Goal: Information Seeking & Learning: Learn about a topic

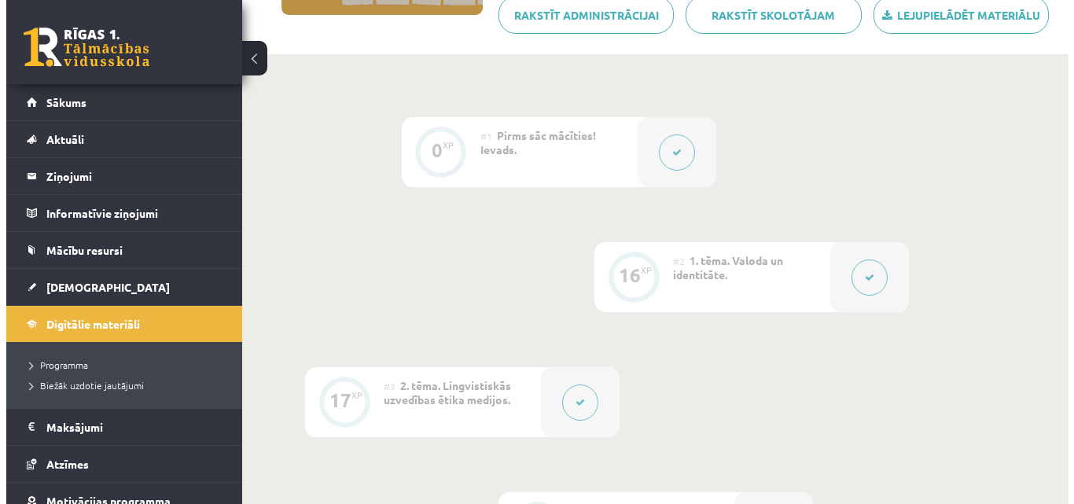
scroll to position [309, 0]
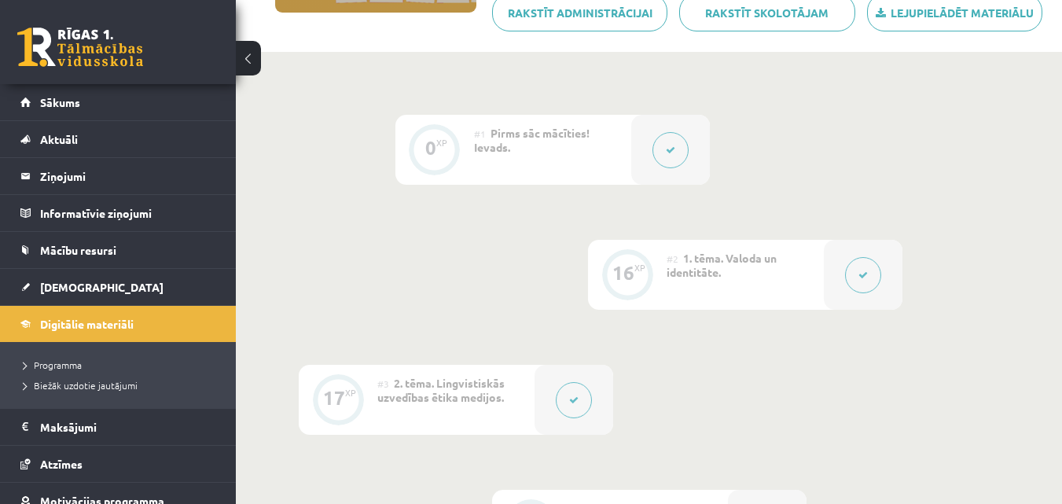
click at [884, 303] on div at bounding box center [863, 275] width 79 height 70
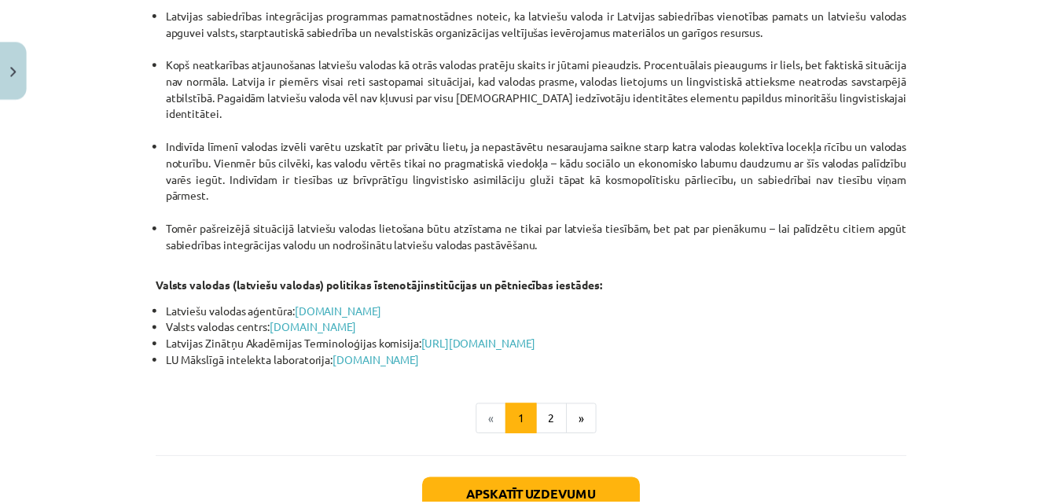
scroll to position [3432, 0]
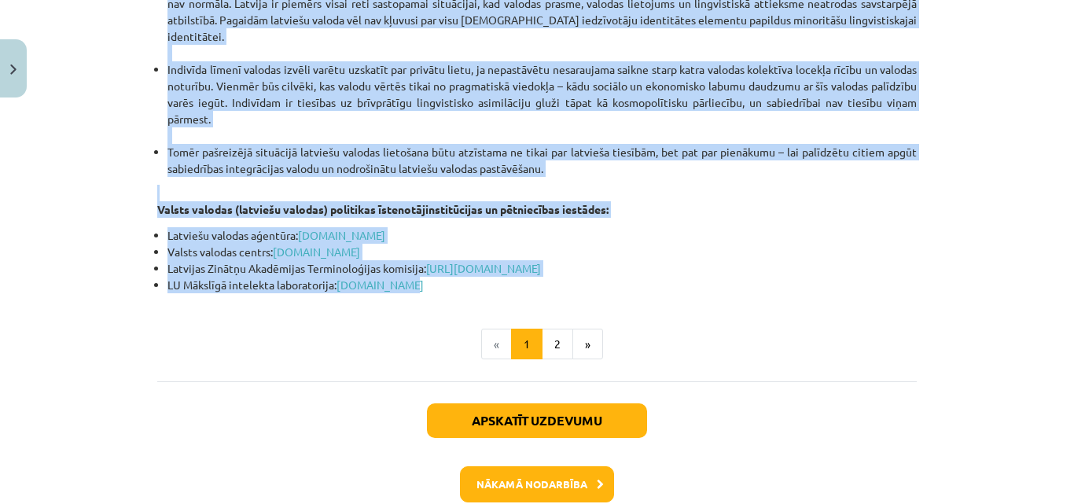
drag, startPoint x: 149, startPoint y: 74, endPoint x: 528, endPoint y: 193, distance: 397.3
copy div "Atcerēsimies teoriju Identitātes veidi. Identitātes veidus varam raksturot pēc …"
click at [358, 185] on p "Valsts valodas (latviešu valodas) politikas īstenotājinstitūcijas un pētniecība…" at bounding box center [536, 201] width 759 height 33
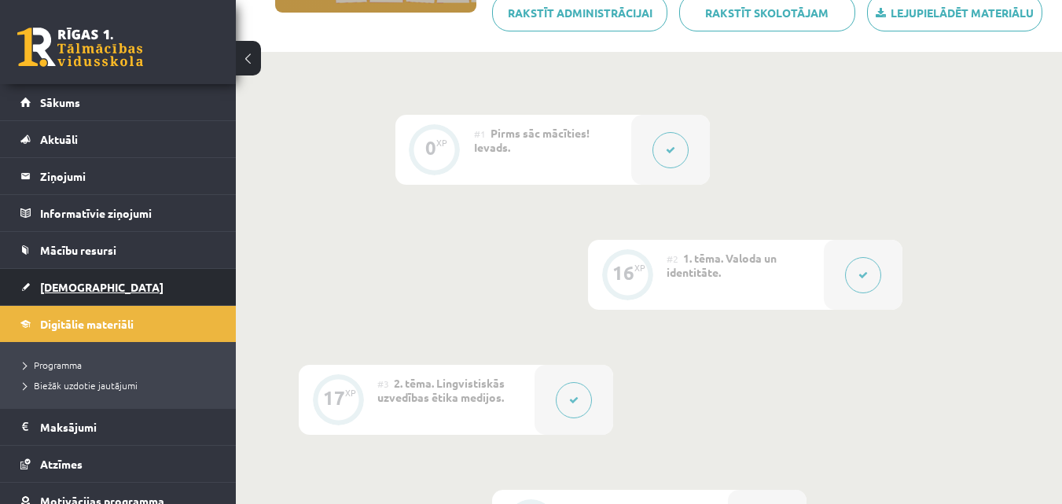
click at [133, 272] on link "[DEMOGRAPHIC_DATA]" at bounding box center [118, 287] width 196 height 36
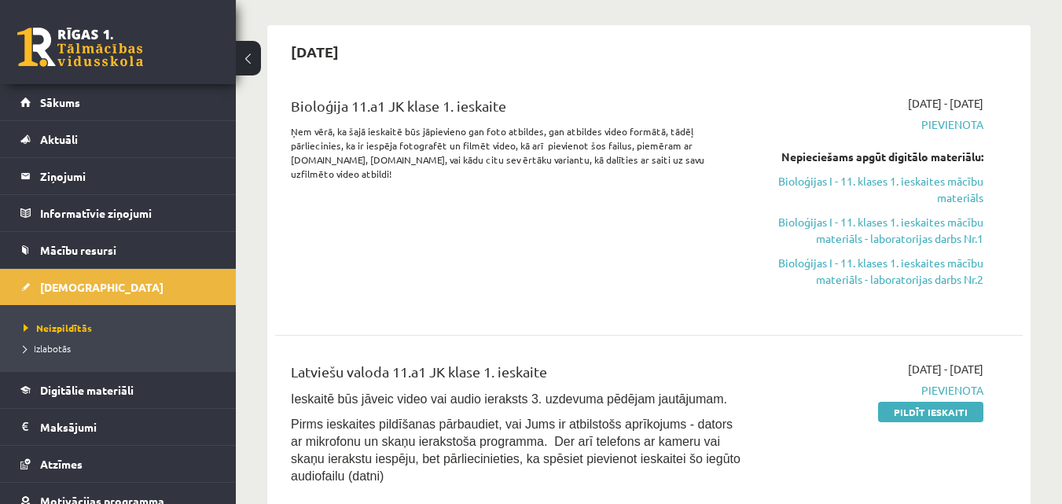
scroll to position [318, 0]
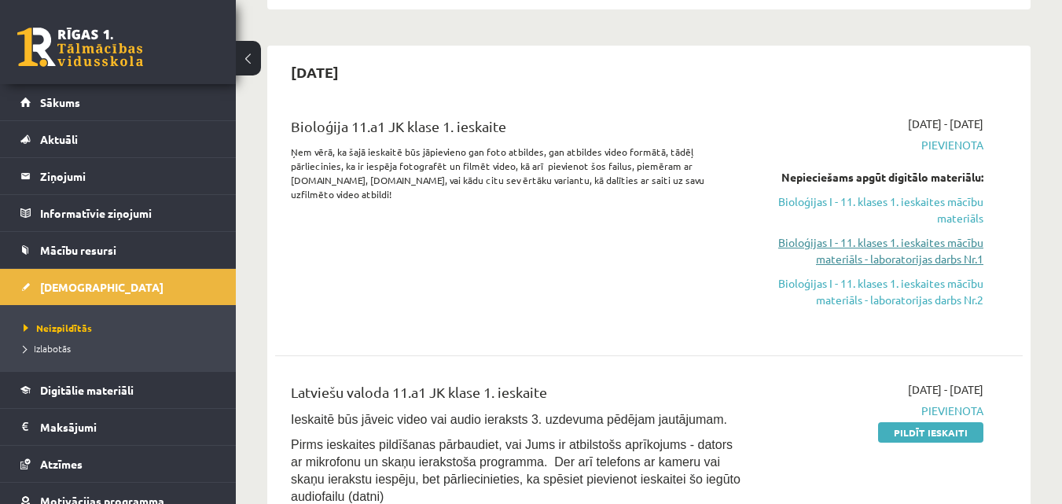
click at [926, 249] on link "Bioloģijas I - 11. klases 1. ieskaites mācību materiāls - laboratorijas darbs N…" at bounding box center [875, 250] width 215 height 33
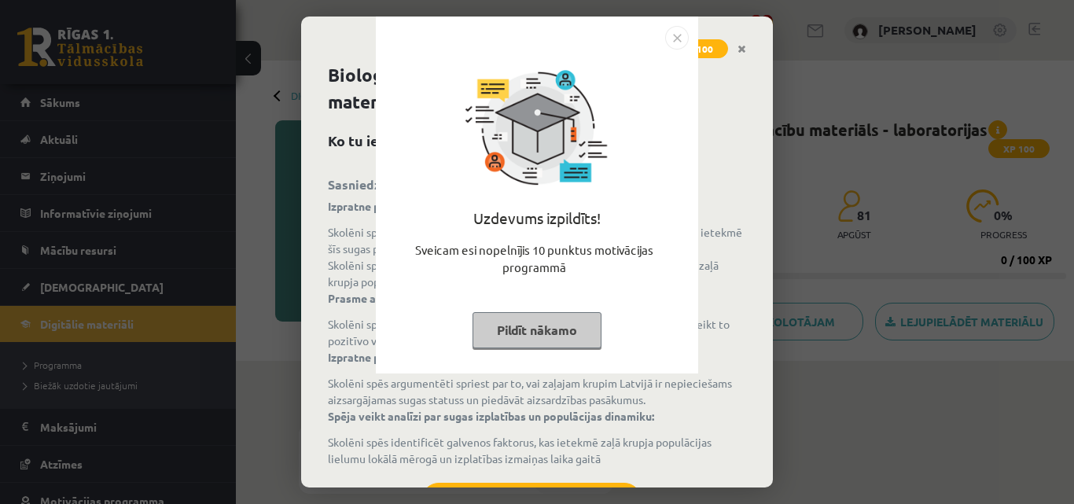
click at [556, 327] on button "Pildīt nākamo" at bounding box center [536, 330] width 129 height 36
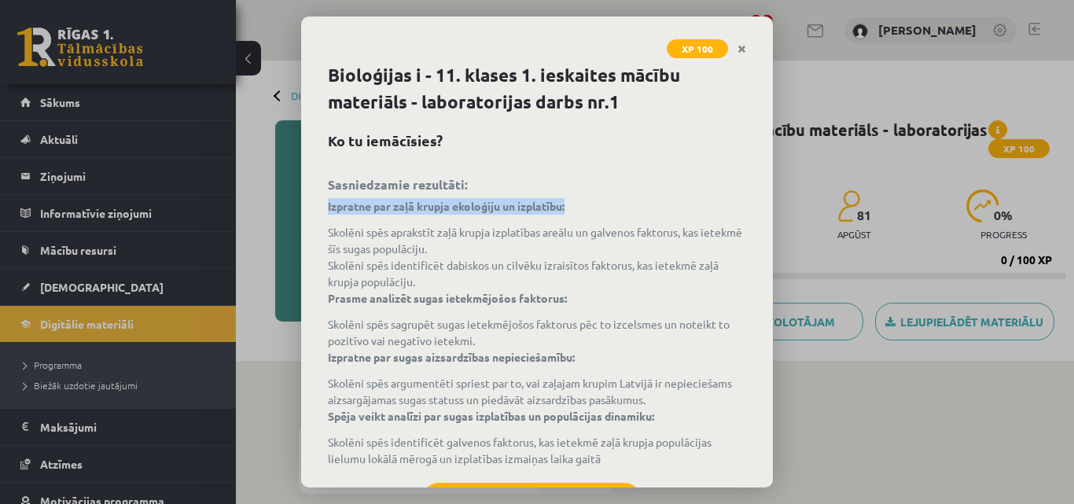
drag, startPoint x: 760, startPoint y: 175, endPoint x: 763, endPoint y: 202, distance: 26.9
click at [763, 202] on div "Bioloģijas i - 11. klases 1. ieskaites mācību materiāls - laboratorijas darbs n…" at bounding box center [537, 274] width 472 height 425
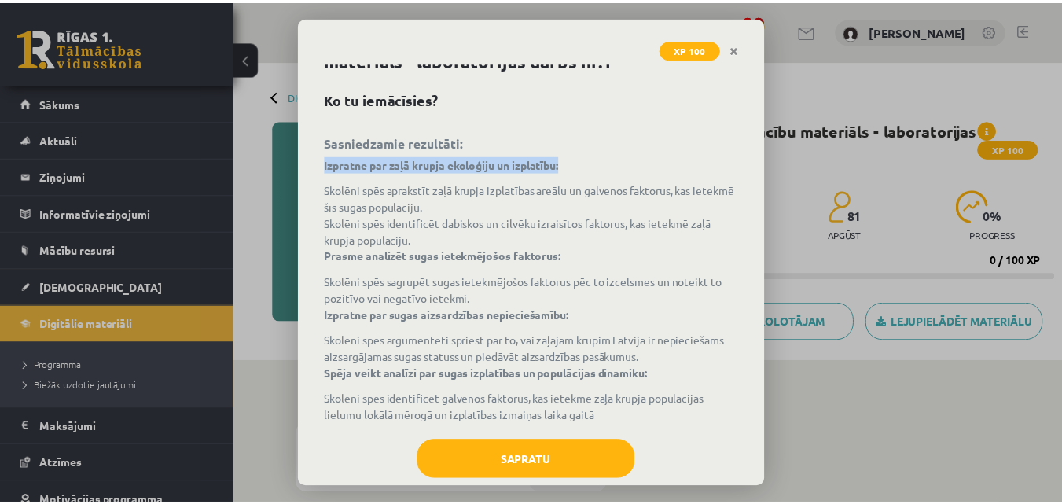
scroll to position [72, 0]
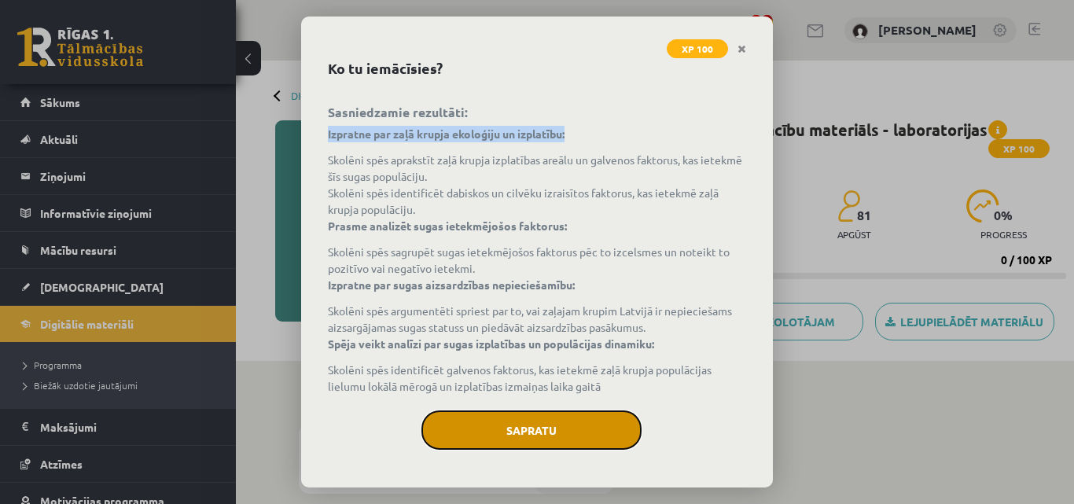
click at [536, 411] on button "Sapratu" at bounding box center [531, 429] width 220 height 39
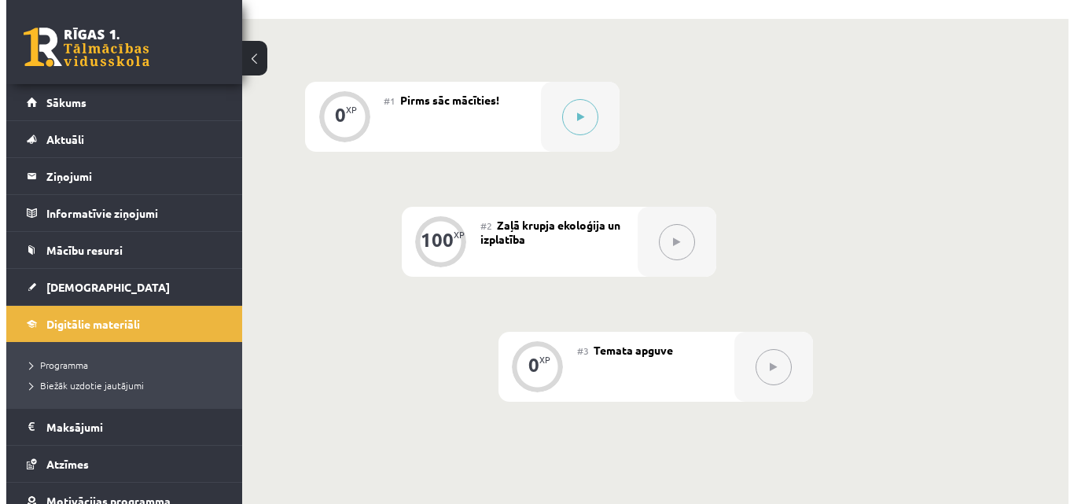
scroll to position [391, 0]
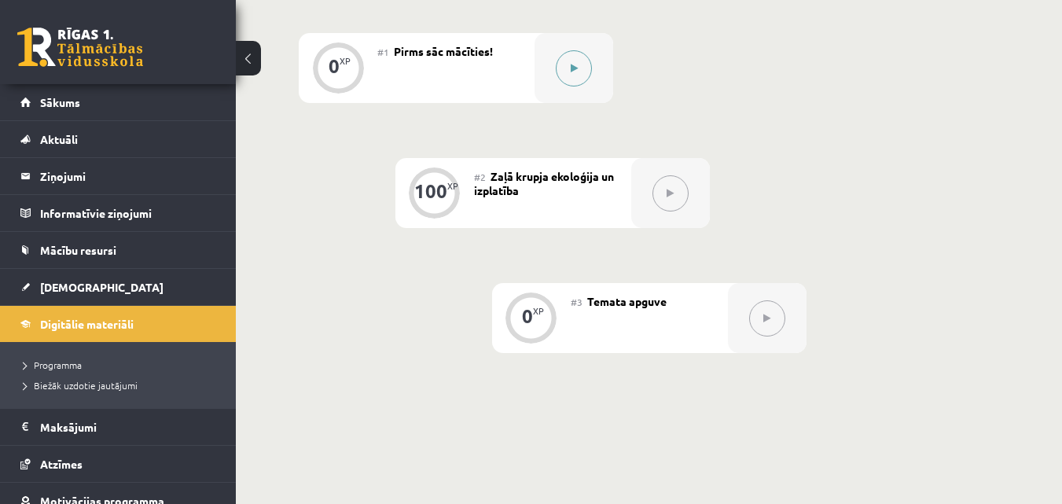
click at [564, 86] on div at bounding box center [574, 68] width 79 height 70
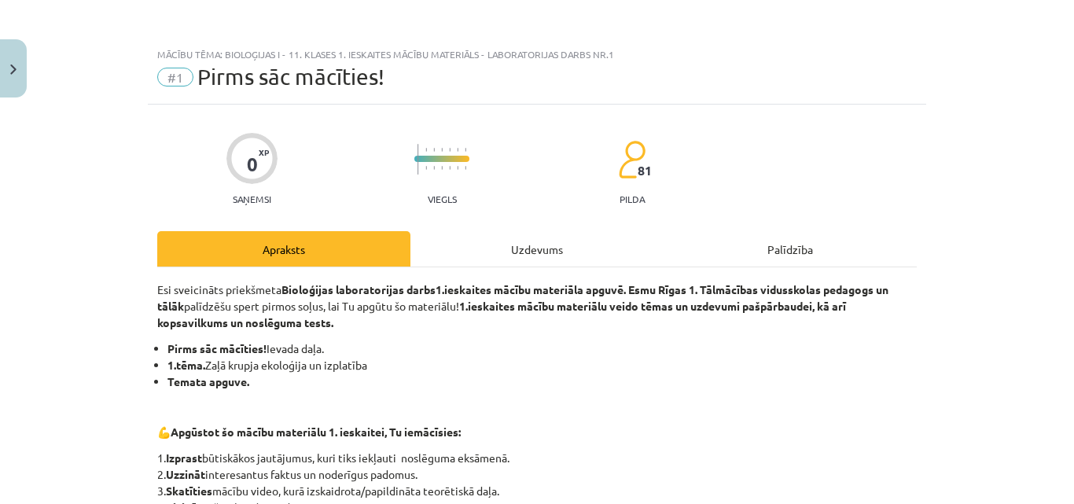
scroll to position [406, 0]
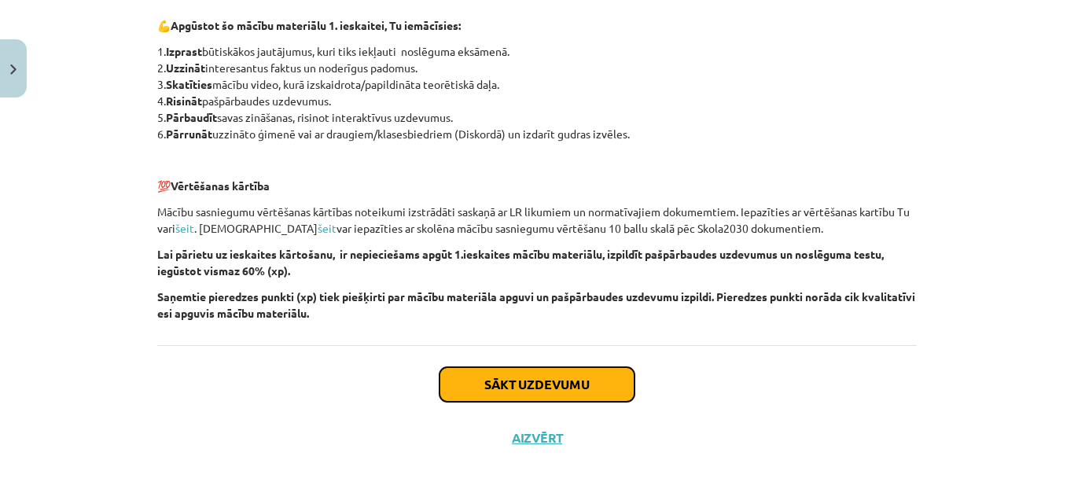
click at [564, 388] on button "Sākt uzdevumu" at bounding box center [536, 384] width 195 height 35
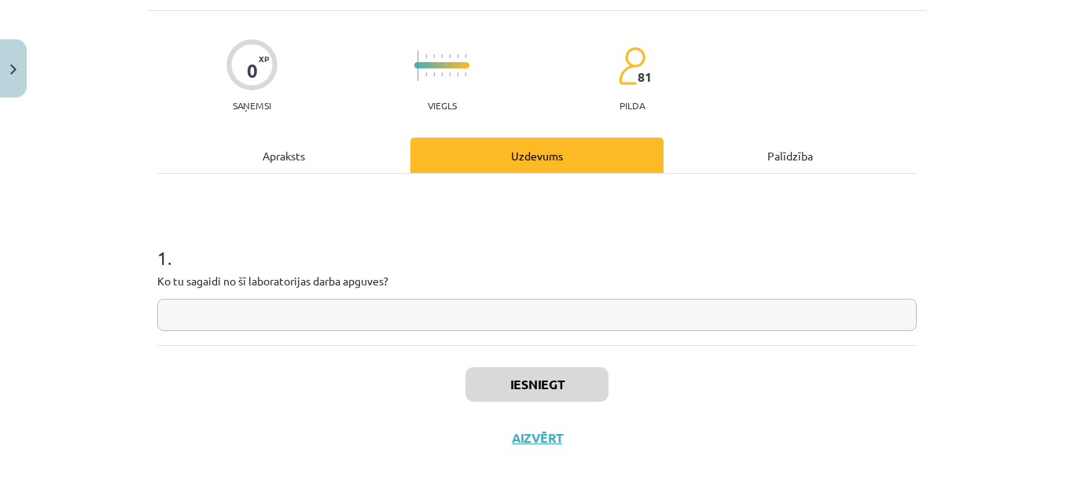
scroll to position [39, 0]
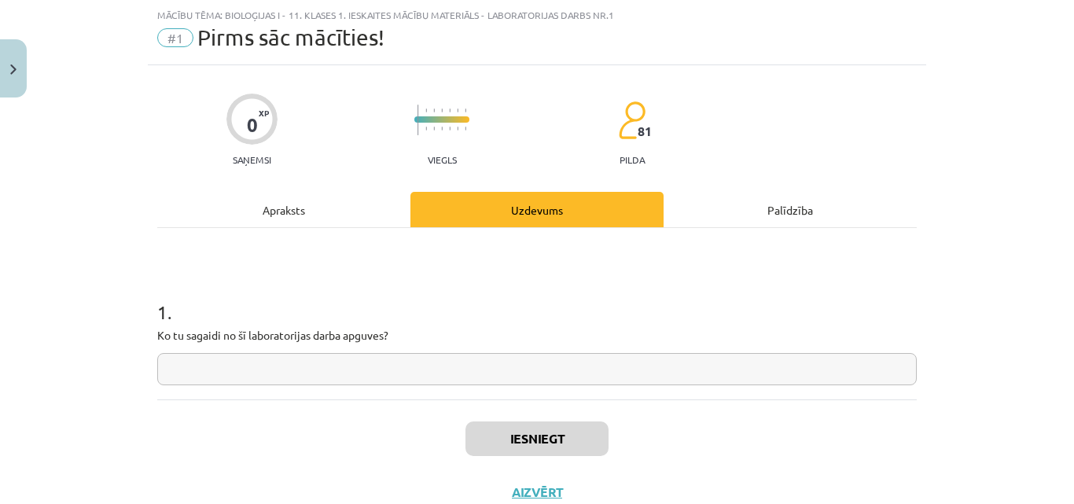
click at [510, 362] on input "text" at bounding box center [536, 369] width 759 height 32
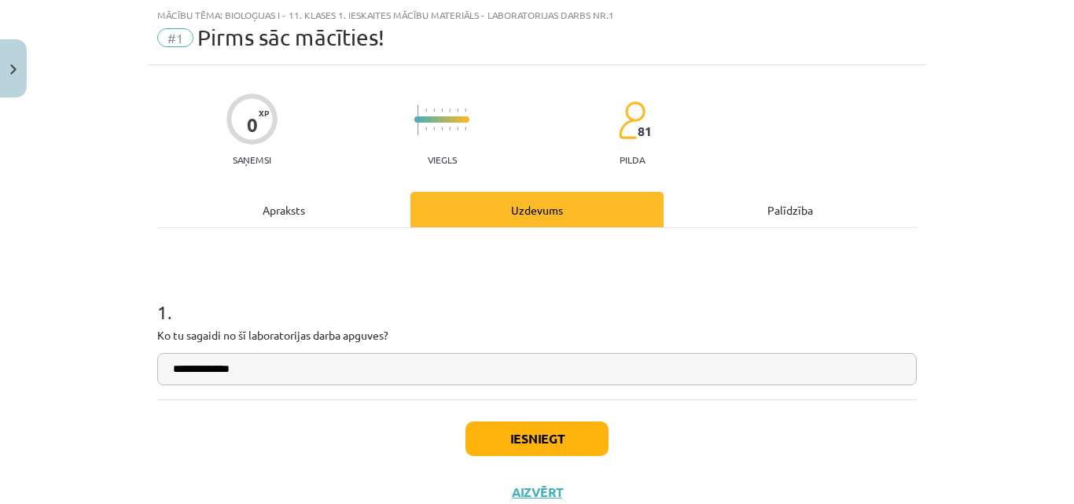
type input "**********"
click at [531, 448] on button "Iesniegt" at bounding box center [536, 438] width 143 height 35
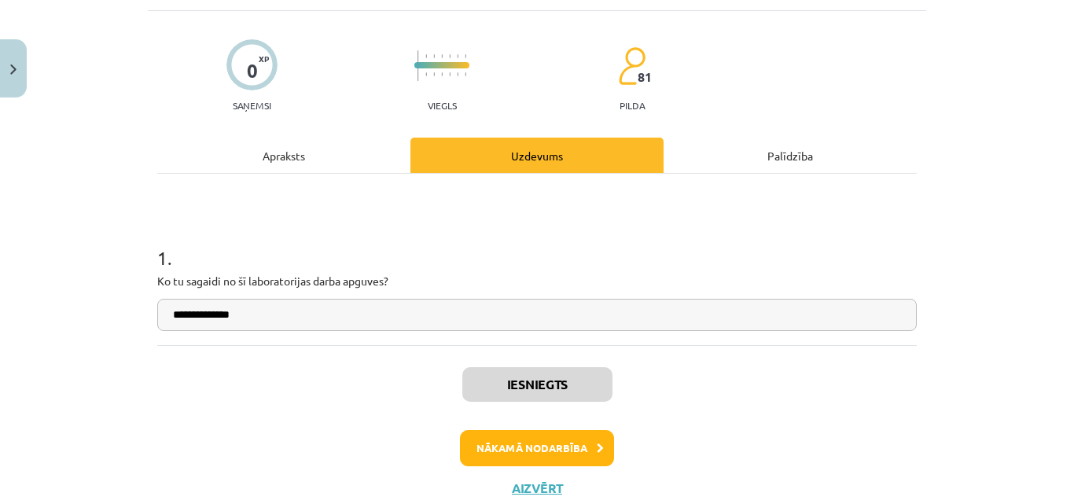
scroll to position [426, 0]
click at [553, 456] on button "Nākamā nodarbība" at bounding box center [537, 448] width 154 height 36
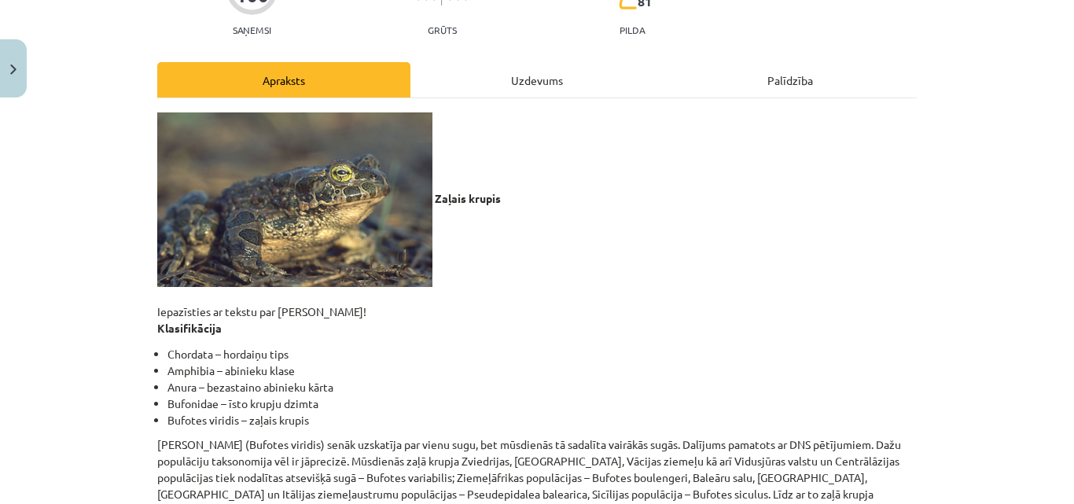
scroll to position [146, 0]
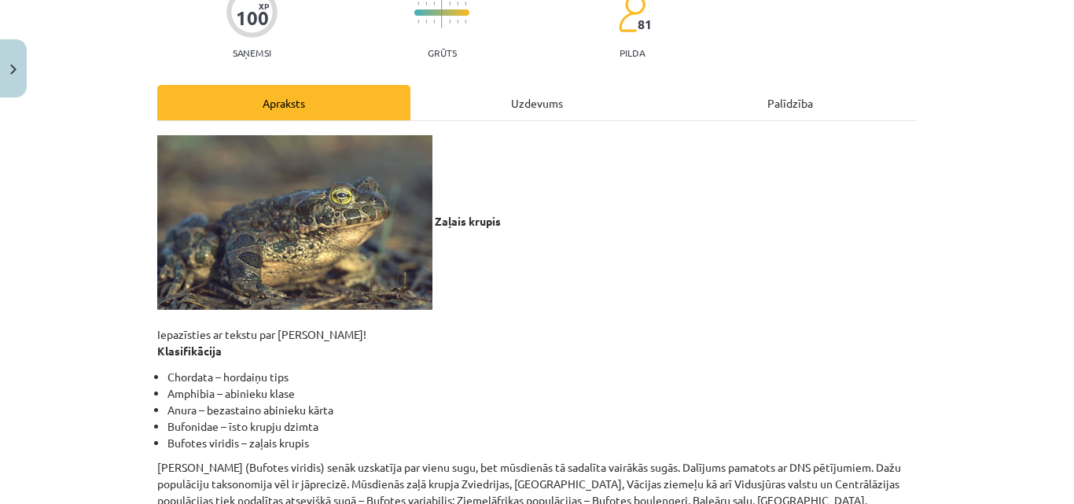
click at [594, 97] on div "Uzdevums" at bounding box center [536, 102] width 253 height 35
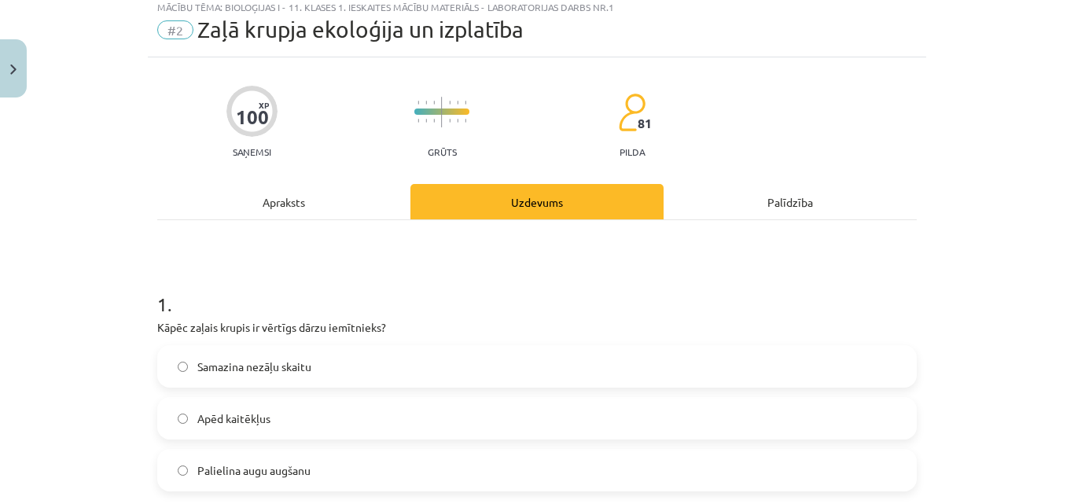
scroll to position [39, 0]
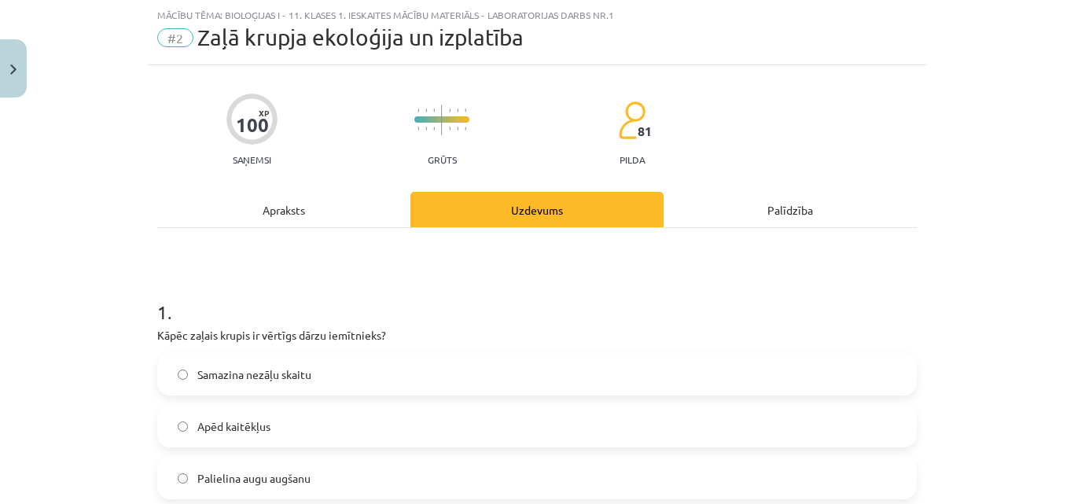
click at [322, 203] on div "Apraksts" at bounding box center [283, 209] width 253 height 35
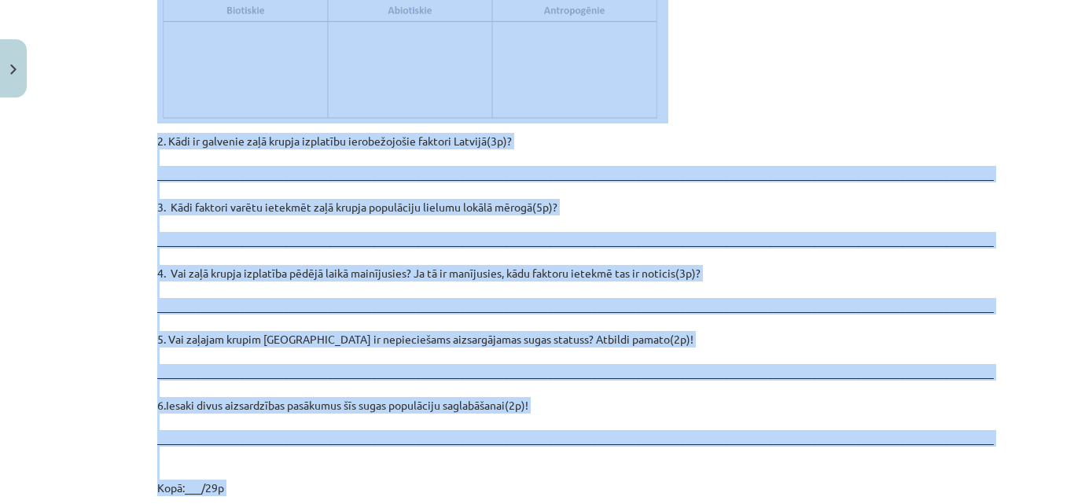
scroll to position [2307, 0]
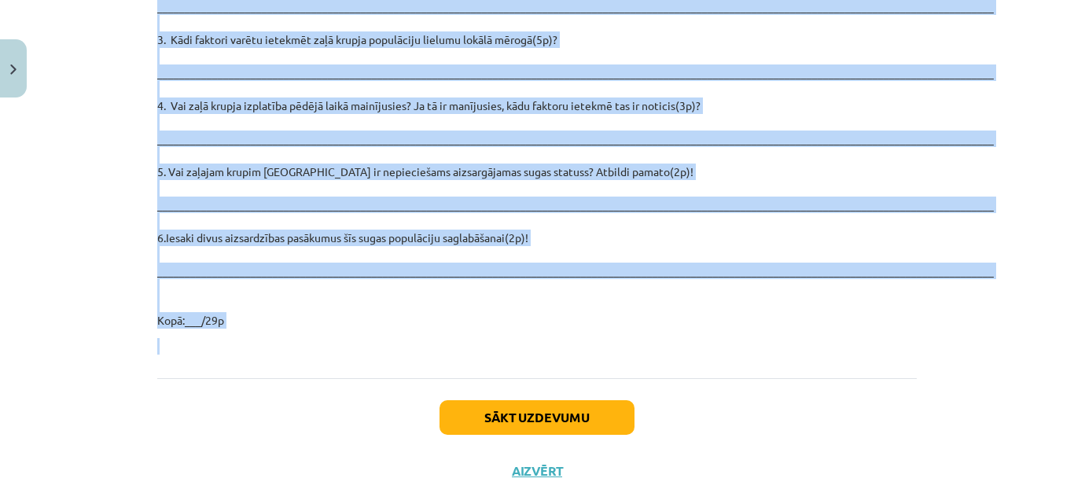
drag, startPoint x: 430, startPoint y: 145, endPoint x: 531, endPoint y: 204, distance: 116.9
copy div "Zaļais krupis Iepazīsties ar tekstu par zaļo krupi! Klasifikācija Chordata – ho…"
click at [392, 130] on p "2. Kādi ir galvenie zaļā krupja izplatību ierobežojošie faktori Latvijā(3p)? __…" at bounding box center [536, 146] width 759 height 363
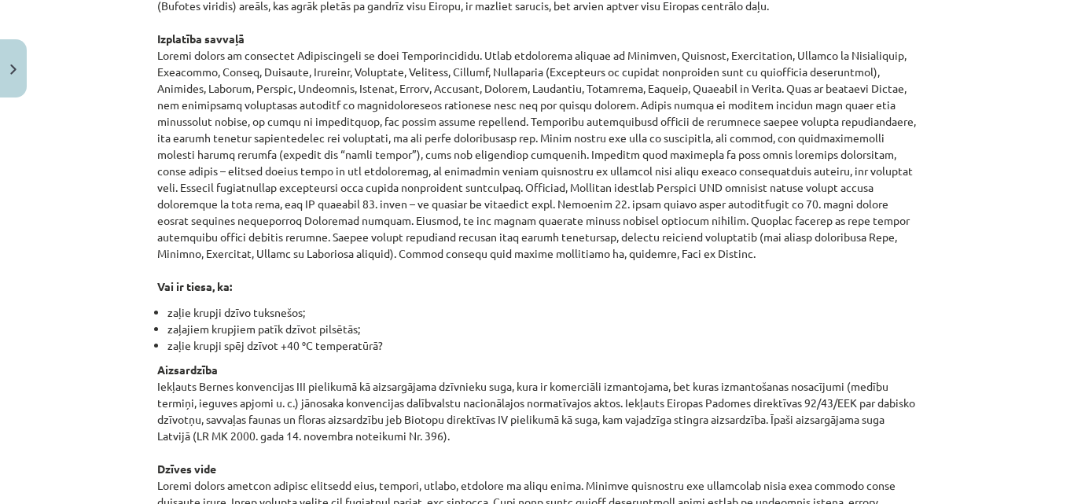
scroll to position [0, 0]
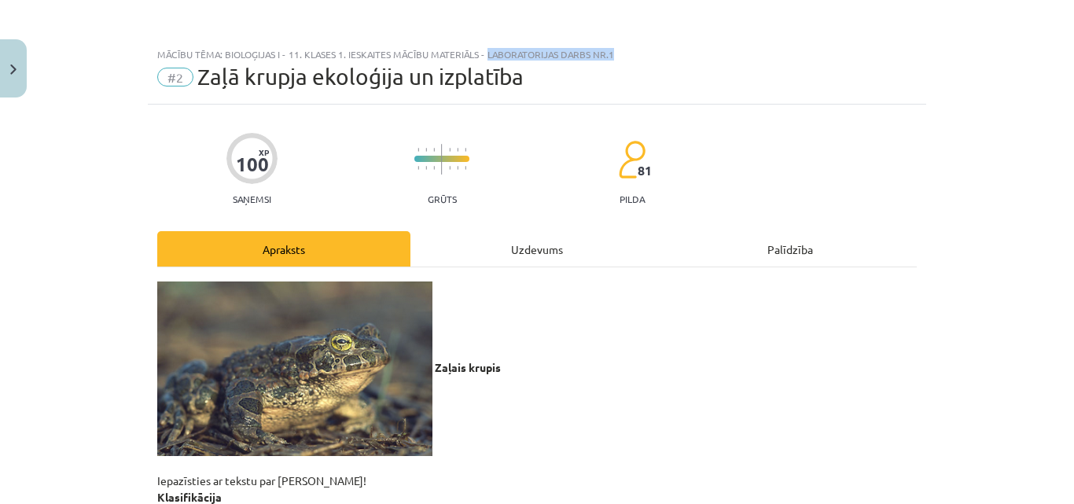
drag, startPoint x: 483, startPoint y: 52, endPoint x: 616, endPoint y: 42, distance: 132.4
click at [616, 42] on div "Mācību tēma: Bioloģijas i - 11. klases 1. ieskaites mācību materiāls - laborato…" at bounding box center [537, 71] width 778 height 65
copy div "laboratorijas darbs nr.1"
click at [449, 96] on div "Mācību tēma: Bioloģijas i - 11. klases 1. ieskaites mācību materiāls - laborato…" at bounding box center [537, 71] width 778 height 65
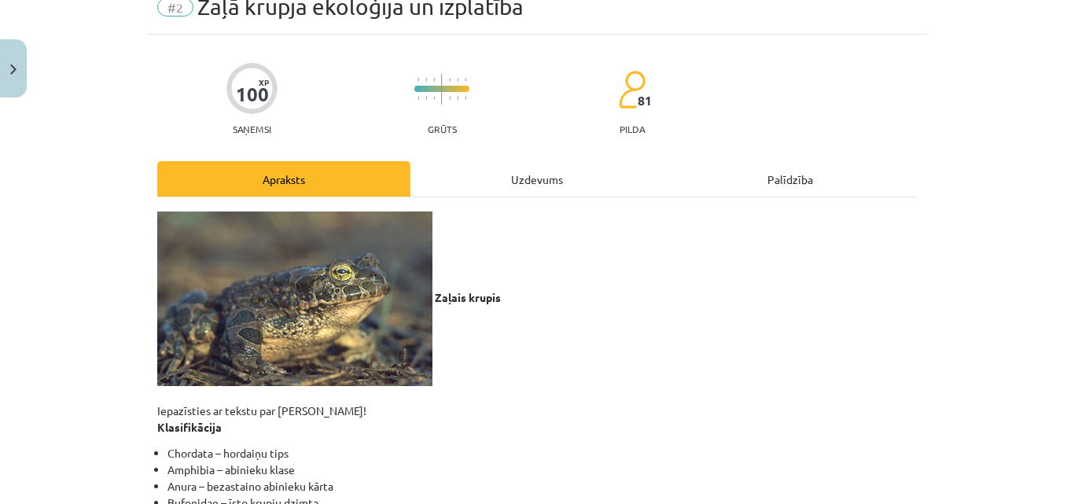
scroll to position [61, 0]
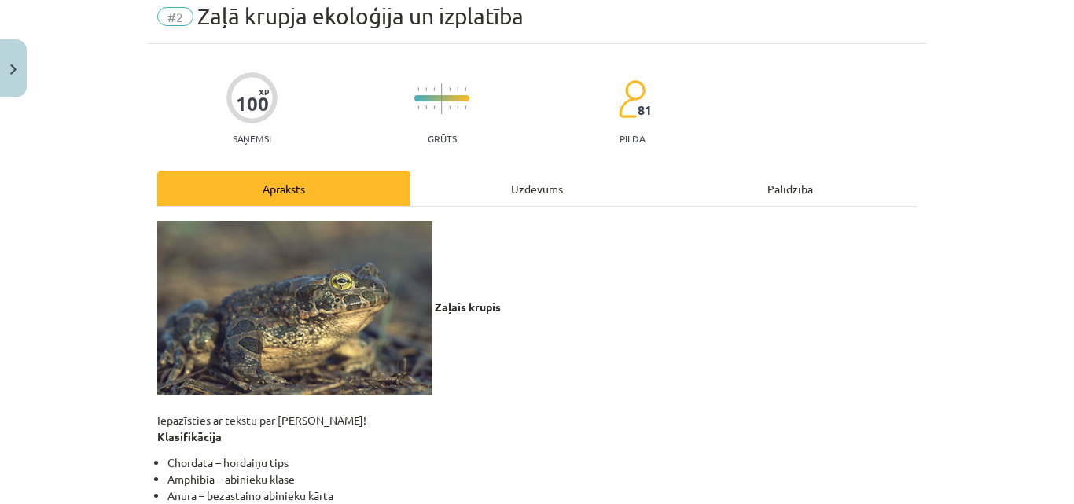
click at [553, 174] on div "Uzdevums" at bounding box center [536, 188] width 253 height 35
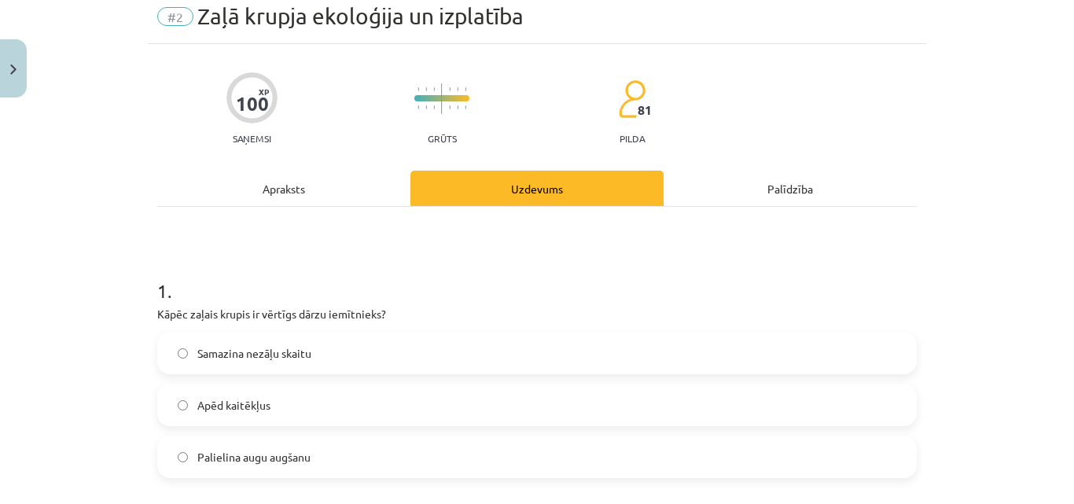
scroll to position [39, 0]
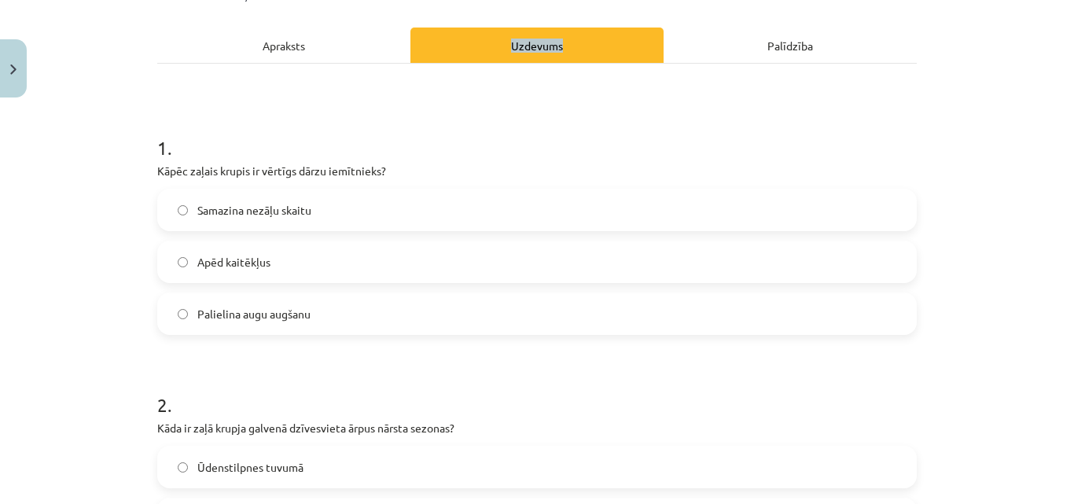
scroll to position [233, 0]
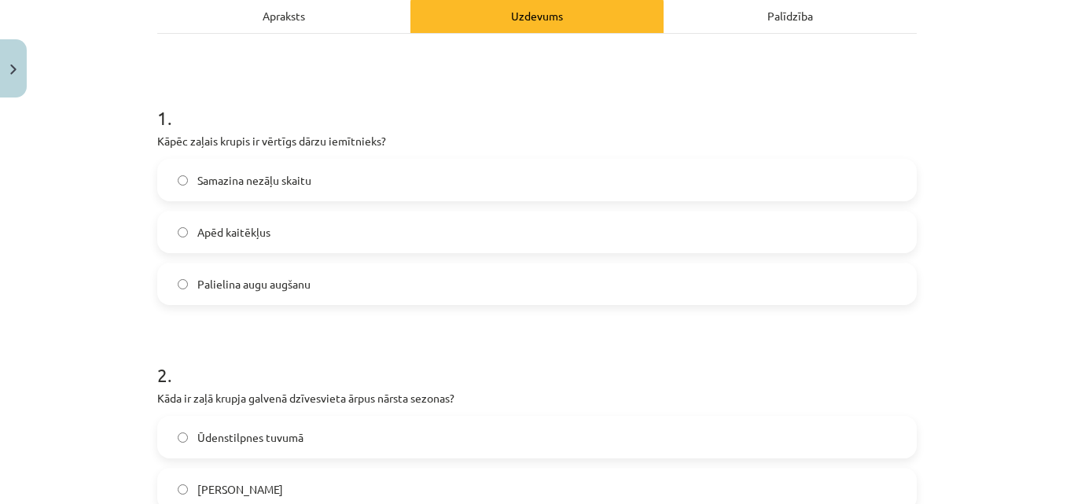
click at [347, 233] on label "Apēd kaitēkļus" at bounding box center [537, 231] width 756 height 39
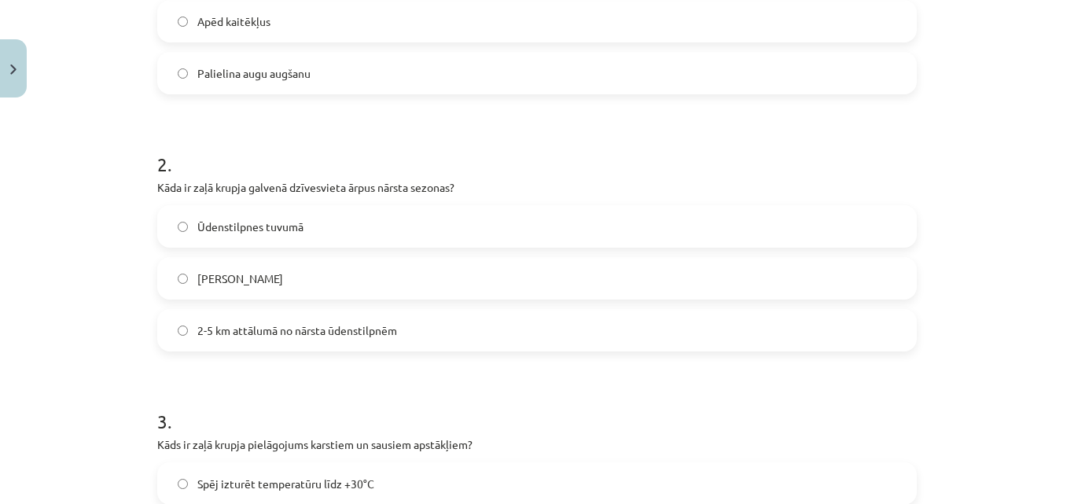
scroll to position [449, 0]
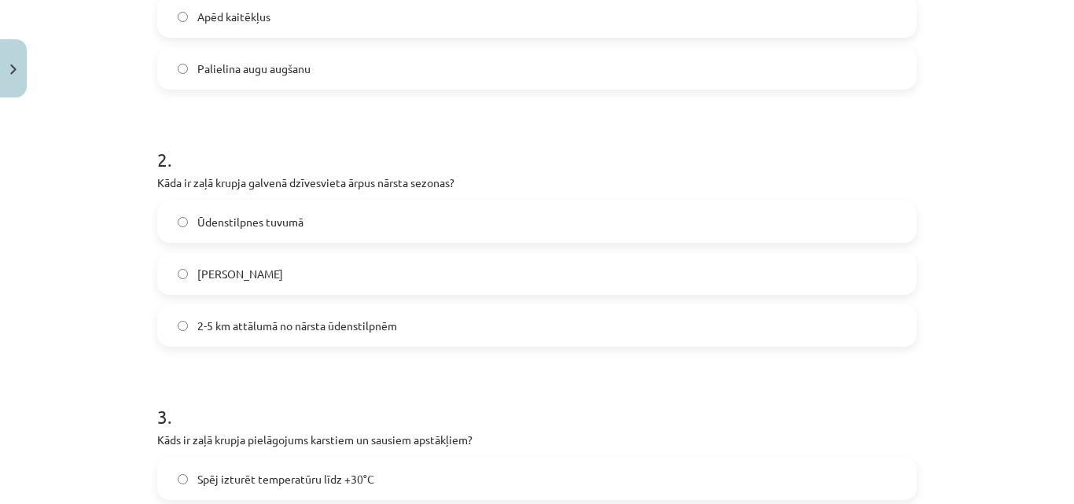
click at [436, 237] on label "Ūdenstilpnes tuvumā" at bounding box center [537, 221] width 756 height 39
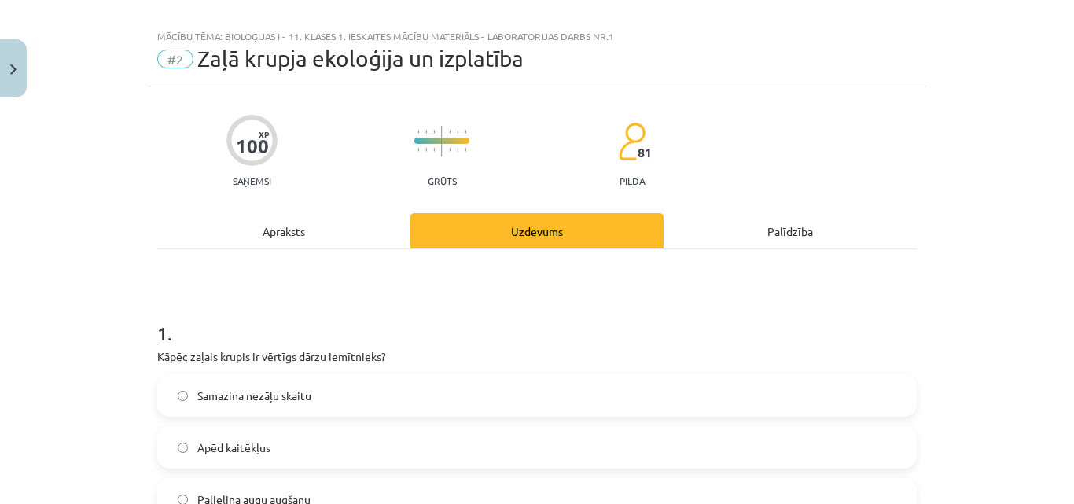
scroll to position [0, 0]
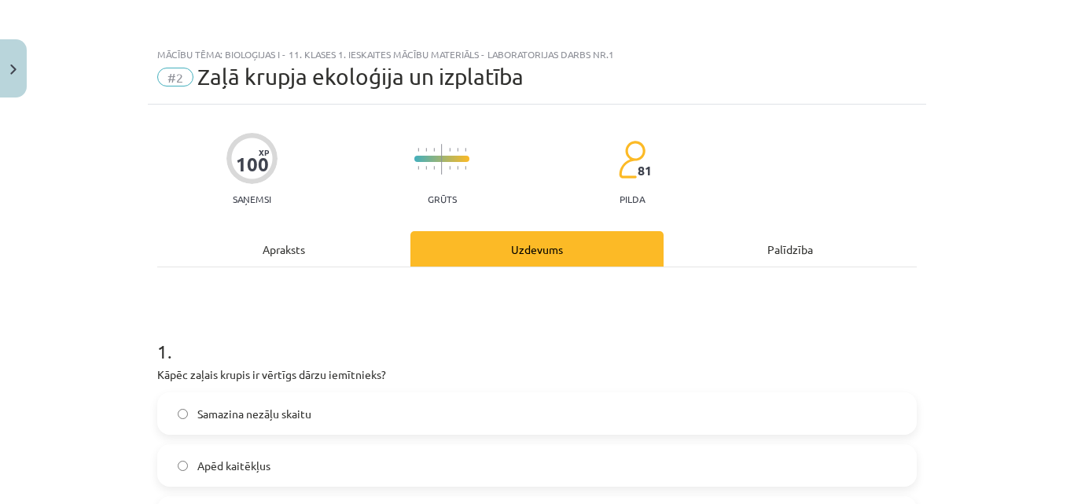
click at [340, 233] on div "Apraksts" at bounding box center [283, 248] width 253 height 35
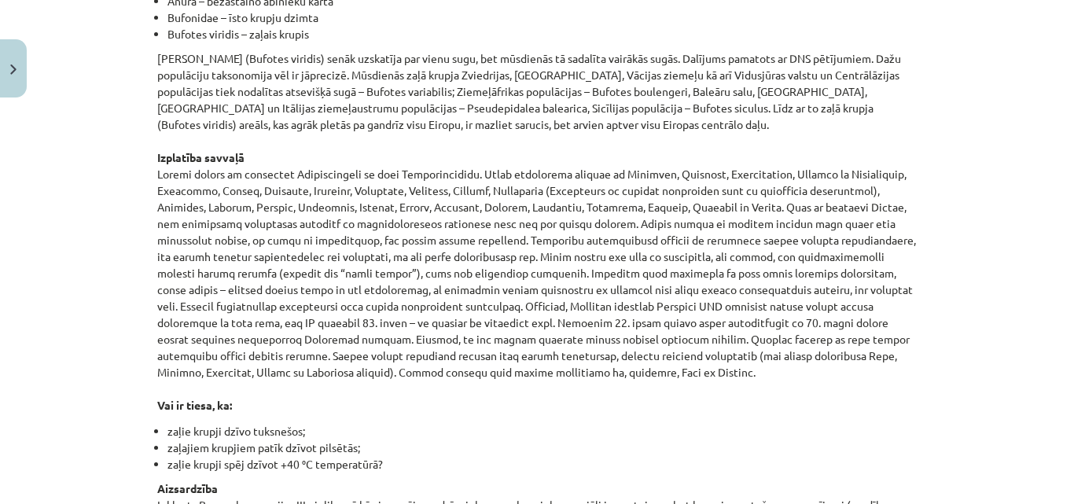
scroll to position [564, 0]
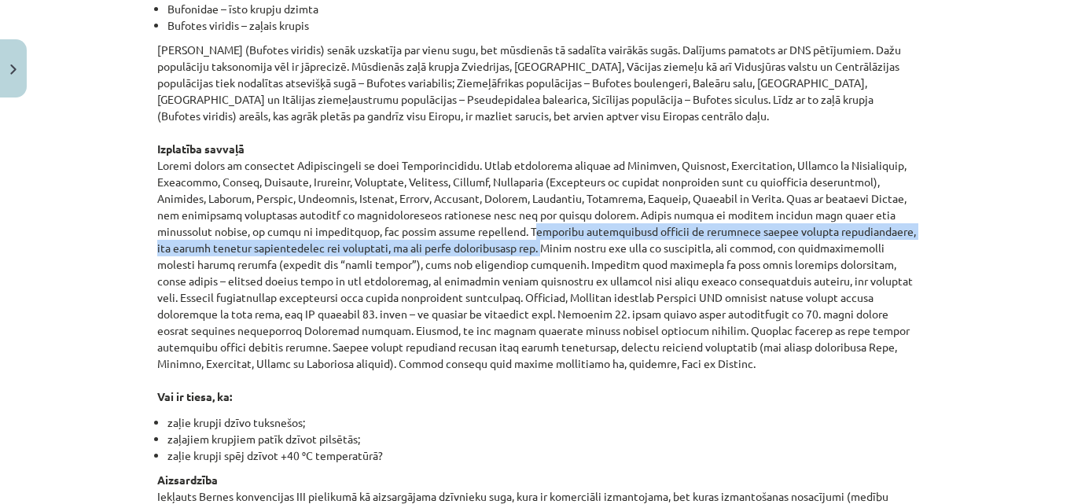
drag, startPoint x: 250, startPoint y: 233, endPoint x: 274, endPoint y: 249, distance: 29.4
click at [274, 249] on p "Zaļo krupi (Bufotes viridis) senāk uzskatīja par vienu sugu, bet mūsdienās tā s…" at bounding box center [536, 223] width 759 height 363
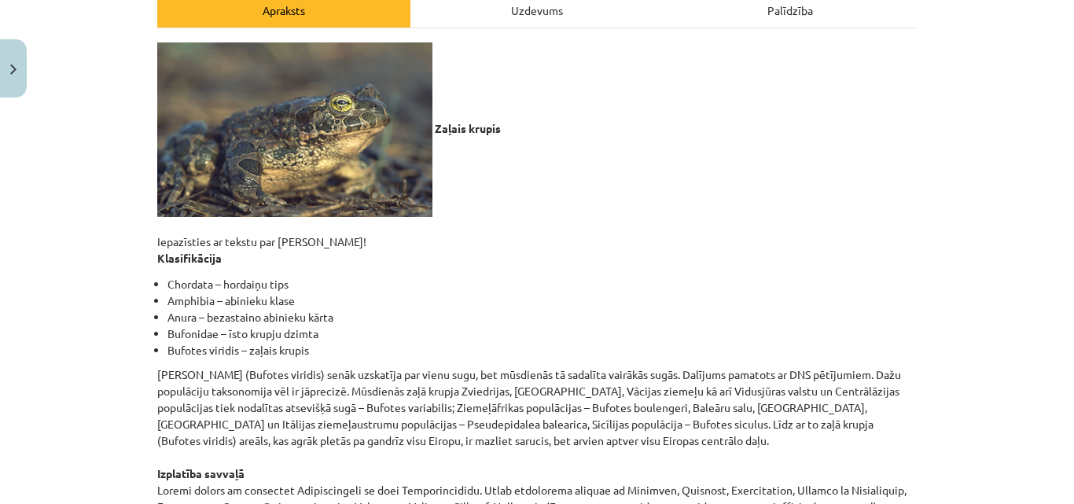
scroll to position [0, 0]
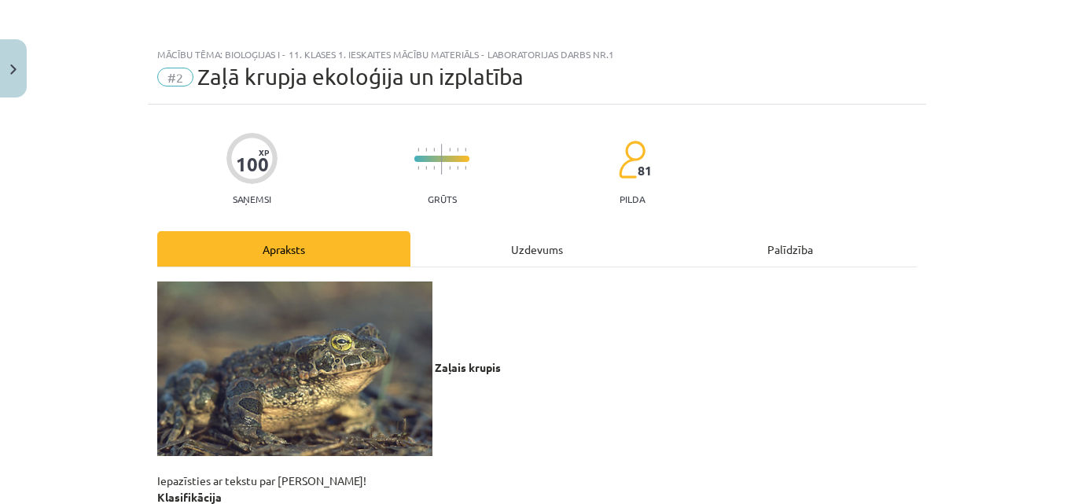
click at [569, 234] on div "Uzdevums" at bounding box center [536, 248] width 253 height 35
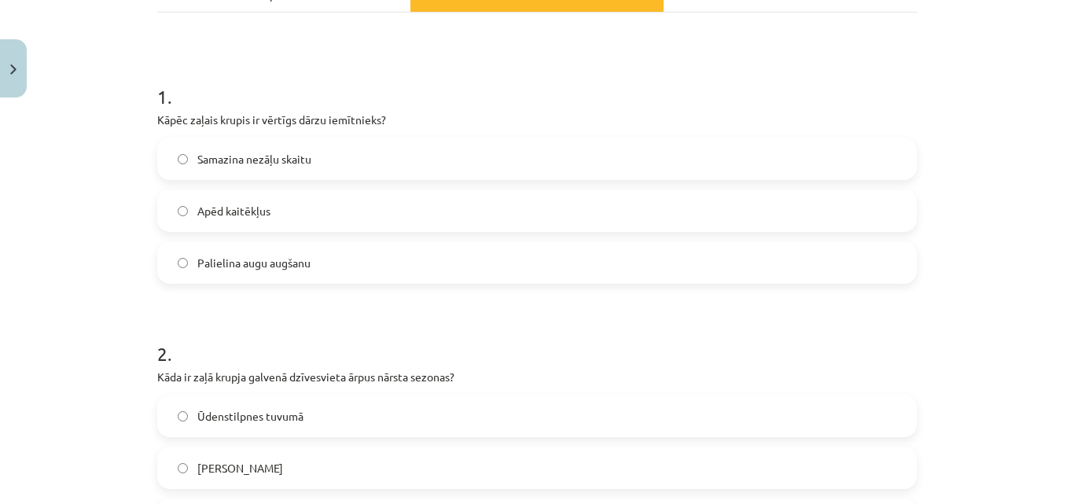
scroll to position [370, 0]
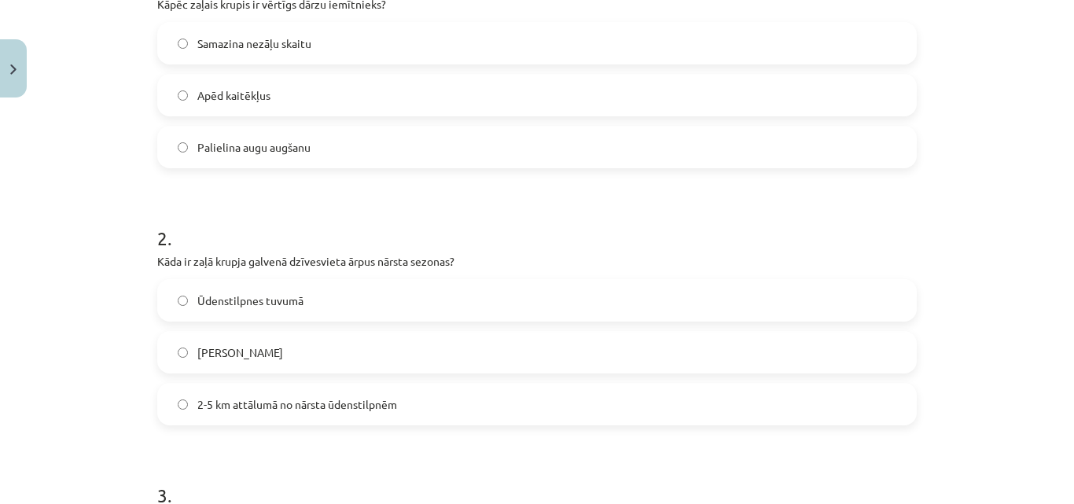
click at [664, 333] on label "Meža biezoknī" at bounding box center [537, 352] width 756 height 39
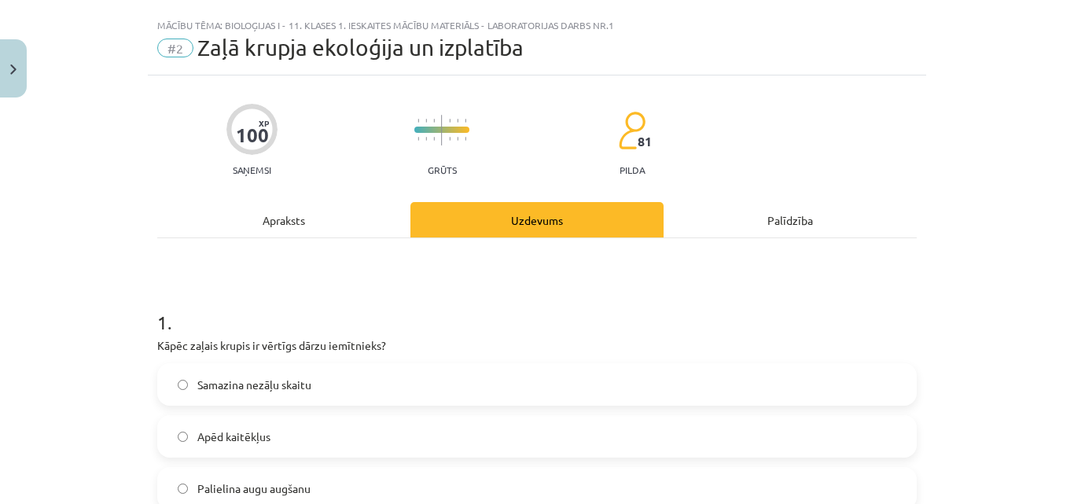
scroll to position [0, 0]
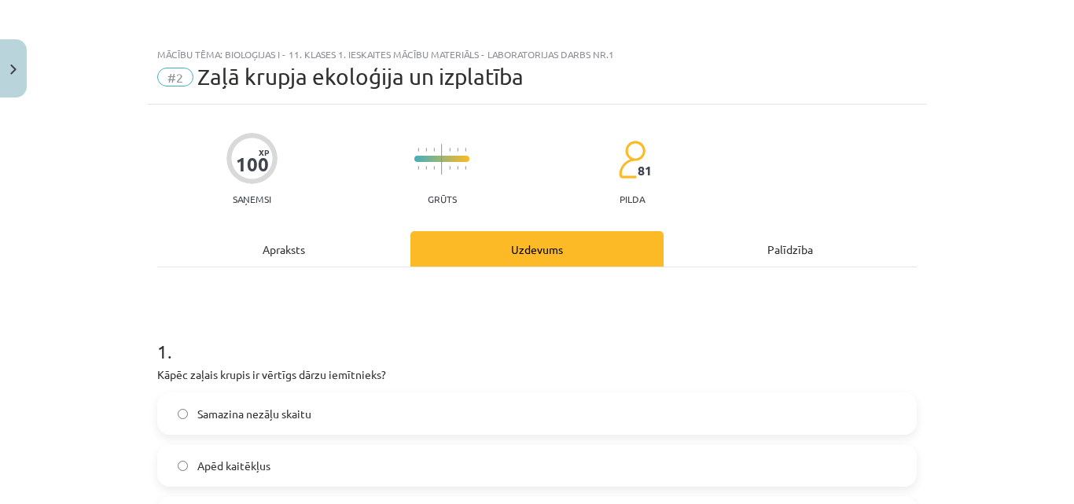
click at [369, 238] on div "Apraksts" at bounding box center [283, 248] width 253 height 35
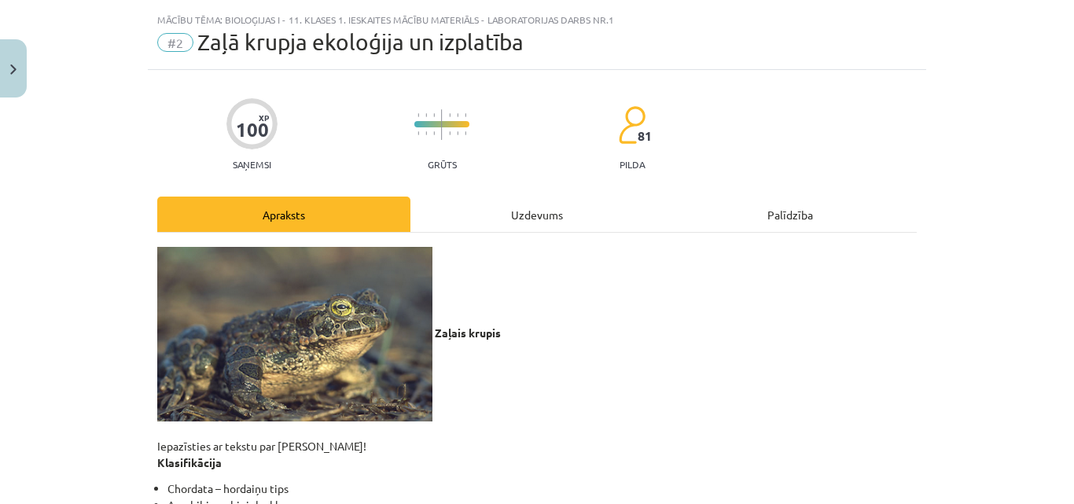
scroll to position [25, 0]
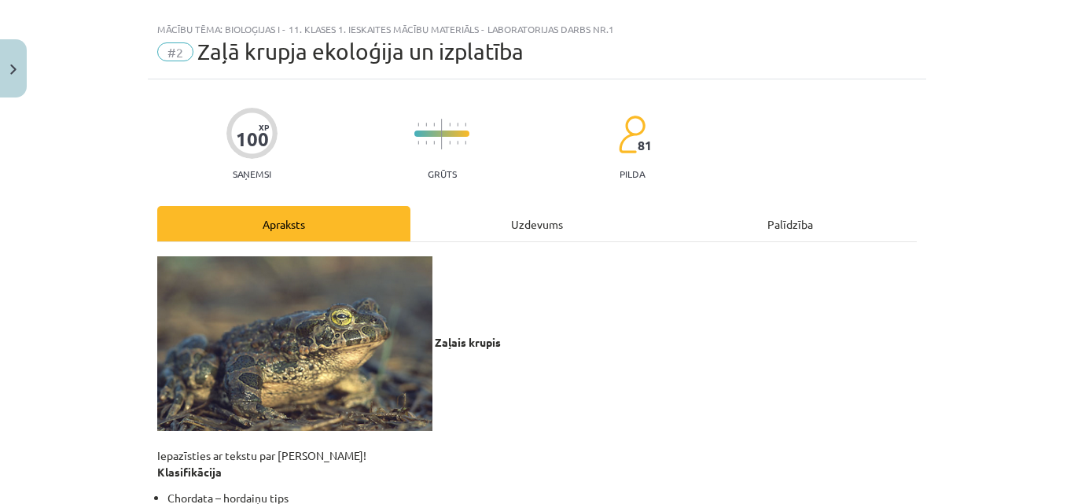
click at [579, 234] on div "Uzdevums" at bounding box center [536, 223] width 253 height 35
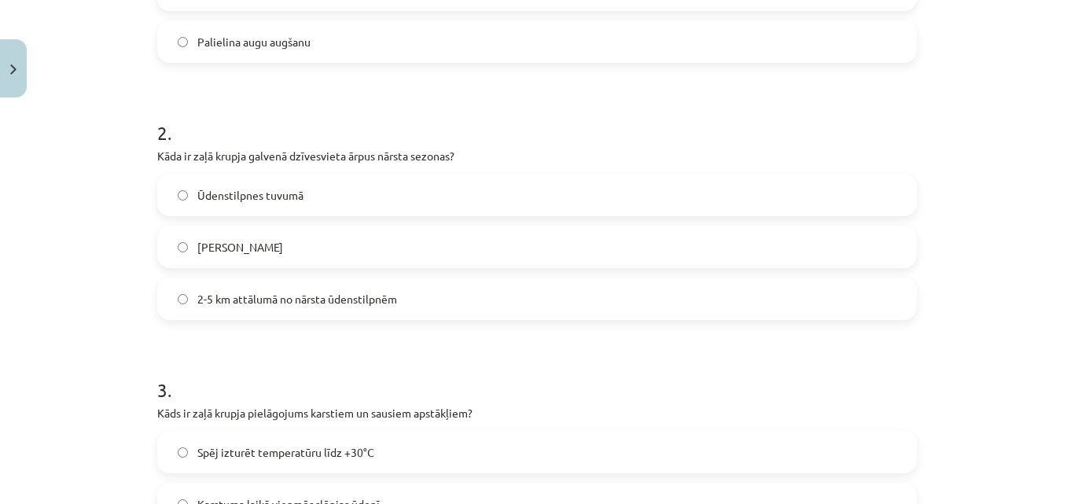
scroll to position [485, 0]
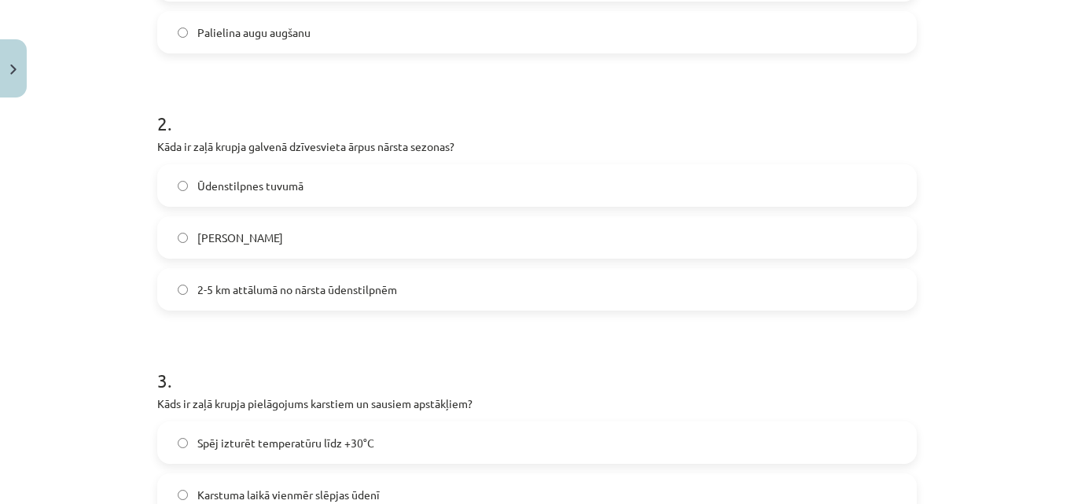
click at [661, 289] on label "2-5 km attālumā no nārsta ūdenstilpnēm" at bounding box center [537, 289] width 756 height 39
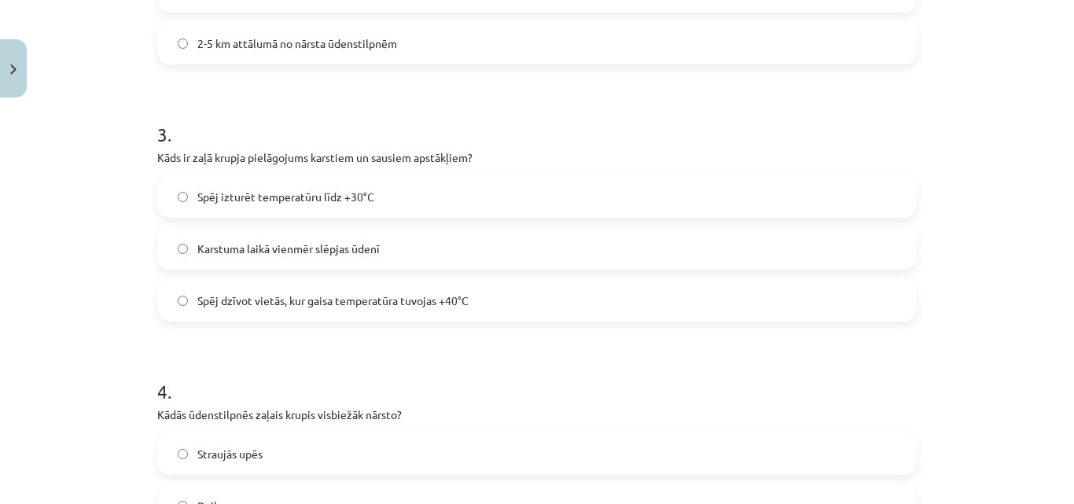
scroll to position [736, 0]
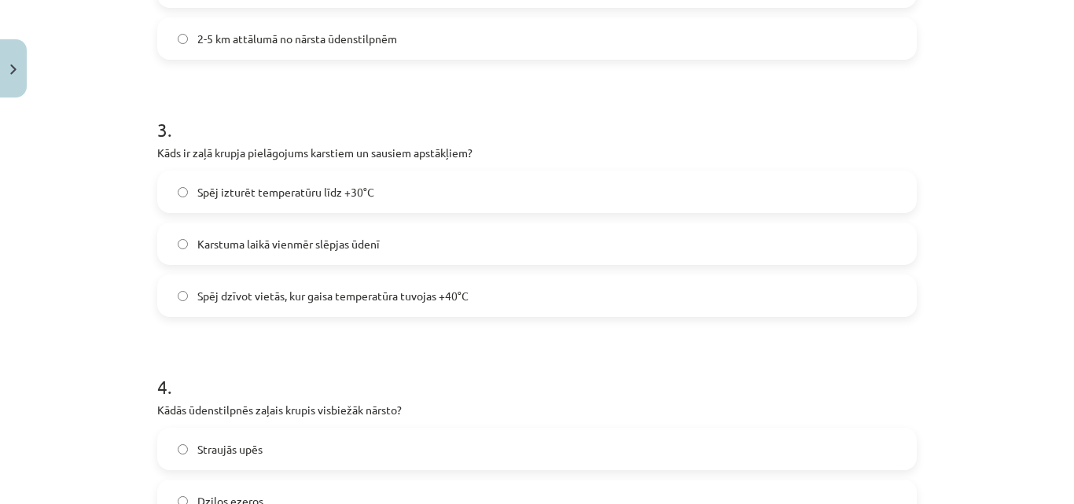
click at [701, 293] on label "Spēj dzīvot vietās, kur gaisa temperatūra tuvojas +40°C" at bounding box center [537, 295] width 756 height 39
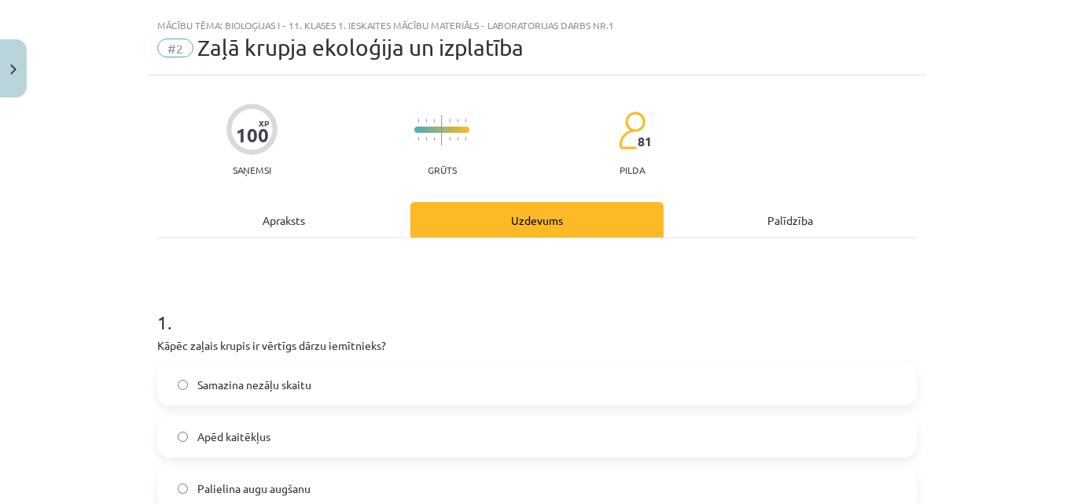
scroll to position [20, 0]
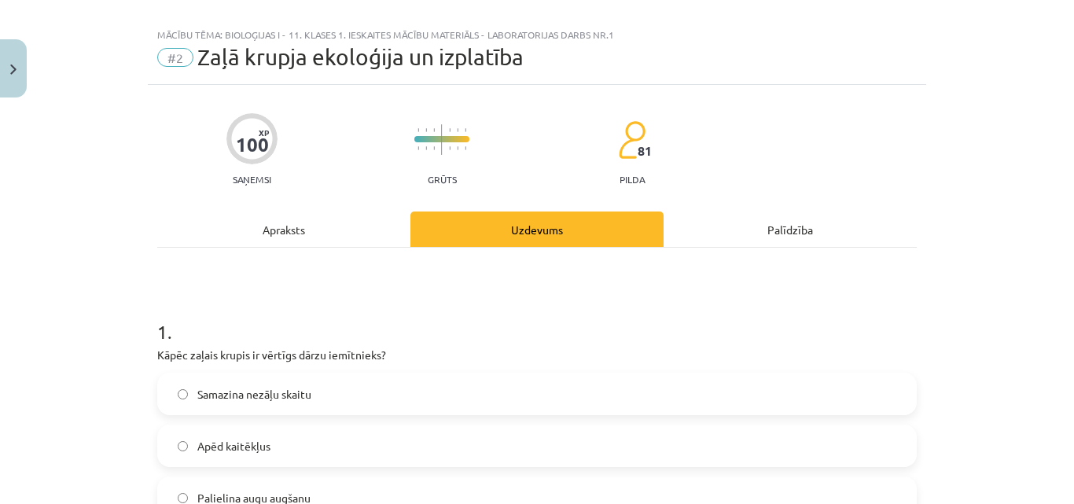
click at [311, 233] on div "Apraksts" at bounding box center [283, 228] width 253 height 35
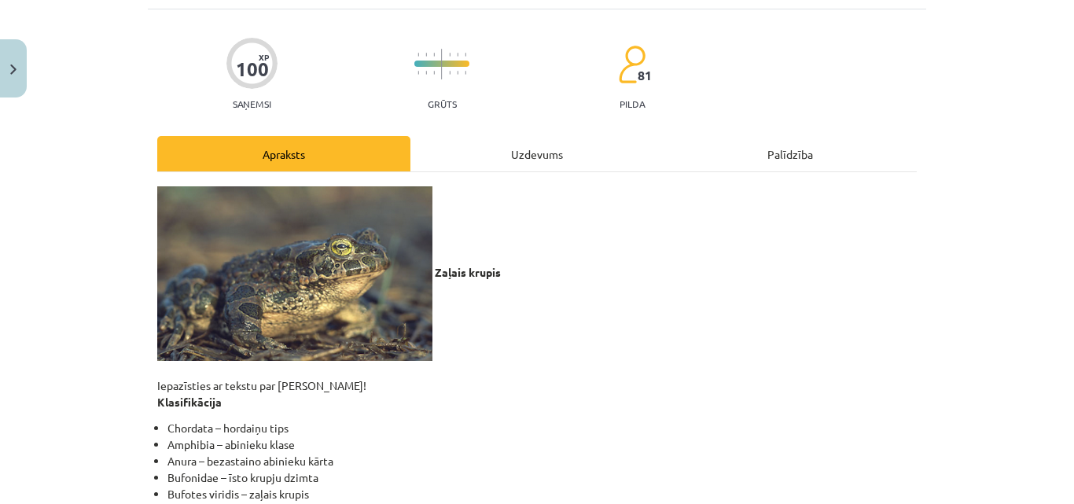
scroll to position [86, 0]
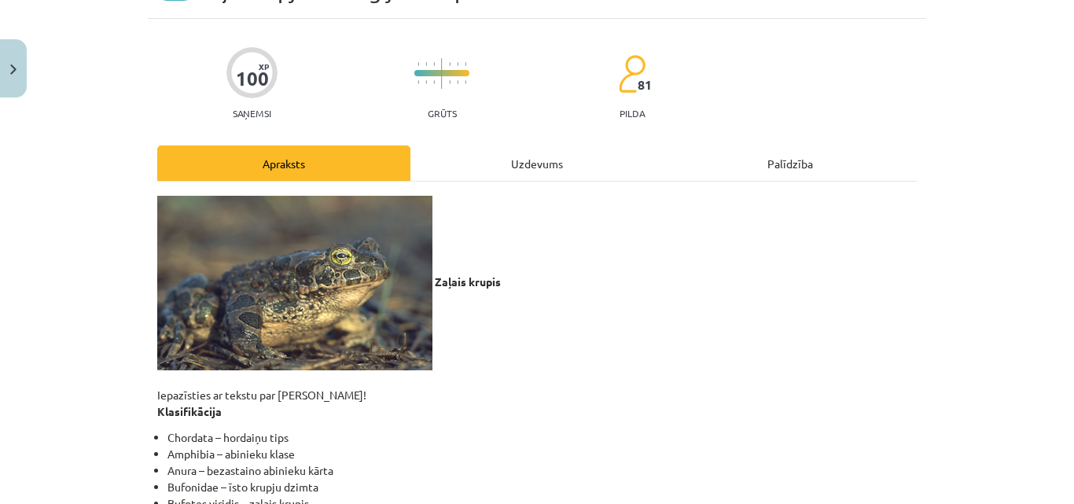
click at [608, 170] on div "Uzdevums" at bounding box center [536, 162] width 253 height 35
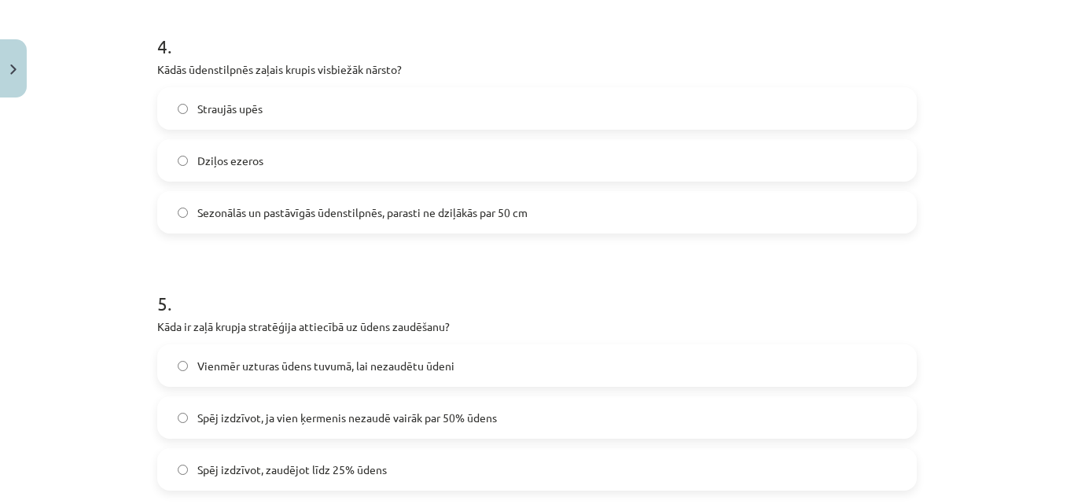
scroll to position [1092, 0]
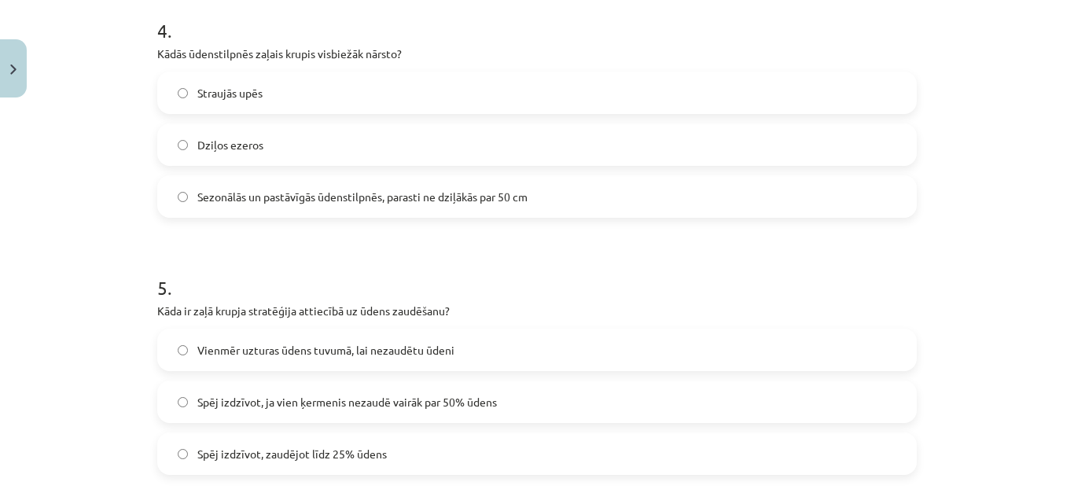
click at [877, 189] on label "Sezonālās un pastāvīgās ūdenstilpnēs, parasti ne dziļākās par 50 cm" at bounding box center [537, 196] width 756 height 39
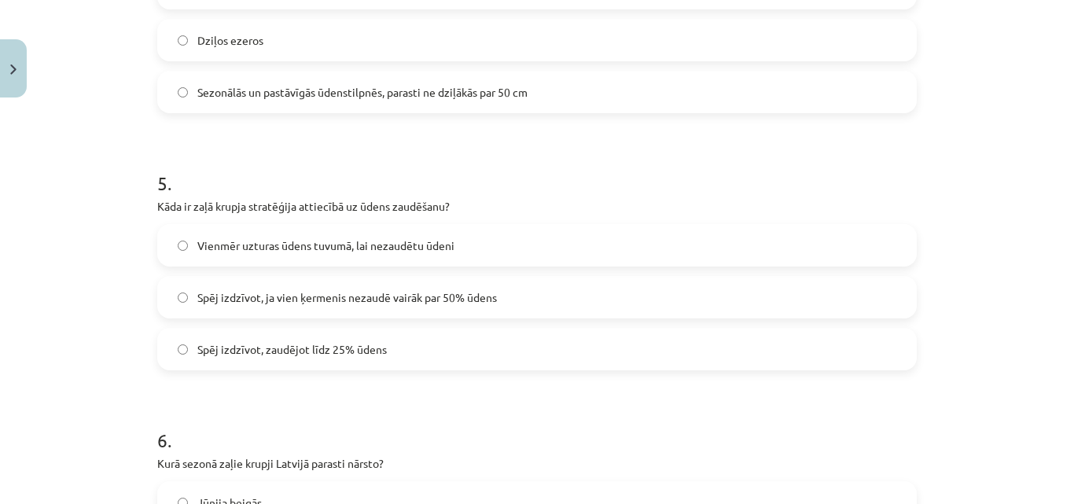
scroll to position [1202, 0]
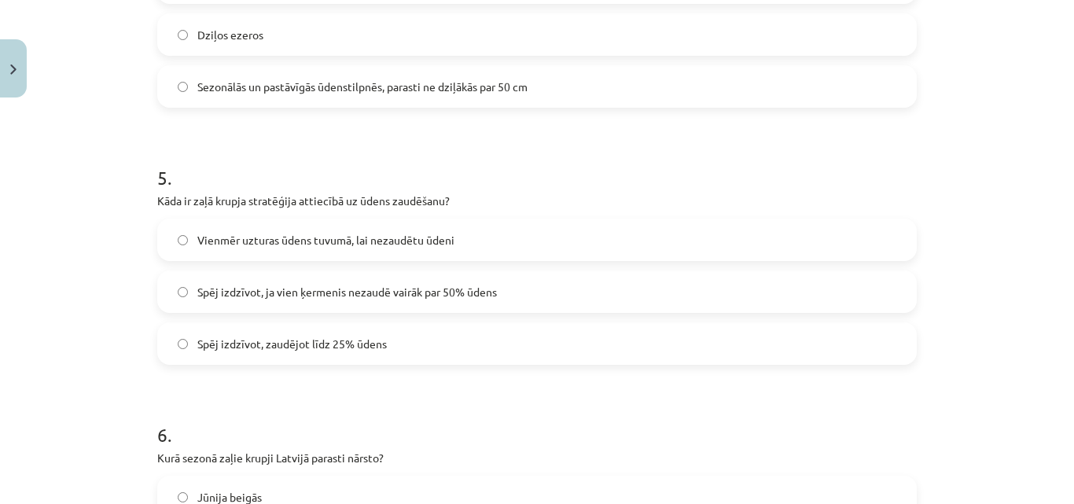
click at [863, 282] on label "Spēj izdzīvot, ja vien ķermenis nezaudē vairāk par 50% ūdens" at bounding box center [537, 291] width 756 height 39
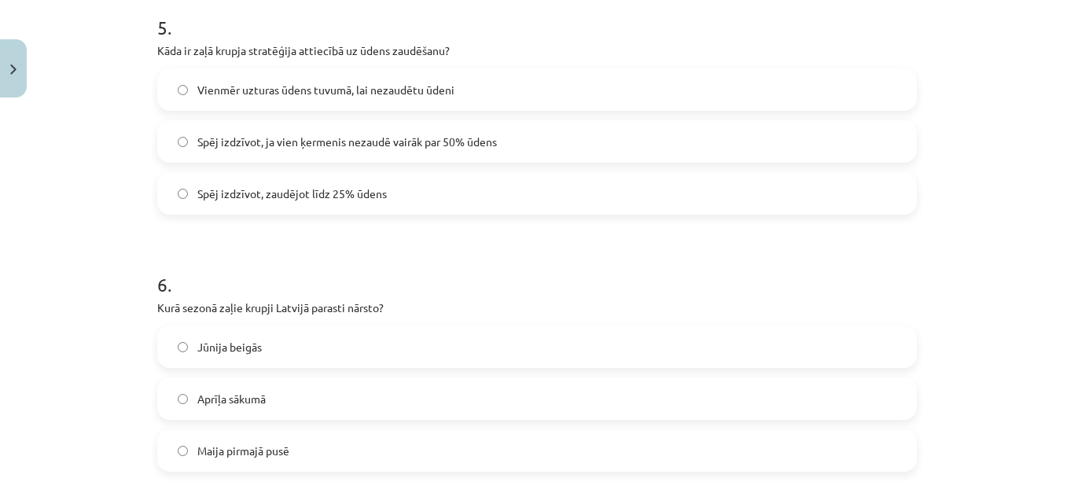
scroll to position [1468, 0]
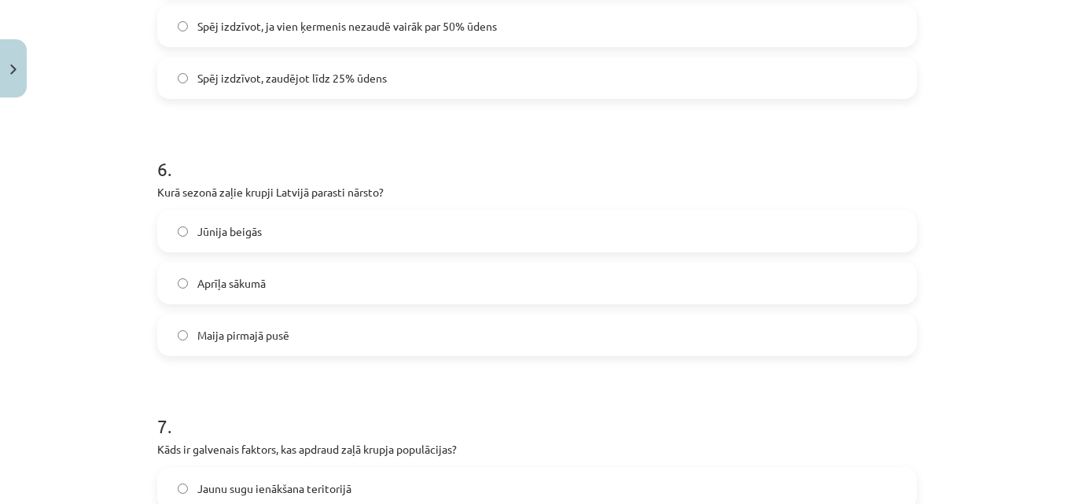
click at [665, 281] on label "Aprīļa sākumā" at bounding box center [537, 282] width 756 height 39
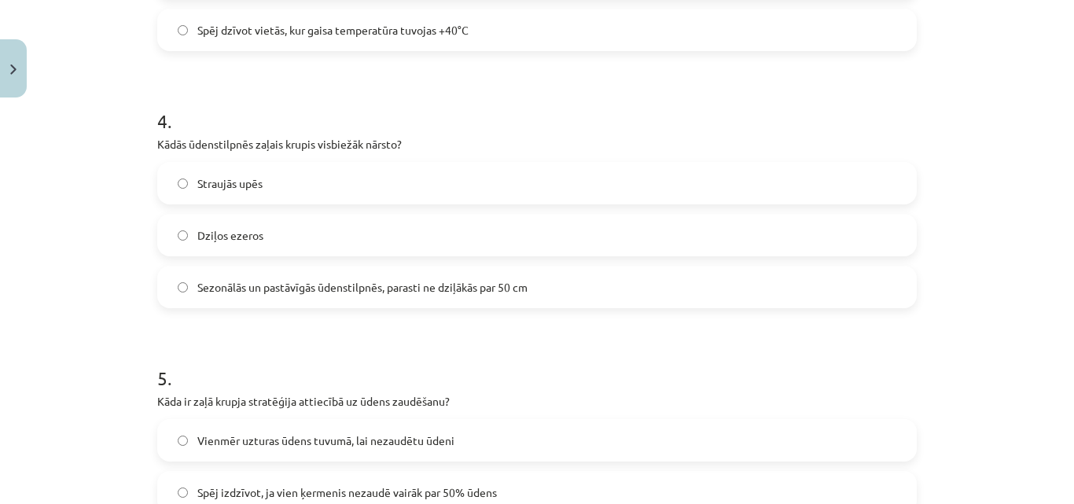
scroll to position [996, 0]
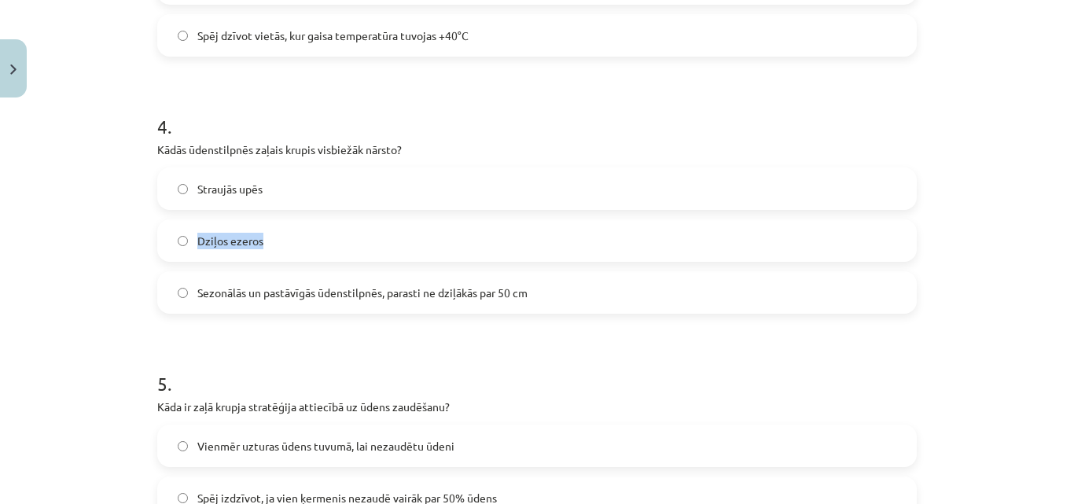
drag, startPoint x: 1058, startPoint y: 218, endPoint x: 1066, endPoint y: 178, distance: 40.9
click at [1066, 178] on div "Mācību tēma: Bioloģijas i - 11. klases 1. ieskaites mācību materiāls - laborato…" at bounding box center [537, 252] width 1074 height 504
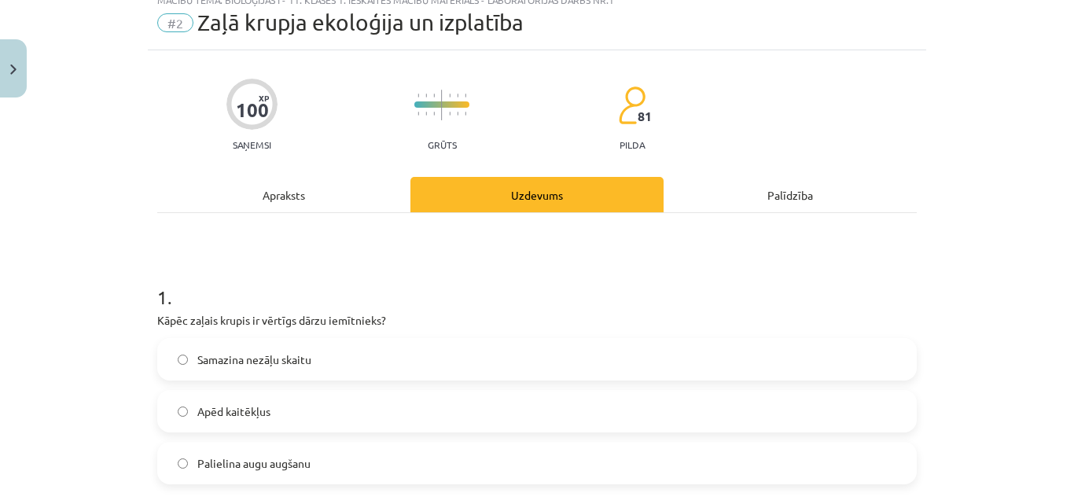
scroll to position [0, 0]
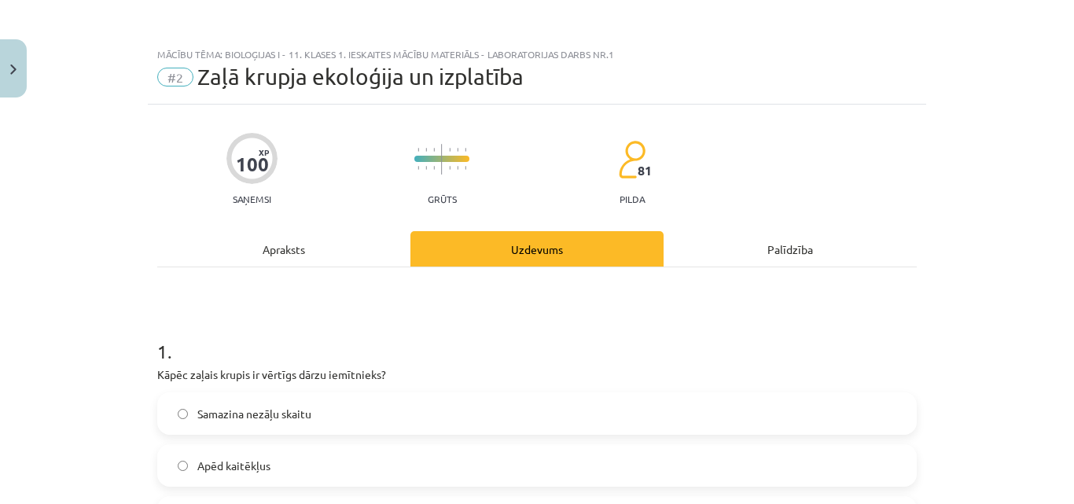
click at [365, 266] on div "Apraksts" at bounding box center [283, 248] width 253 height 35
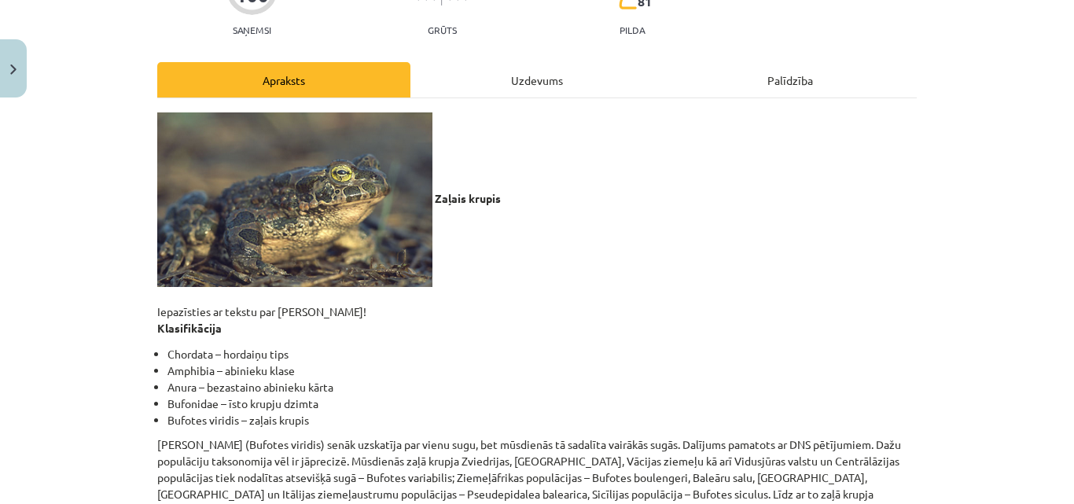
scroll to position [123, 0]
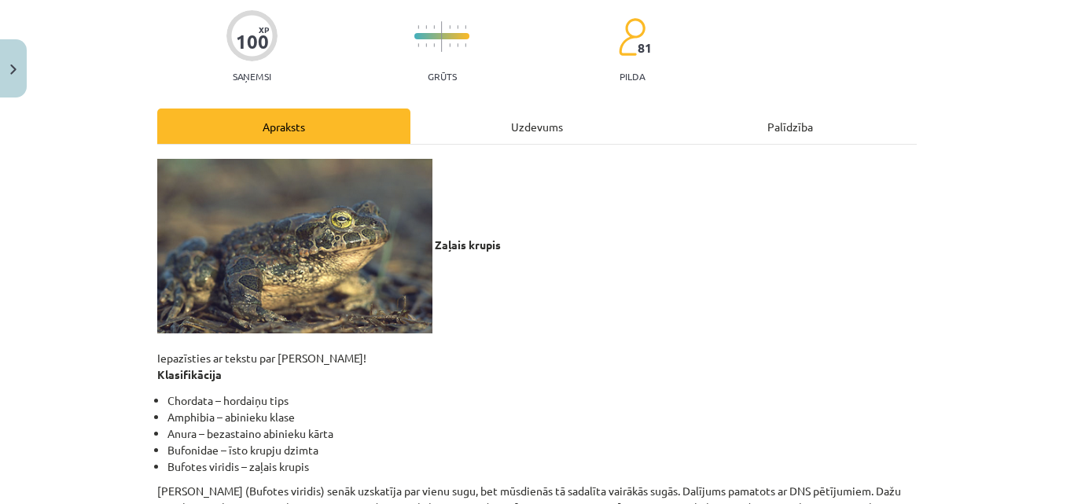
click at [633, 116] on div "Uzdevums" at bounding box center [536, 125] width 253 height 35
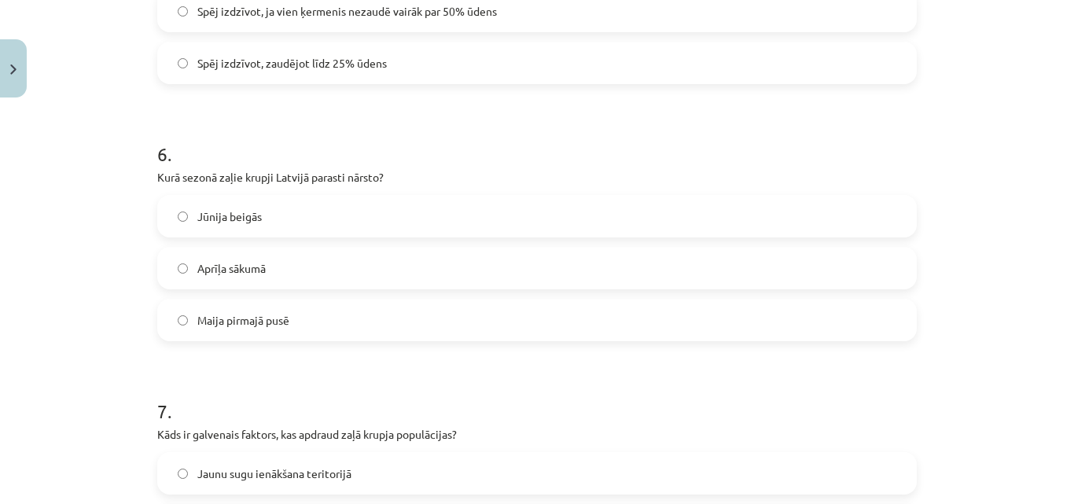
scroll to position [1487, 0]
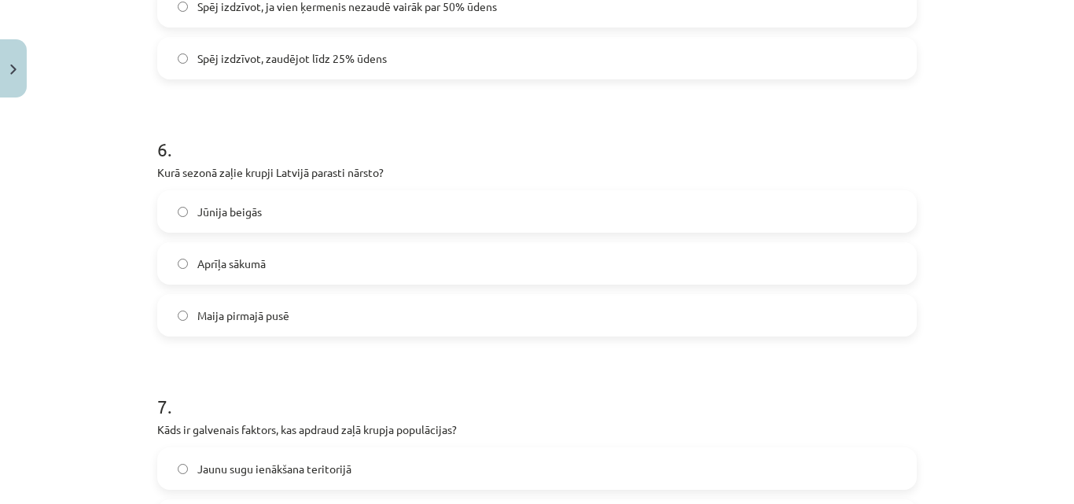
click at [767, 316] on label "Maija pirmajā pusē" at bounding box center [537, 315] width 756 height 39
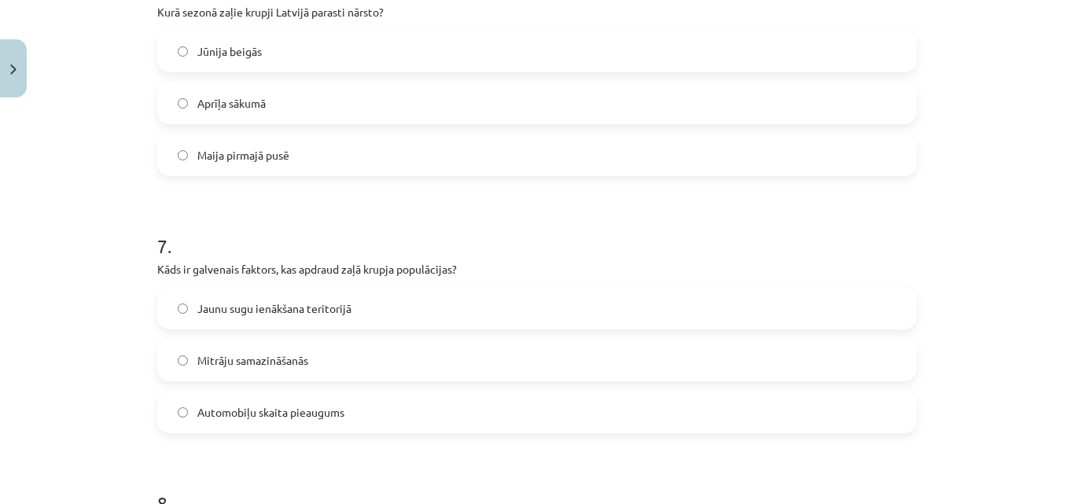
scroll to position [1673, 0]
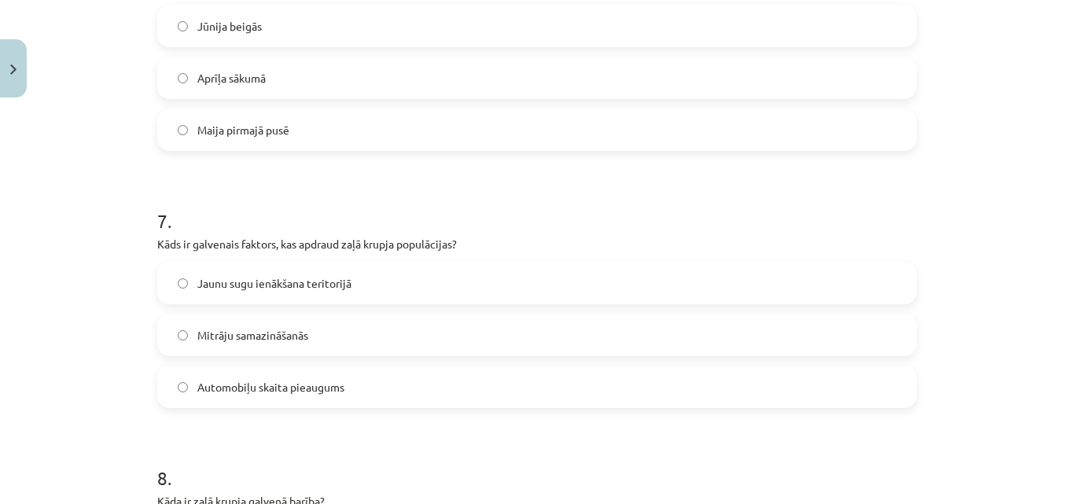
click at [687, 390] on label "Automobiļu skaita pieaugums" at bounding box center [537, 386] width 756 height 39
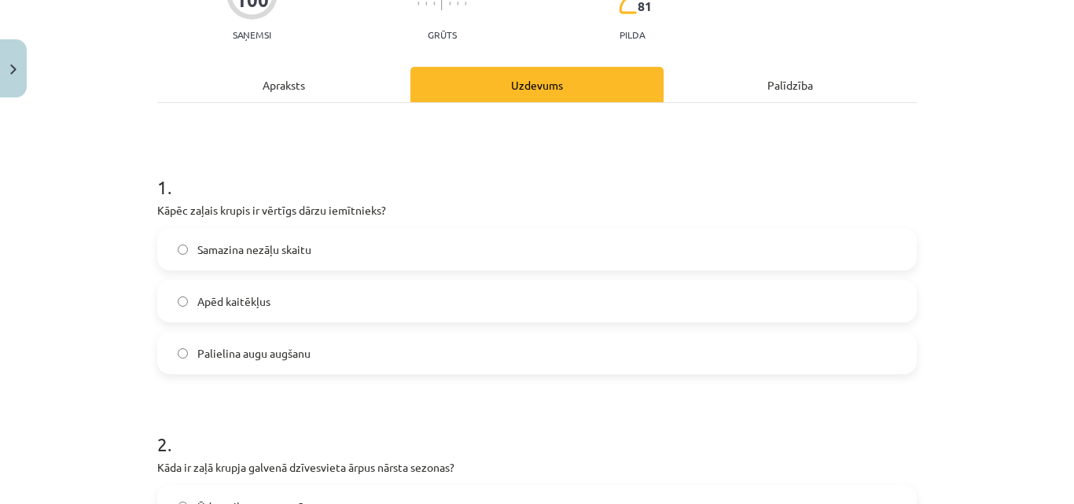
scroll to position [160, 0]
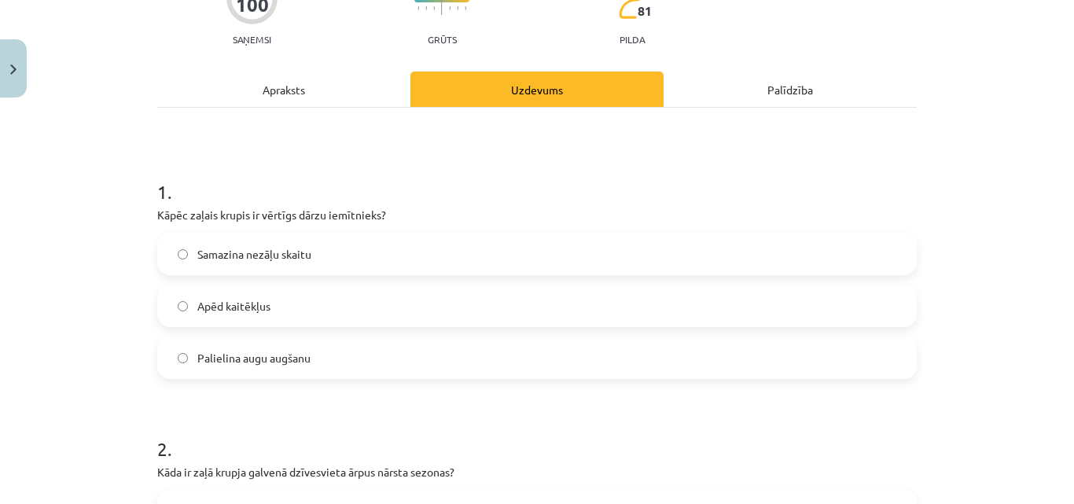
click at [376, 86] on div "Apraksts" at bounding box center [283, 89] width 253 height 35
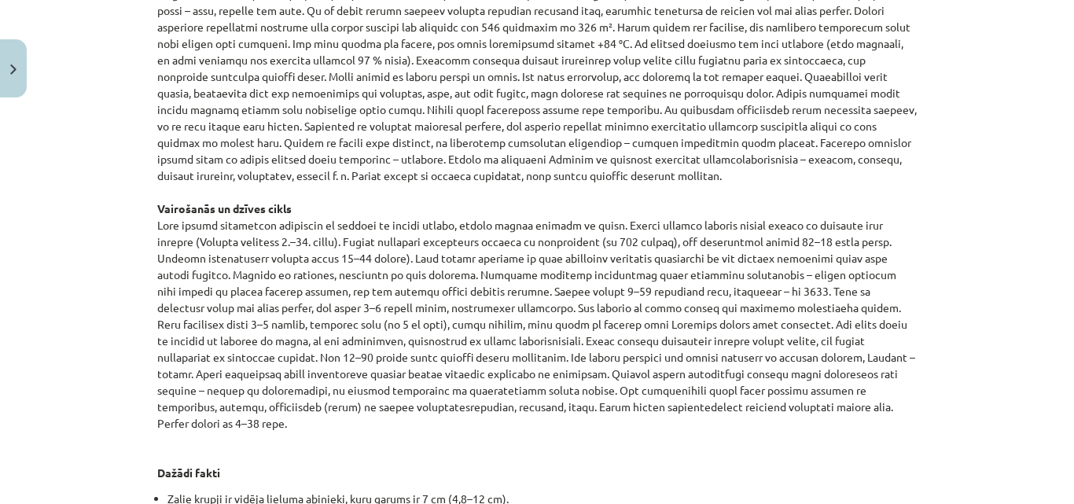
scroll to position [1441, 0]
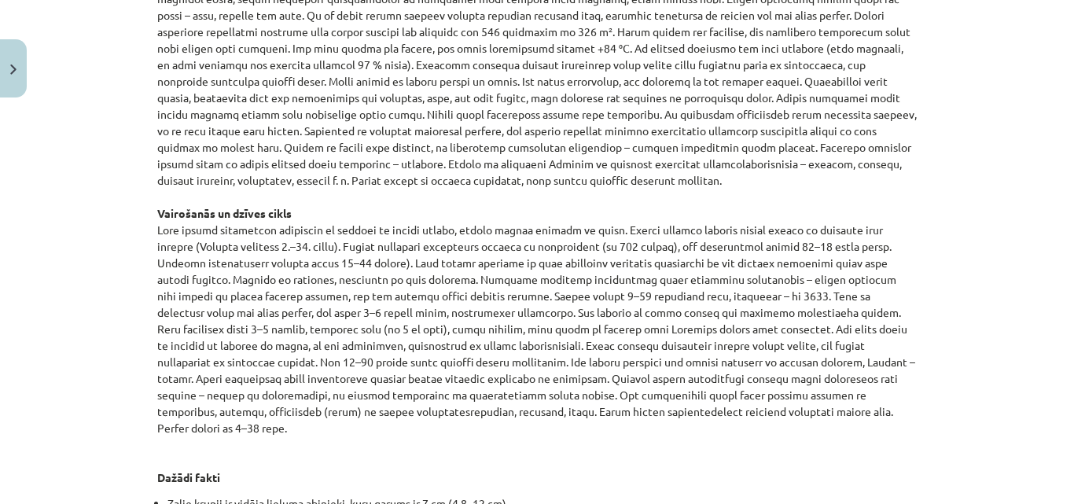
drag, startPoint x: 726, startPoint y: 395, endPoint x: 838, endPoint y: 309, distance: 140.7
click at [838, 309] on p "Aizsardzība Iekļauts Bernes konvencijas III pielikumā kā aizsargājama dzīvnieku…" at bounding box center [536, 40] width 759 height 892
click at [783, 219] on p "Aizsardzība Iekļauts Bernes konvencijas III pielikumā kā aizsargājama dzīvnieku…" at bounding box center [536, 40] width 759 height 892
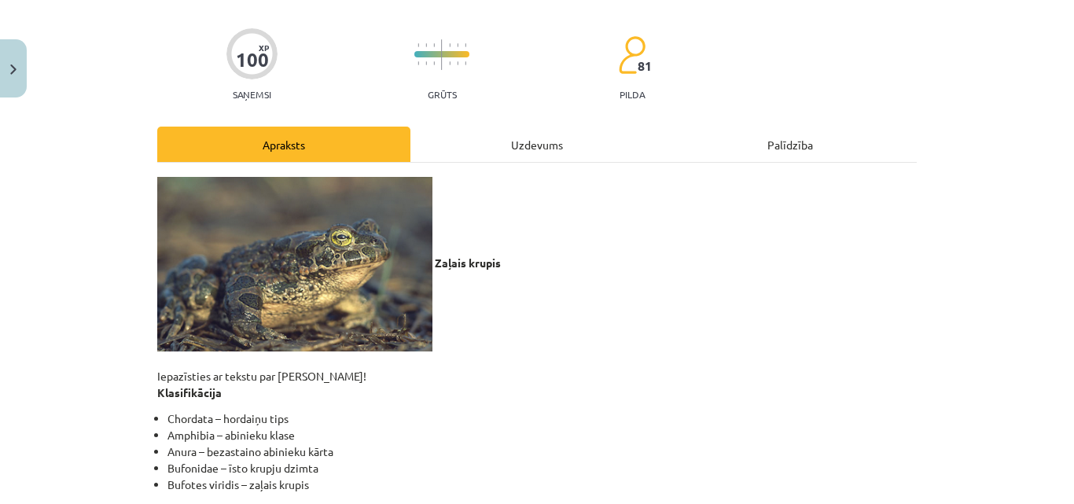
scroll to position [53, 0]
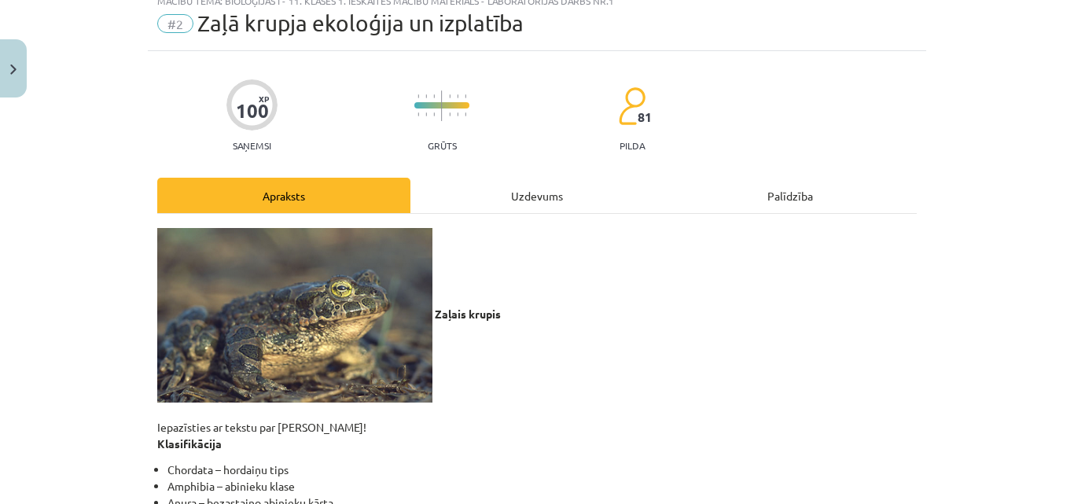
click at [595, 183] on div "Uzdevums" at bounding box center [536, 195] width 253 height 35
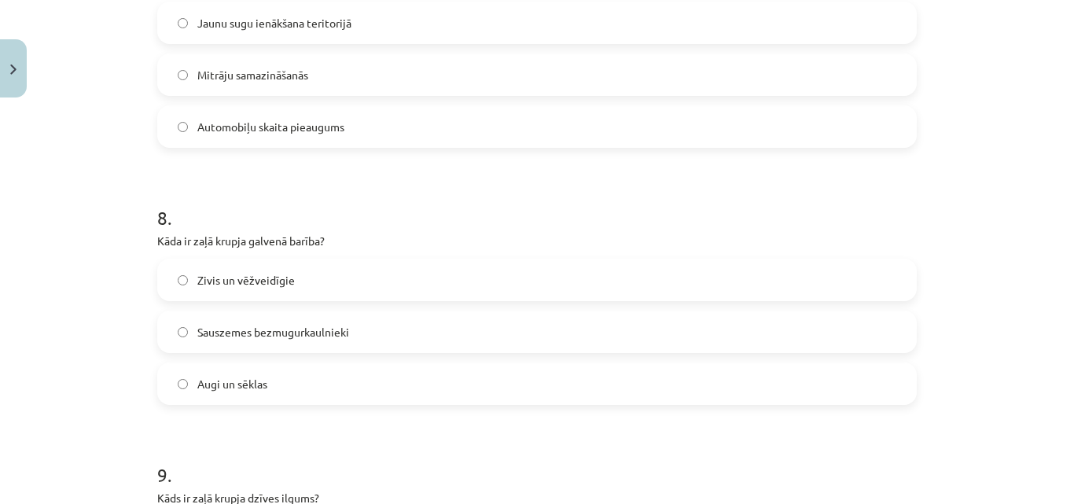
scroll to position [1949, 0]
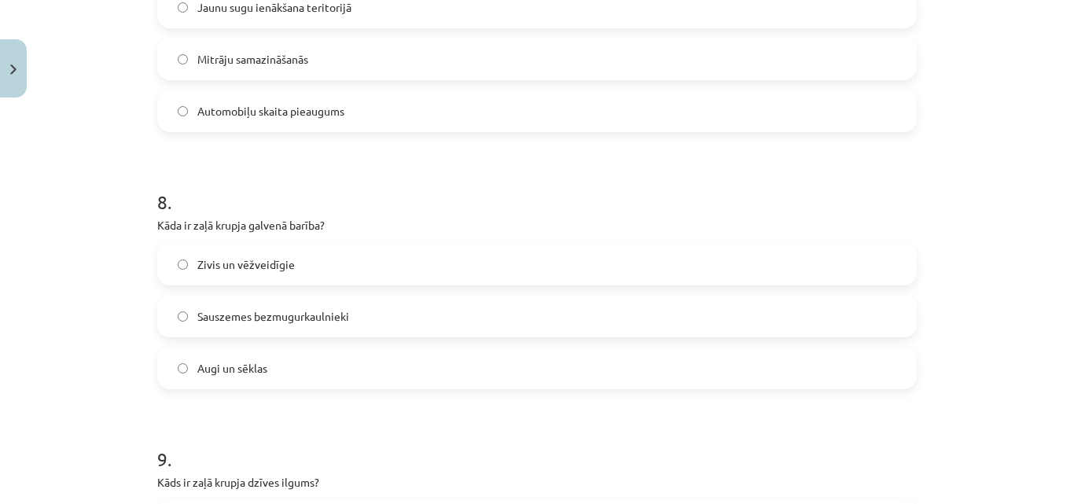
click at [663, 310] on label "Sauszemes bezmugurkaulnieki" at bounding box center [537, 315] width 756 height 39
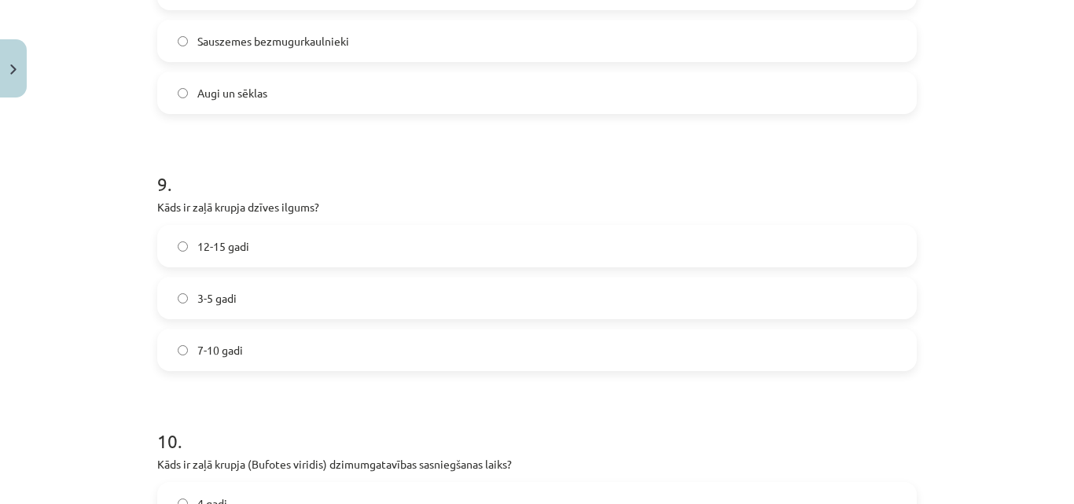
scroll to position [2219, 0]
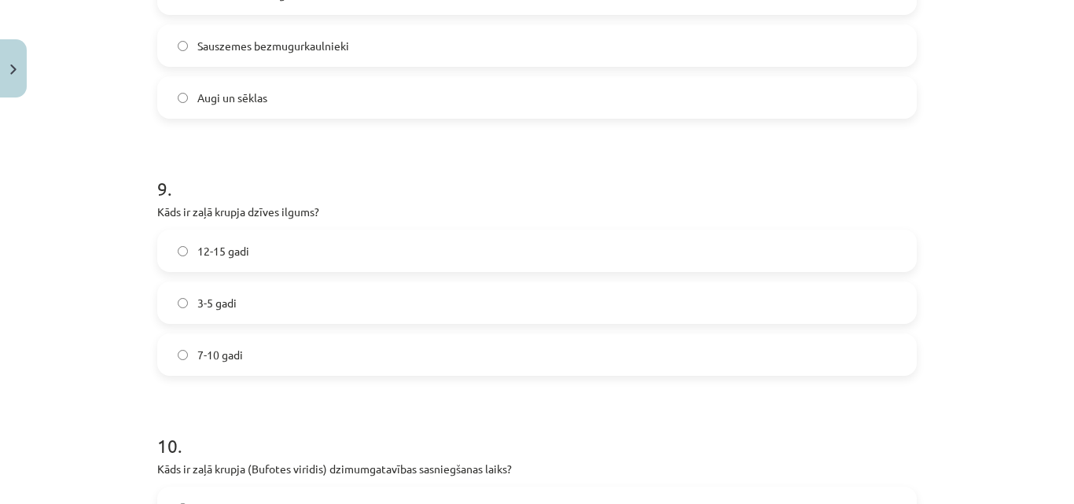
click at [804, 315] on label "3-5 gadi" at bounding box center [537, 302] width 756 height 39
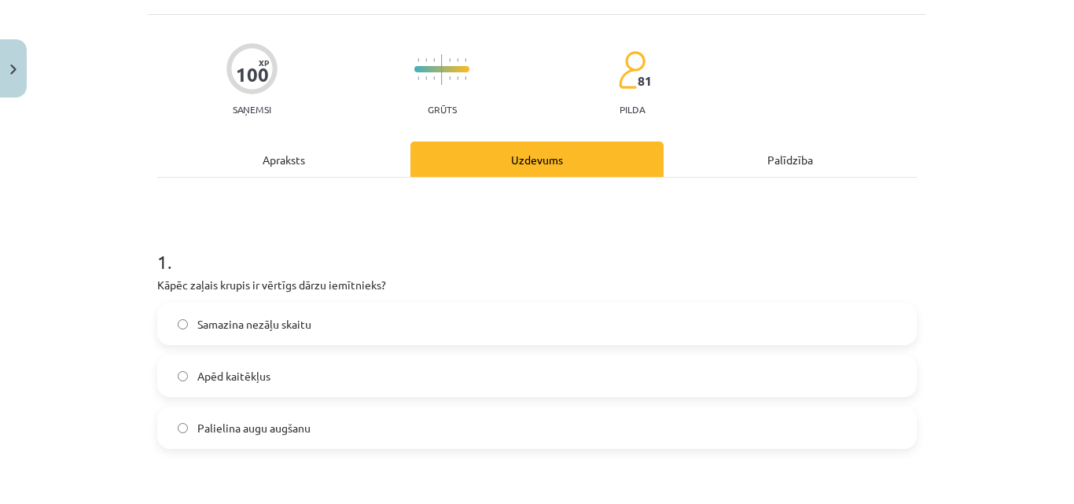
scroll to position [0, 0]
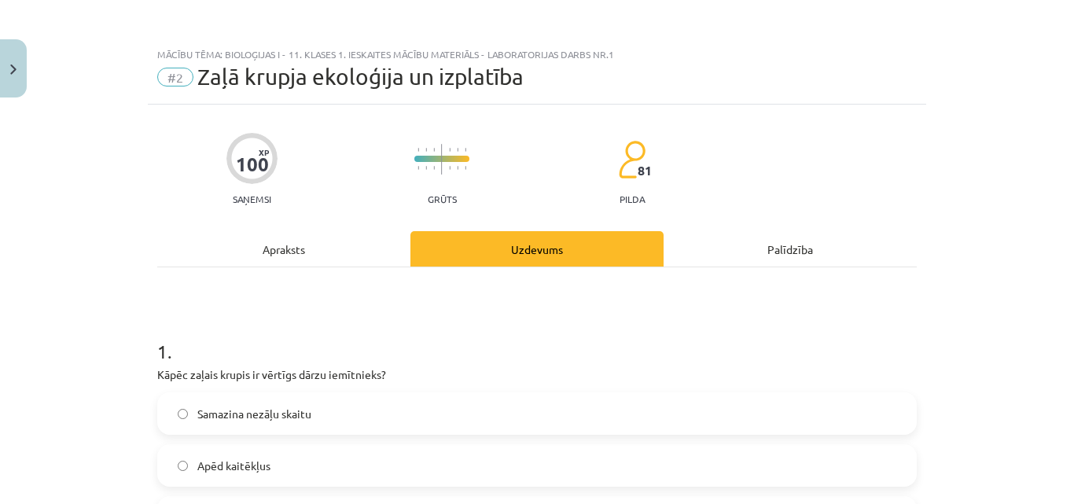
click at [309, 237] on div "Apraksts" at bounding box center [283, 248] width 253 height 35
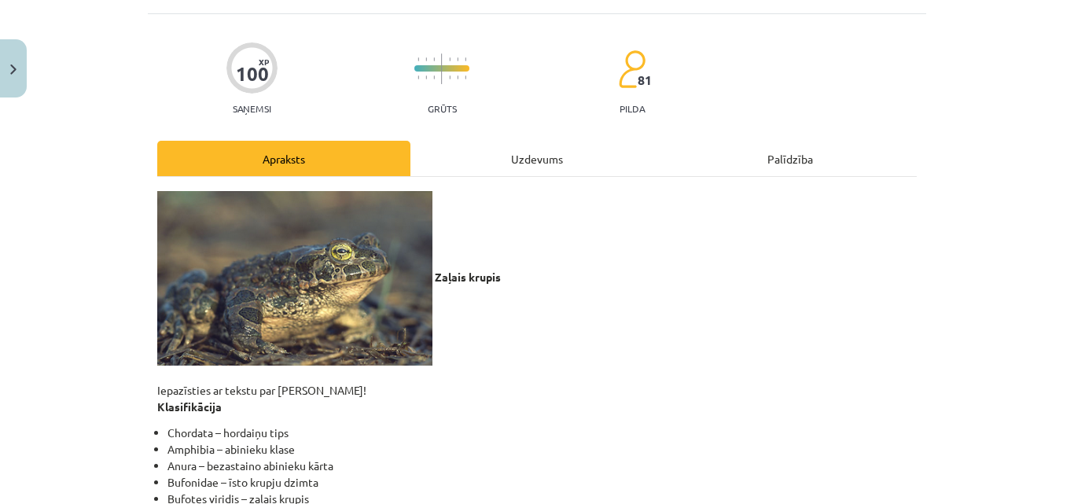
scroll to position [39, 0]
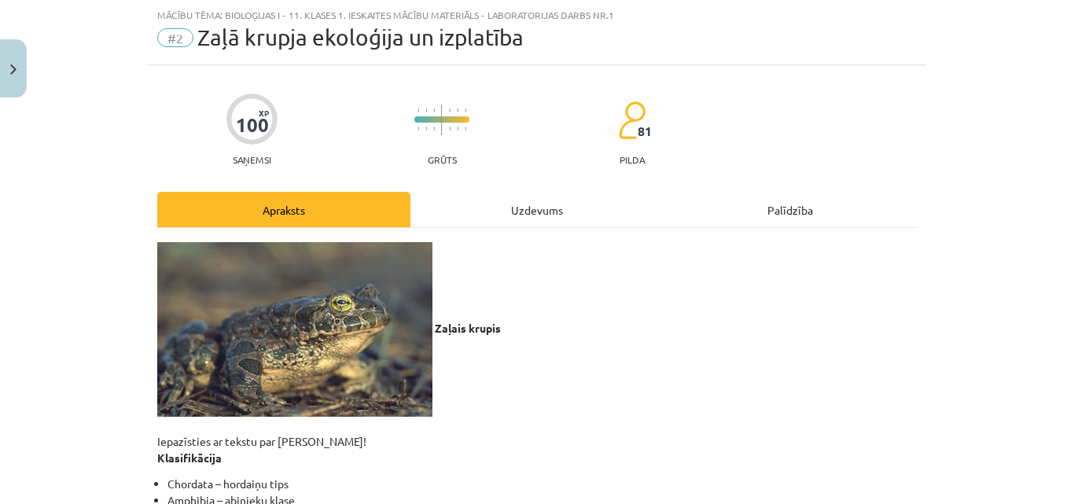
drag, startPoint x: 607, startPoint y: 212, endPoint x: 977, endPoint y: 116, distance: 382.5
click at [977, 116] on div "Mācību tēma: Bioloģijas i - 11. klases 1. ieskaites mācību materiāls - laborato…" at bounding box center [537, 252] width 1074 height 504
click at [618, 209] on div "Uzdevums" at bounding box center [536, 209] width 253 height 35
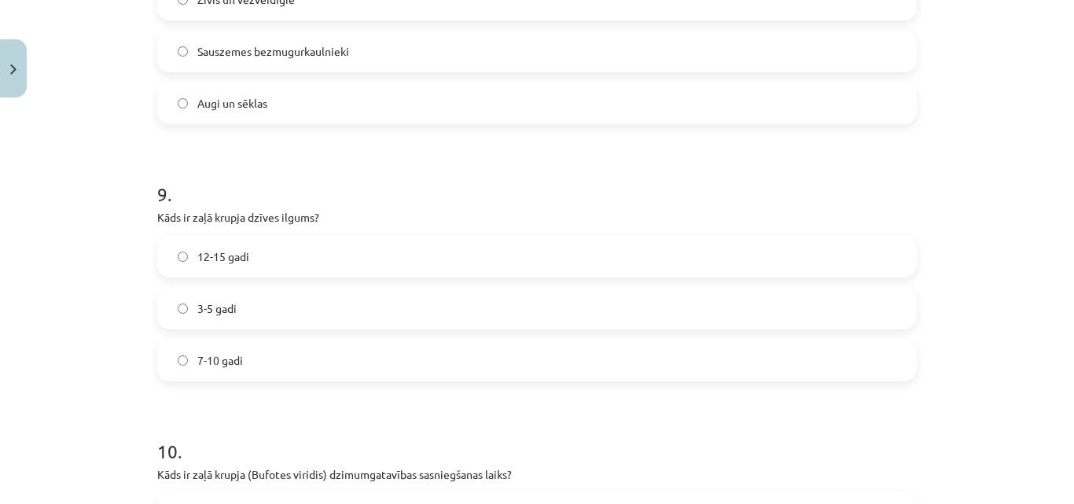
scroll to position [2219, 0]
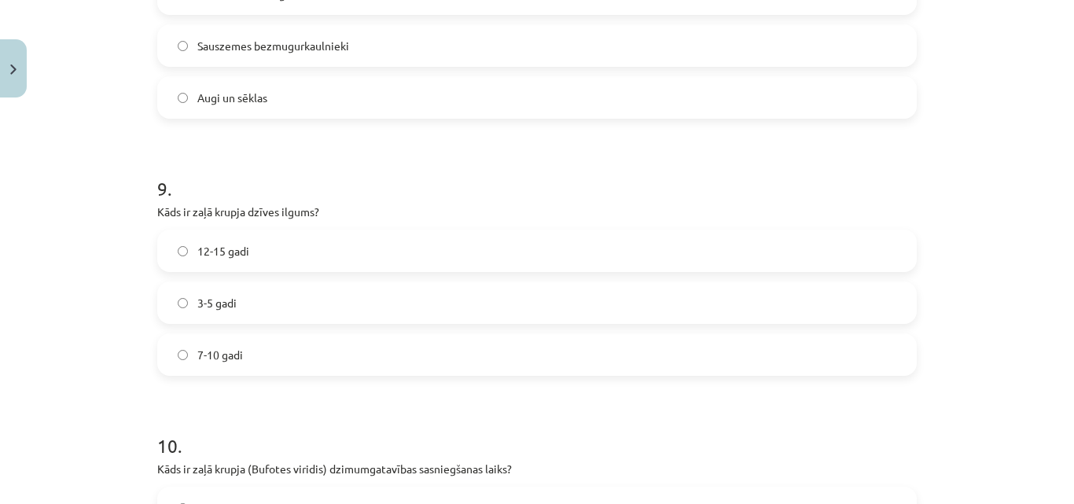
drag, startPoint x: 898, startPoint y: 327, endPoint x: 888, endPoint y: 347, distance: 22.2
click at [888, 347] on div "12-15 gadi 3-5 gadi 7-10 gadi" at bounding box center [536, 303] width 759 height 146
click at [888, 347] on label "7-10 gadi" at bounding box center [537, 354] width 756 height 39
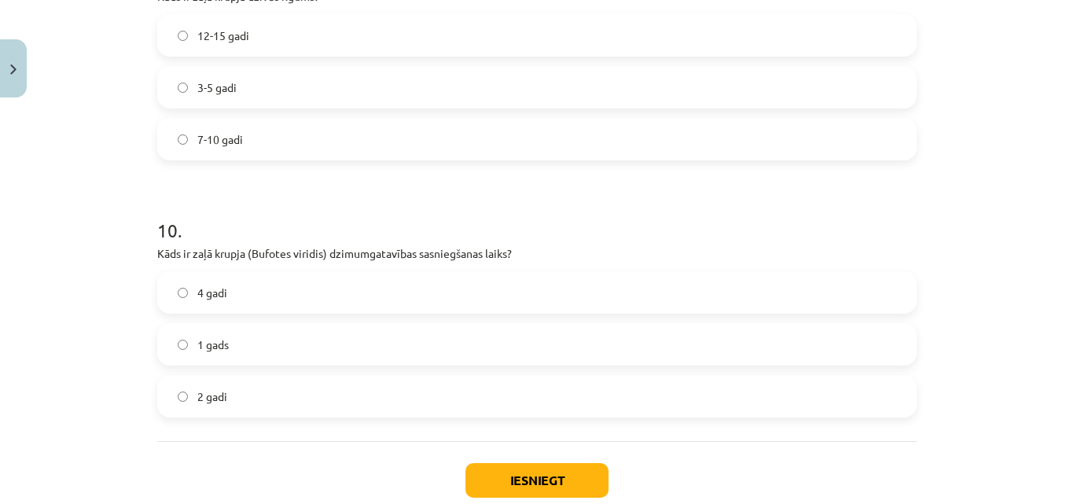
scroll to position [2520, 0]
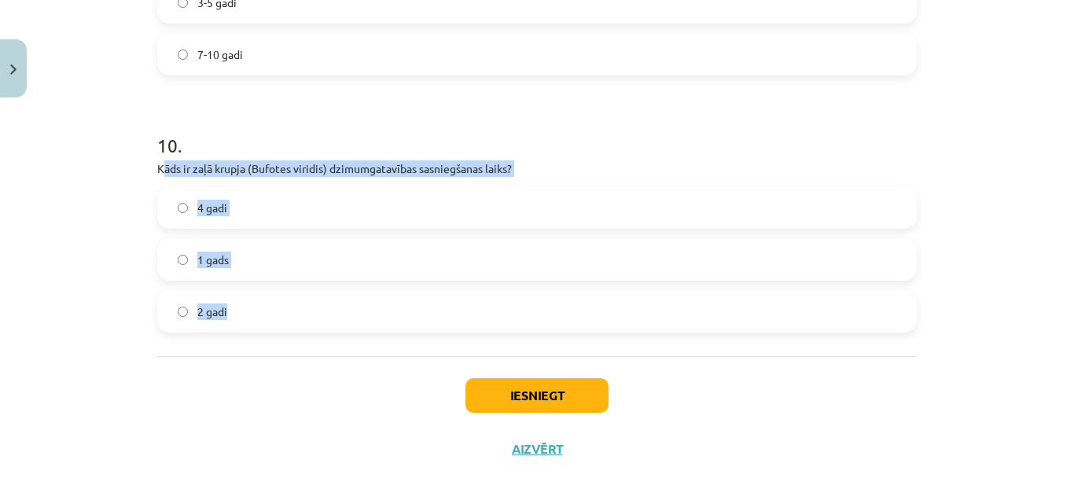
drag, startPoint x: 155, startPoint y: 164, endPoint x: 256, endPoint y: 310, distance: 177.3
click at [256, 310] on div "10 . Kāds ir zaļā krupja (Bufotes viridis) dzimumgatavības sasniegšanas laiks? …" at bounding box center [536, 220] width 759 height 226
copy div "āds ir zaļā krupja (Bufotes viridis) dzimumgatavības sasniegšanas laiks? 4 gadi…"
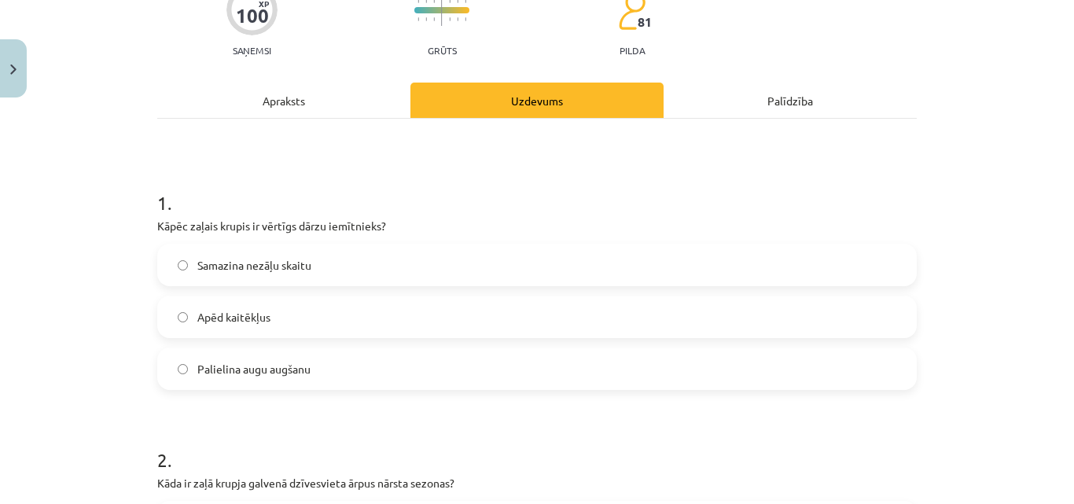
scroll to position [99, 0]
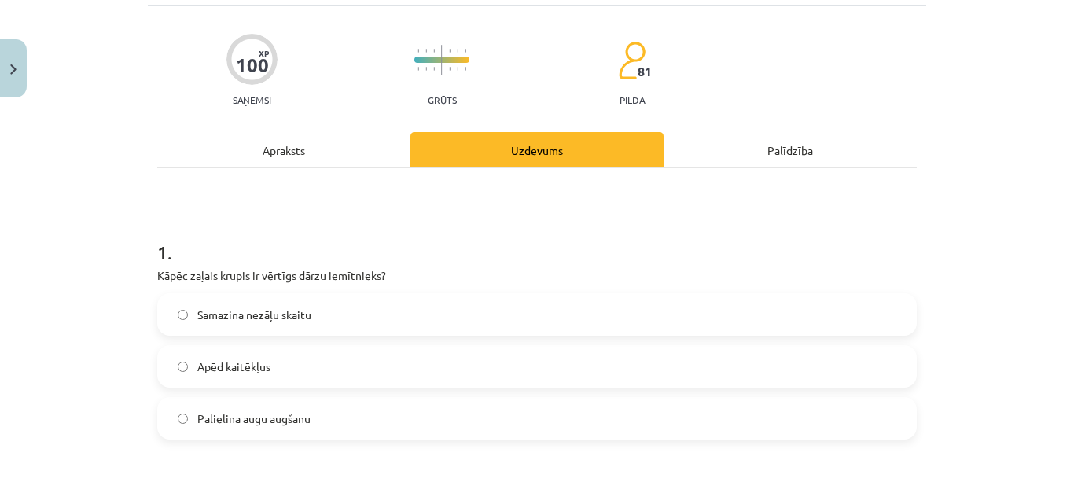
click at [354, 150] on div "Apraksts" at bounding box center [283, 149] width 253 height 35
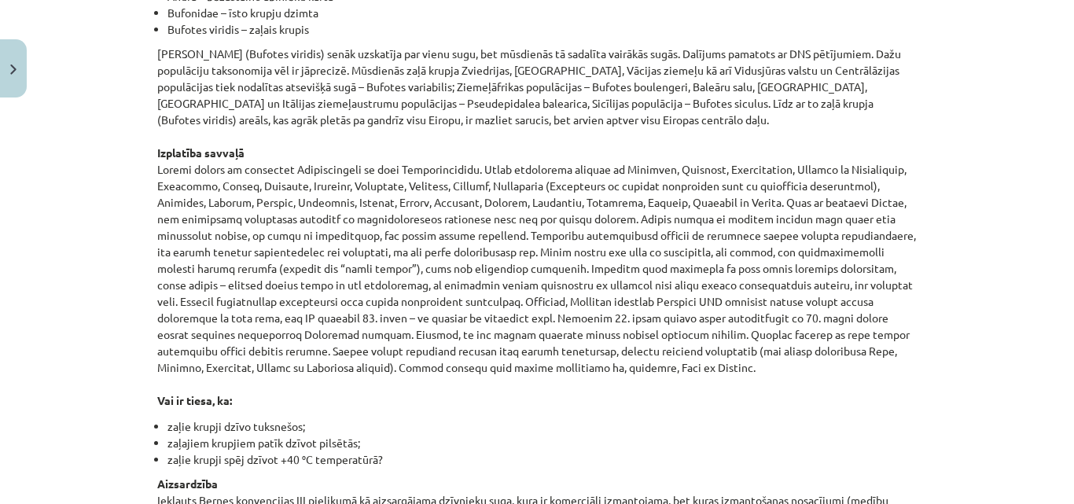
scroll to position [0, 0]
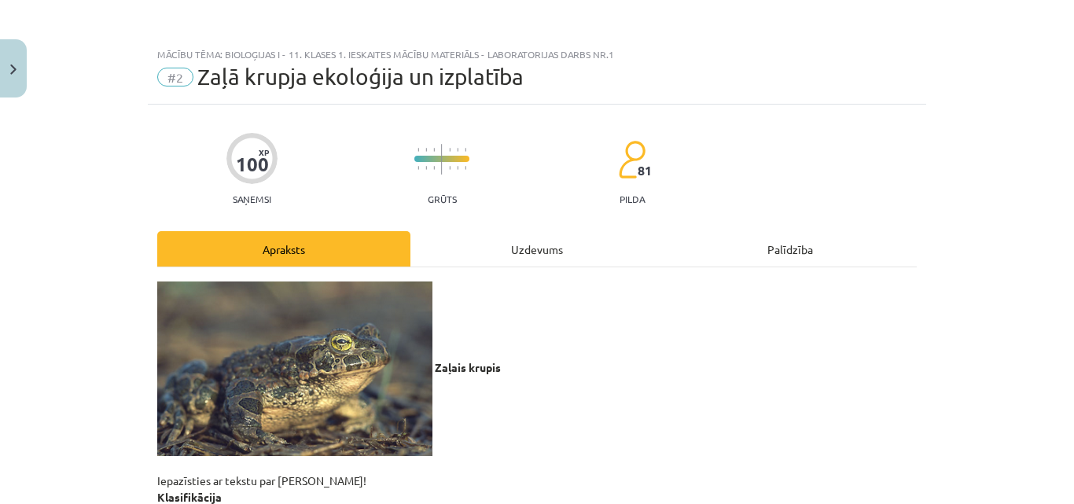
click at [590, 233] on div "Uzdevums" at bounding box center [536, 248] width 253 height 35
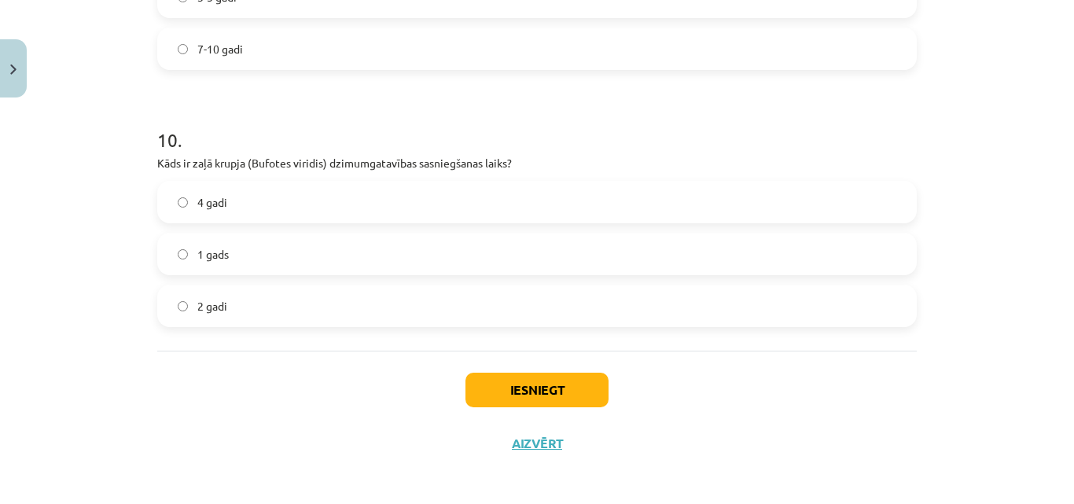
scroll to position [2531, 0]
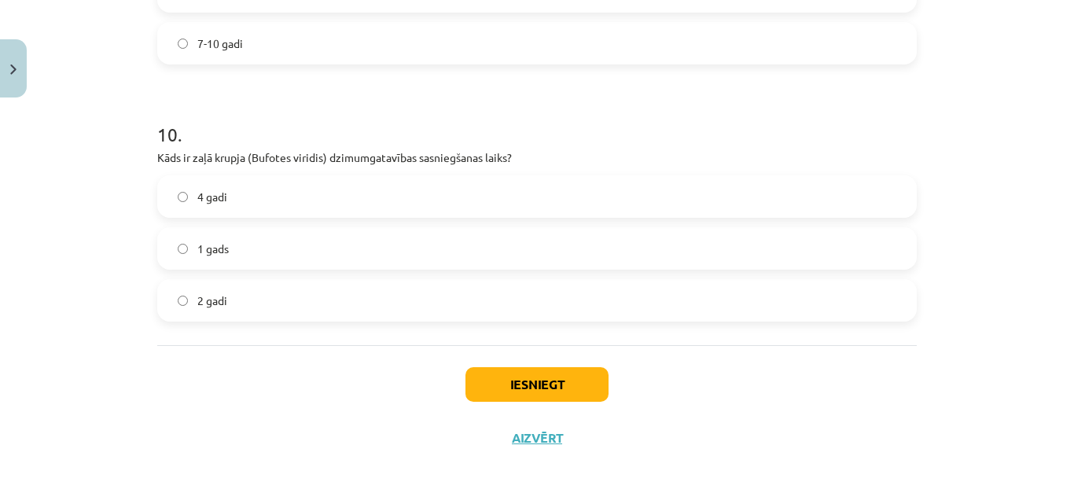
click at [684, 287] on label "2 gadi" at bounding box center [537, 300] width 756 height 39
click at [494, 377] on button "Iesniegt" at bounding box center [536, 384] width 143 height 35
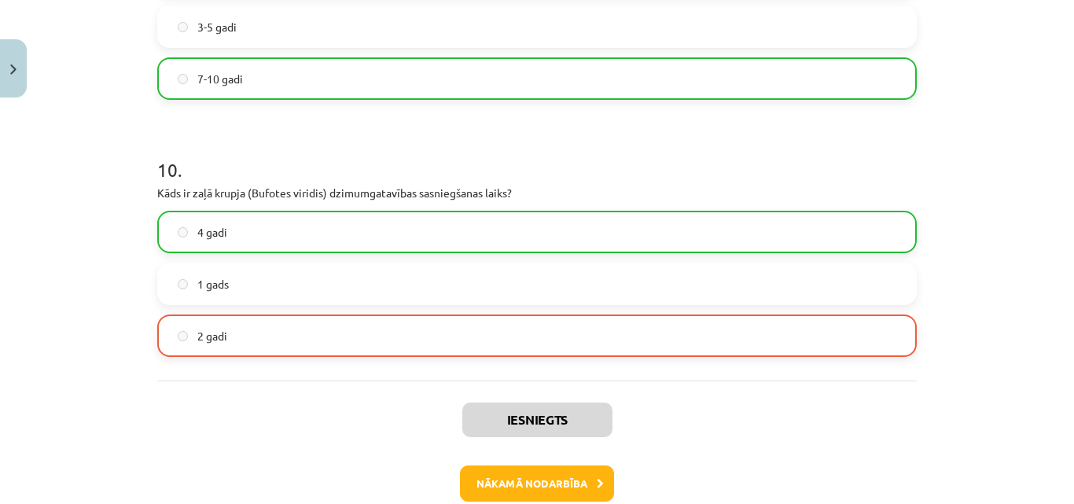
scroll to position [2581, 0]
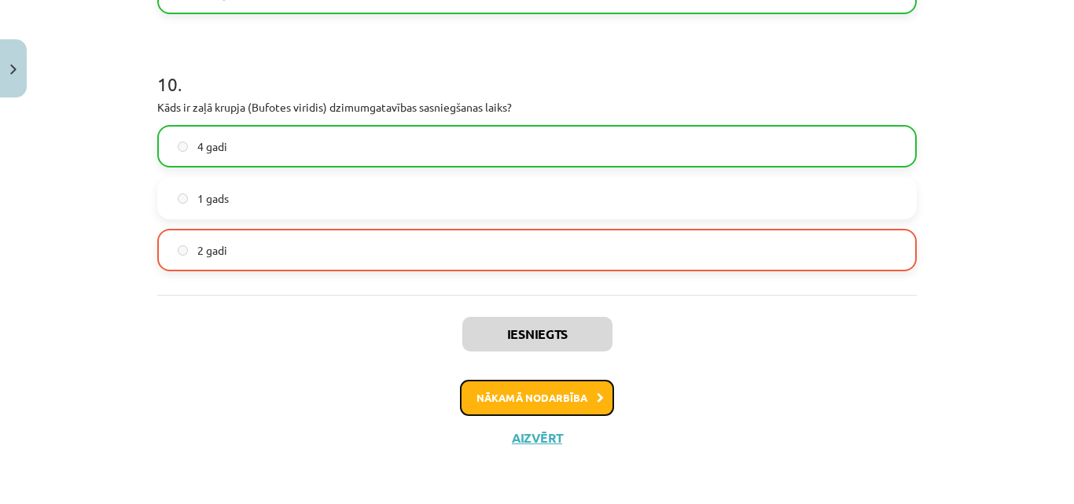
click at [505, 399] on button "Nākamā nodarbība" at bounding box center [537, 398] width 154 height 36
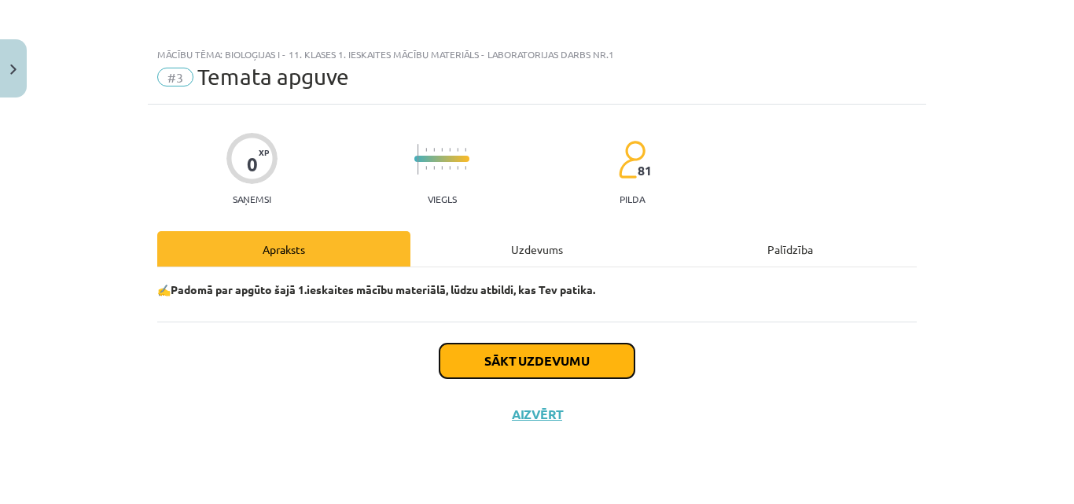
click at [530, 360] on button "Sākt uzdevumu" at bounding box center [536, 361] width 195 height 35
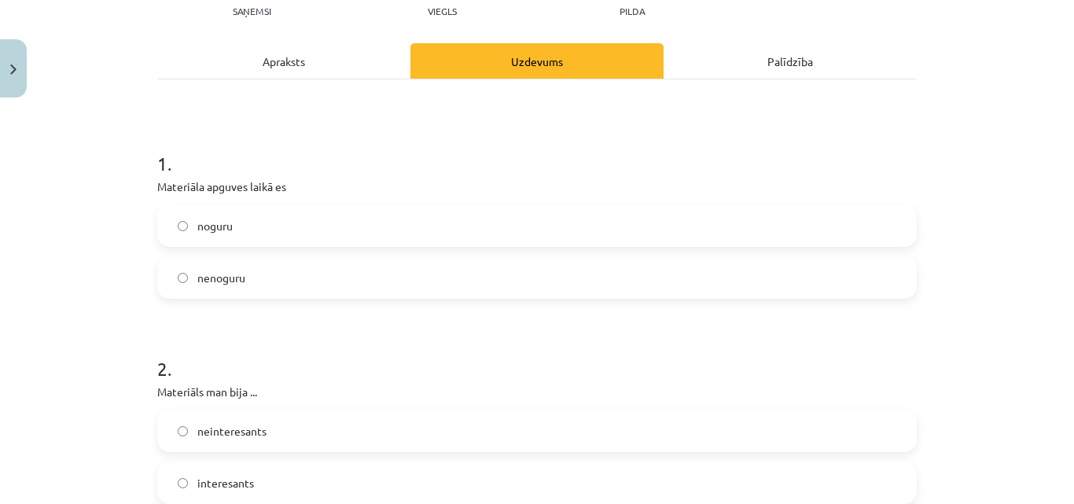
scroll to position [237, 0]
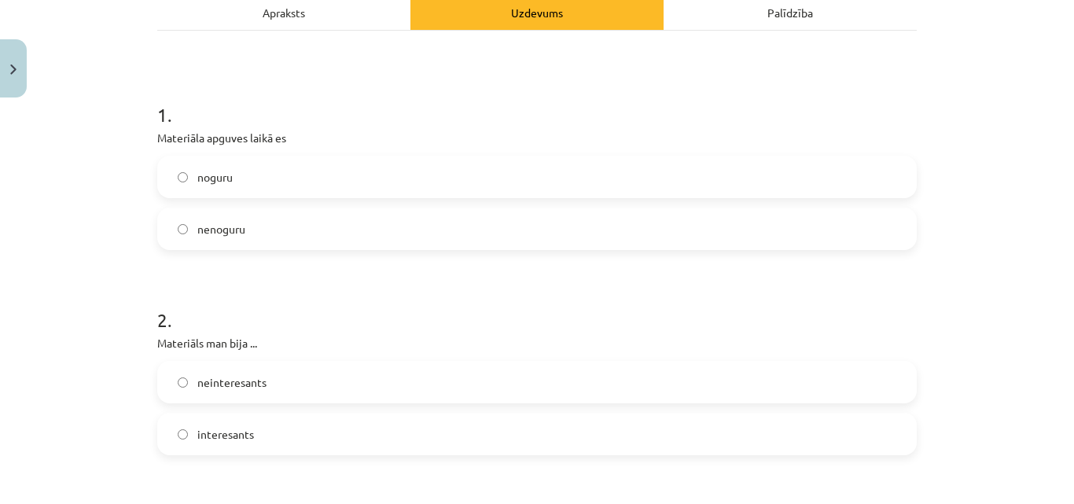
click at [650, 204] on div "noguru nenoguru" at bounding box center [536, 203] width 759 height 94
drag, startPoint x: 645, startPoint y: 226, endPoint x: 925, endPoint y: 213, distance: 280.2
click at [925, 213] on div "Mācību tēma: Bioloģijas i - 11. klases 1. ieskaites mācību materiāls - laborato…" at bounding box center [537, 252] width 1074 height 504
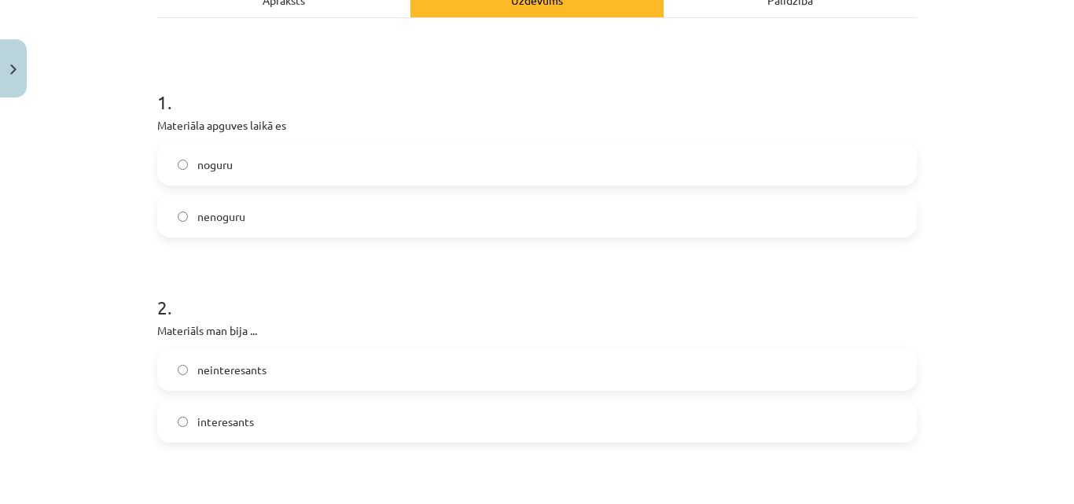
scroll to position [259, 0]
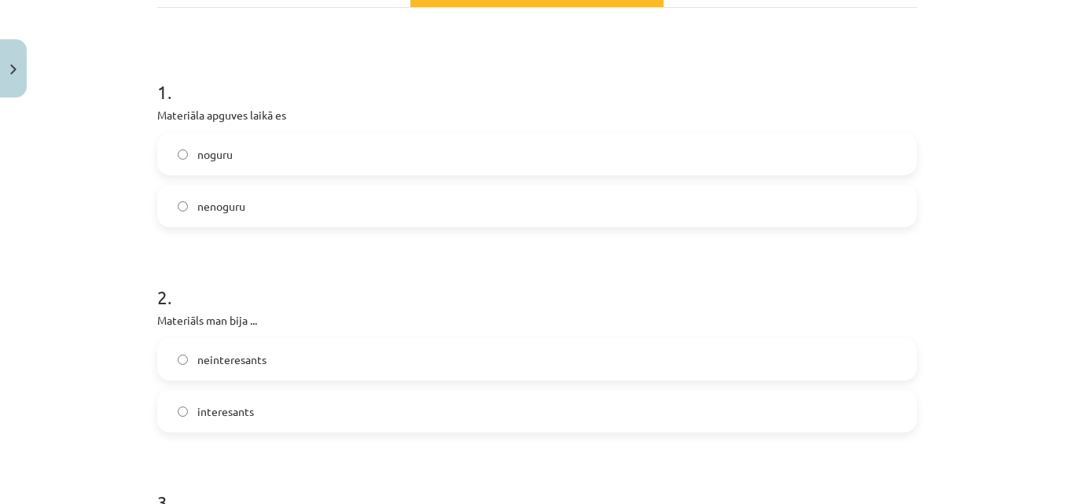
click at [887, 221] on label "nenoguru" at bounding box center [537, 205] width 756 height 39
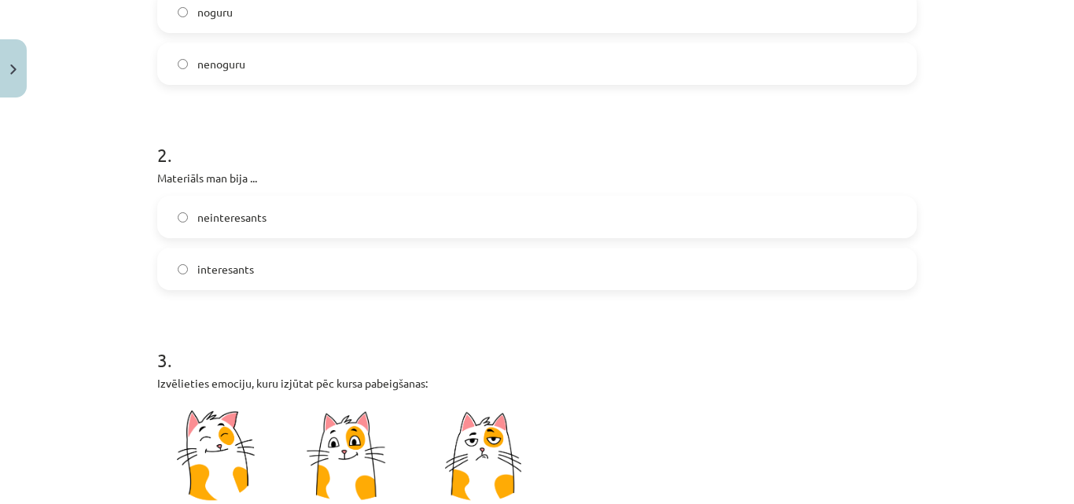
scroll to position [405, 0]
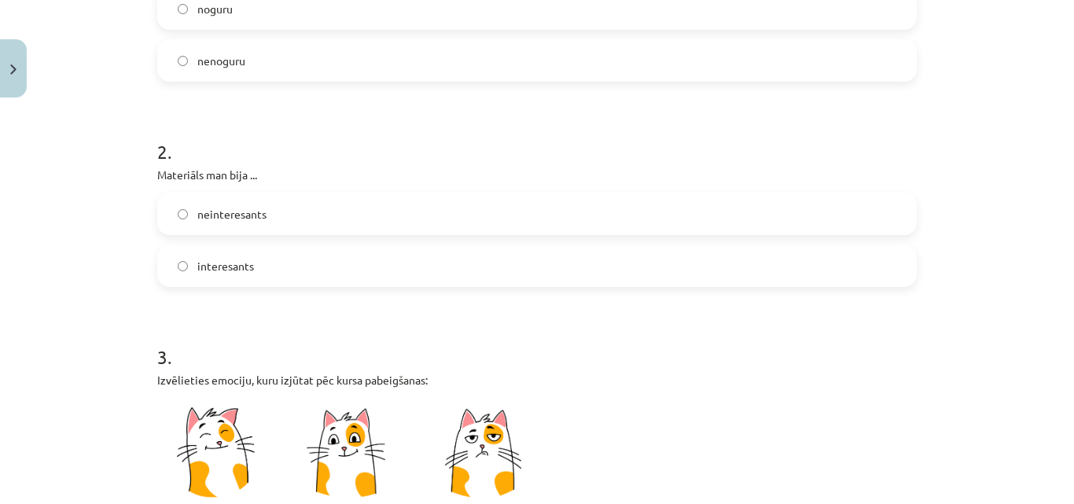
click at [798, 248] on label "interesants" at bounding box center [537, 265] width 756 height 39
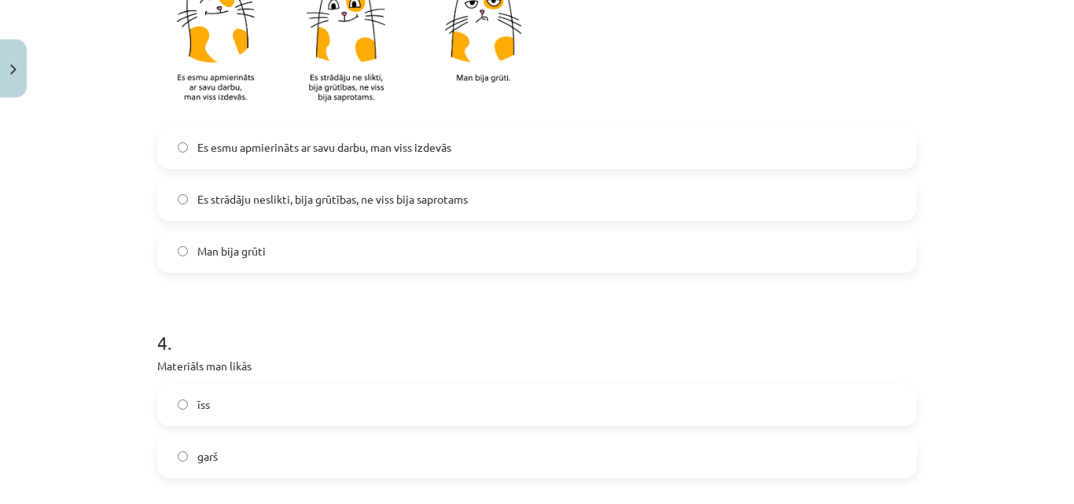
scroll to position [843, 0]
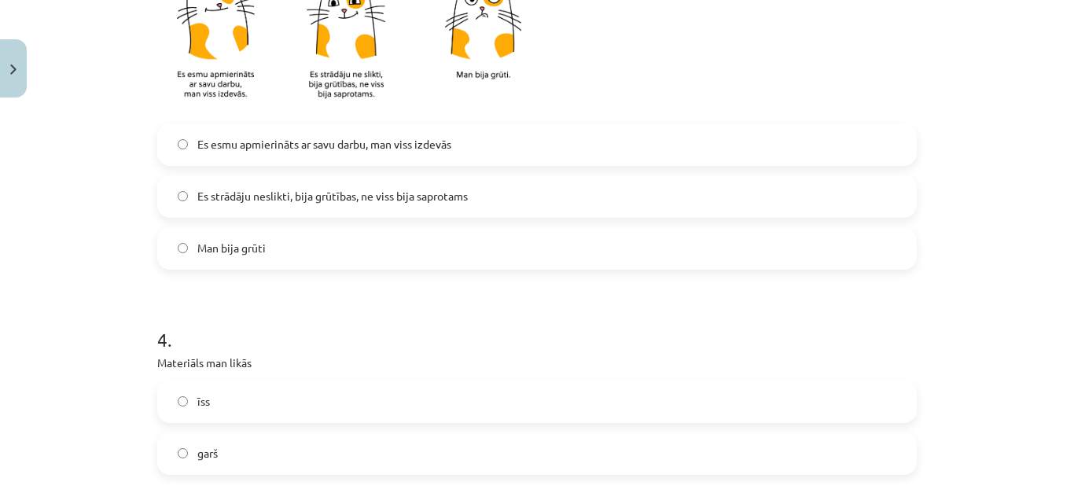
click at [752, 116] on div "3 . Izvēlieties emociju, kuru izjūtat pēc kursa pabeigšanas: Es esmu apmierināt…" at bounding box center [536, 75] width 759 height 389
click at [752, 130] on label "Es esmu apmierināts ar savu darbu, man viss izdevās" at bounding box center [537, 144] width 756 height 39
click at [719, 204] on label "Es strādāju neslikti, bija grūtības, ne viss bija saprotams" at bounding box center [537, 196] width 756 height 39
click at [767, 150] on label "Es esmu apmierināts ar savu darbu, man viss izdevās" at bounding box center [537, 144] width 756 height 39
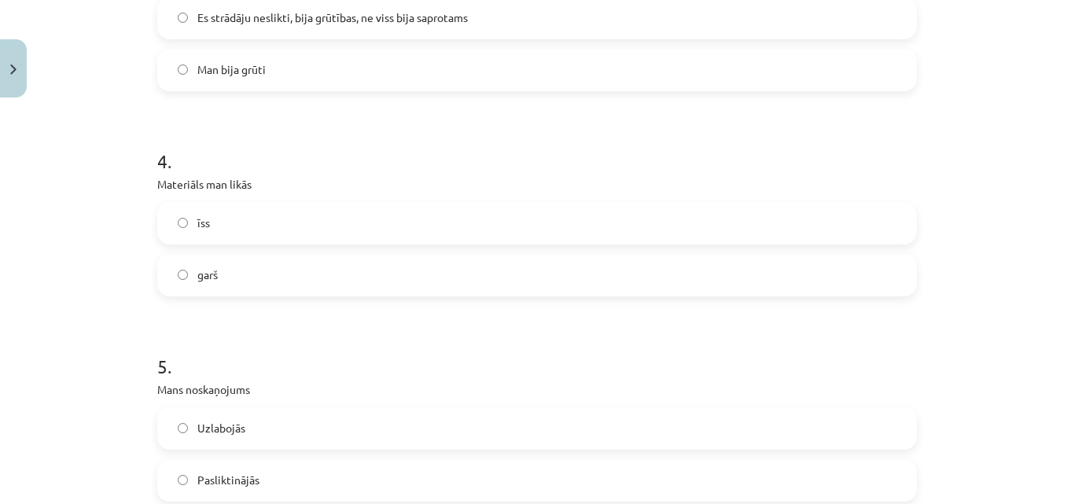
scroll to position [1069, 0]
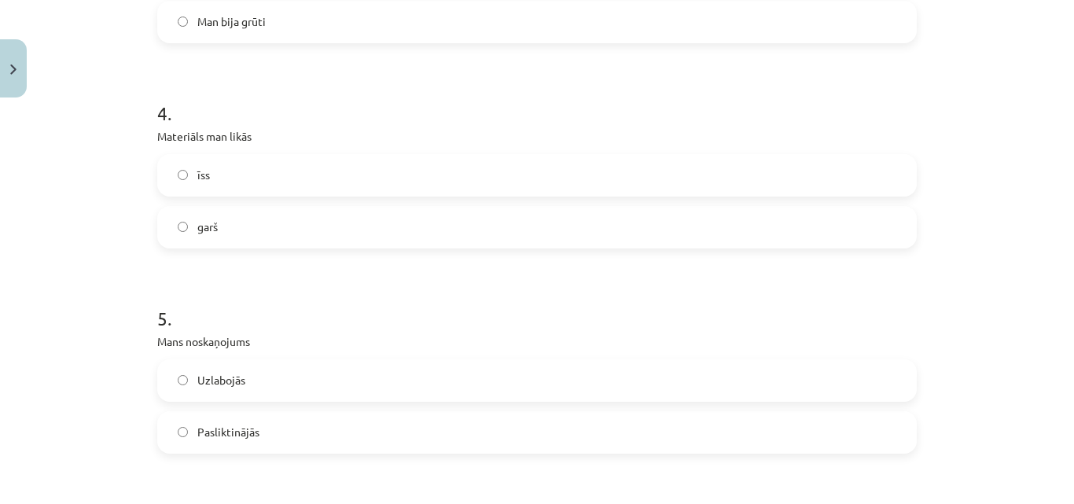
click at [639, 227] on label "garš" at bounding box center [537, 227] width 756 height 39
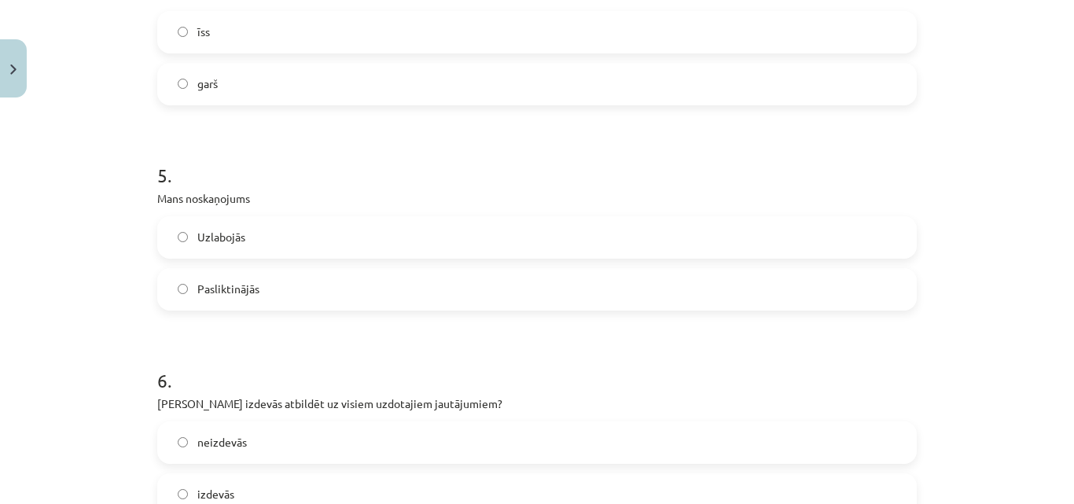
scroll to position [1231, 0]
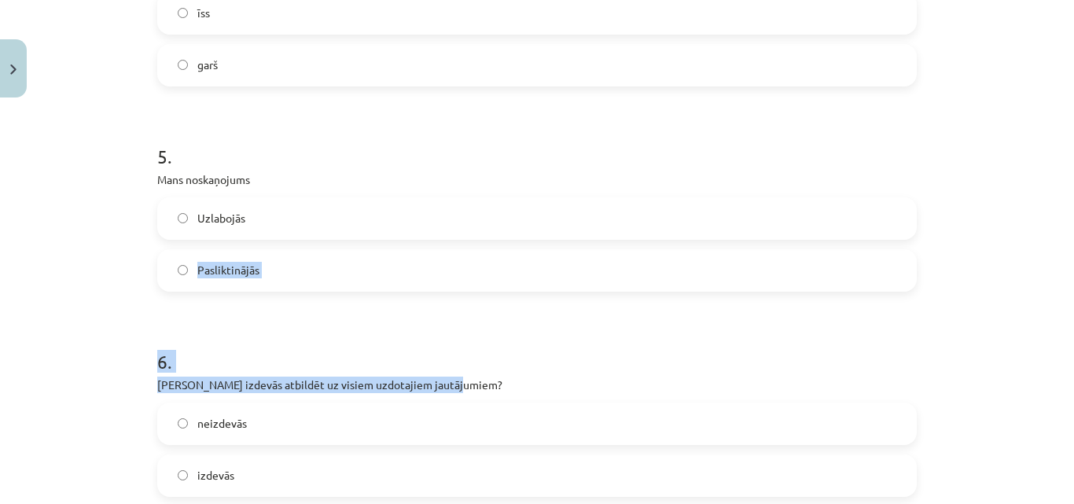
drag, startPoint x: 836, startPoint y: 214, endPoint x: 1073, endPoint y: 384, distance: 291.9
click at [1073, 384] on div "Mācību tēma: Bioloģijas i - 11. klases 1. ieskaites mācību materiāls - laborato…" at bounding box center [537, 252] width 1074 height 504
click at [880, 216] on label "Uzlabojās" at bounding box center [537, 218] width 756 height 39
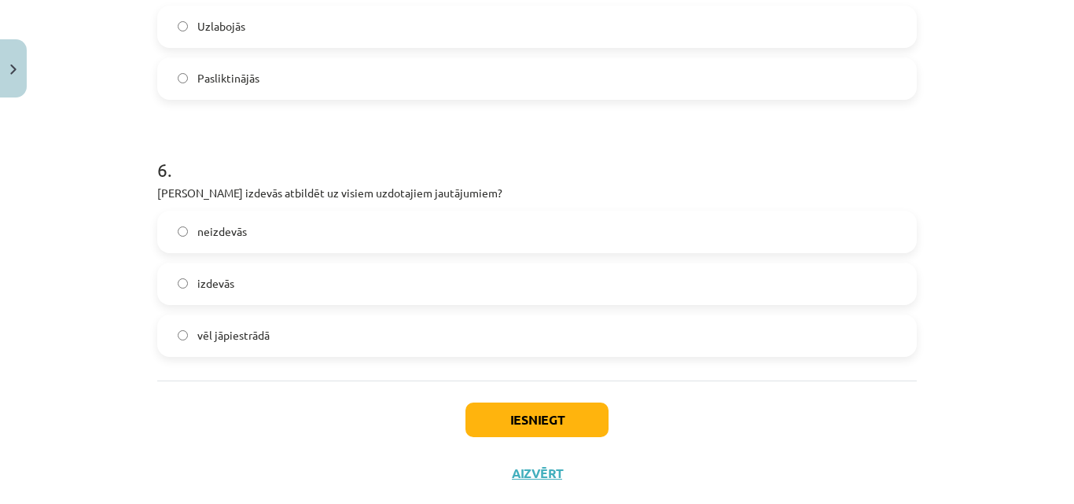
scroll to position [1436, 0]
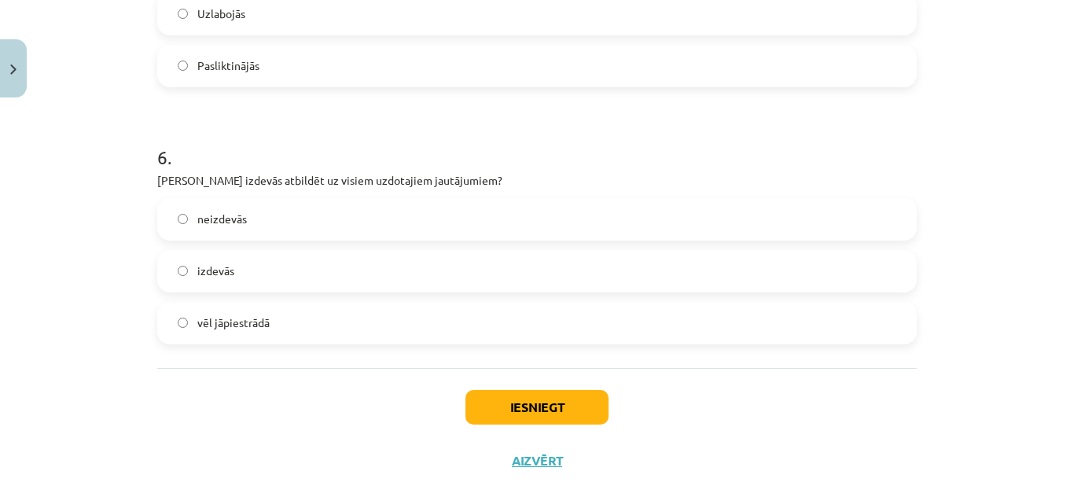
click at [489, 314] on label "vēl jāpiestrādā" at bounding box center [537, 322] width 756 height 39
click at [558, 406] on button "Iesniegt" at bounding box center [536, 407] width 143 height 35
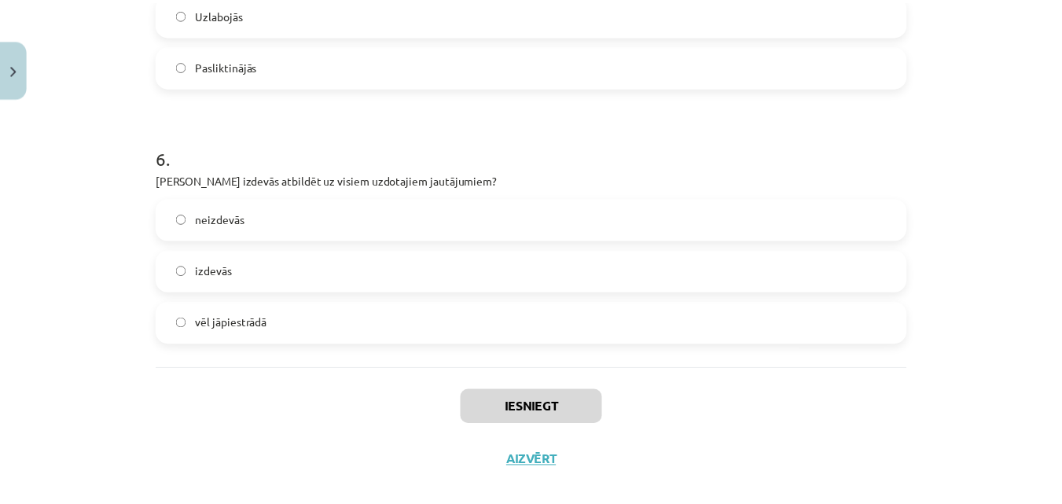
scroll to position [391, 0]
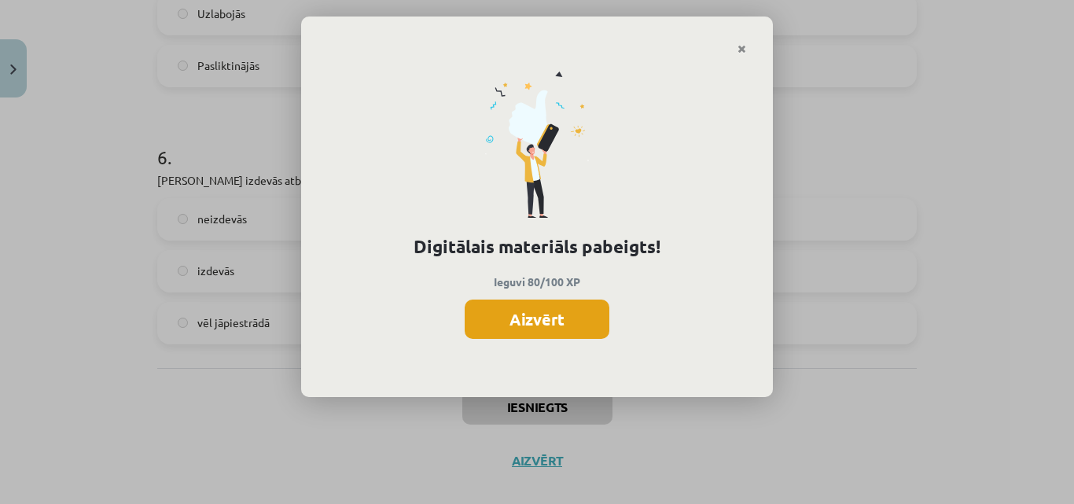
click at [574, 325] on button "Aizvērt" at bounding box center [537, 319] width 145 height 39
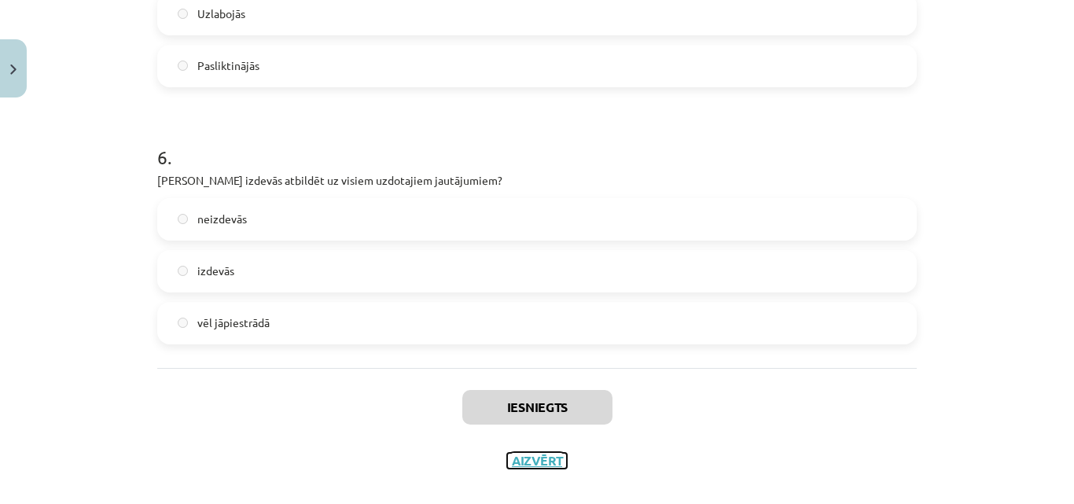
click at [546, 462] on button "Aizvērt" at bounding box center [537, 461] width 60 height 16
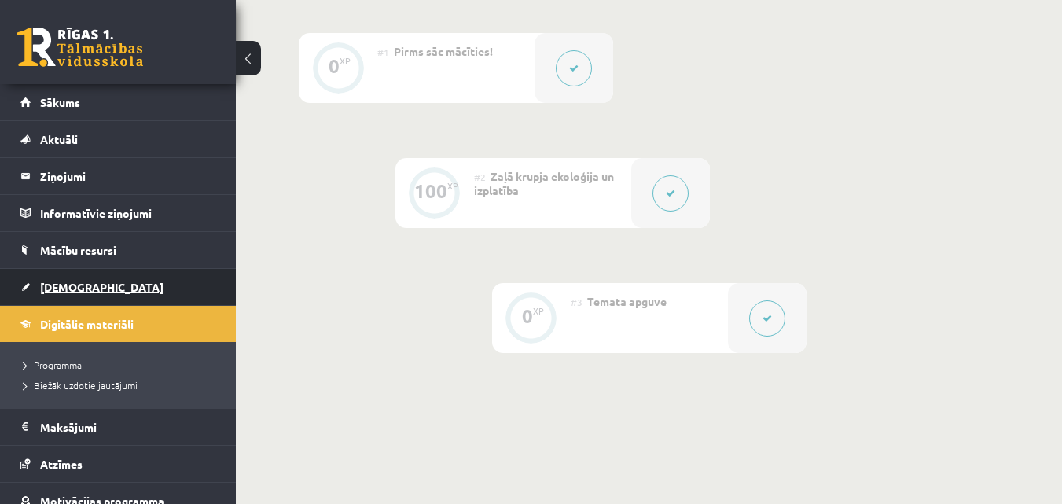
click at [97, 303] on link "[DEMOGRAPHIC_DATA]" at bounding box center [118, 287] width 196 height 36
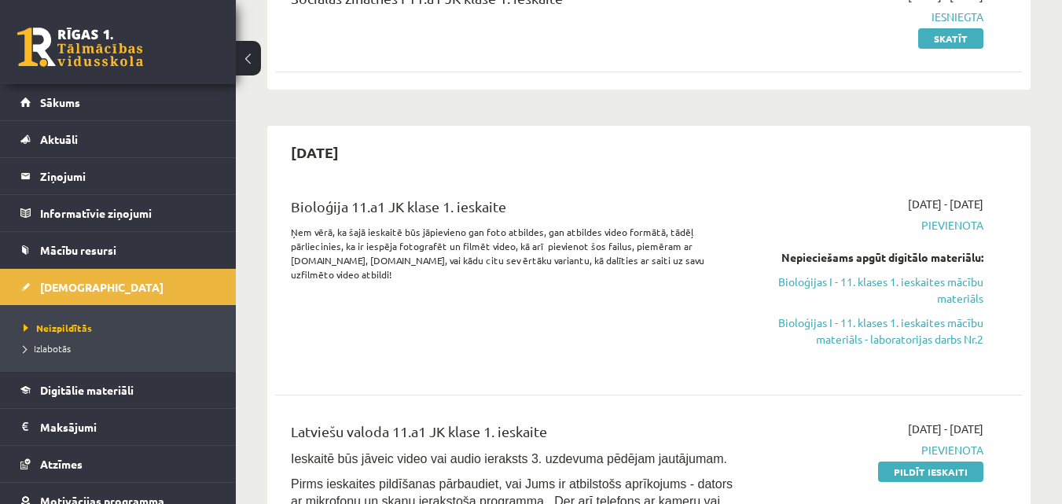
scroll to position [218, 0]
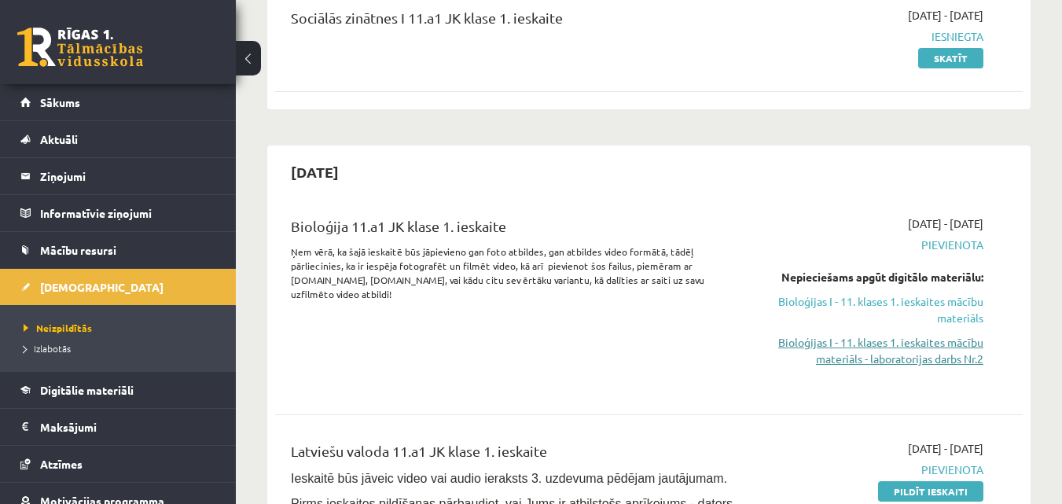
click at [903, 350] on link "Bioloģijas I - 11. klases 1. ieskaites mācību materiāls - laboratorijas darbs N…" at bounding box center [875, 350] width 215 height 33
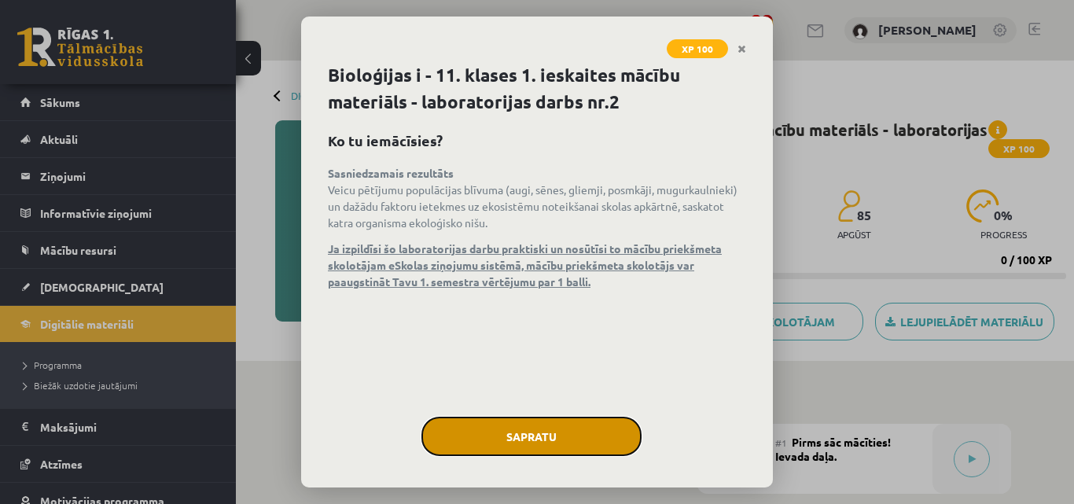
click at [600, 422] on button "Sapratu" at bounding box center [531, 436] width 220 height 39
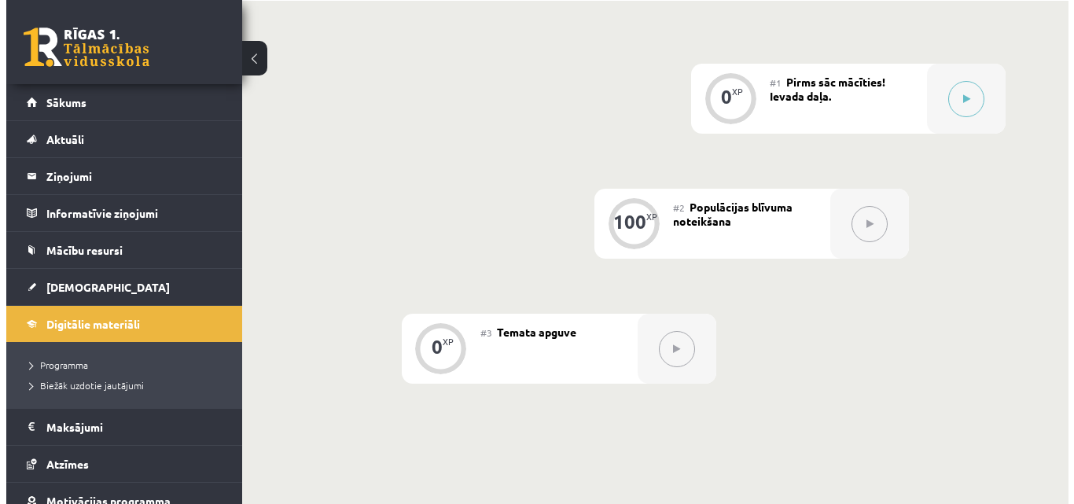
scroll to position [365, 0]
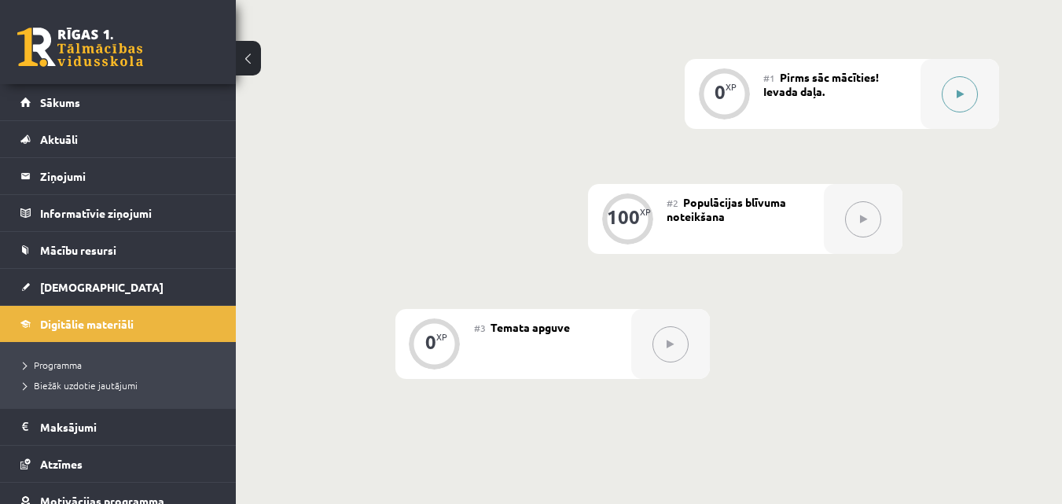
click at [963, 97] on icon at bounding box center [960, 94] width 7 height 9
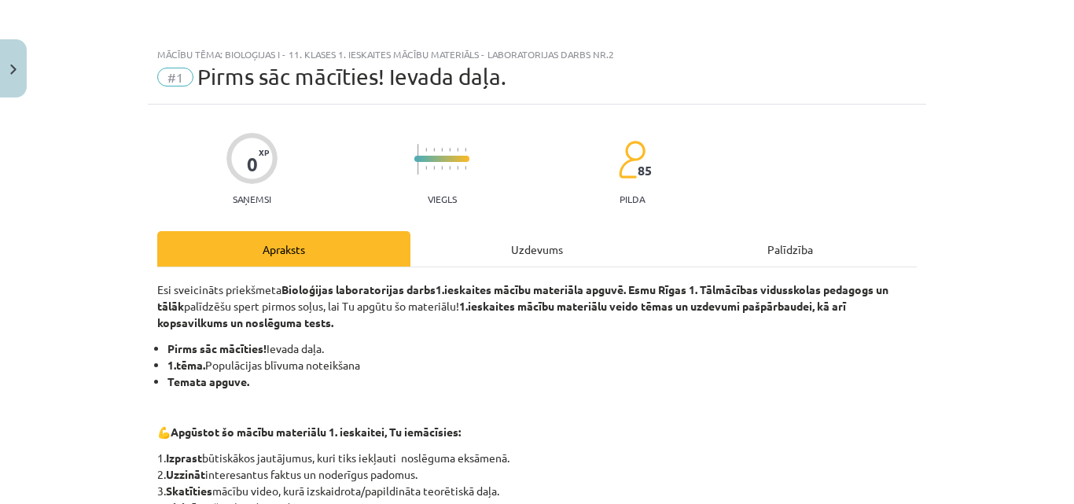
scroll to position [325, 0]
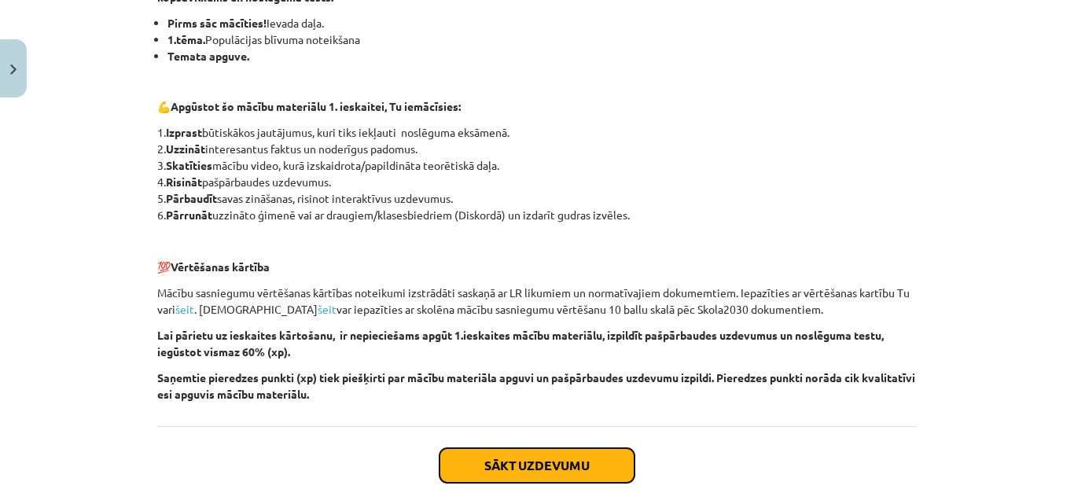
click at [594, 461] on button "Sākt uzdevumu" at bounding box center [536, 465] width 195 height 35
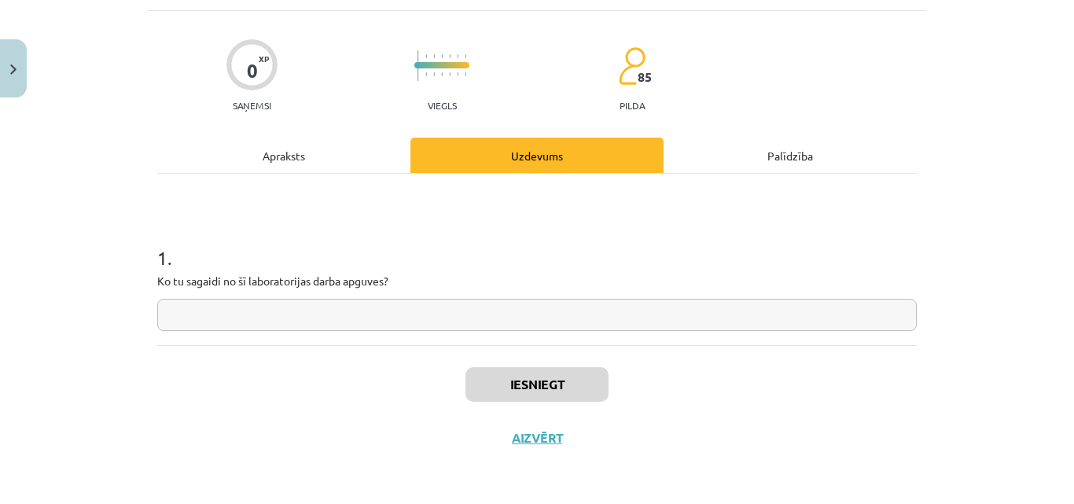
scroll to position [39, 0]
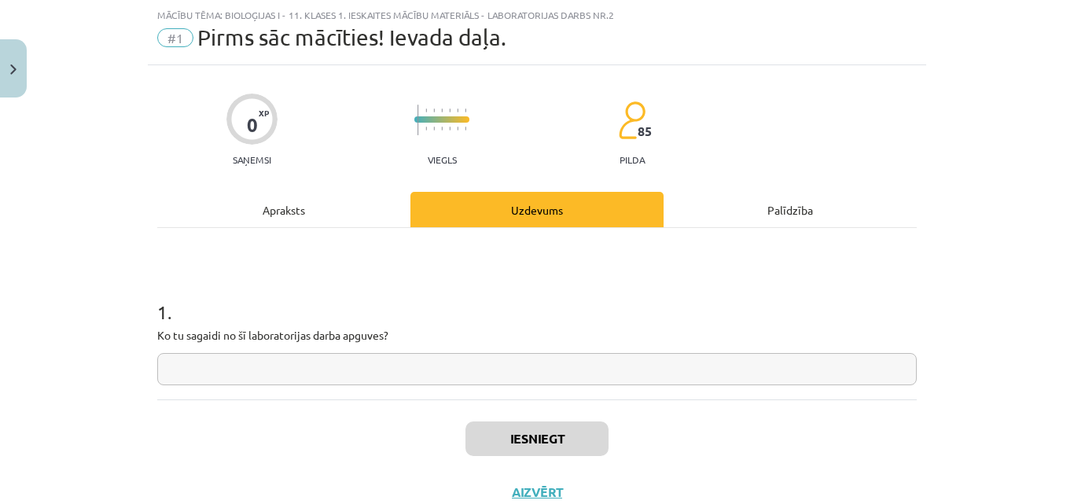
click at [421, 364] on input "text" at bounding box center [536, 369] width 759 height 32
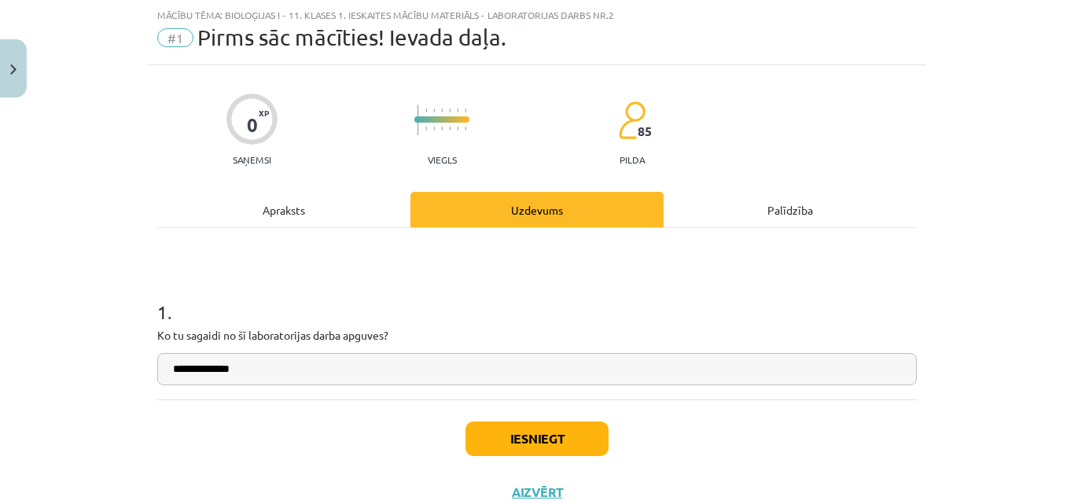
type input "**********"
click at [550, 427] on button "Iesniegt" at bounding box center [536, 438] width 143 height 35
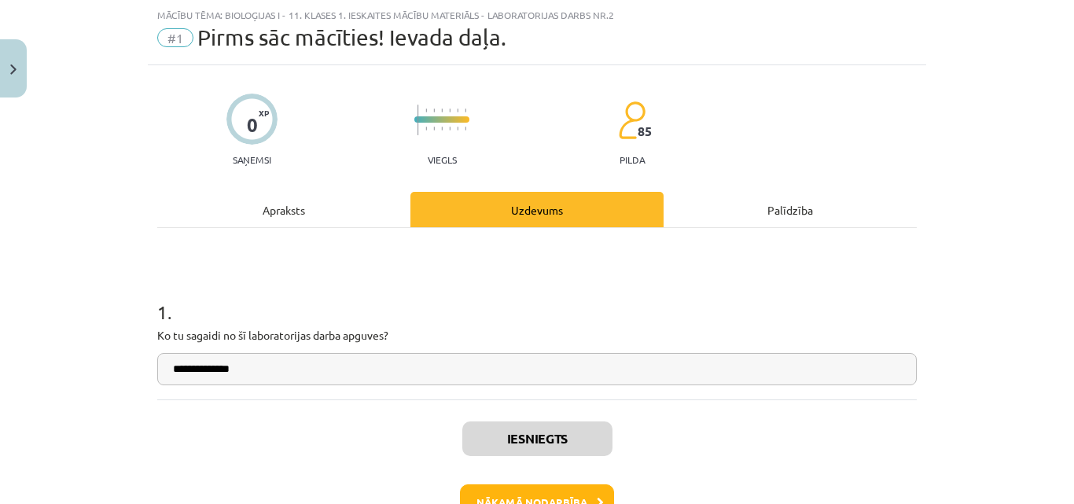
scroll to position [400, 0]
click at [525, 489] on button "Nākamā nodarbība" at bounding box center [537, 502] width 154 height 36
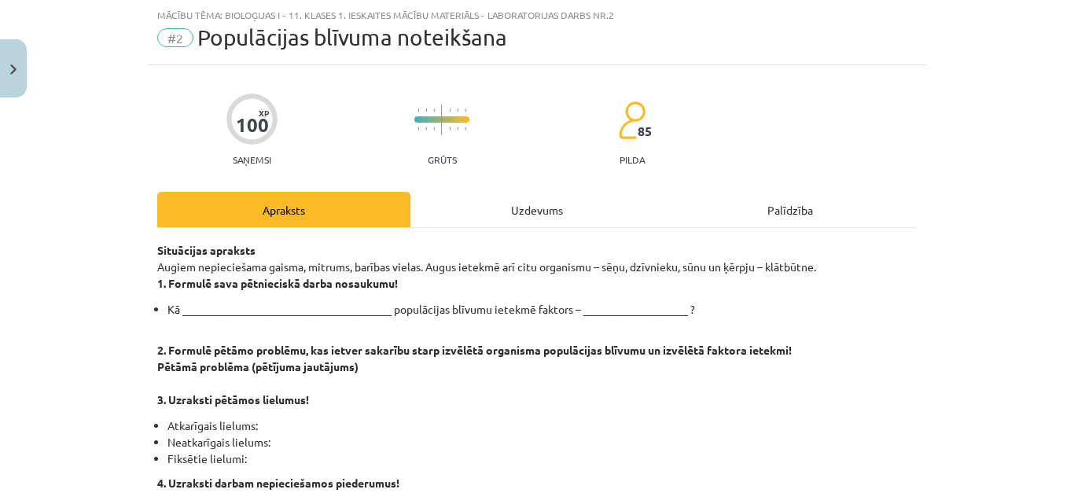
scroll to position [0, 0]
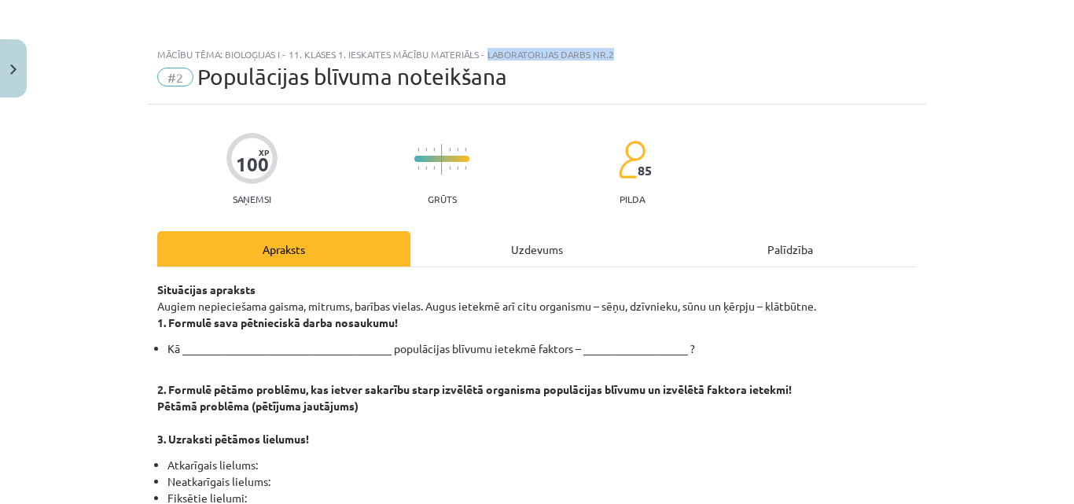
drag, startPoint x: 483, startPoint y: 51, endPoint x: 619, endPoint y: 53, distance: 136.0
click at [619, 53] on div "Mācību tēma: Bioloģijas i - 11. klases 1. ieskaites mācību materiāls - laborato…" at bounding box center [536, 54] width 759 height 11
copy div "laboratorijas darbs nr.2"
click at [378, 35] on div "Mācību tēma: Bioloģijas i - 11. klases 1. ieskaites mācību materiāls - laborato…" at bounding box center [537, 252] width 1074 height 504
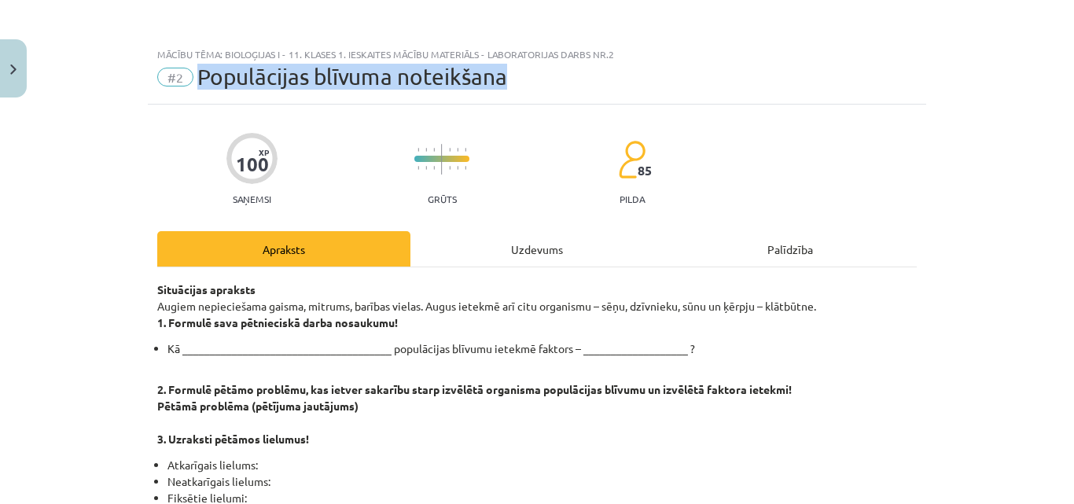
drag, startPoint x: 193, startPoint y: 81, endPoint x: 509, endPoint y: 67, distance: 316.4
click at [509, 67] on div "#2 Populācijas blīvuma noteikšana" at bounding box center [536, 76] width 759 height 25
copy span "Populācijas blīvuma noteikšana"
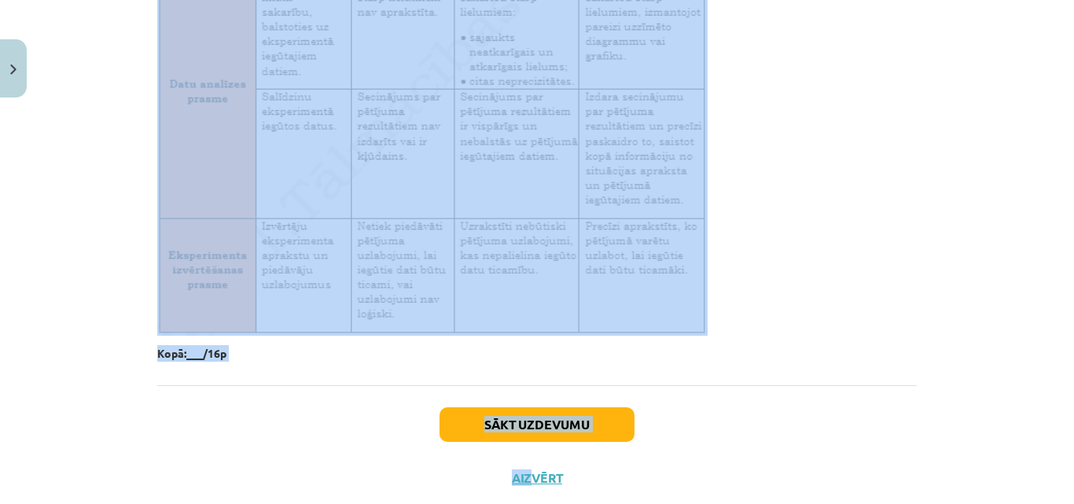
scroll to position [2676, 0]
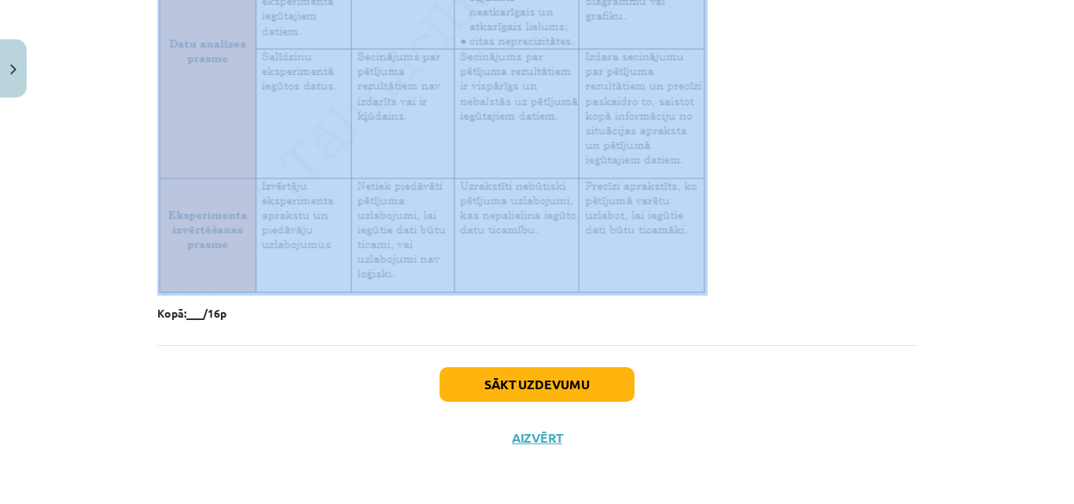
drag, startPoint x: 151, startPoint y: 46, endPoint x: 585, endPoint y: 237, distance: 474.5
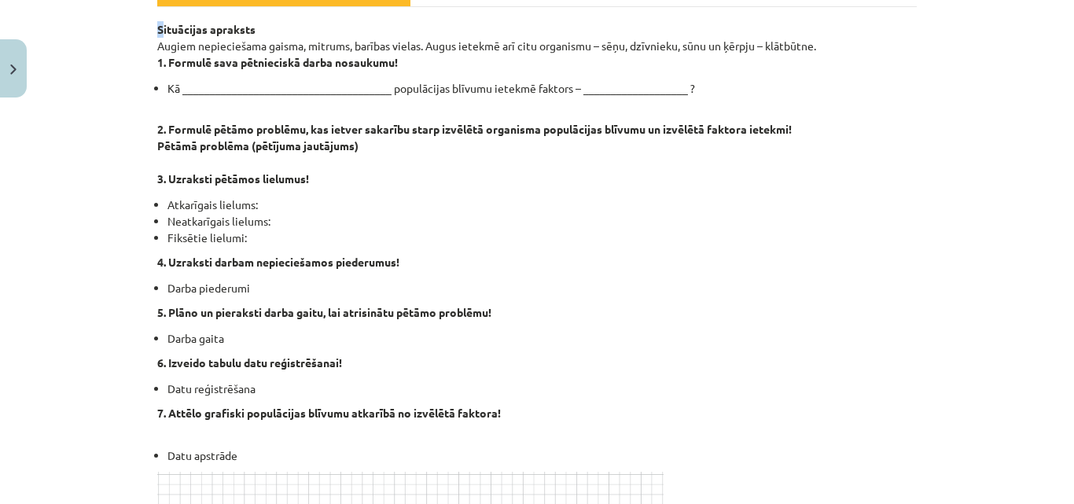
scroll to position [476, 0]
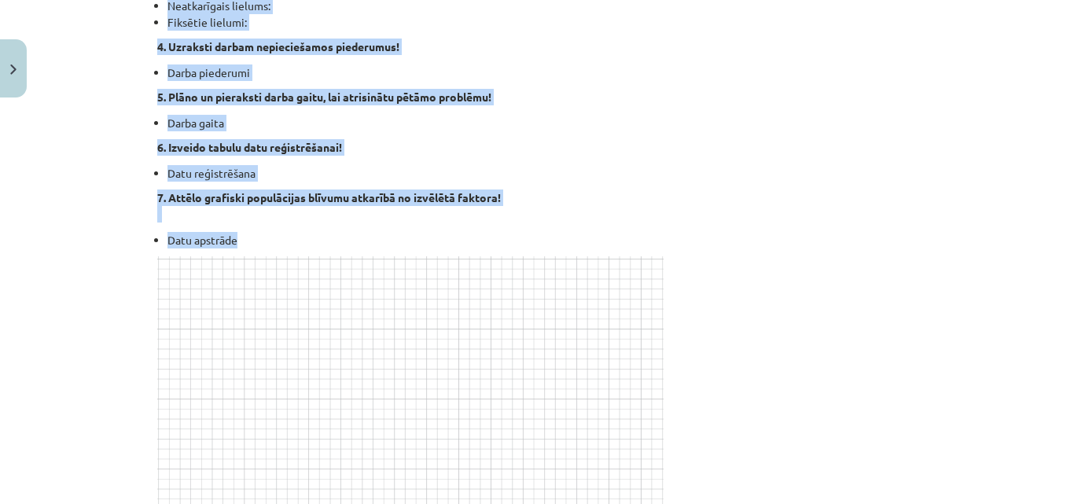
drag, startPoint x: 155, startPoint y: 231, endPoint x: 353, endPoint y: 234, distance: 198.1
copy div "ituācijas apraksts Augiem nepieciešama gaisma, mitrums, barības vielas. Augus i…"
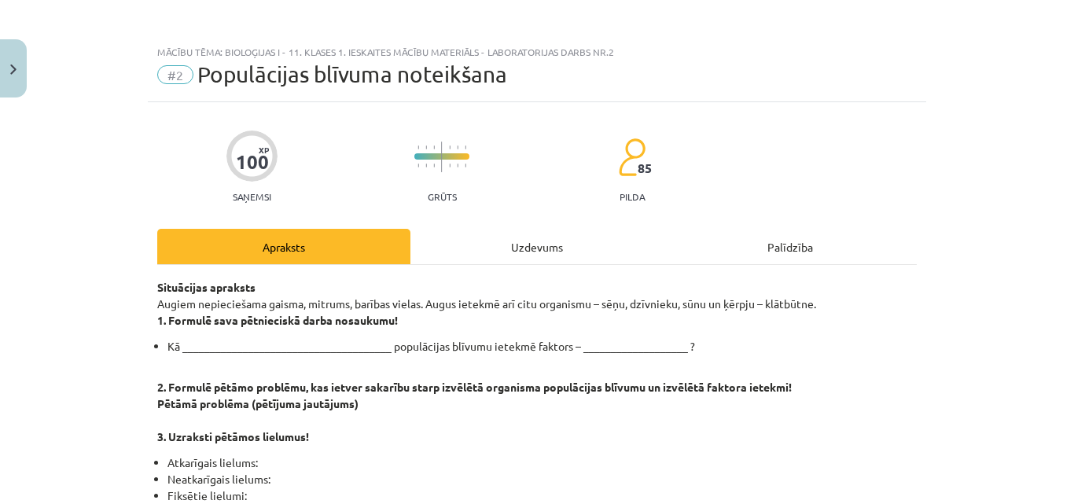
scroll to position [0, 0]
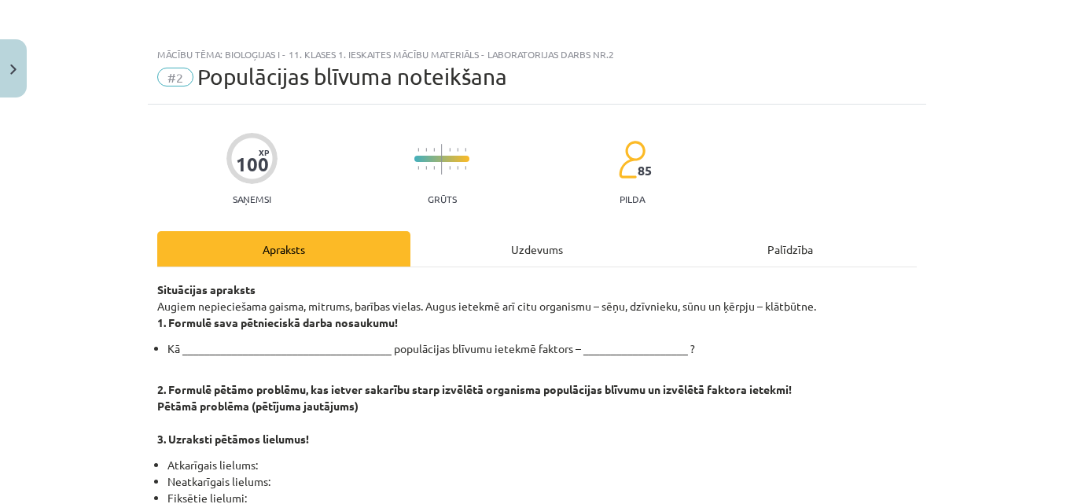
click at [561, 250] on div "Uzdevums" at bounding box center [536, 248] width 253 height 35
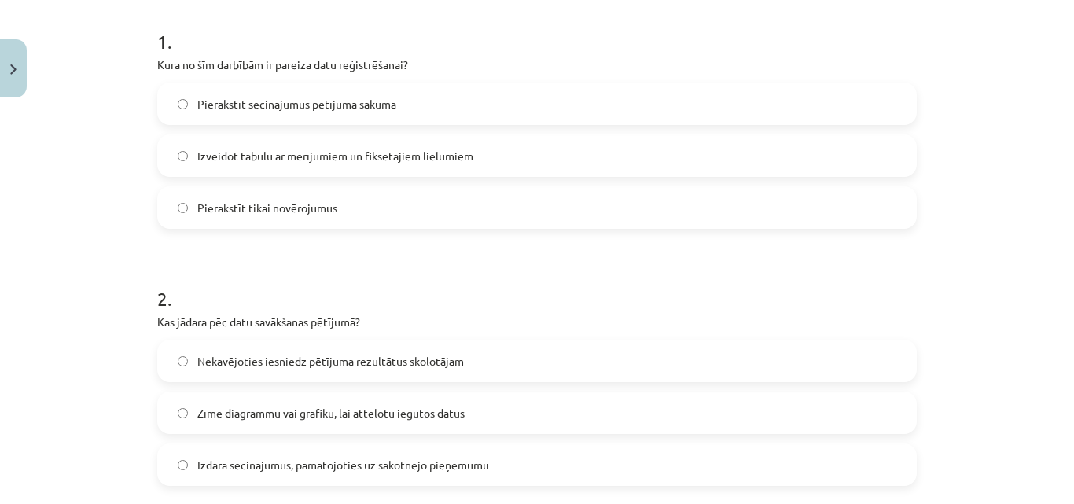
scroll to position [305, 0]
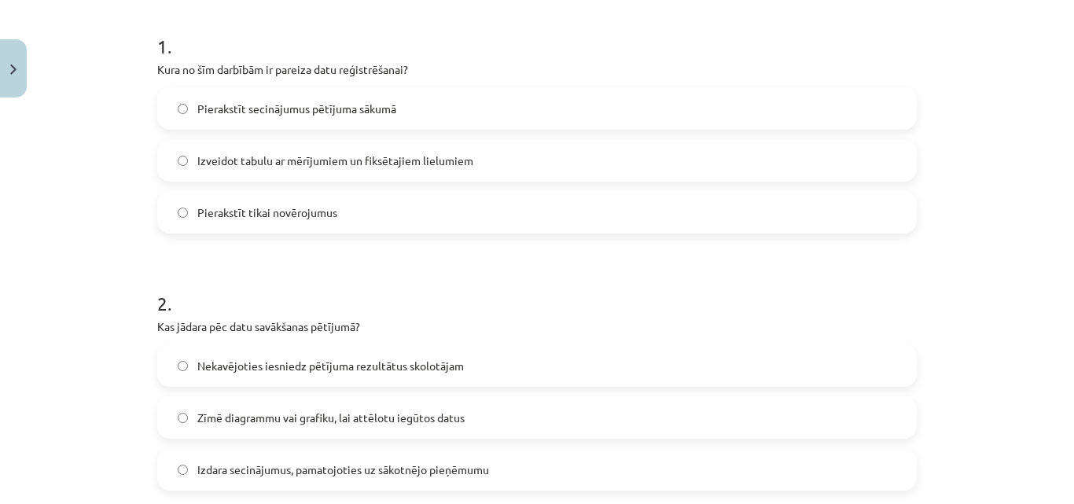
click at [587, 156] on label "Izveidot tabulu ar mērījumiem un fiksētajiem lielumiem" at bounding box center [537, 160] width 756 height 39
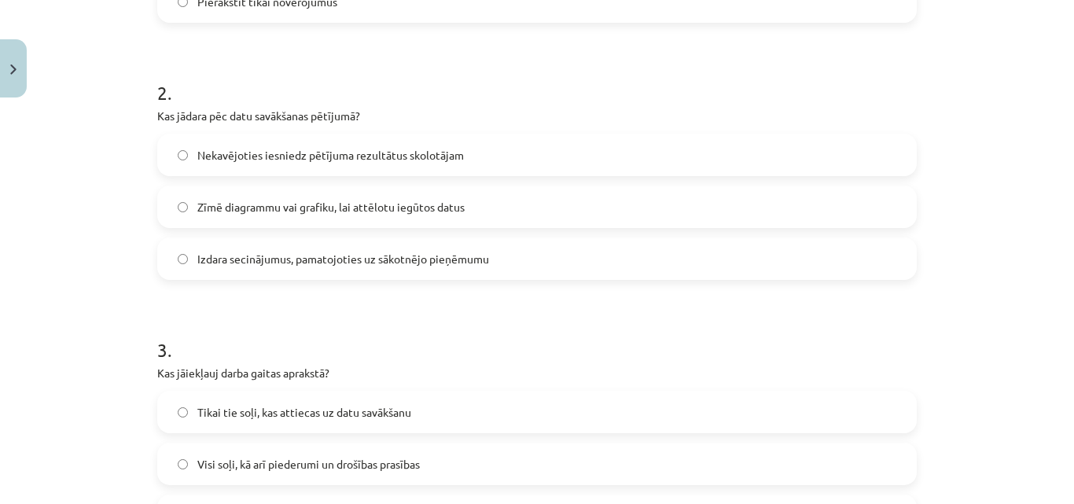
scroll to position [500, 0]
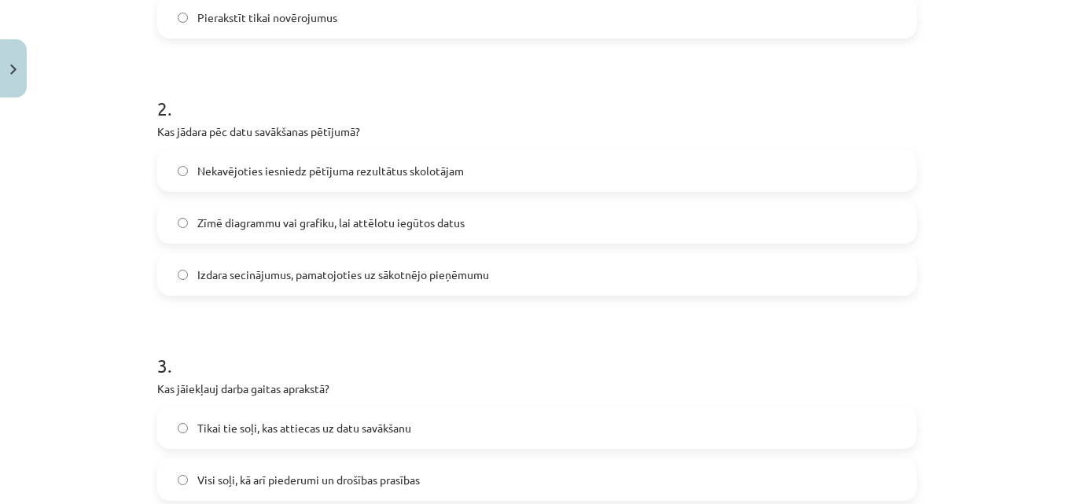
click at [554, 220] on label "Zīmē diagrammu vai grafiku, lai attēlotu iegūtos datus" at bounding box center [537, 222] width 756 height 39
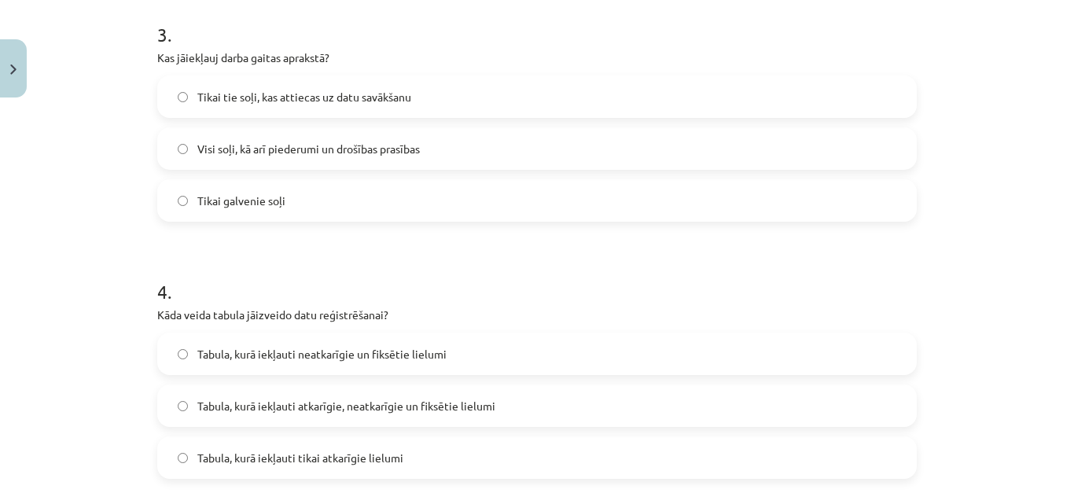
scroll to position [836, 0]
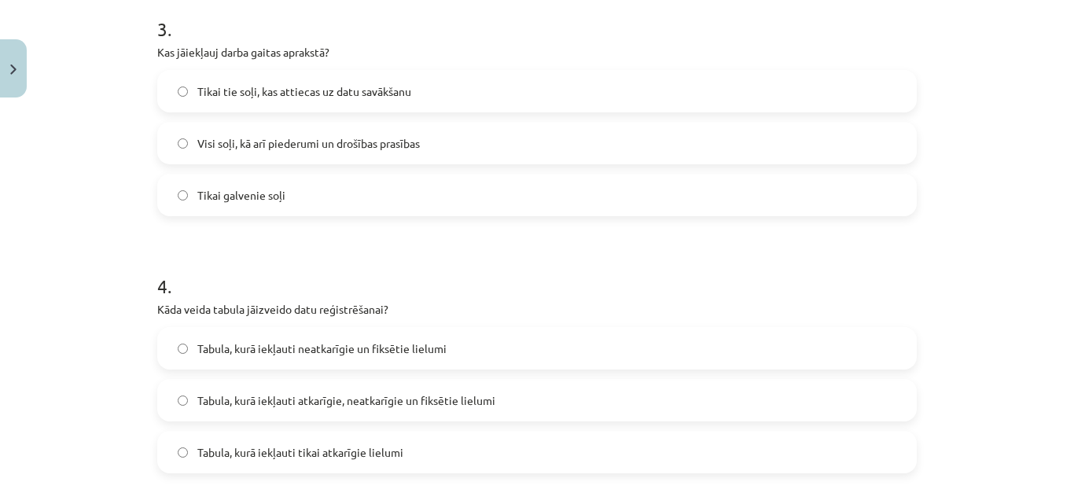
click at [538, 90] on label "Tikai tie soļi, kas attiecas uz datu savākšanu" at bounding box center [537, 91] width 756 height 39
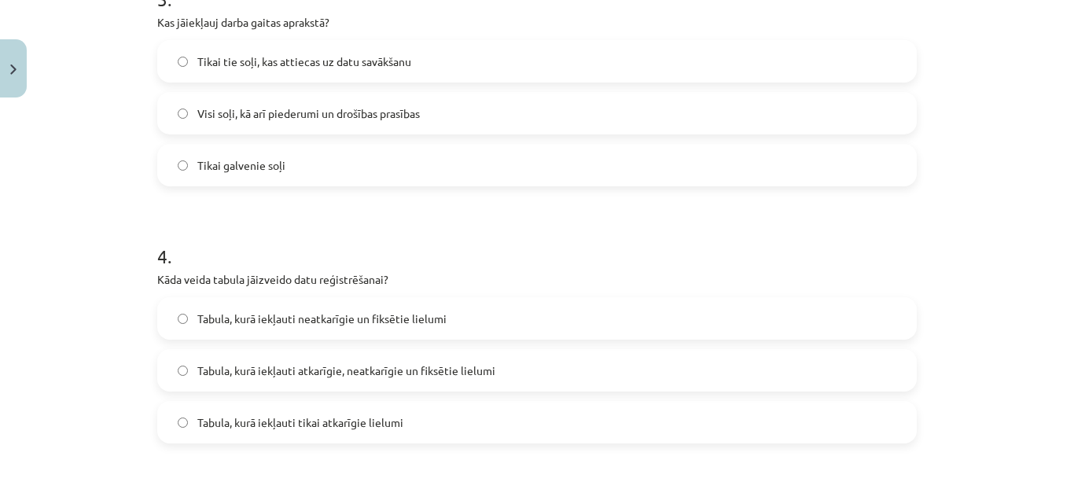
scroll to position [886, 0]
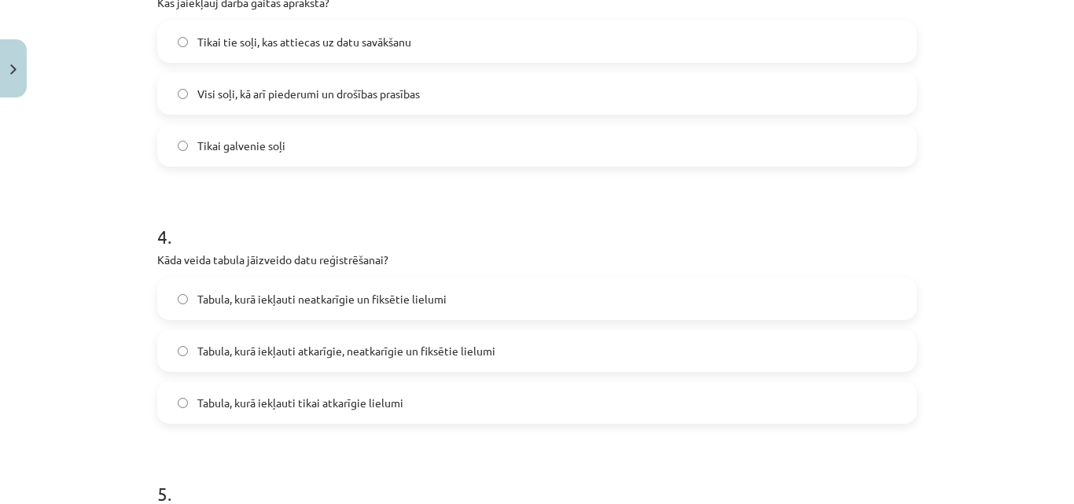
click at [396, 337] on label "Tabula, kurā iekļauti atkarīgie, neatkarīgie un fiksētie lielumi" at bounding box center [537, 350] width 756 height 39
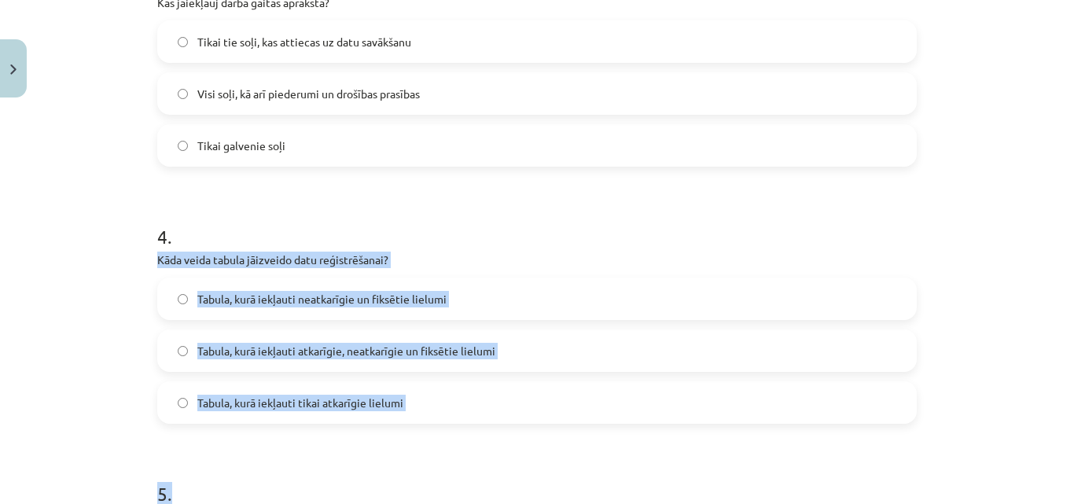
drag, startPoint x: 153, startPoint y: 258, endPoint x: 444, endPoint y: 425, distance: 335.9
copy form "Kāda veida tabula jāizveido datu reģistrēšanai? Tabula, kurā iekļauti neatkarīg…"
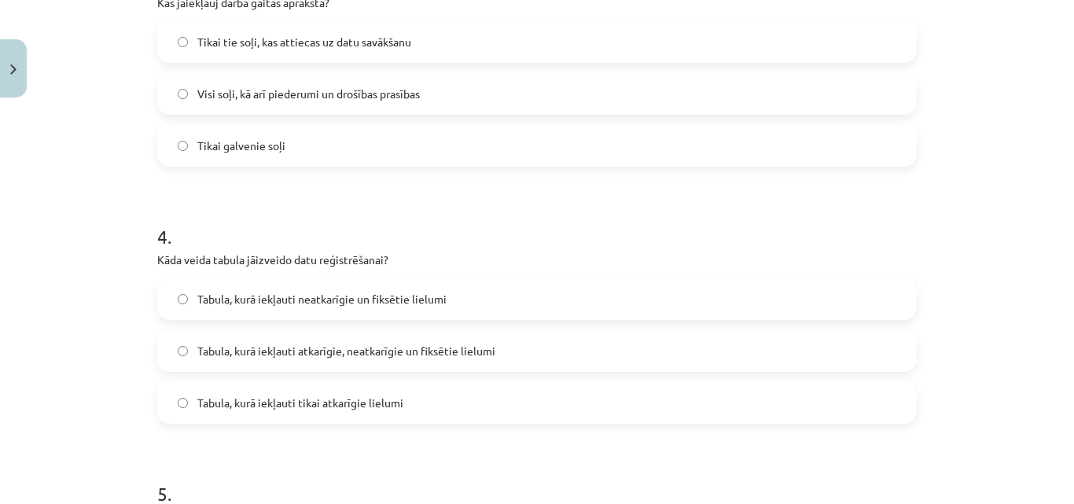
click at [439, 212] on h1 "4 ." at bounding box center [536, 222] width 759 height 49
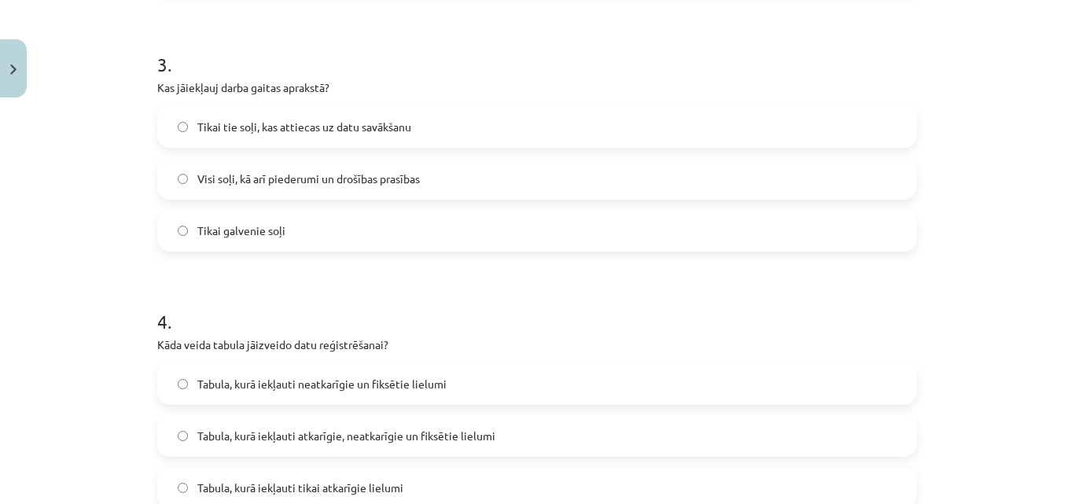
scroll to position [771, 0]
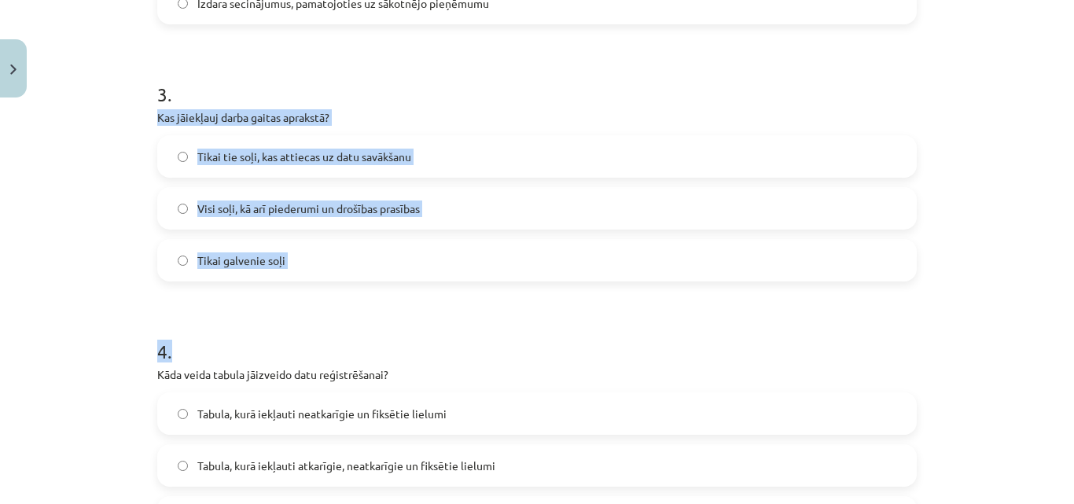
drag, startPoint x: 150, startPoint y: 116, endPoint x: 319, endPoint y: 283, distance: 237.9
copy form "Kas jāiekļauj darba gaitas aprakstā? Tikai tie soļi, kas attiecas uz datu savāk…"
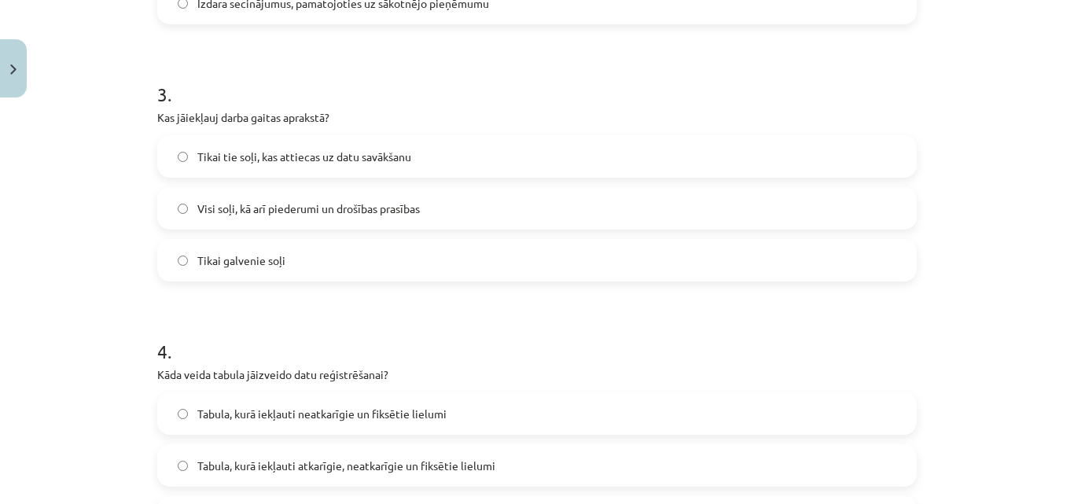
click at [264, 188] on div "Visi soļi, kā arī piederumi un drošības prasības" at bounding box center [536, 208] width 759 height 42
click at [340, 200] on span "Visi soļi, kā arī piederumi un drošības prasības" at bounding box center [308, 208] width 222 height 17
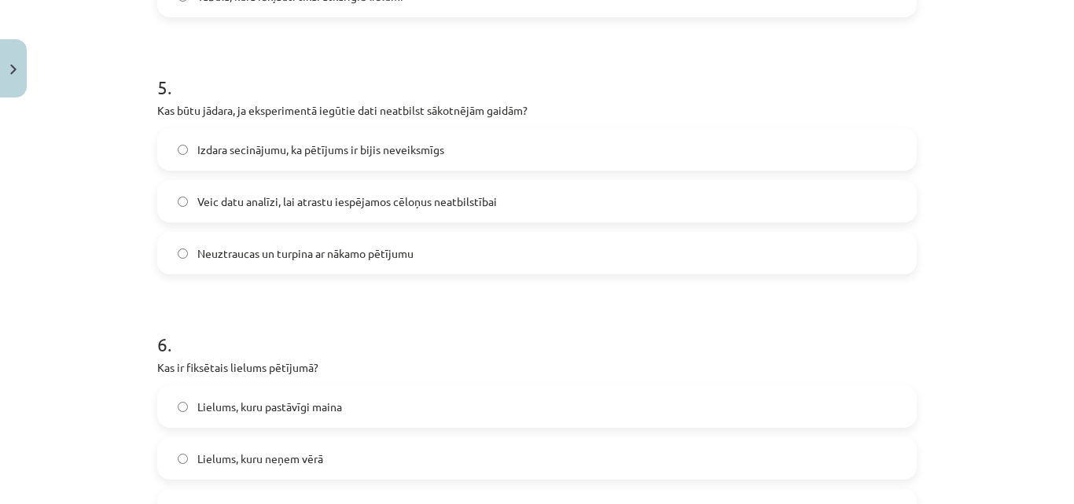
scroll to position [1312, 0]
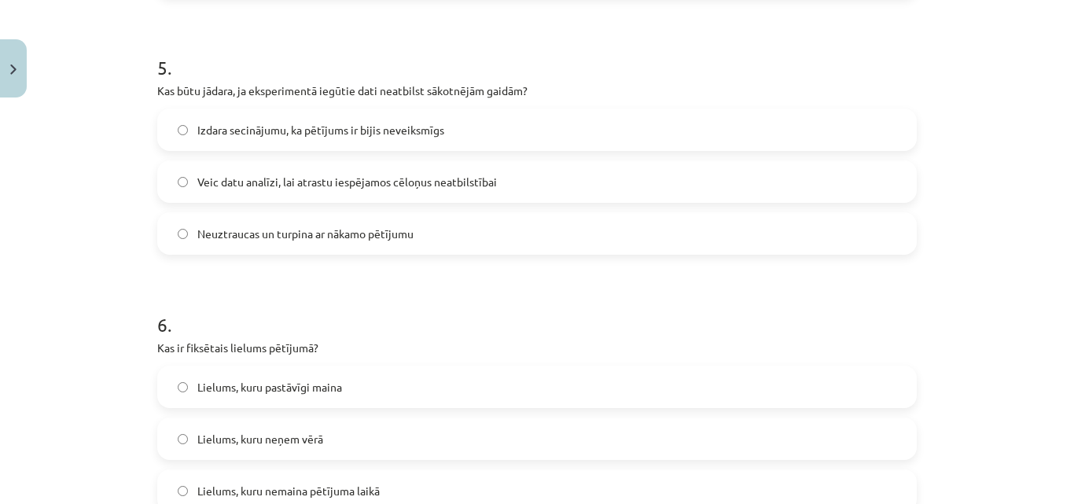
click at [751, 180] on label "Veic datu analīzi, lai atrastu iespējamos cēloņus neatbilstībai" at bounding box center [537, 181] width 756 height 39
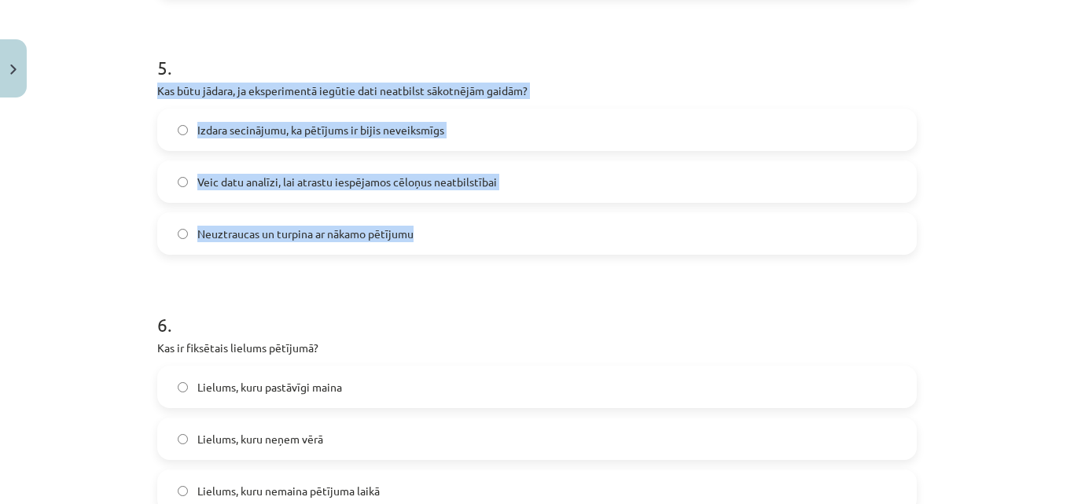
drag, startPoint x: 153, startPoint y: 91, endPoint x: 421, endPoint y: 253, distance: 312.5
click at [421, 253] on div "5 . Kas būtu jādara, ja eksperimentā iegūtie dati neatbilst sākotnējām gaidām? …" at bounding box center [536, 142] width 759 height 226
copy div "Kas būtu jādara, ja eksperimentā iegūtie dati neatbilst sākotnējām gaidām? Izda…"
click at [126, 123] on div "Mācību tēma: Bioloģijas i - 11. klases 1. ieskaites mācību materiāls - laborato…" at bounding box center [537, 252] width 1074 height 504
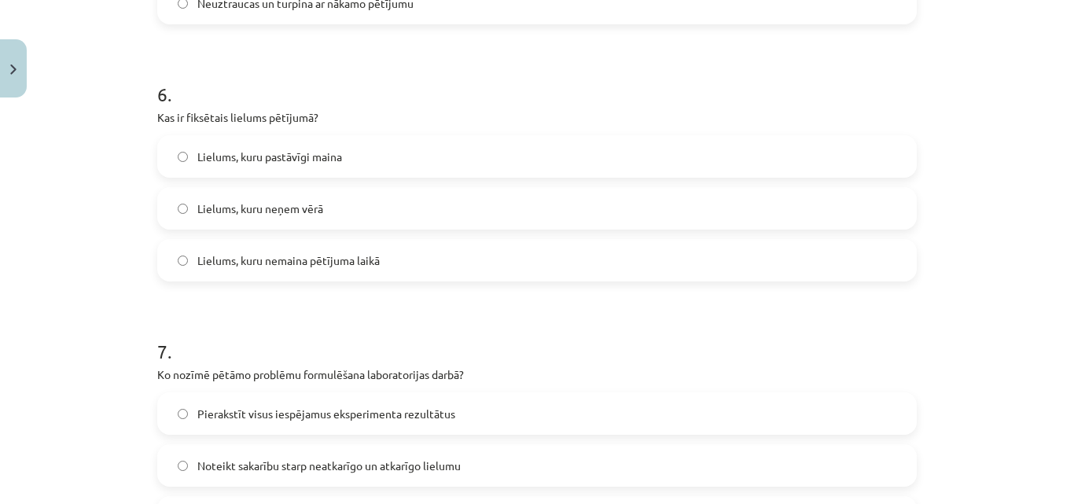
scroll to position [1557, 0]
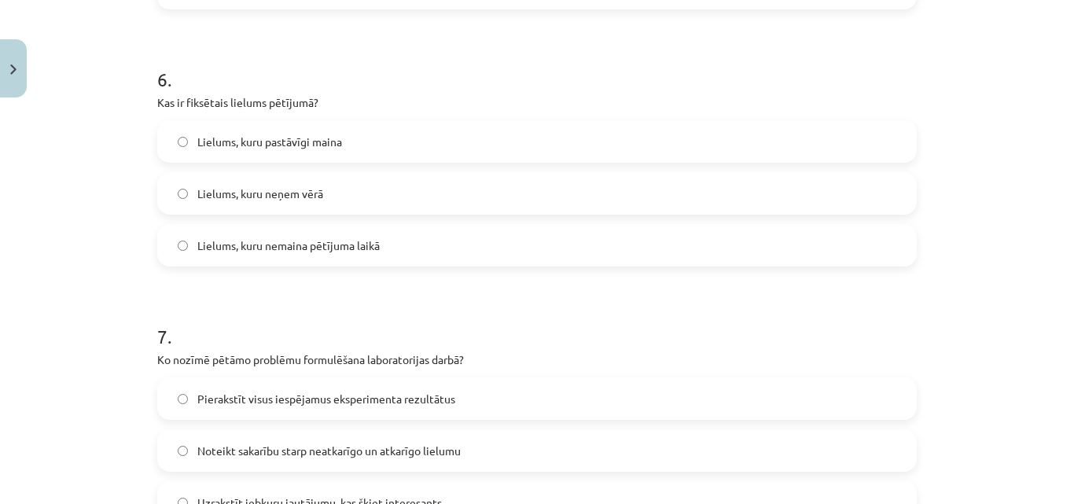
click at [338, 228] on label "Lielums, kuru nemaina pētījuma laikā" at bounding box center [537, 245] width 756 height 39
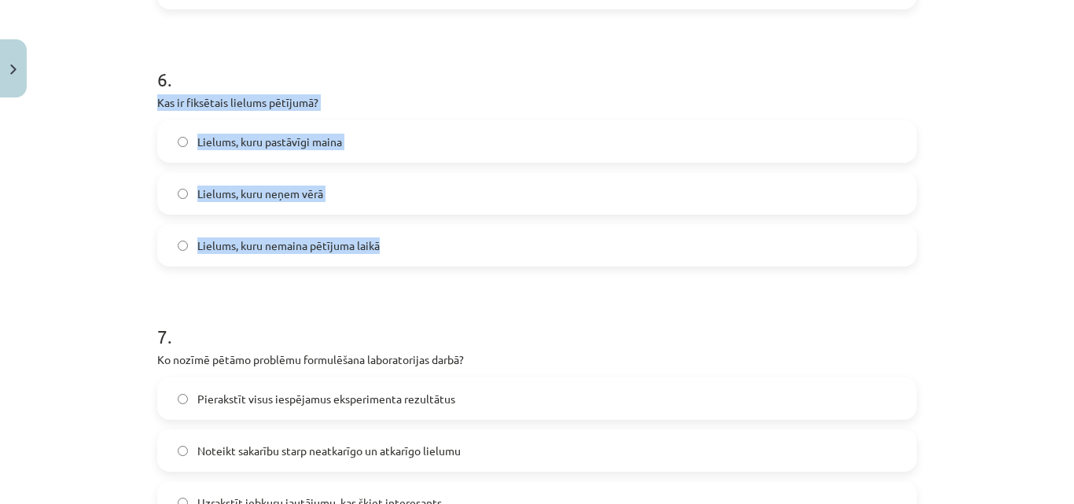
drag, startPoint x: 154, startPoint y: 100, endPoint x: 393, endPoint y: 244, distance: 279.0
click at [393, 244] on div "6 . Kas ir fiksētais lielums pētījumā? Lielums, kuru pastāvīgi maina Lielums, k…" at bounding box center [536, 154] width 759 height 226
copy div "Kas ir fiksētais lielums pētījumā? Lielums, kuru pastāvīgi maina Lielums, kuru …"
click at [332, 148] on span "Lielums, kuru pastāvīgi maina" at bounding box center [269, 142] width 145 height 17
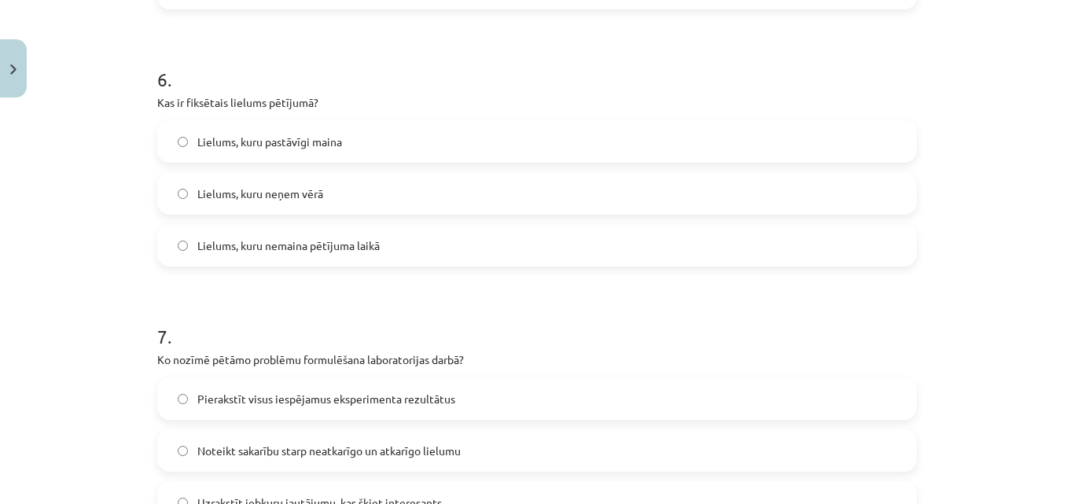
click at [324, 196] on label "Lielums, kuru neņem vērā" at bounding box center [537, 193] width 756 height 39
click at [320, 242] on span "Lielums, kuru nemaina pētījuma laikā" at bounding box center [288, 245] width 182 height 17
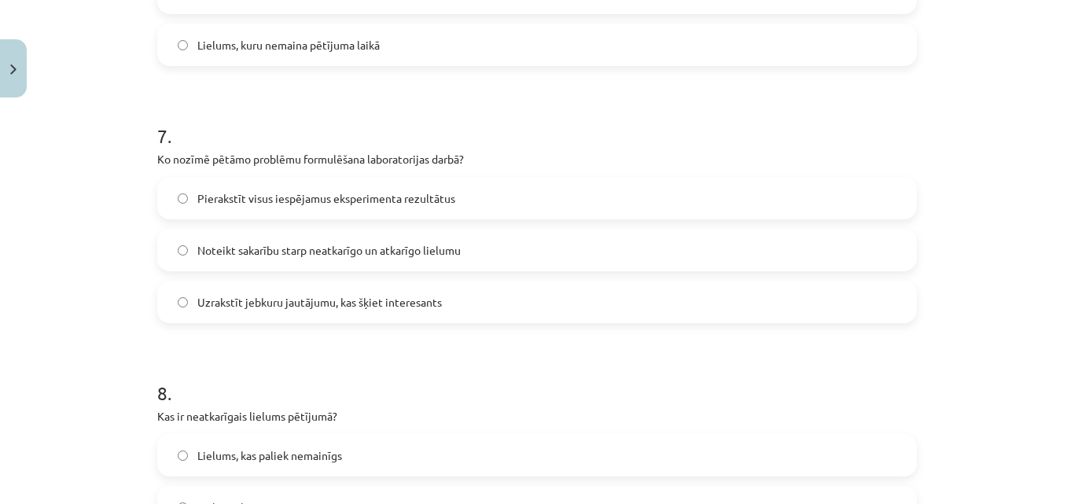
scroll to position [1753, 0]
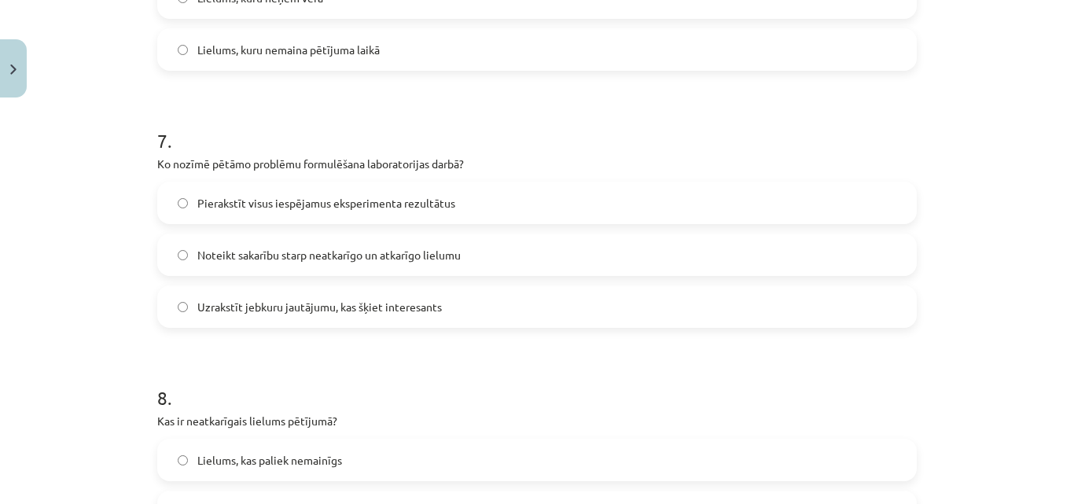
click at [471, 207] on label "Pierakstīt visus iespējamus eksperimenta rezultātus" at bounding box center [537, 202] width 756 height 39
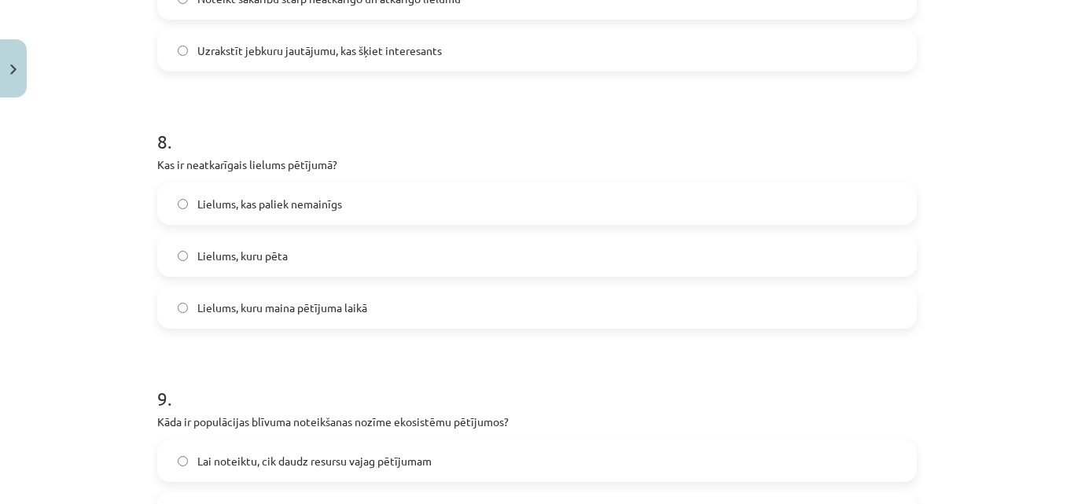
scroll to position [2024, 0]
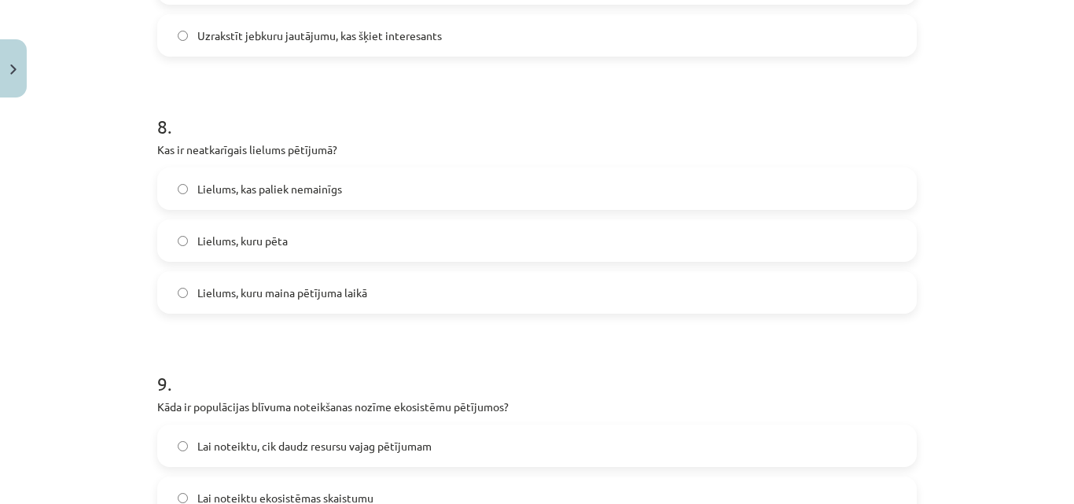
click at [255, 292] on span "Lielums, kuru maina pētījuma laikā" at bounding box center [282, 293] width 170 height 17
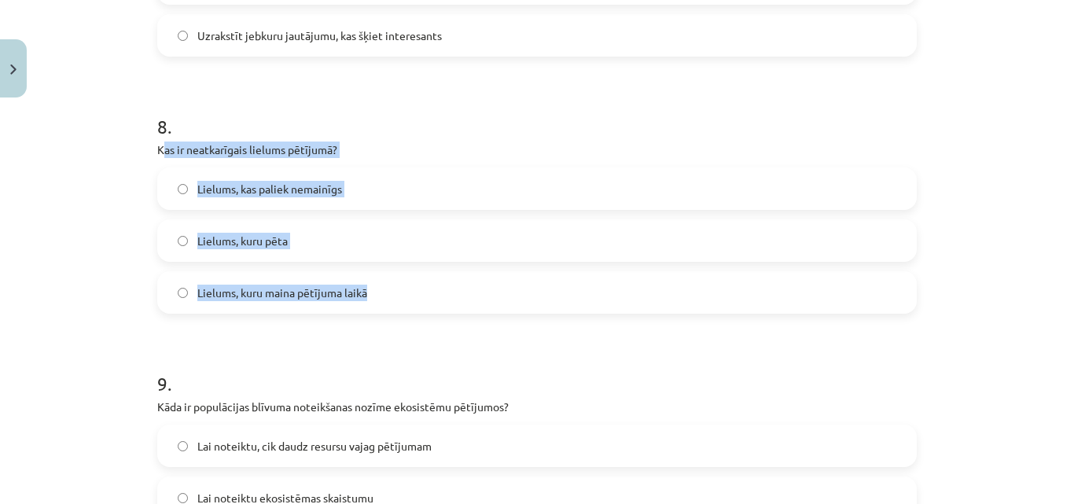
drag, startPoint x: 155, startPoint y: 148, endPoint x: 415, endPoint y: 281, distance: 292.5
click at [415, 281] on div "8 . Kas ir neatkarīgais lielums pētījumā? Lielums, kas paliek nemainīgs Lielums…" at bounding box center [536, 201] width 759 height 226
copy div "as ir neatkarīgais lielums pētījumā? Lielums, kas paliek nemainīgs Lielums, kur…"
click at [375, 166] on div "8 . Kas ir neatkarīgais lielums pētījumā? Lielums, kas paliek nemainīgs Lielums…" at bounding box center [536, 201] width 759 height 226
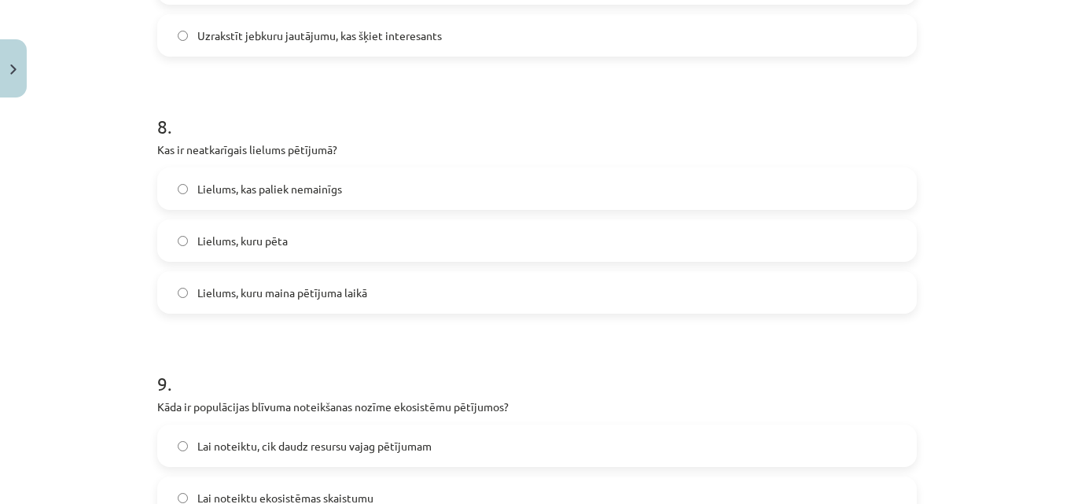
click at [370, 179] on label "Lielums, kas paliek nemainīgs" at bounding box center [537, 188] width 756 height 39
click at [341, 297] on span "Lielums, kuru maina pētījuma laikā" at bounding box center [282, 293] width 170 height 17
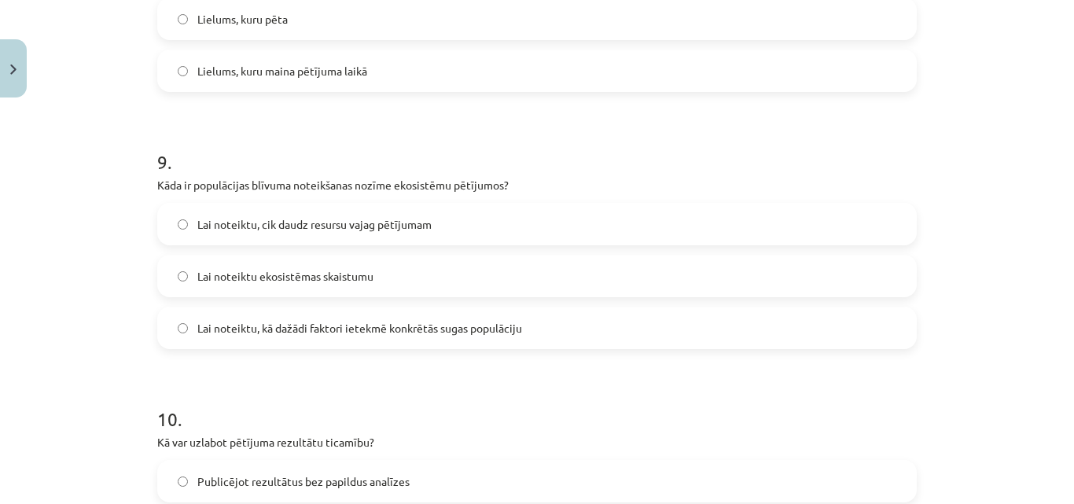
scroll to position [2251, 0]
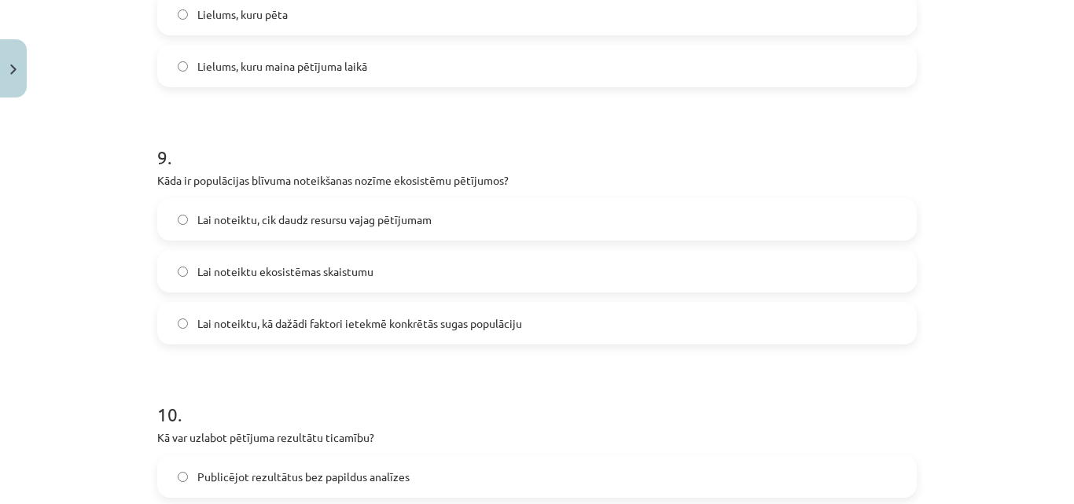
click at [759, 330] on label "Lai noteiktu, kā dažādi faktori ietekmē konkrētās sugas populāciju" at bounding box center [537, 322] width 756 height 39
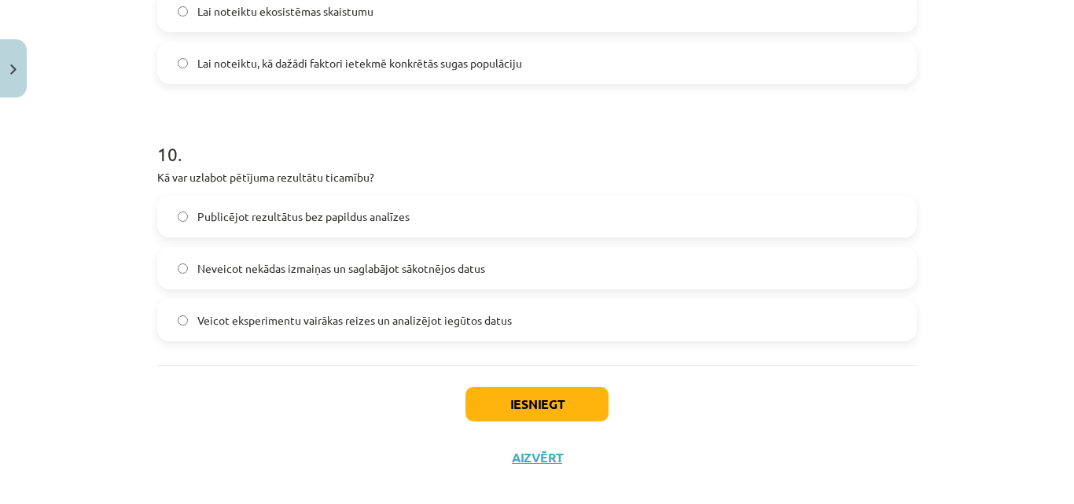
scroll to position [2531, 0]
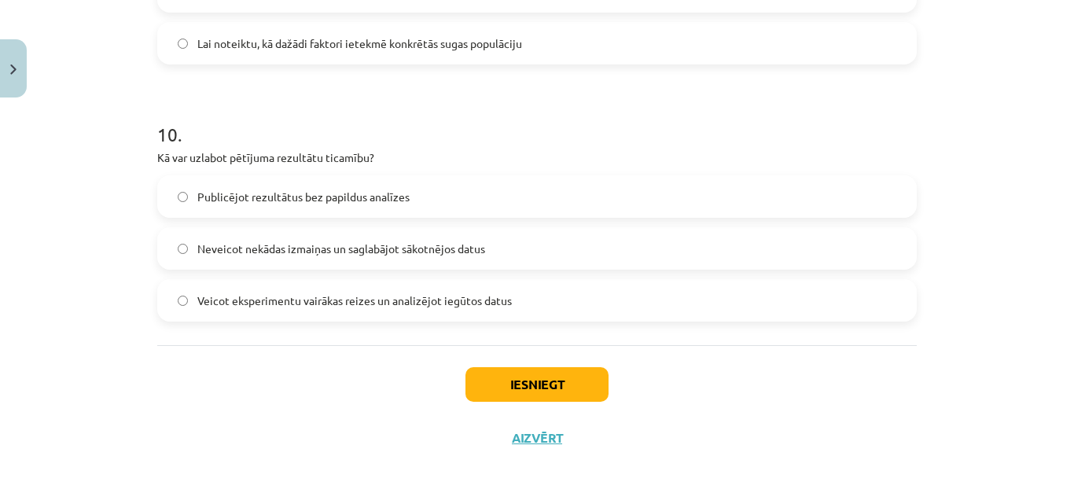
click at [211, 292] on span "Veicot eksperimentu vairākas reizes un analizējot iegūtos datus" at bounding box center [354, 300] width 314 height 17
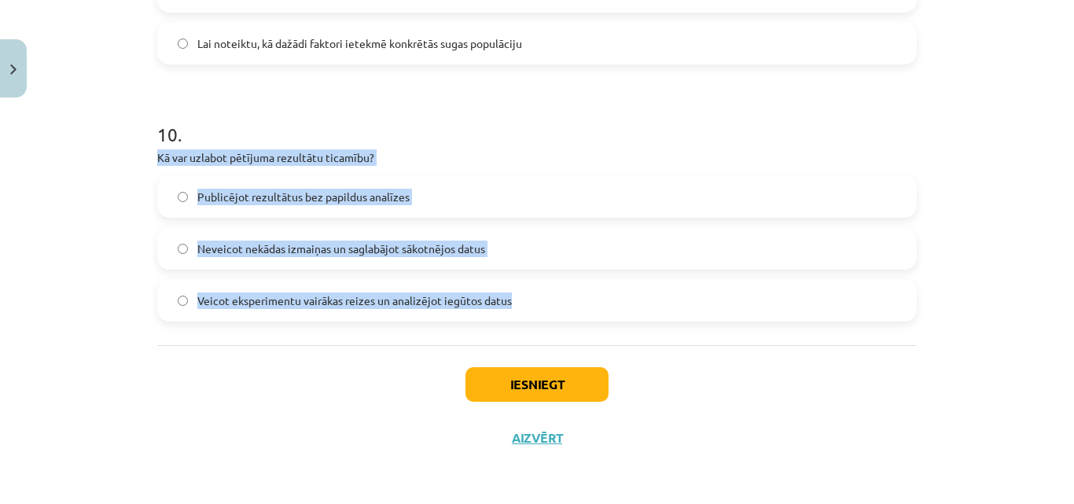
drag, startPoint x: 153, startPoint y: 157, endPoint x: 546, endPoint y: 273, distance: 410.5
click at [546, 273] on div "10 . Kā var uzlabot pētījuma rezultātu ticamību? Publicējot rezultātus bez papi…" at bounding box center [536, 209] width 759 height 226
copy div "Kā var uzlabot pētījuma rezultātu ticamību? Publicējot rezultātus bez papildus …"
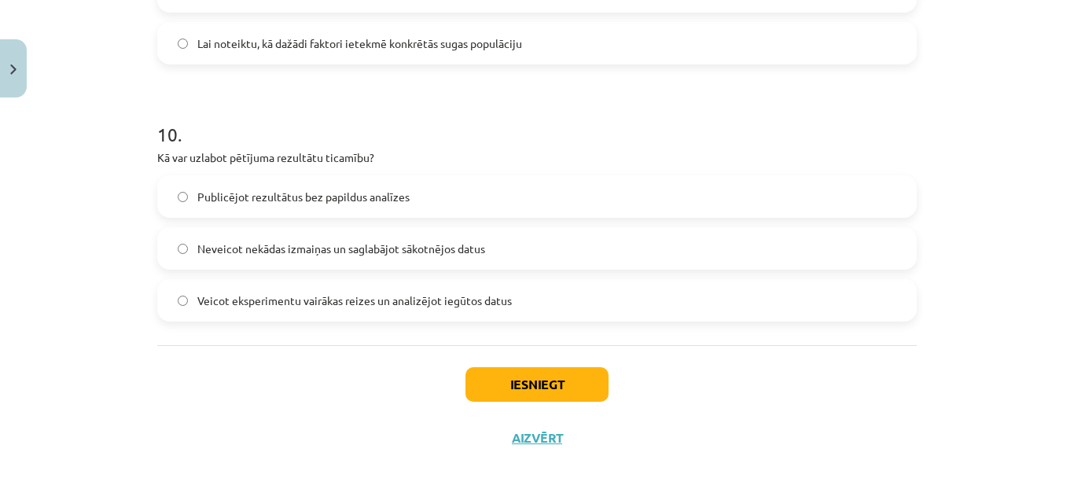
click at [451, 113] on h1 "10 ." at bounding box center [536, 120] width 759 height 49
click at [550, 381] on button "Iesniegt" at bounding box center [536, 384] width 143 height 35
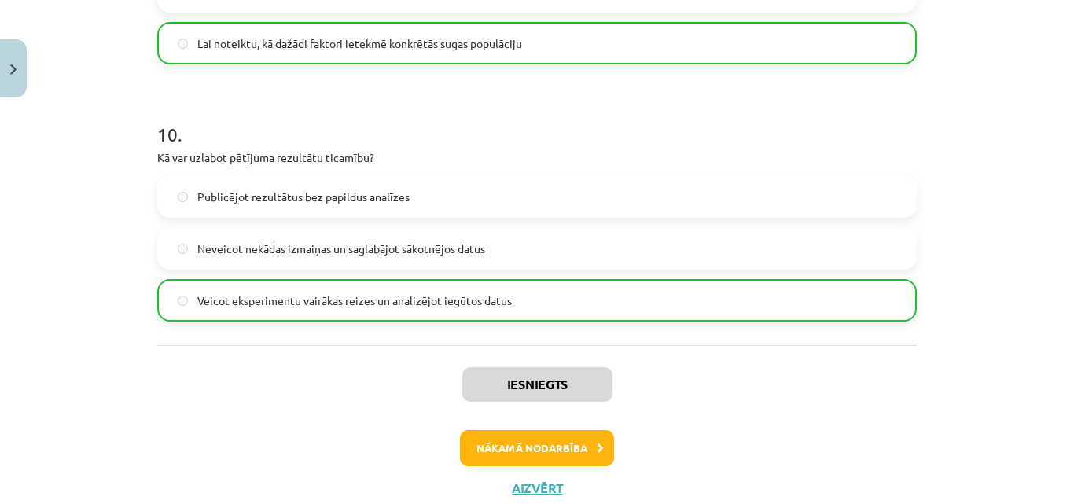
scroll to position [2581, 0]
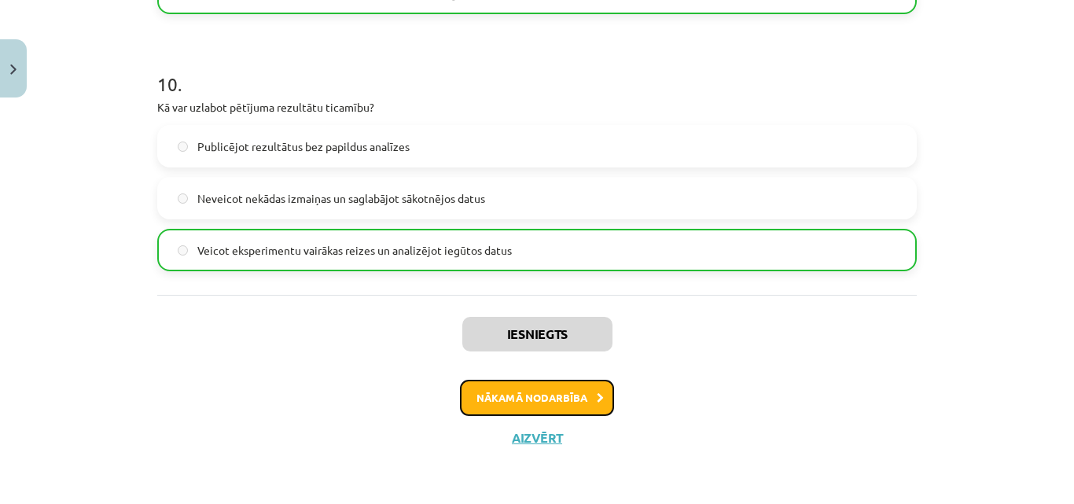
click at [538, 402] on button "Nākamā nodarbība" at bounding box center [537, 398] width 154 height 36
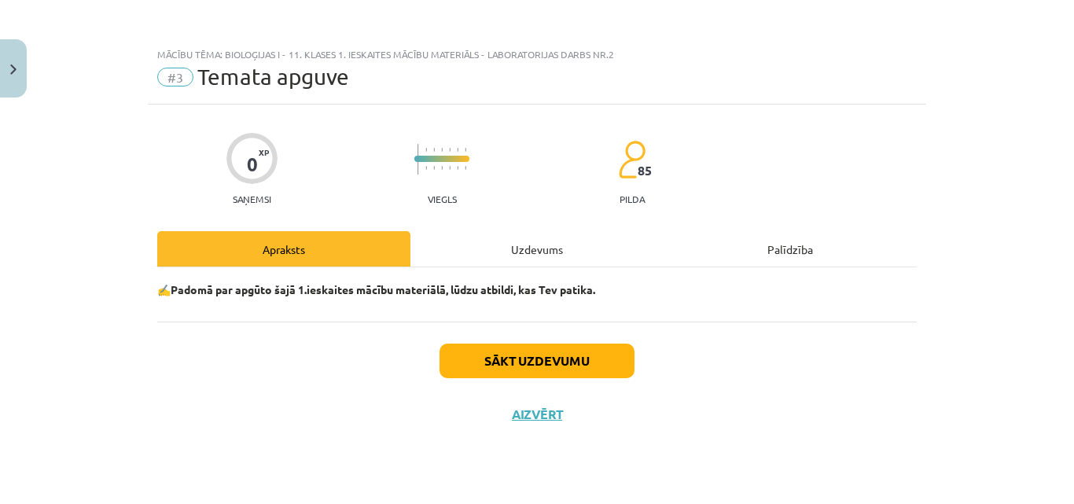
scroll to position [0, 0]
click at [549, 347] on button "Sākt uzdevumu" at bounding box center [536, 361] width 195 height 35
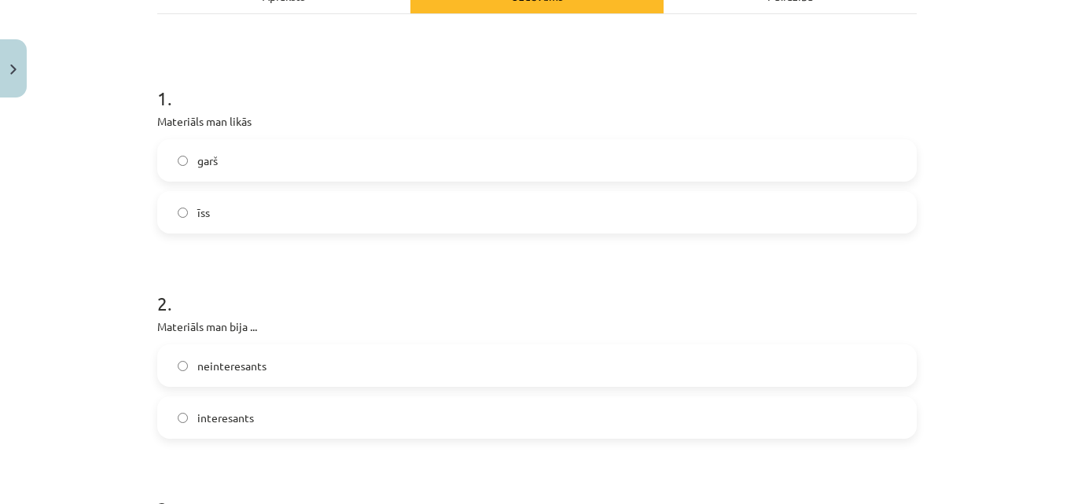
scroll to position [304, 0]
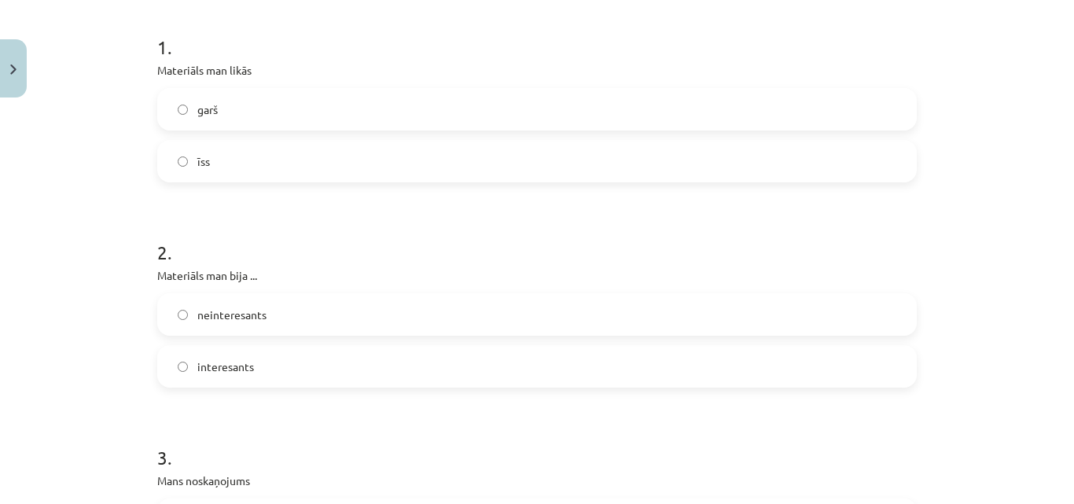
click at [880, 90] on label "garš" at bounding box center [537, 109] width 756 height 39
click at [859, 150] on label "īss" at bounding box center [537, 161] width 756 height 39
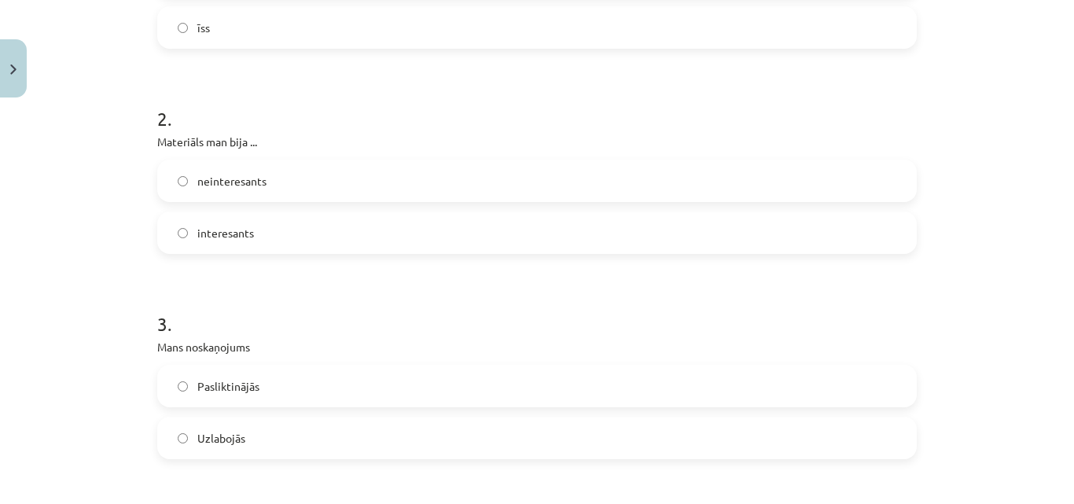
scroll to position [444, 0]
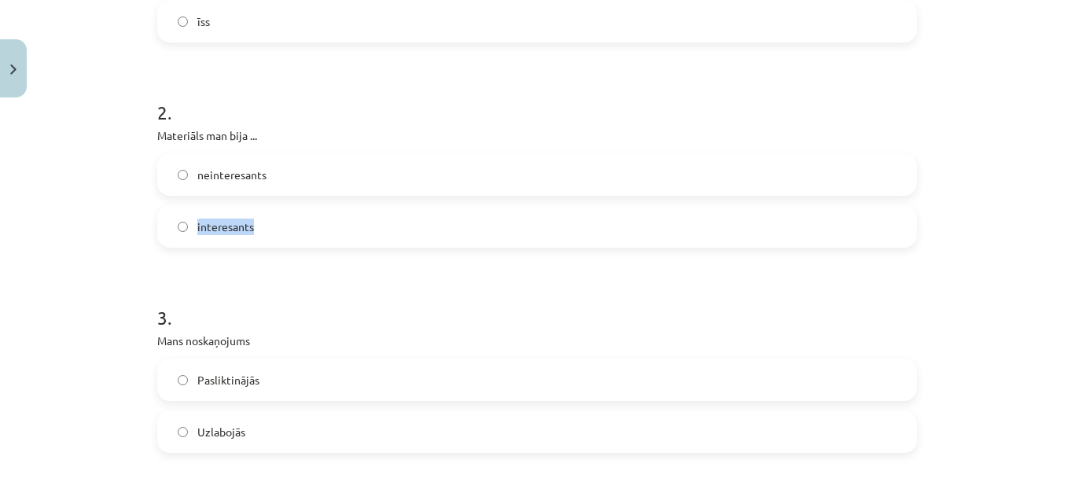
drag, startPoint x: 761, startPoint y: 236, endPoint x: 1073, endPoint y: 165, distance: 320.0
click at [1073, 165] on div "Mācību tēma: Bioloģijas i - 11. klases 1. ieskaites mācību materiāls - laborato…" at bounding box center [537, 252] width 1074 height 504
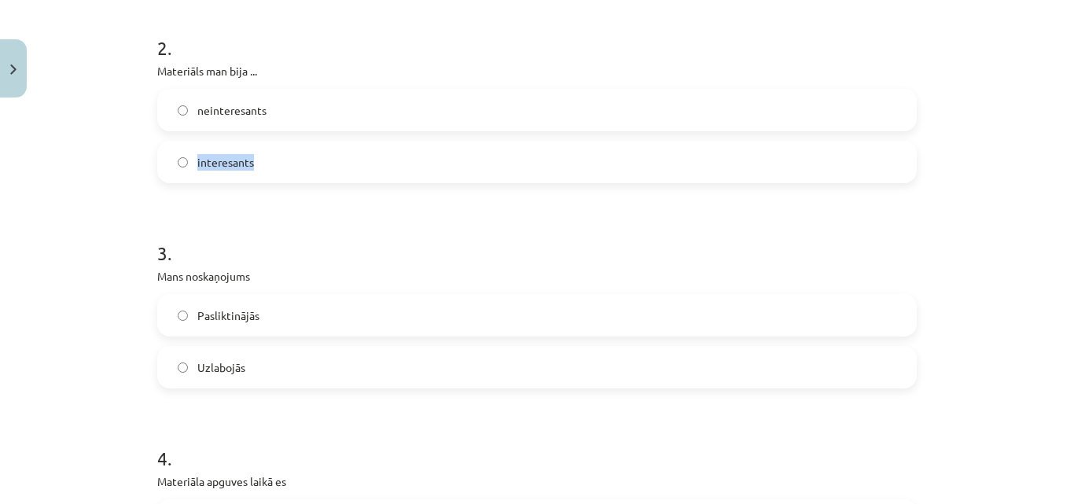
scroll to position [545, 0]
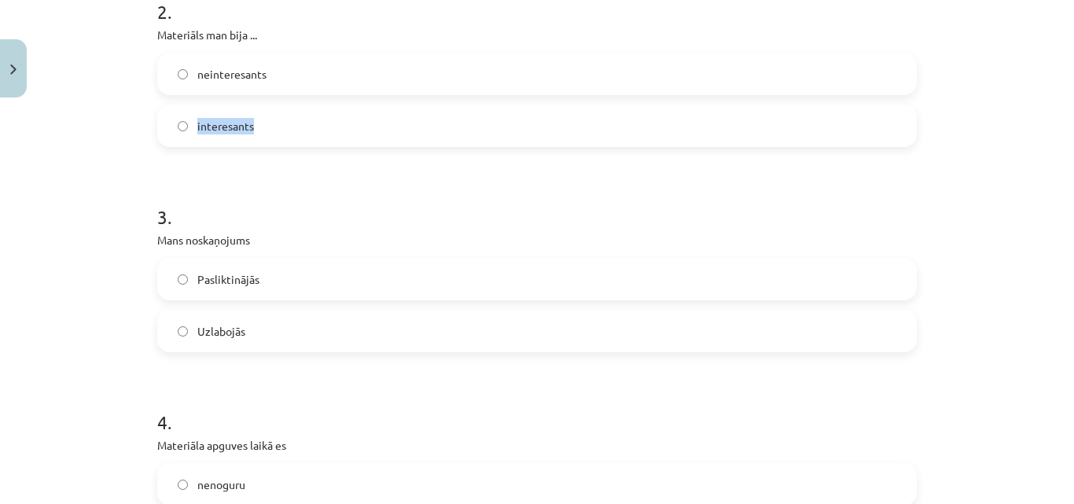
click at [880, 129] on label "interesants" at bounding box center [537, 125] width 756 height 39
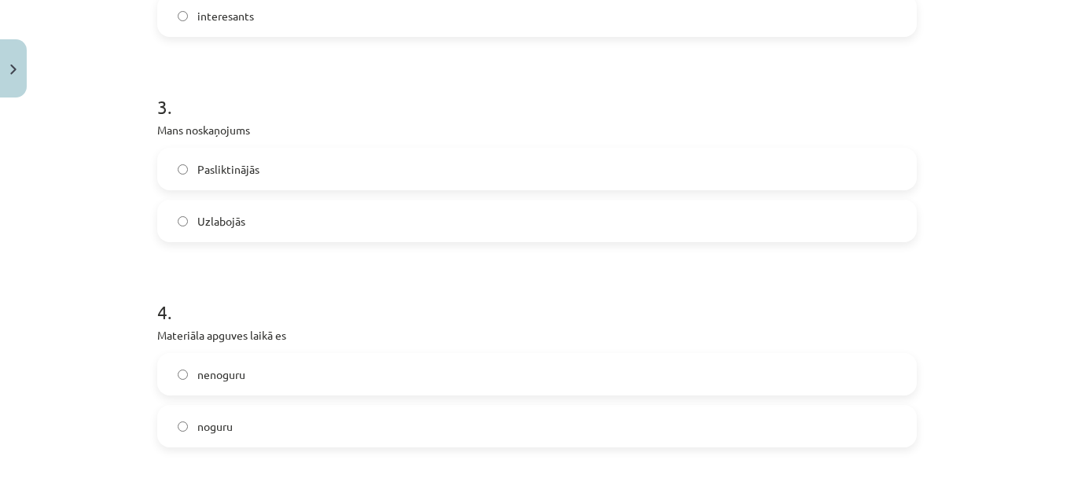
scroll to position [697, 0]
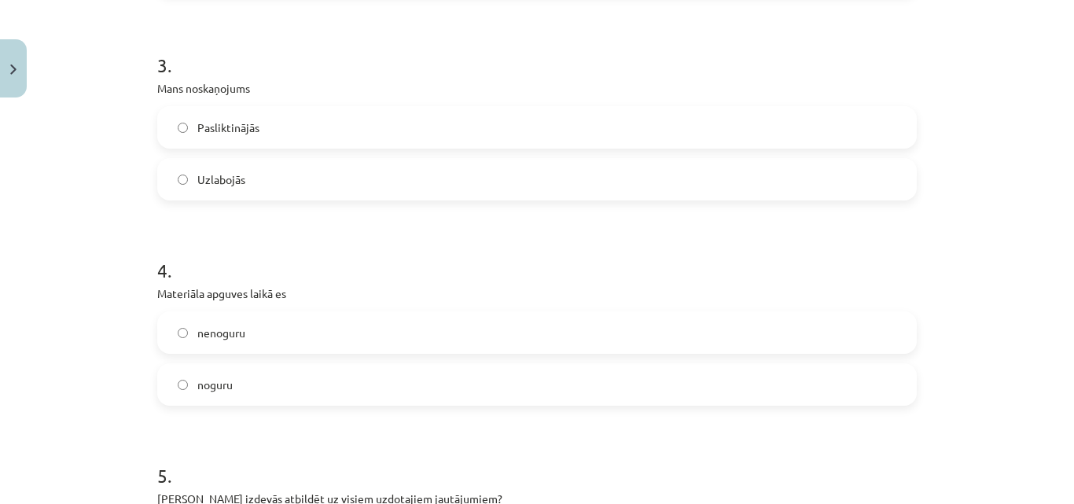
drag, startPoint x: 909, startPoint y: 149, endPoint x: 895, endPoint y: 175, distance: 28.5
click at [895, 175] on div "Pasliktinājās Uzlabojās" at bounding box center [536, 153] width 759 height 94
click at [895, 175] on label "Uzlabojās" at bounding box center [537, 179] width 756 height 39
click at [640, 349] on label "nenoguru" at bounding box center [537, 332] width 756 height 39
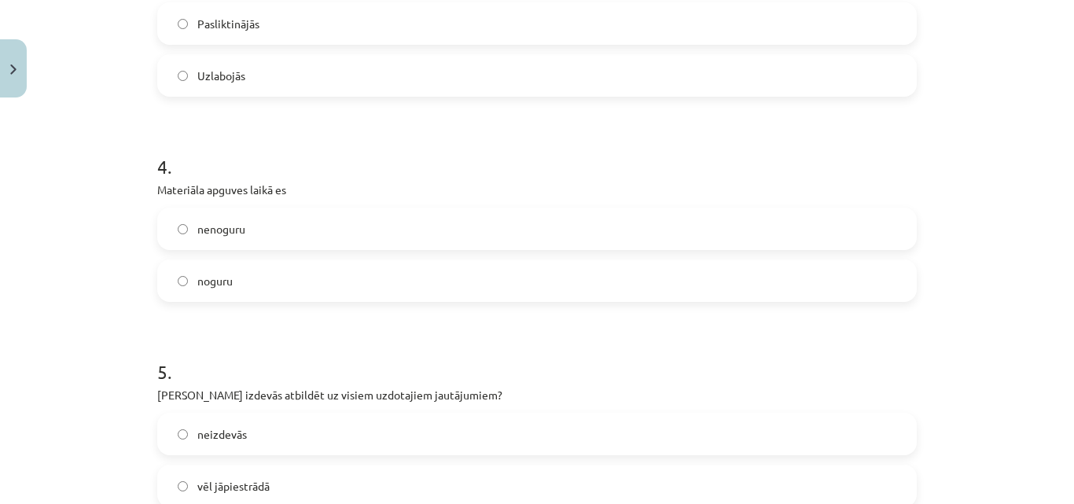
scroll to position [866, 0]
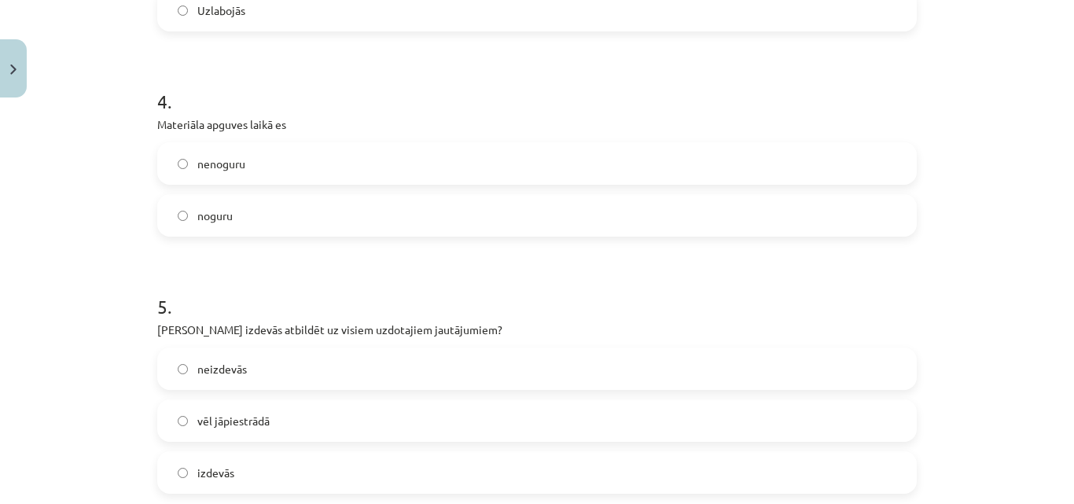
click at [898, 215] on label "noguru" at bounding box center [537, 215] width 756 height 39
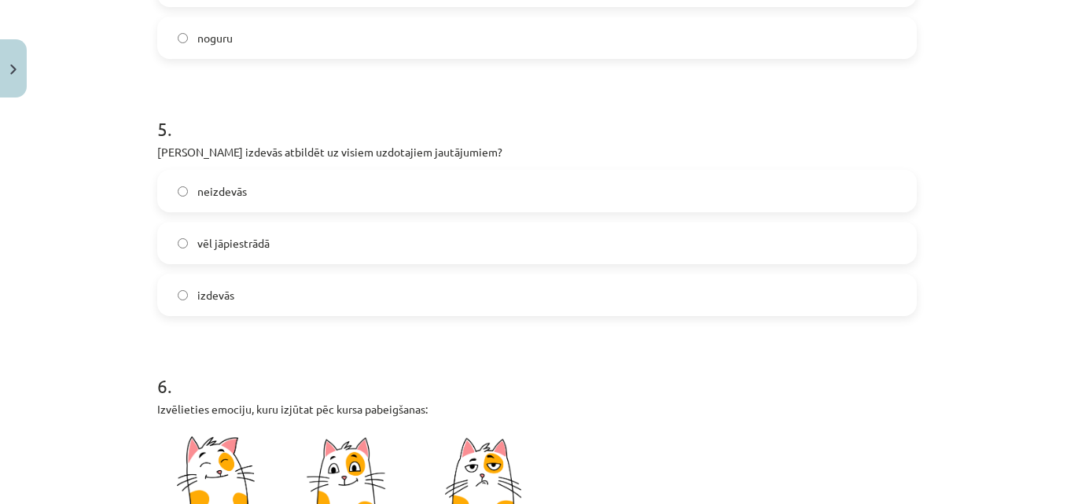
click at [726, 241] on label "vēl jāpiestrādā" at bounding box center [537, 242] width 756 height 39
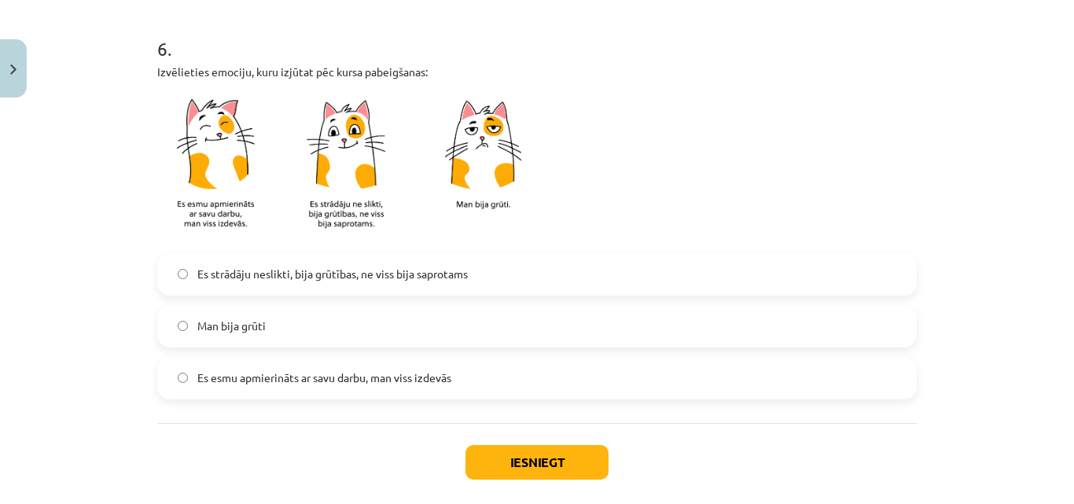
scroll to position [1387, 0]
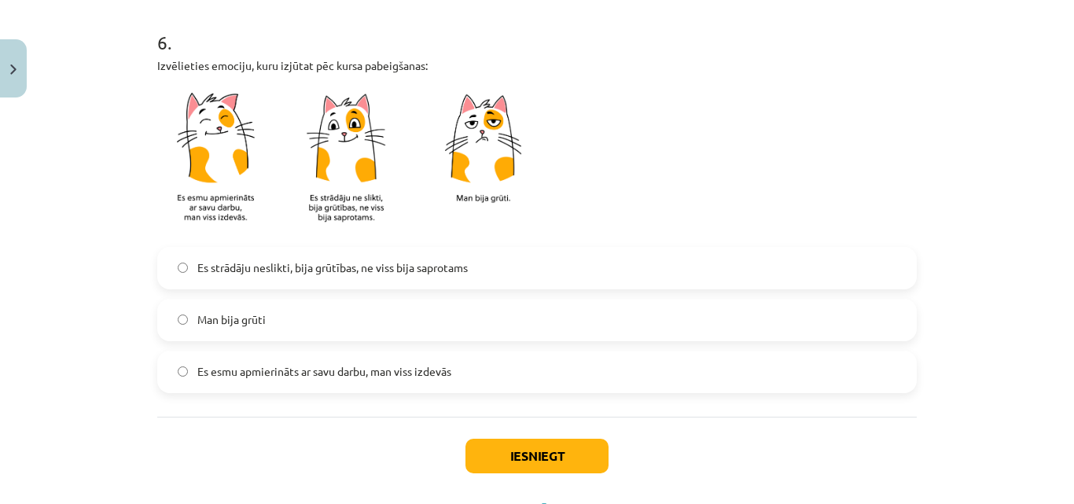
click at [601, 381] on label "Es esmu apmierināts ar savu darbu, man viss izdevās" at bounding box center [537, 371] width 756 height 39
click at [557, 443] on button "Iesniegt" at bounding box center [536, 456] width 143 height 35
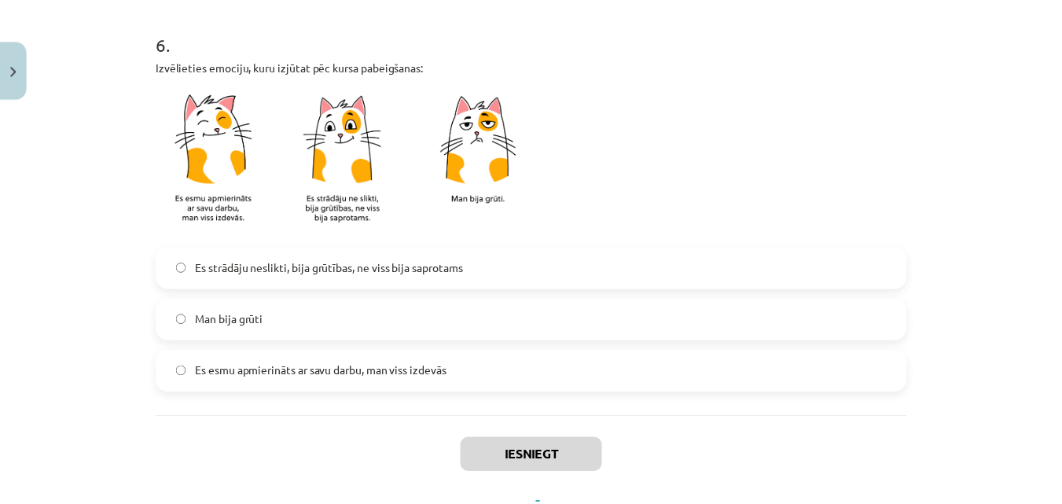
scroll to position [365, 0]
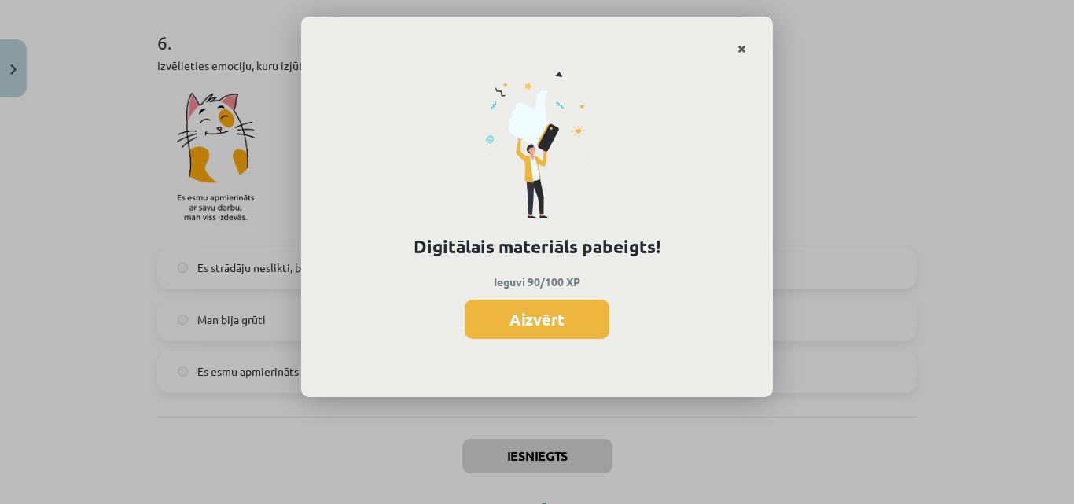
click at [749, 42] on link "Close" at bounding box center [742, 49] width 28 height 31
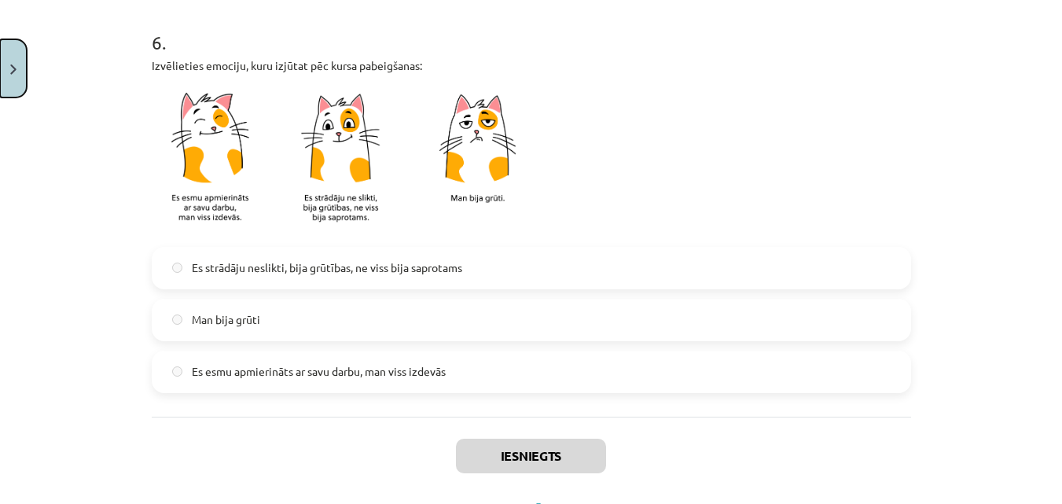
click at [6, 63] on button "Close" at bounding box center [13, 68] width 27 height 58
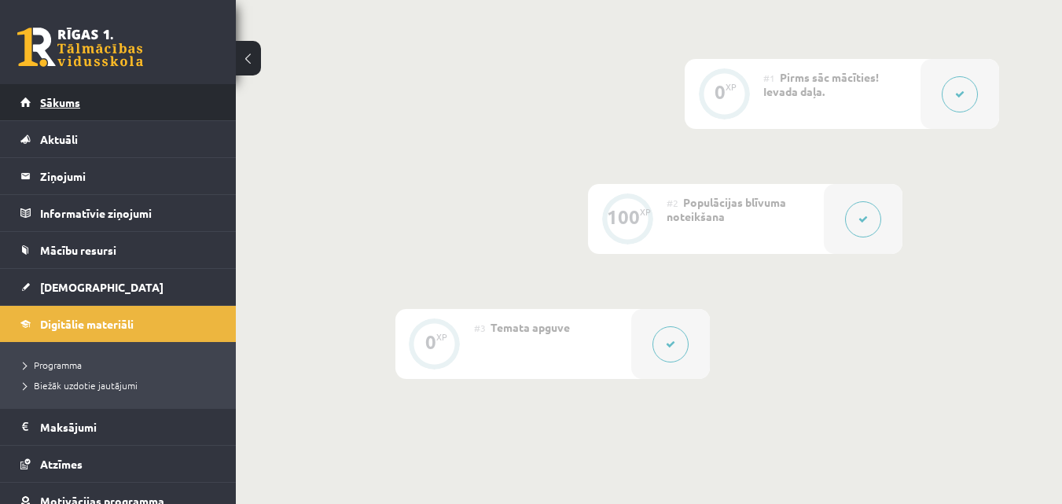
click at [85, 94] on link "Sākums" at bounding box center [118, 102] width 196 height 36
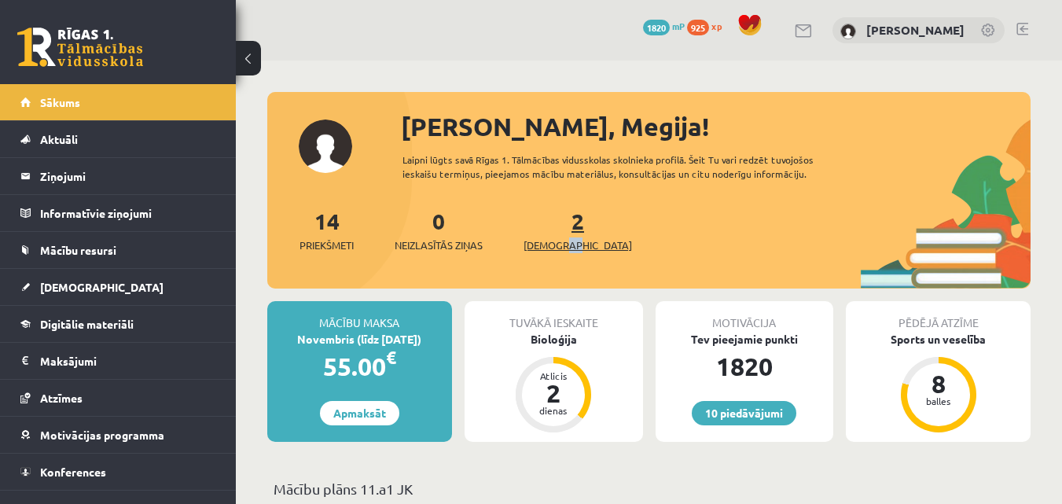
drag, startPoint x: 590, startPoint y: 248, endPoint x: 564, endPoint y: 244, distance: 26.2
click at [564, 244] on div "14 Priekšmeti 0 Neizlasītās ziņas 2 Ieskaites" at bounding box center [648, 246] width 763 height 84
click at [564, 244] on span "[DEMOGRAPHIC_DATA]" at bounding box center [578, 245] width 108 height 16
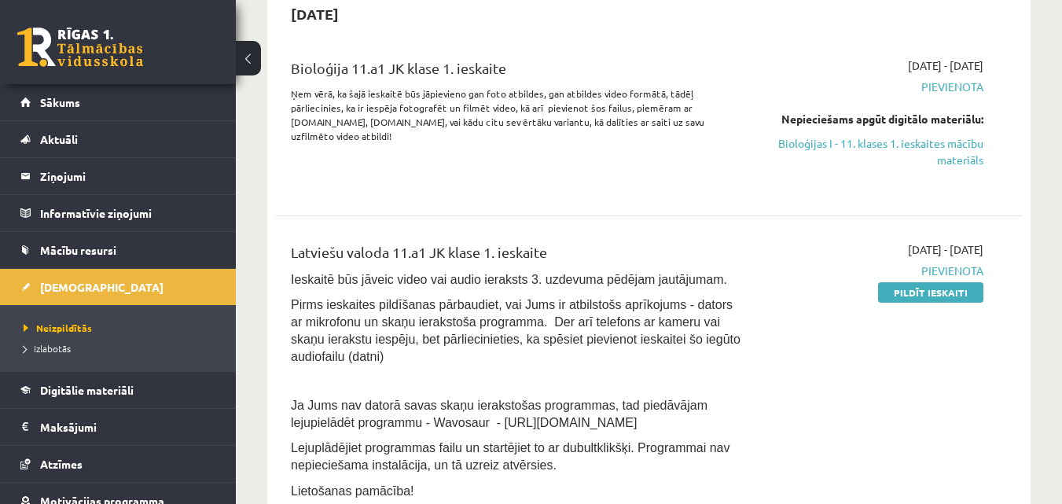
scroll to position [277, 0]
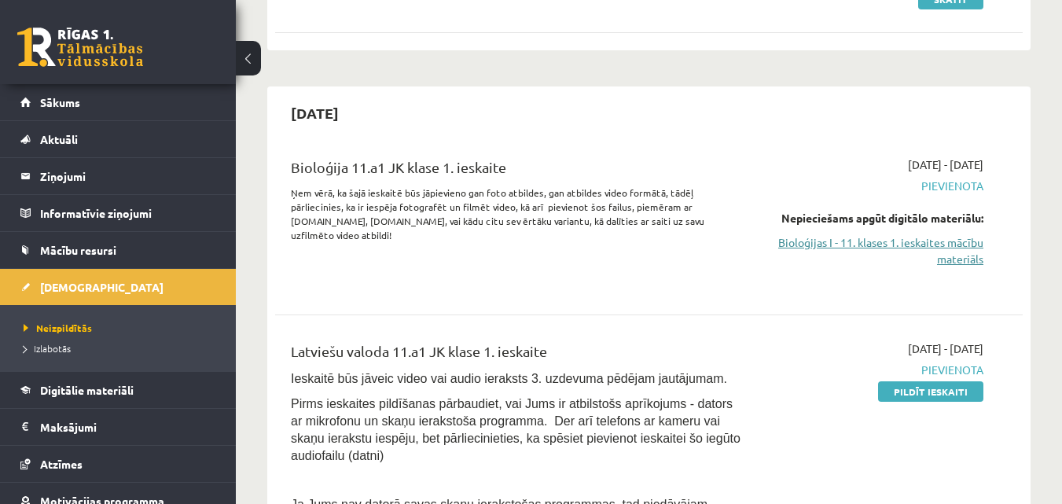
click at [926, 253] on link "Bioloģijas I - 11. klases 1. ieskaites mācību materiāls" at bounding box center [875, 250] width 215 height 33
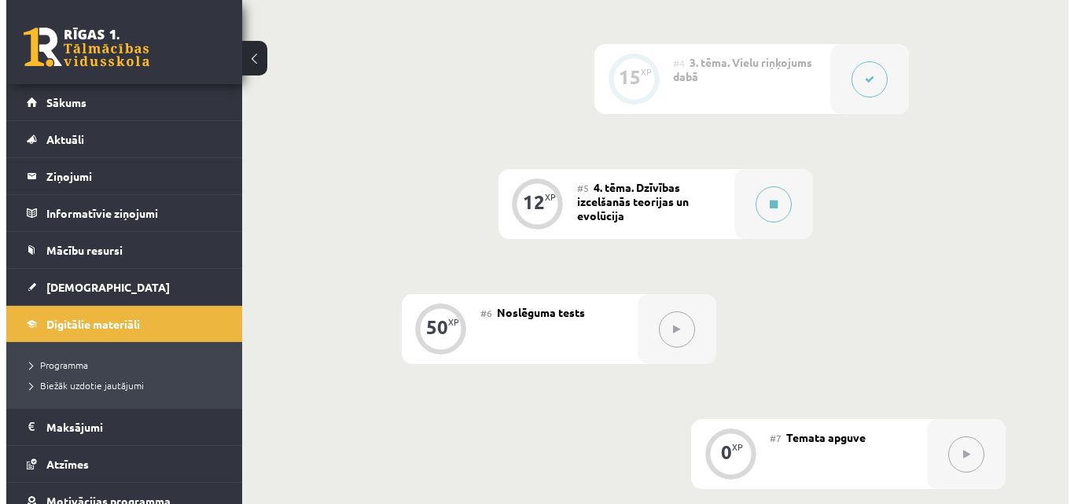
scroll to position [817, 0]
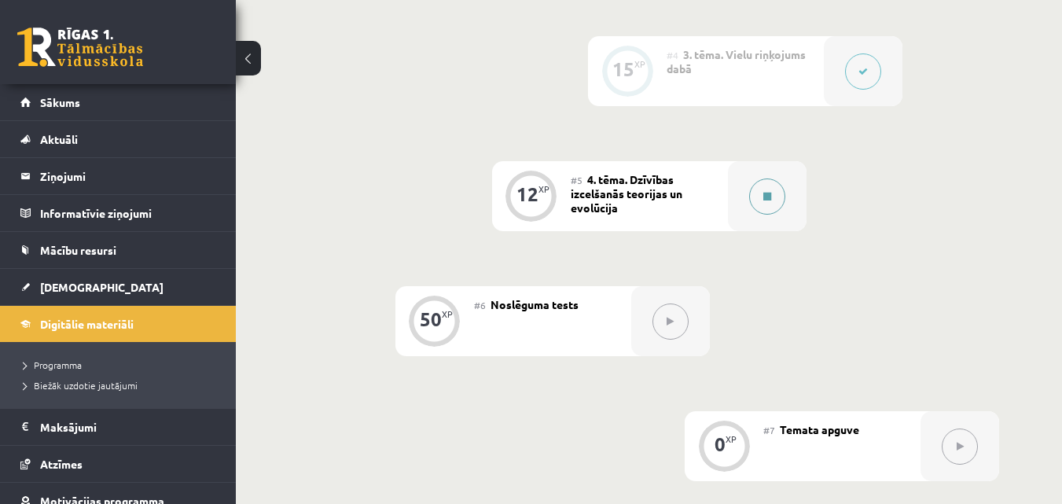
click at [775, 197] on button at bounding box center [767, 196] width 36 height 36
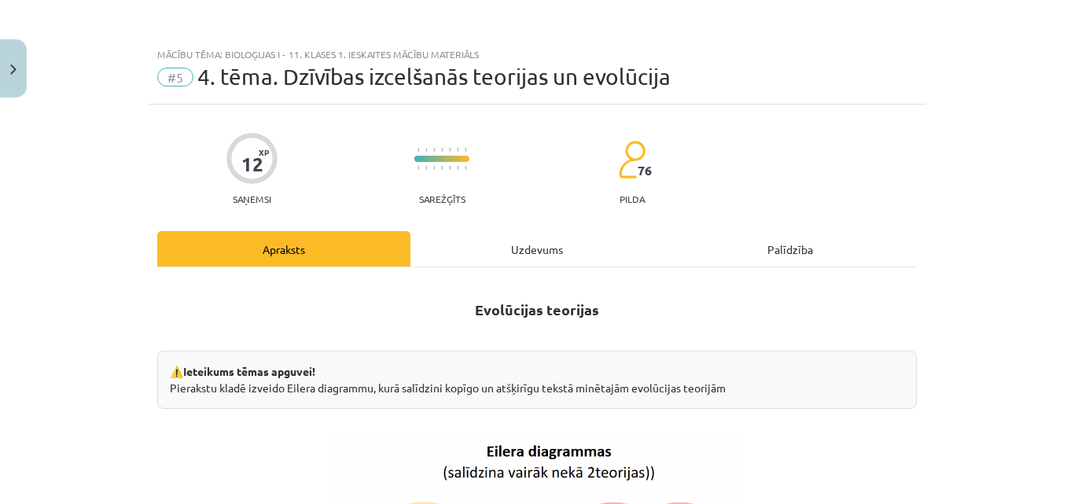
click at [603, 243] on div "Uzdevums" at bounding box center [536, 248] width 253 height 35
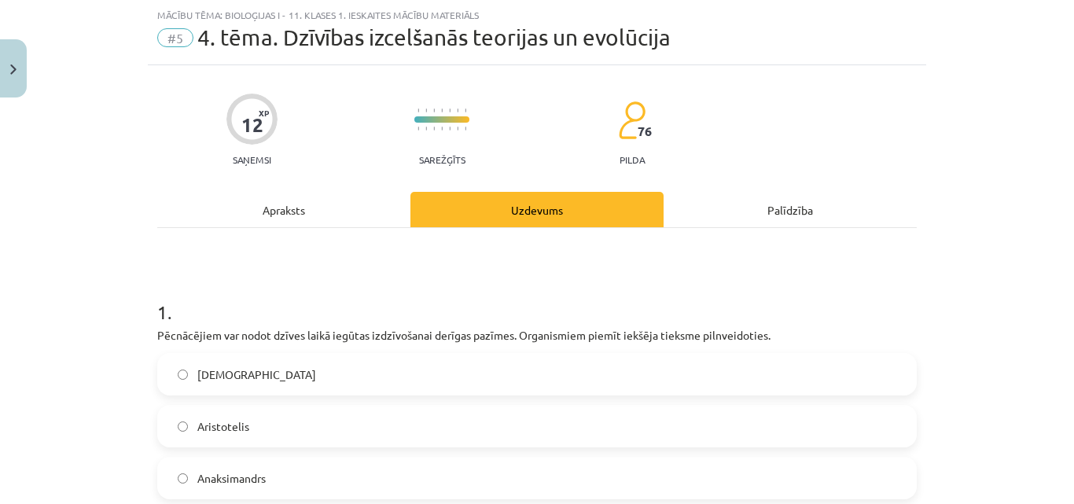
click at [349, 213] on div "Apraksts" at bounding box center [283, 209] width 253 height 35
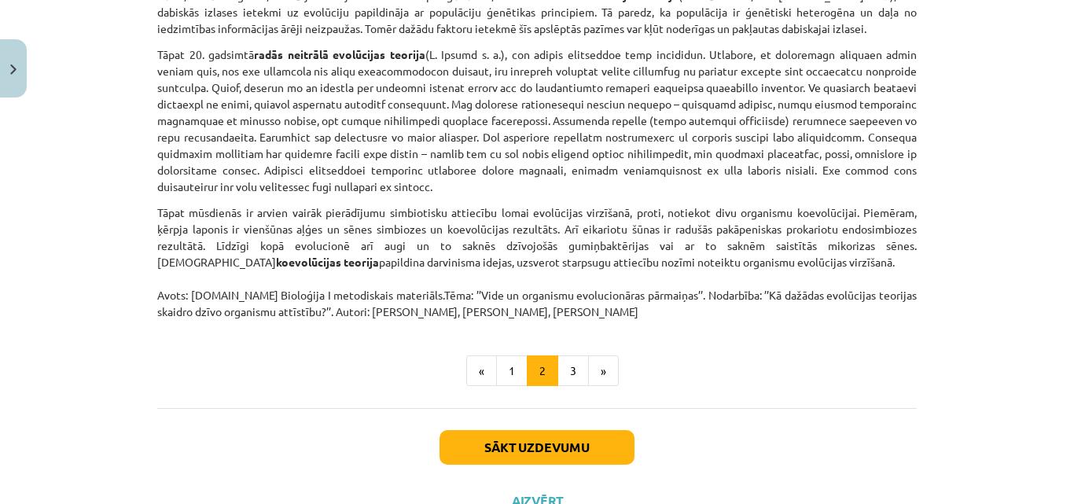
scroll to position [1277, 0]
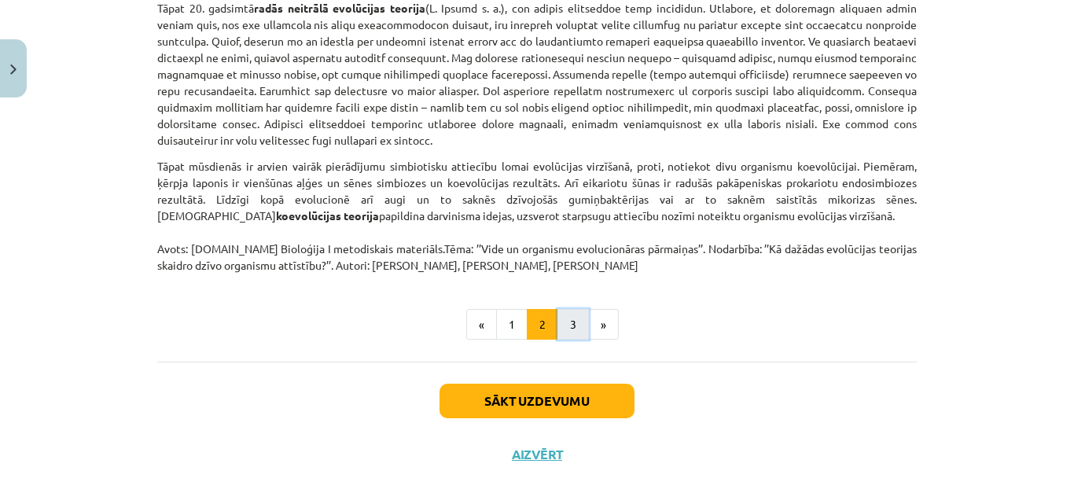
click at [568, 319] on button "3" at bounding box center [572, 324] width 31 height 31
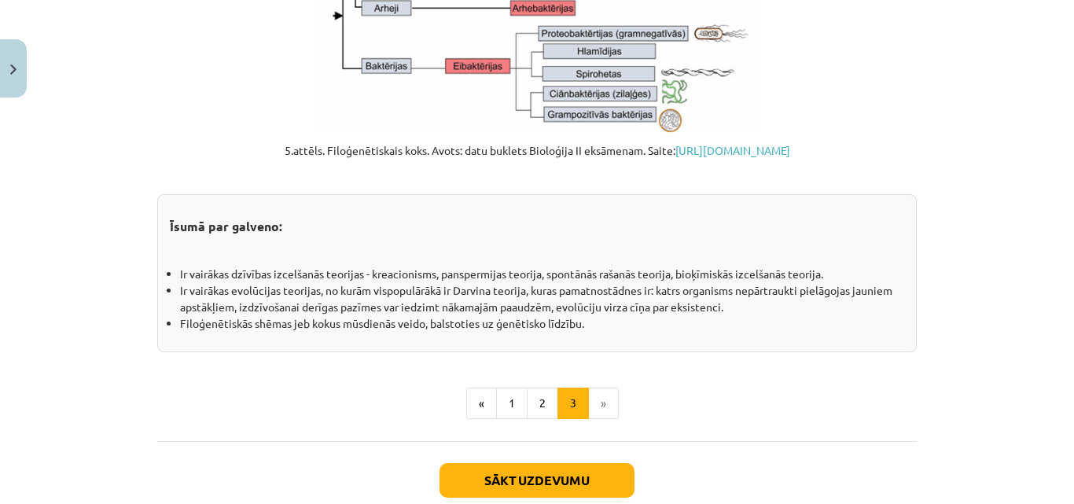
scroll to position [1791, 0]
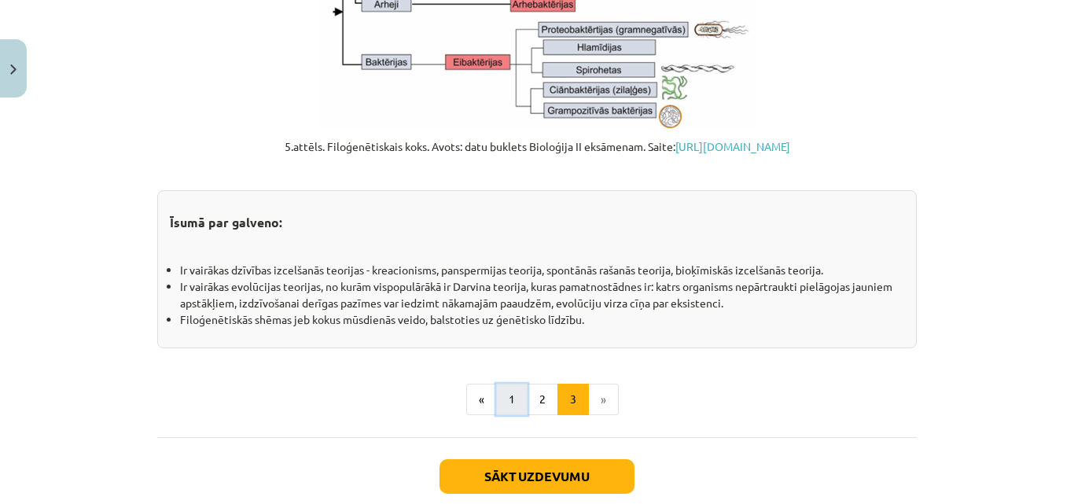
click at [506, 415] on button "1" at bounding box center [511, 399] width 31 height 31
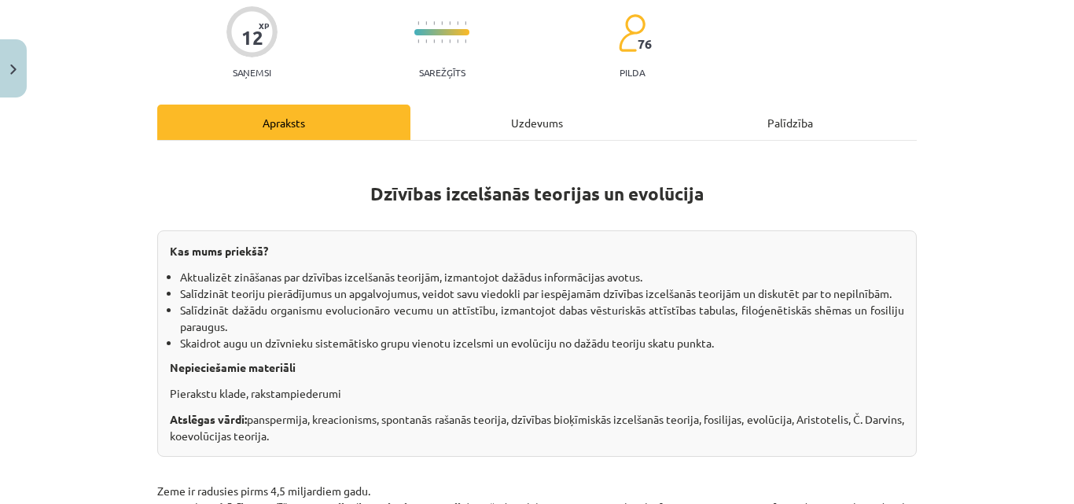
scroll to position [115, 0]
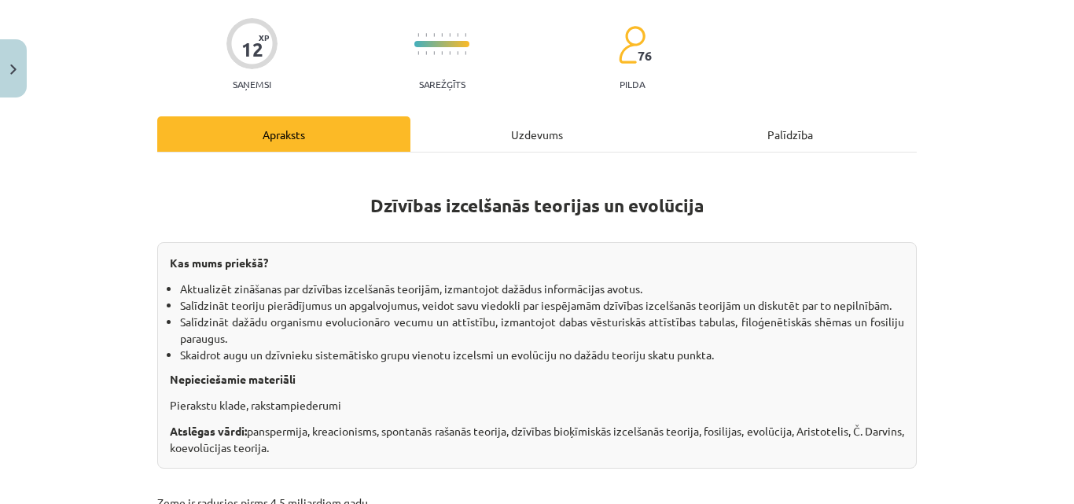
click at [577, 138] on div "Uzdevums" at bounding box center [536, 133] width 253 height 35
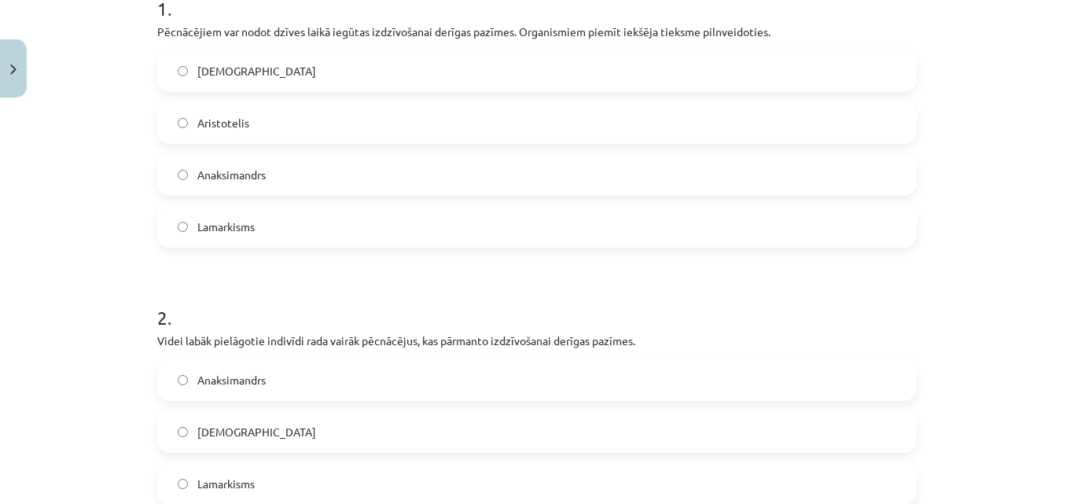
scroll to position [340, 0]
click at [721, 171] on label "Anaksimandrs" at bounding box center [537, 176] width 756 height 39
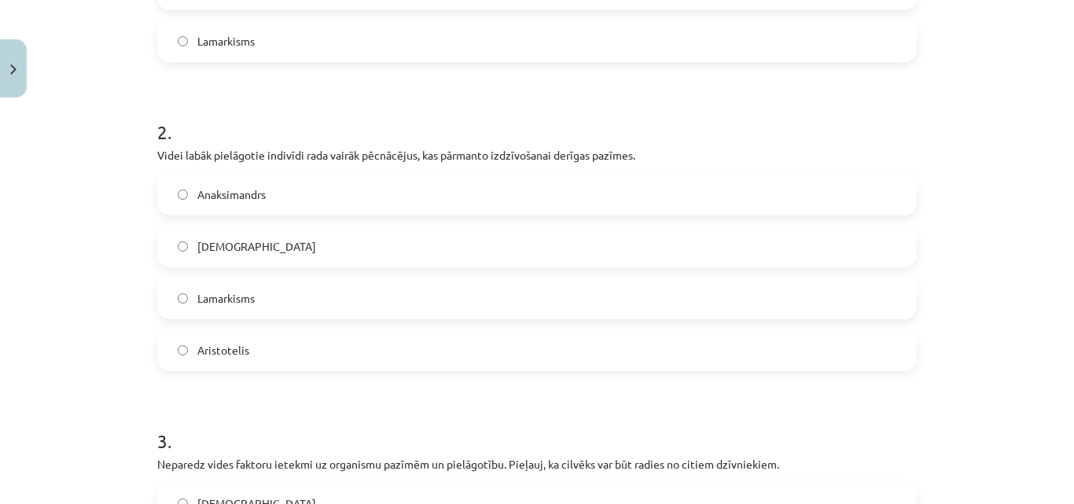
scroll to position [531, 0]
click at [158, 152] on p "Videi labāk pielāgotie indivīdi rada vairāk pēcnācējus, kas pārmanto izdzīvošan…" at bounding box center [536, 153] width 759 height 17
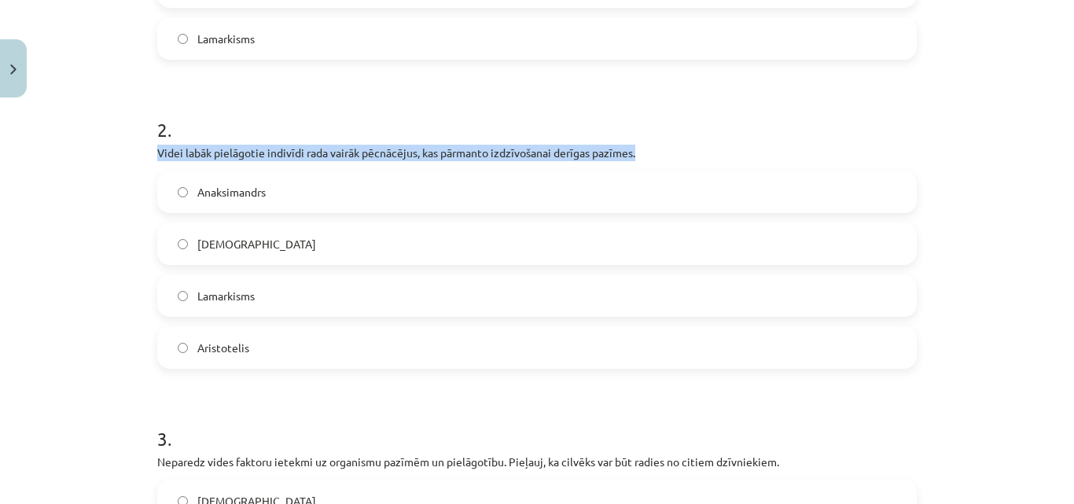
click at [158, 152] on p "Videi labāk pielāgotie indivīdi rada vairāk pēcnācējus, kas pārmanto izdzīvošan…" at bounding box center [536, 153] width 759 height 17
copy div "Videi labāk pielāgotie indivīdi rada vairāk pēcnācējus, kas pārmanto izdzīvošan…"
click at [157, 142] on div "2 . Videi labāk pielāgotie indivīdi rada vairāk pēcnācējus, kas pārmanto izdzīv…" at bounding box center [536, 230] width 759 height 278
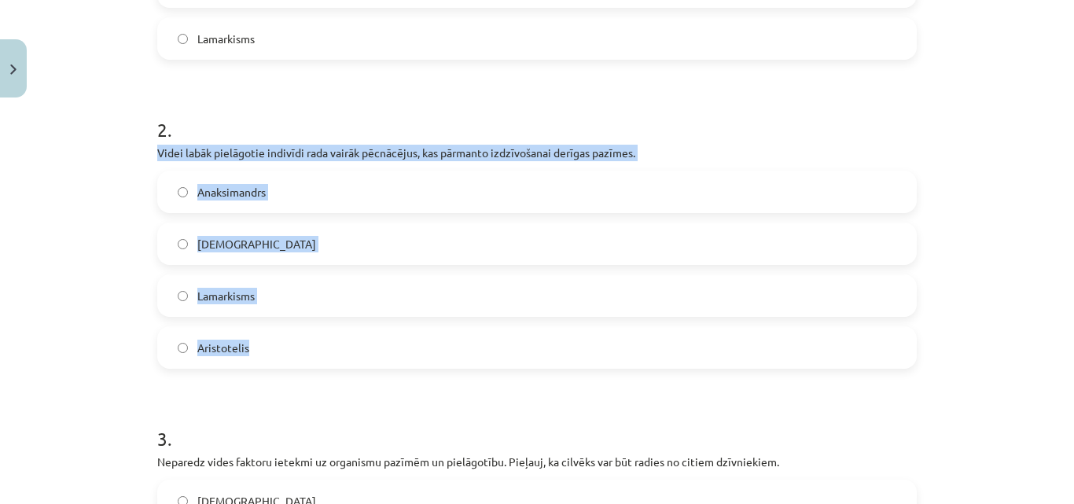
drag, startPoint x: 153, startPoint y: 147, endPoint x: 314, endPoint y: 356, distance: 263.5
click at [314, 356] on div "2 . Videi labāk pielāgotie indivīdi rada vairāk pēcnācējus, kas pārmanto izdzīv…" at bounding box center [536, 230] width 759 height 278
copy div "Videi labāk pielāgotie indivīdi rada vairāk pēcnācējus, kas pārmanto izdzīvošan…"
click at [341, 243] on label "Darvinisms" at bounding box center [537, 243] width 756 height 39
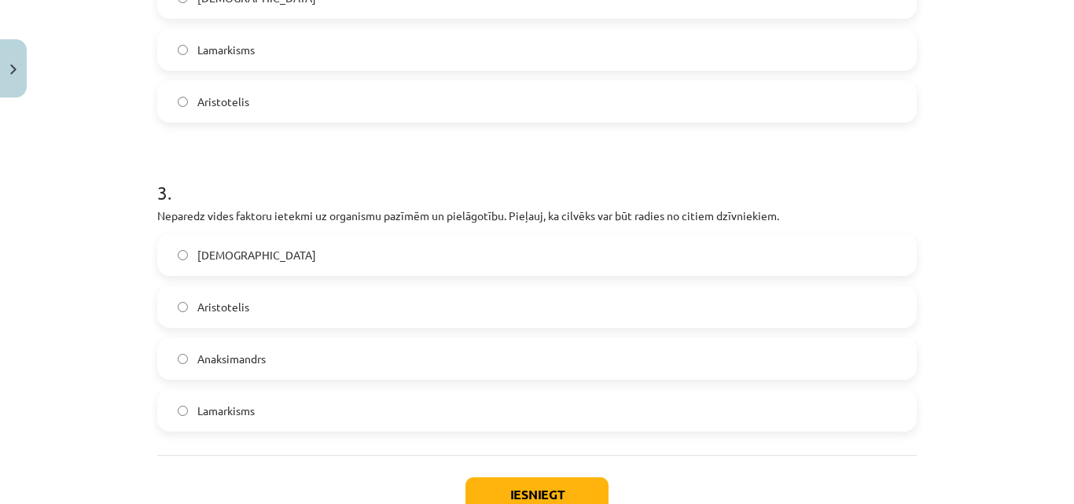
scroll to position [789, 0]
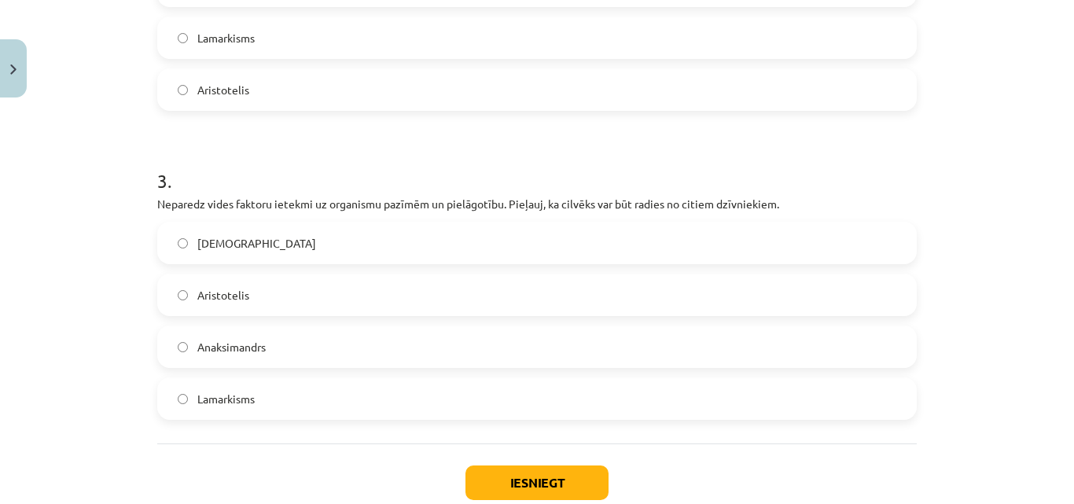
click at [467, 378] on div "Lamarkisms" at bounding box center [536, 398] width 759 height 42
click at [252, 407] on label "Lamarkisms" at bounding box center [537, 398] width 756 height 39
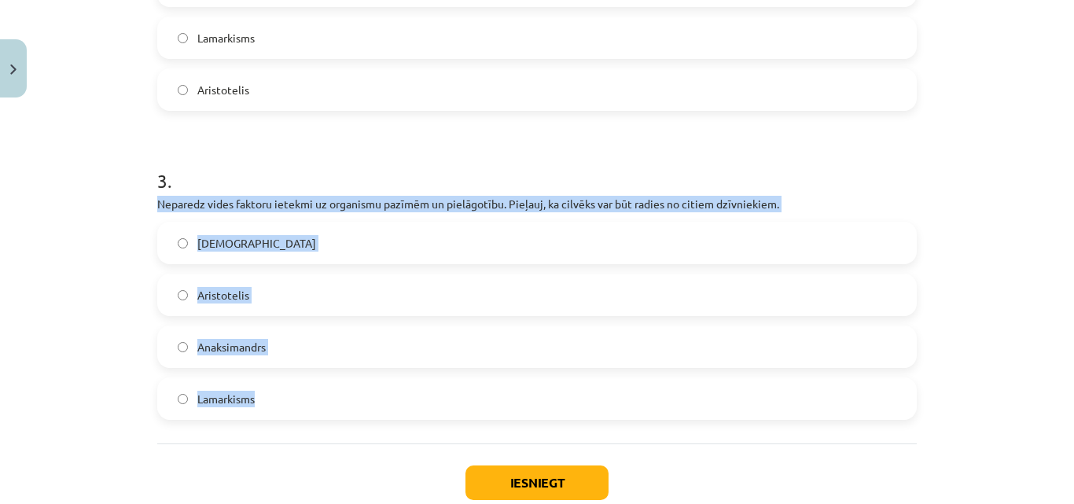
drag, startPoint x: 152, startPoint y: 205, endPoint x: 256, endPoint y: 430, distance: 248.0
copy div "Neparedz vides faktoru ietekmi uz organismu pazīmēm un pielāgotību. Pieļauj, ka…"
click at [109, 236] on div "Mācību tēma: Bioloģijas i - 11. klases 1. ieskaites mācību materiāls #5 4. tēma…" at bounding box center [537, 252] width 1074 height 504
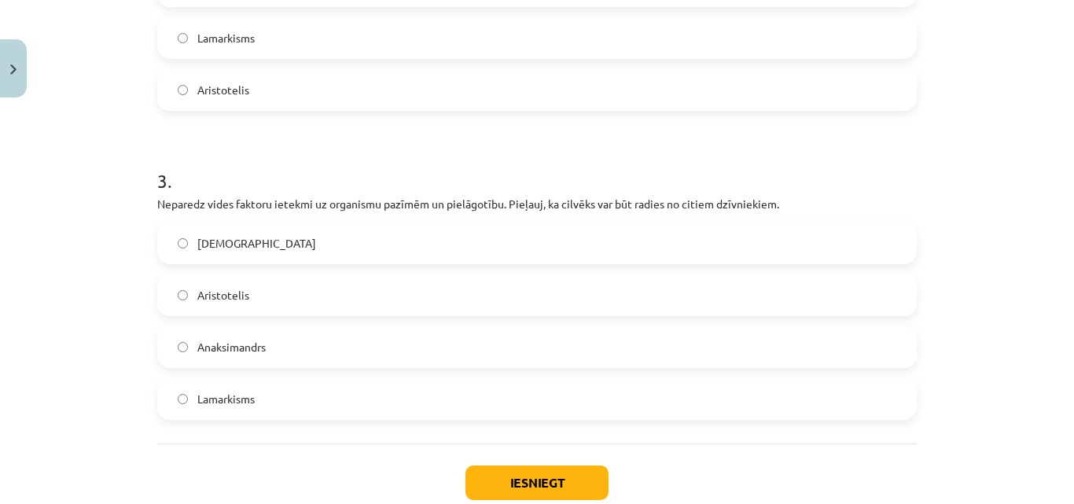
click at [289, 251] on label "Darvinisms" at bounding box center [537, 242] width 756 height 39
click at [554, 479] on button "Iesniegt" at bounding box center [536, 482] width 143 height 35
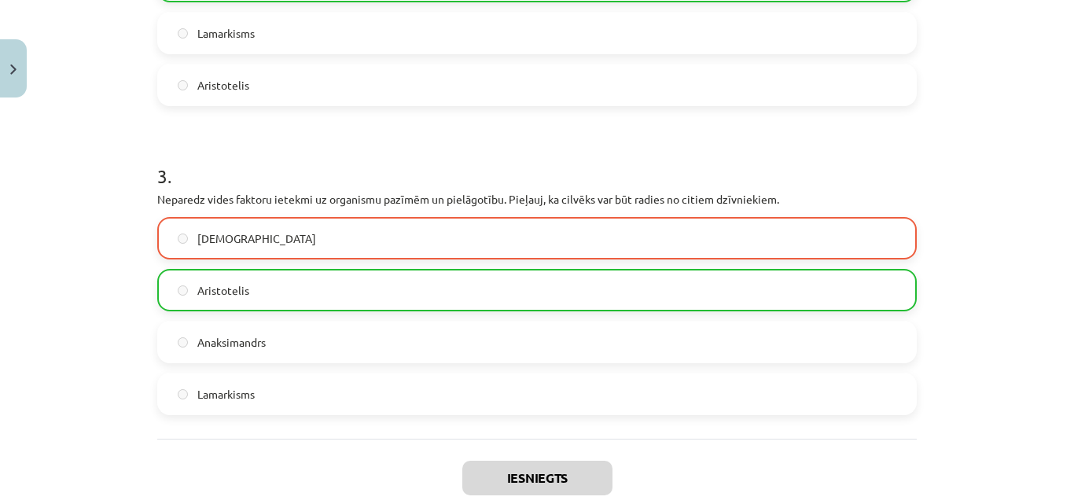
scroll to position [937, 0]
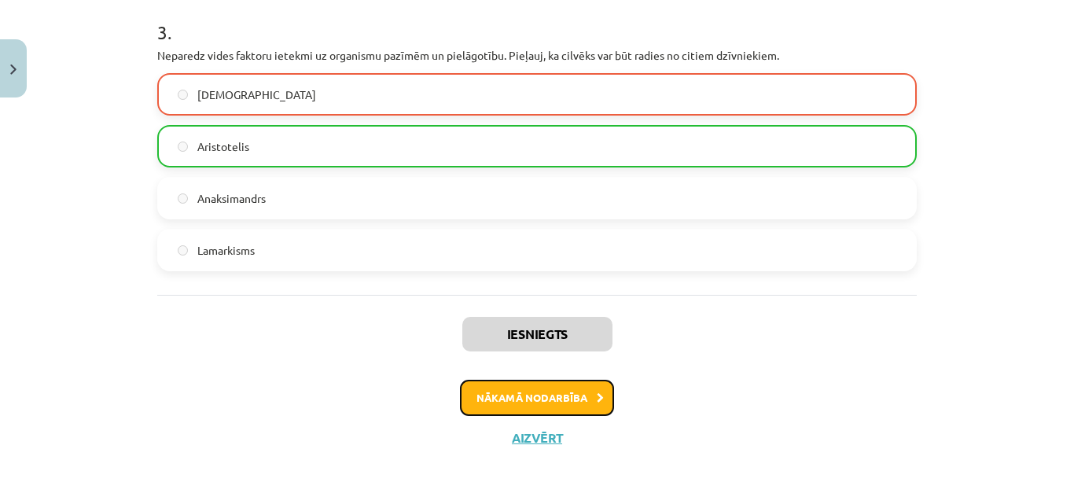
click at [561, 408] on button "Nākamā nodarbība" at bounding box center [537, 398] width 154 height 36
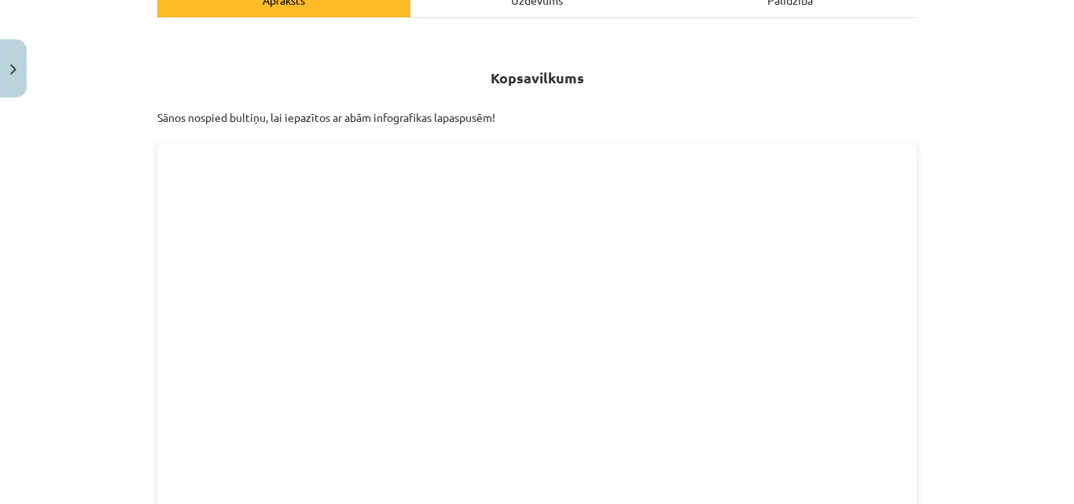
scroll to position [245, 0]
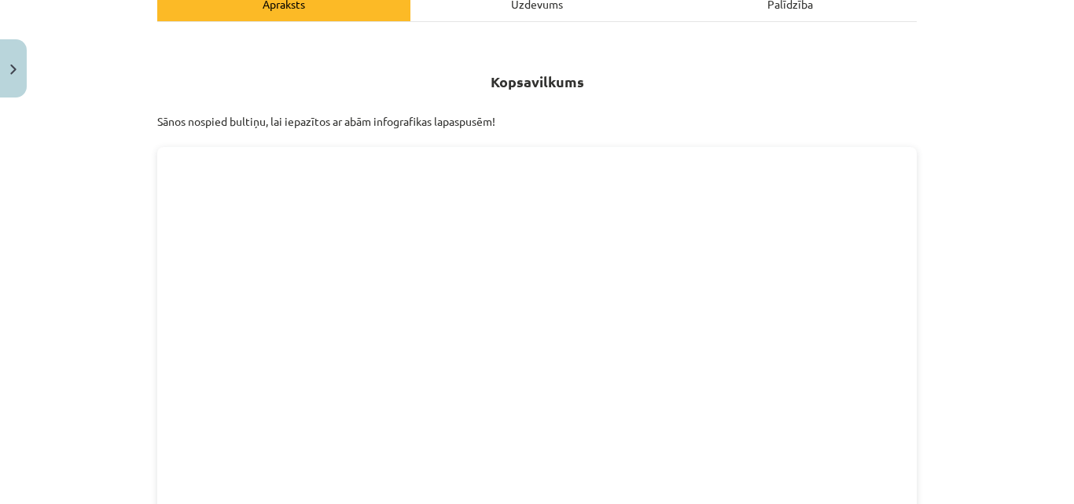
click at [587, 21] on hr at bounding box center [536, 21] width 759 height 1
click at [561, 9] on div "Uzdevums" at bounding box center [536, 3] width 253 height 35
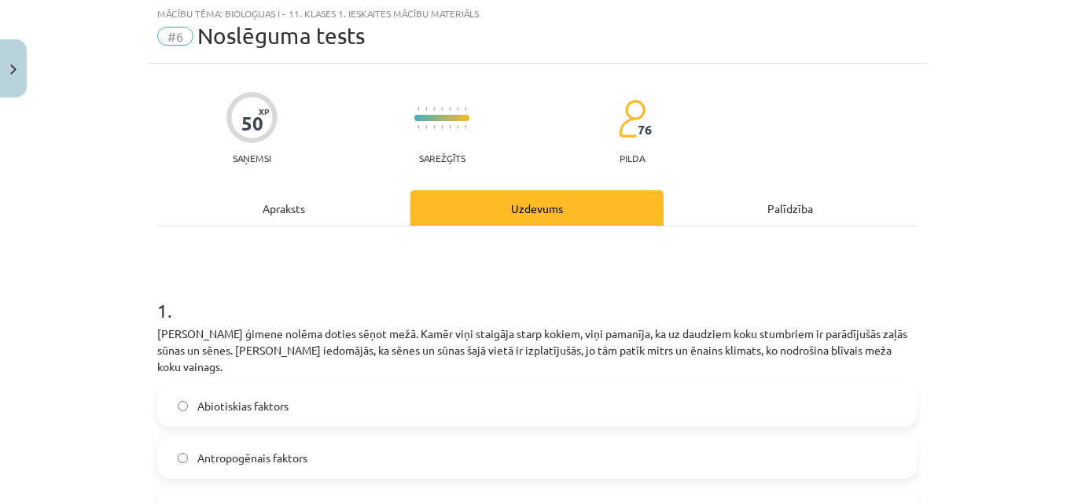
scroll to position [39, 0]
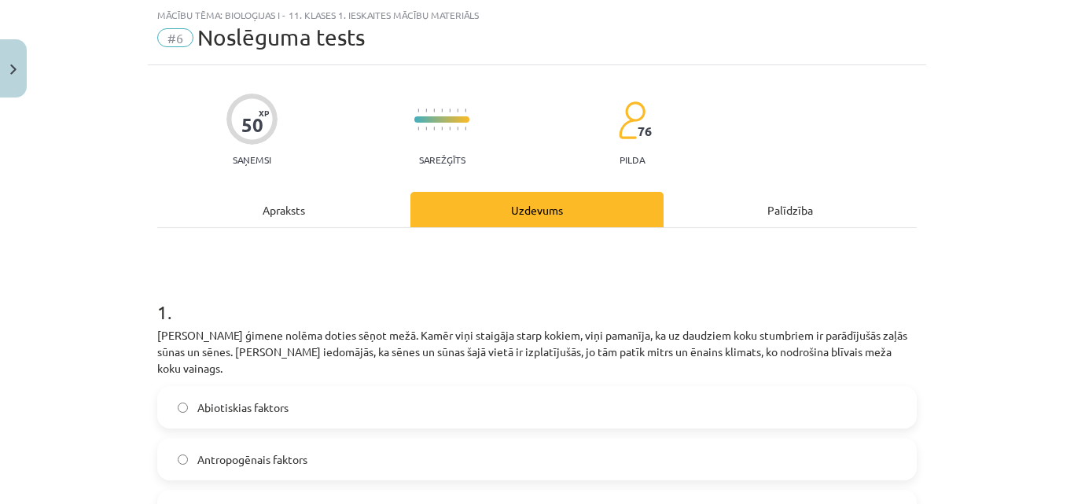
click at [232, 215] on div "Apraksts" at bounding box center [283, 209] width 253 height 35
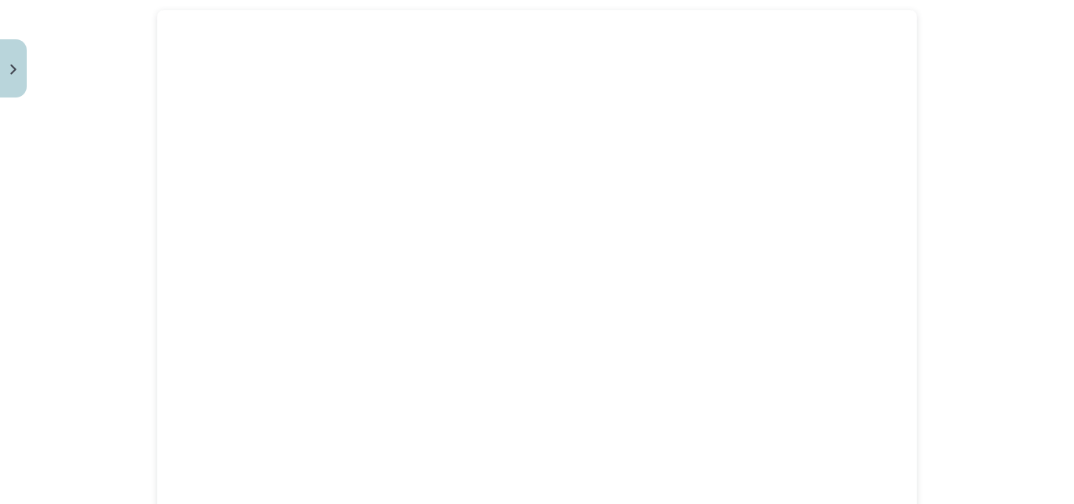
scroll to position [245, 0]
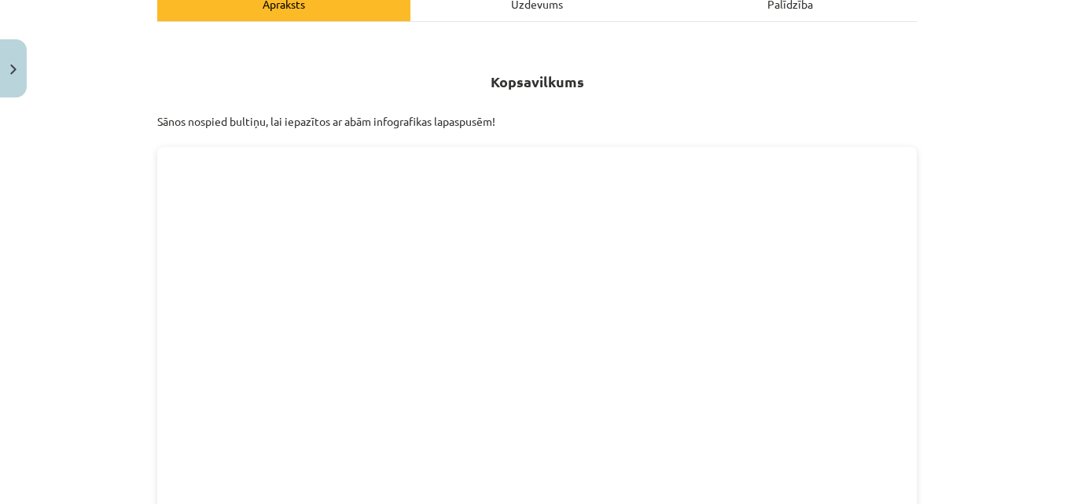
click at [557, 13] on div "Uzdevums" at bounding box center [536, 3] width 253 height 35
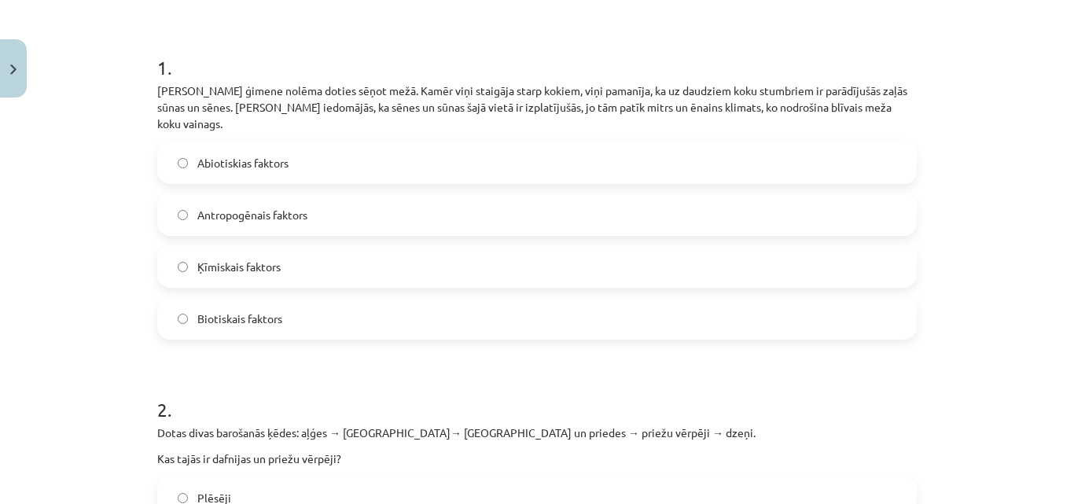
scroll to position [296, 0]
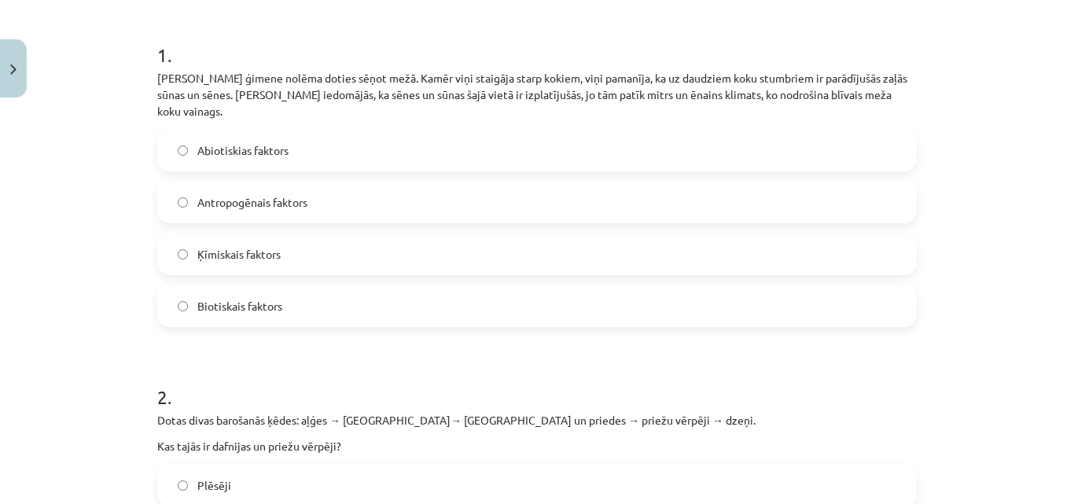
click at [270, 194] on span "Antropogēnais faktors" at bounding box center [252, 202] width 110 height 17
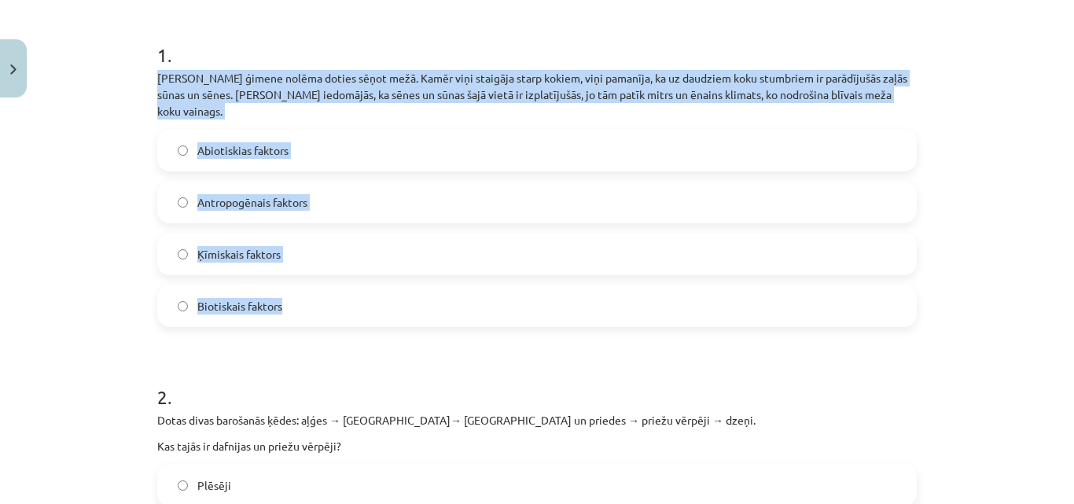
drag, startPoint x: 153, startPoint y: 75, endPoint x: 338, endPoint y: 274, distance: 272.0
click at [338, 274] on div "1 . Jāņa ģimene nolēma doties sēņot mežā. Kamēr viņi staigāja starp kokiem, viņ…" at bounding box center [536, 172] width 759 height 311
copy div "Jāņa ģimene nolēma doties sēņot mežā. Kamēr viņi staigāja starp kokiem, viņi pa…"
click at [312, 302] on label "Biotiskais faktors" at bounding box center [537, 305] width 756 height 39
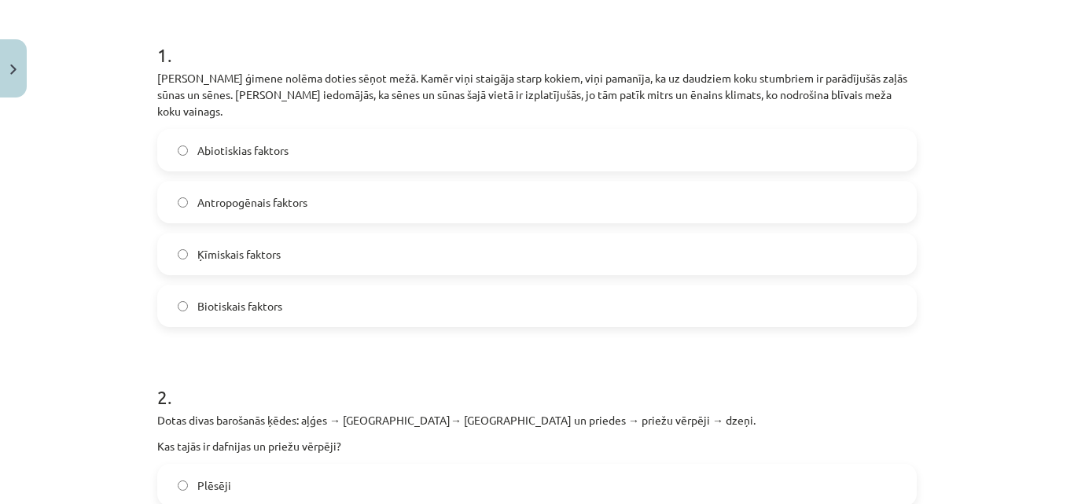
click at [296, 140] on label "Abiotiskias faktors" at bounding box center [537, 150] width 756 height 39
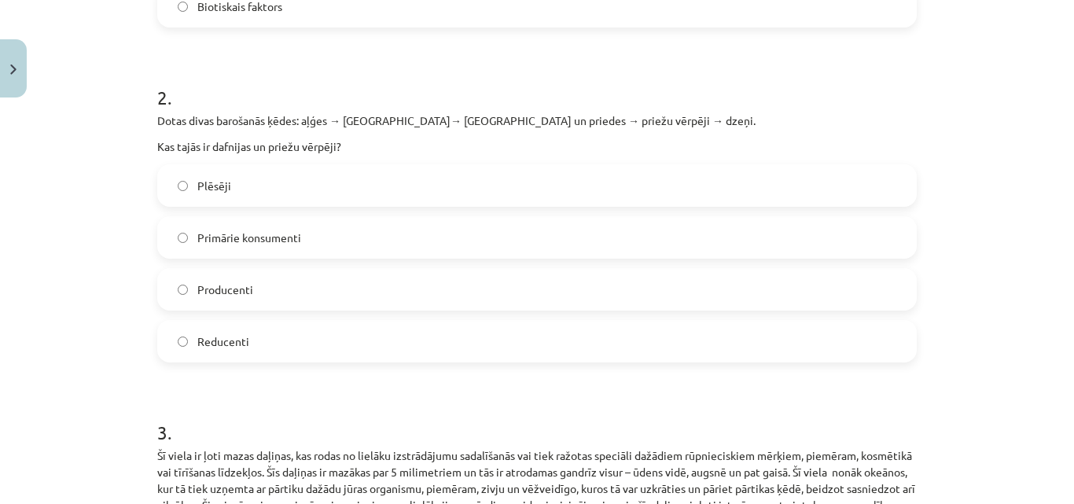
scroll to position [590, 0]
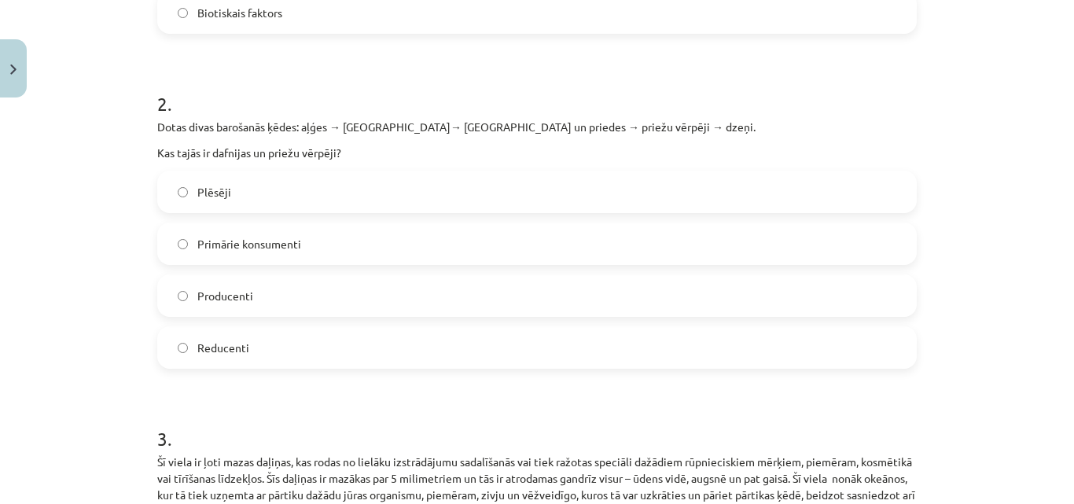
click at [535, 224] on label "Primārie konsumenti" at bounding box center [537, 243] width 756 height 39
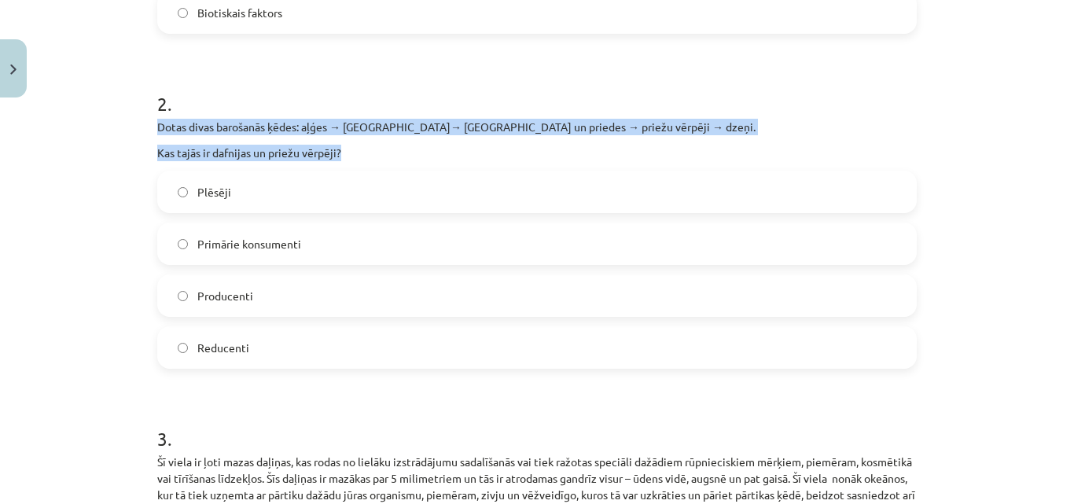
drag, startPoint x: 153, startPoint y: 112, endPoint x: 344, endPoint y: 127, distance: 190.9
click at [344, 127] on div "Dotas divas barošanās ķēdes: aļģes → dafnijas→ ruduļi un priedes → priežu vērpē…" at bounding box center [536, 140] width 759 height 42
copy div "Dotas divas barošanās ķēdes: aļģes → dafnijas→ ruduļi un priedes → priežu vērpē…"
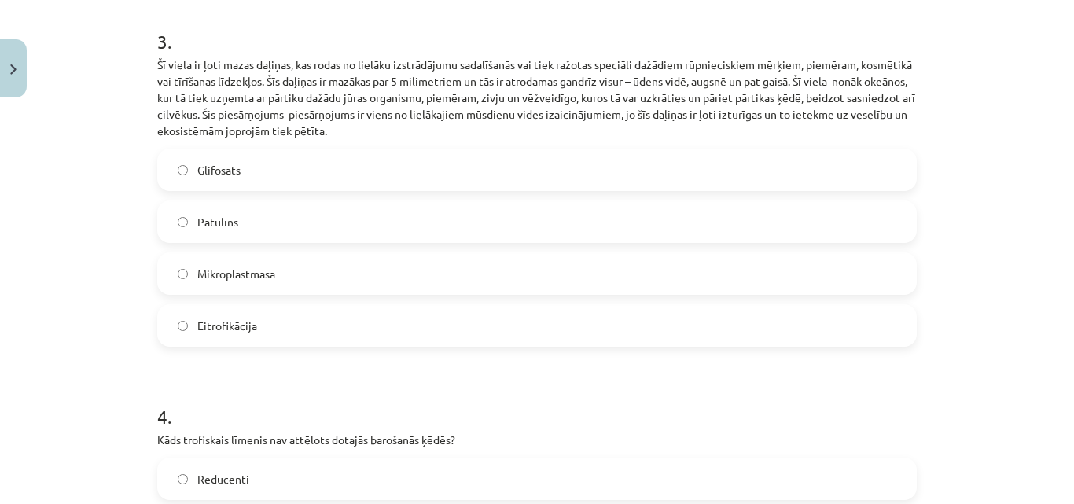
scroll to position [993, 0]
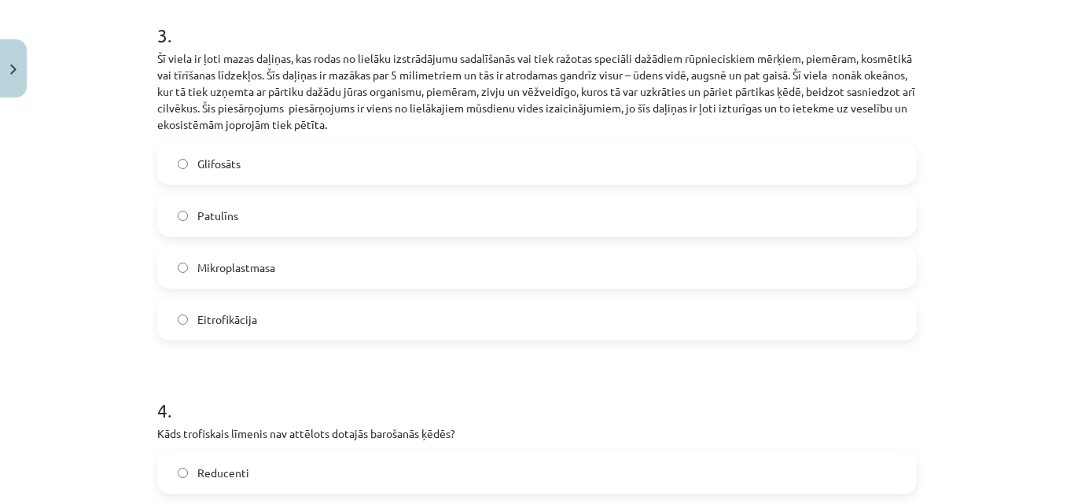
click at [981, 105] on div "Mācību tēma: Bioloģijas i - 11. klases 1. ieskaites mācību materiāls #6 Noslēgu…" at bounding box center [537, 252] width 1074 height 504
click at [596, 248] on label "Mikroplastmasa" at bounding box center [537, 267] width 756 height 39
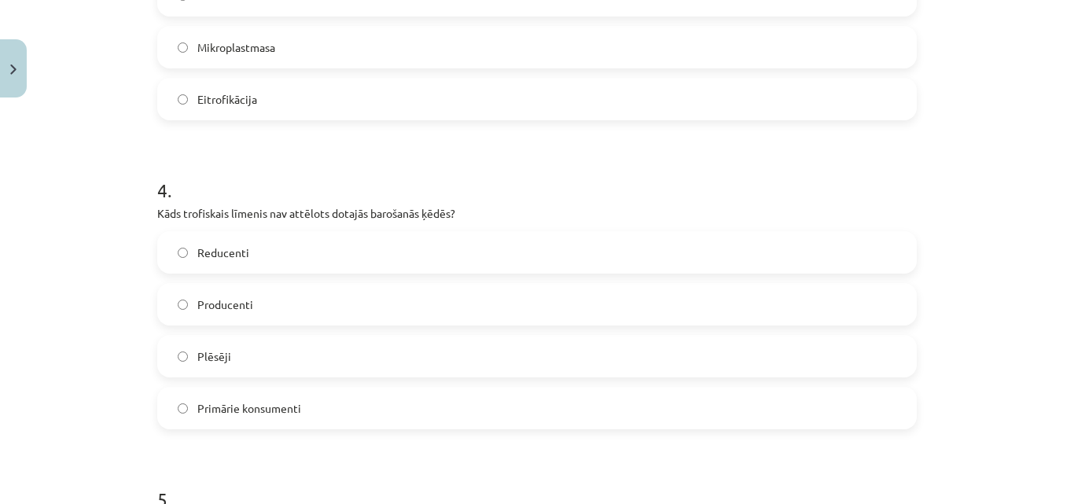
scroll to position [1226, 0]
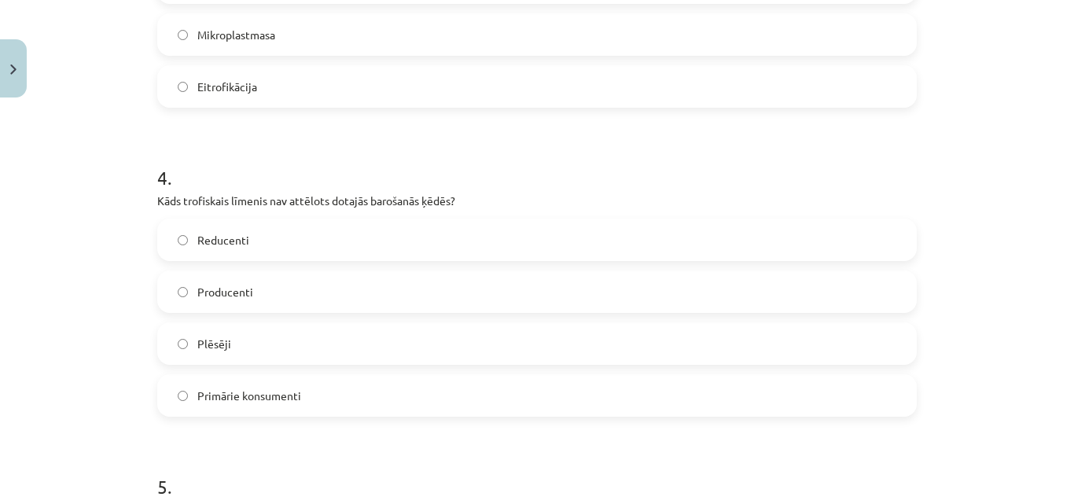
click at [501, 274] on label "Producenti" at bounding box center [537, 291] width 756 height 39
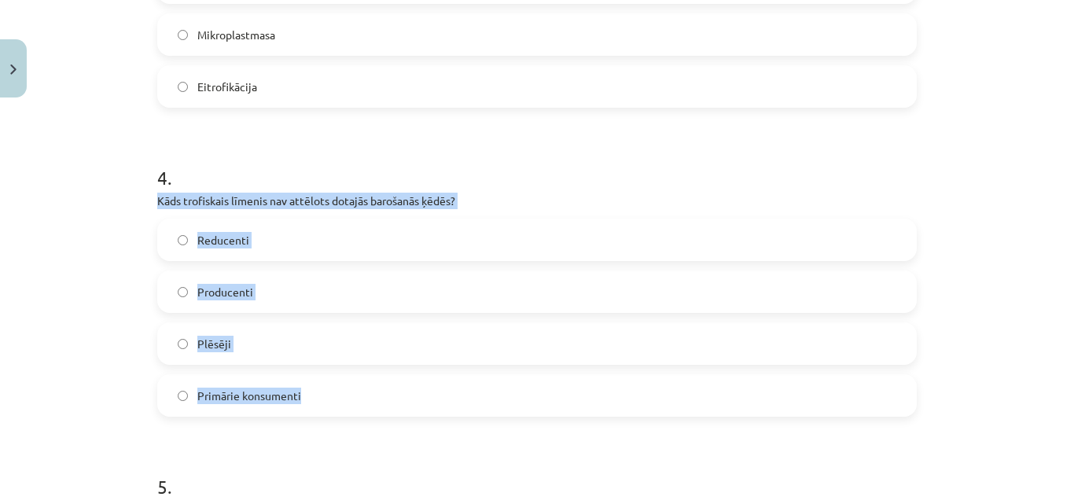
drag, startPoint x: 151, startPoint y: 185, endPoint x: 320, endPoint y: 357, distance: 241.3
click at [320, 357] on div "4 . Kāds trofiskais līmenis nav attēlots dotajās barošanās ķēdēs? Reducenti Pro…" at bounding box center [536, 278] width 759 height 278
copy div "Kāds trofiskais līmenis nav attēlots dotajās barošanās ķēdēs? Reducenti Produce…"
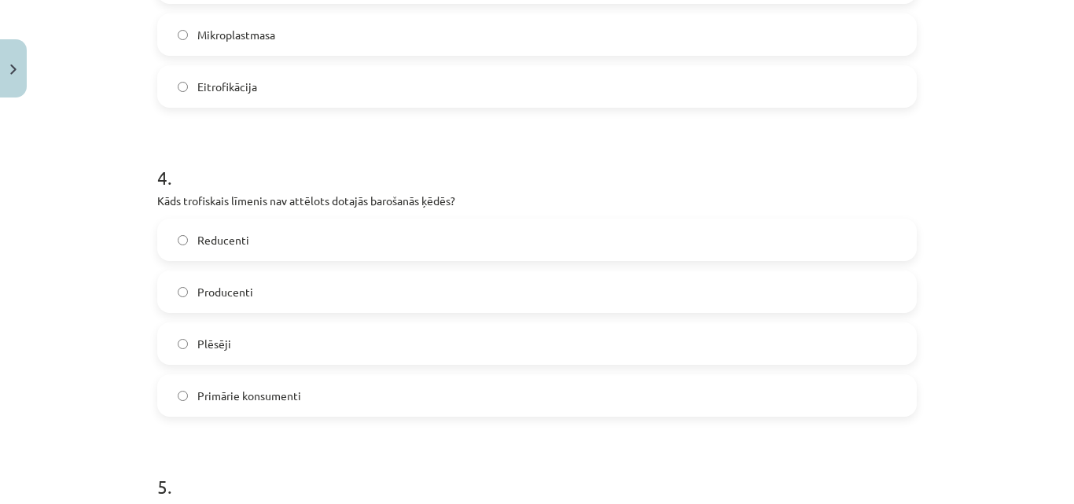
click at [361, 139] on h1 "4 ." at bounding box center [536, 163] width 759 height 49
click at [203, 232] on span "Reducenti" at bounding box center [223, 240] width 52 height 17
click at [204, 232] on span "Reducenti" at bounding box center [223, 240] width 52 height 17
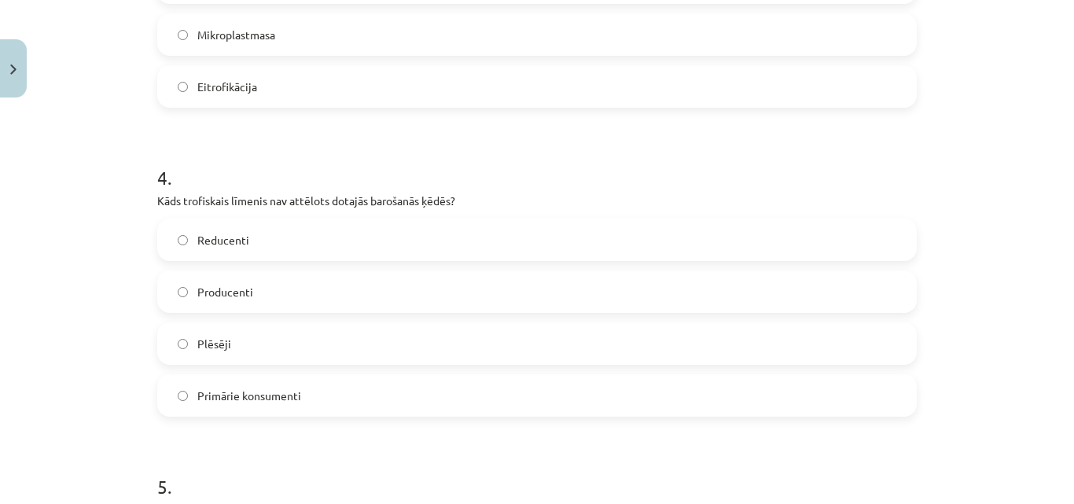
click at [204, 232] on span "Reducenti" at bounding box center [223, 240] width 52 height 17
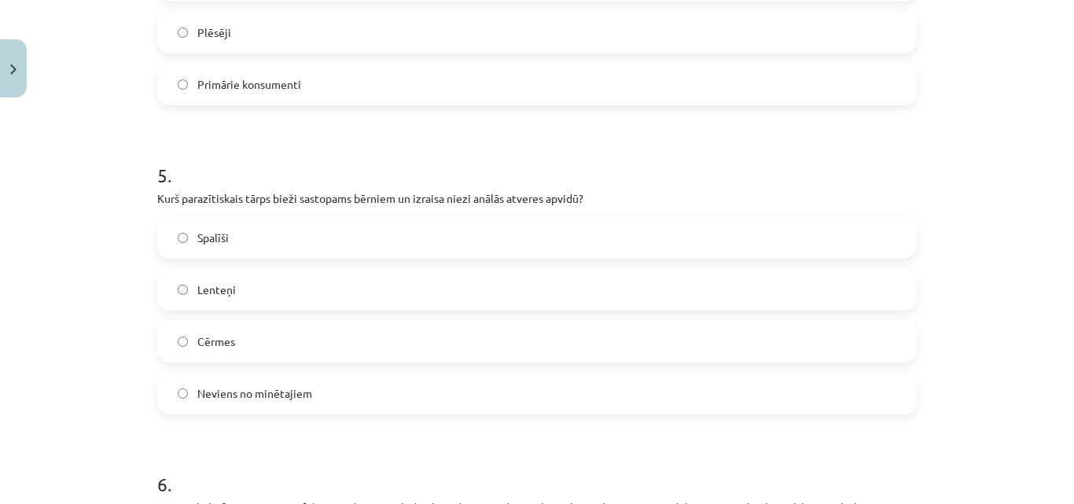
scroll to position [1543, 0]
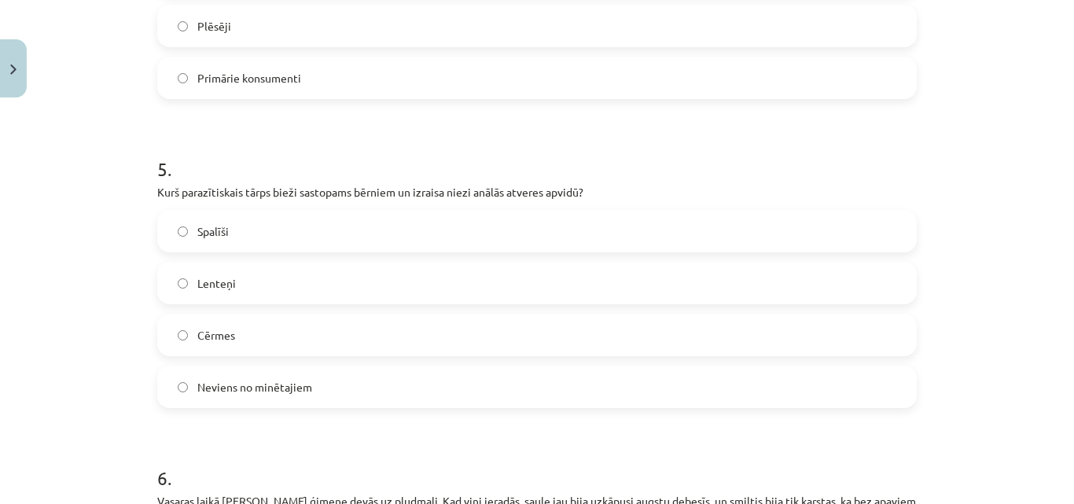
click at [616, 210] on div "Spalīši" at bounding box center [536, 231] width 759 height 42
click at [620, 210] on div "Spalīši" at bounding box center [536, 231] width 759 height 42
click at [766, 213] on label "Spalīši" at bounding box center [537, 230] width 756 height 39
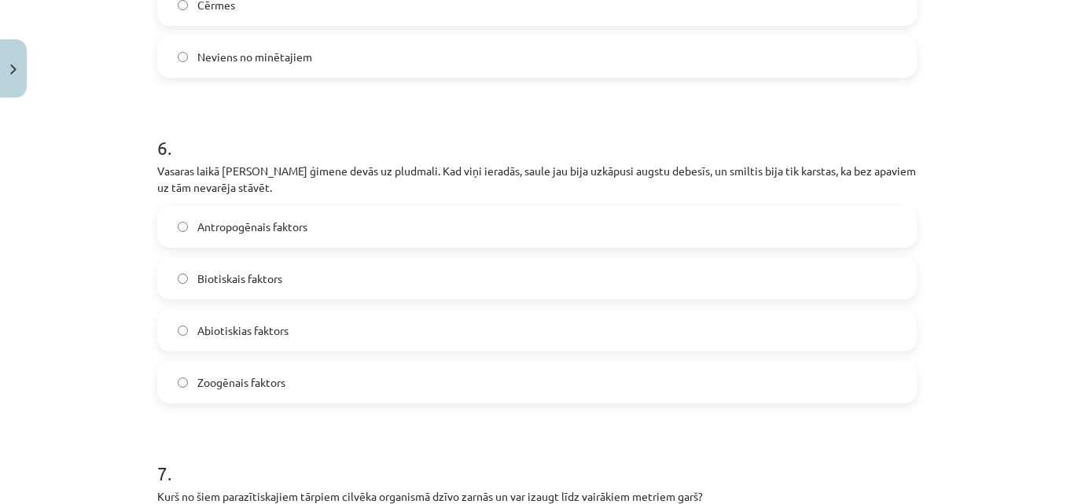
scroll to position [1880, 0]
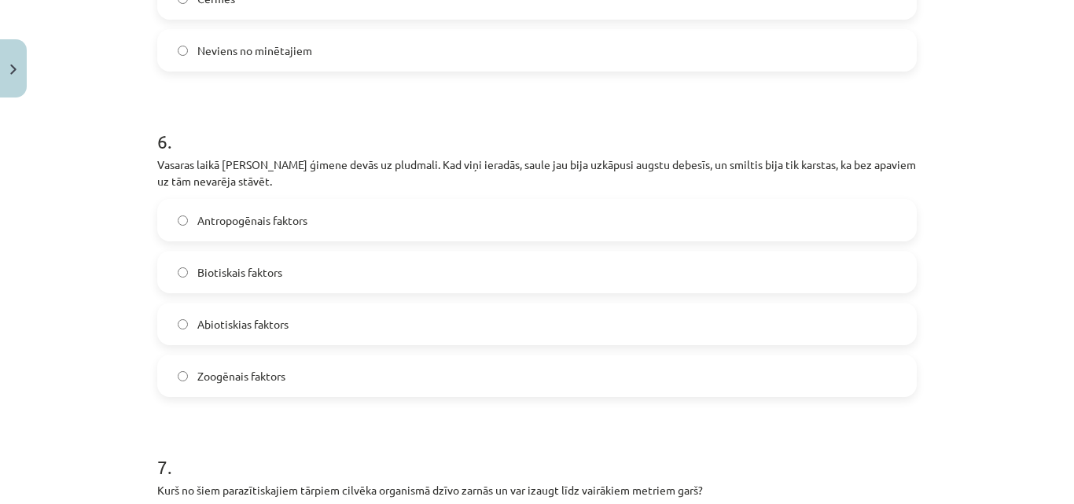
click at [496, 252] on label "Biotiskais faktors" at bounding box center [537, 271] width 756 height 39
drag, startPoint x: 155, startPoint y: 144, endPoint x: 149, endPoint y: 119, distance: 25.9
click at [149, 119] on div "50 XP Saņemsi Sarežģīts 76 pilda Apraksts Uzdevums Palīdzība 1 . Jāņa ģimene no…" at bounding box center [537, 9] width 778 height 3568
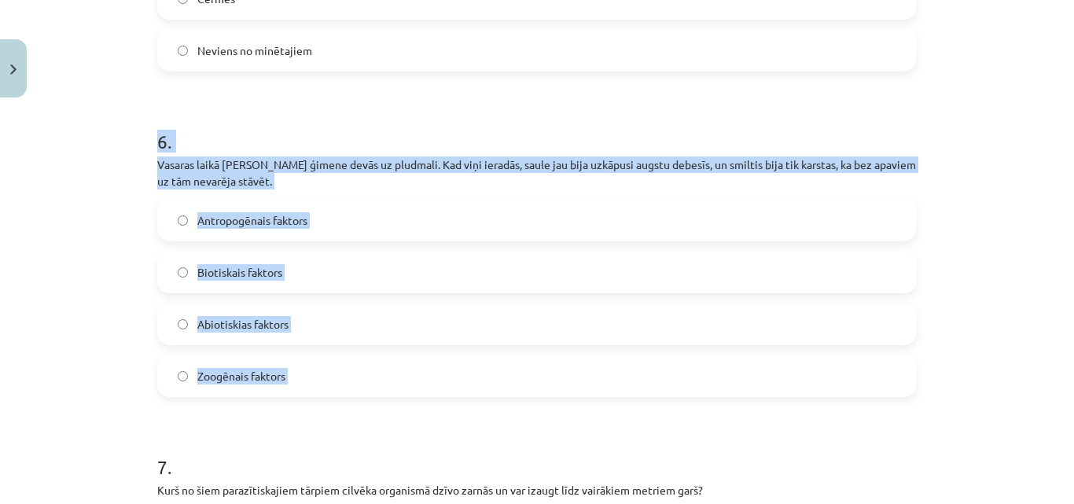
drag, startPoint x: 149, startPoint y: 119, endPoint x: 293, endPoint y: 354, distance: 276.0
click at [293, 354] on div "50 XP Saņemsi Sarežģīts 76 pilda Apraksts Uzdevums Palīdzība 1 . Jāņa ģimene no…" at bounding box center [537, 9] width 778 height 3568
click at [371, 119] on h1 "6 ." at bounding box center [536, 127] width 759 height 49
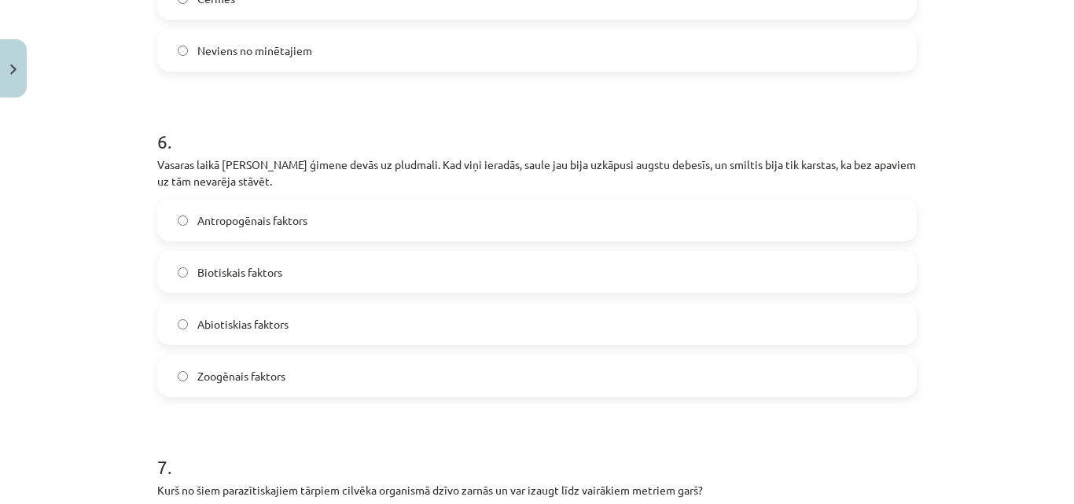
click at [281, 304] on label "Abiotiskias faktors" at bounding box center [537, 323] width 756 height 39
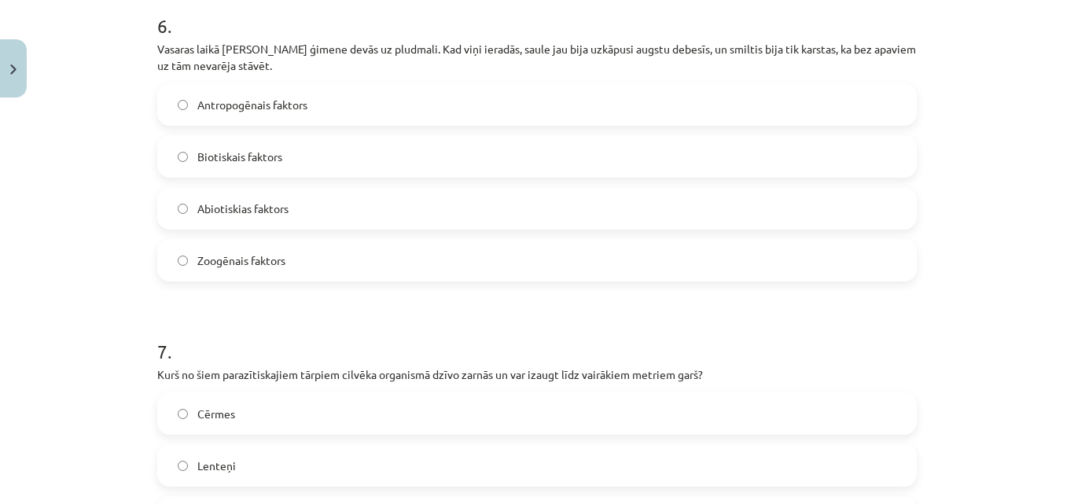
scroll to position [2178, 0]
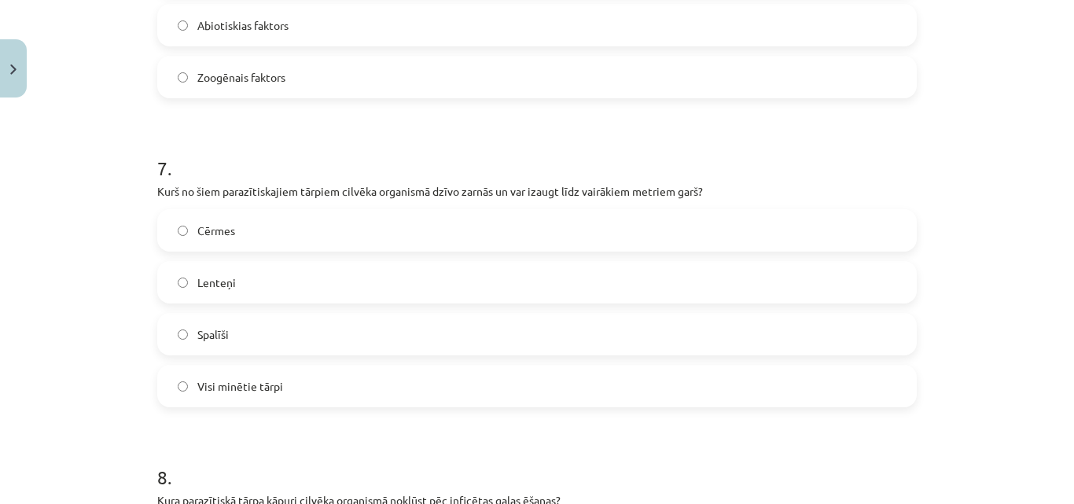
click at [434, 261] on div "Lenteņi" at bounding box center [536, 282] width 759 height 42
click at [433, 263] on label "Lenteņi" at bounding box center [537, 282] width 756 height 39
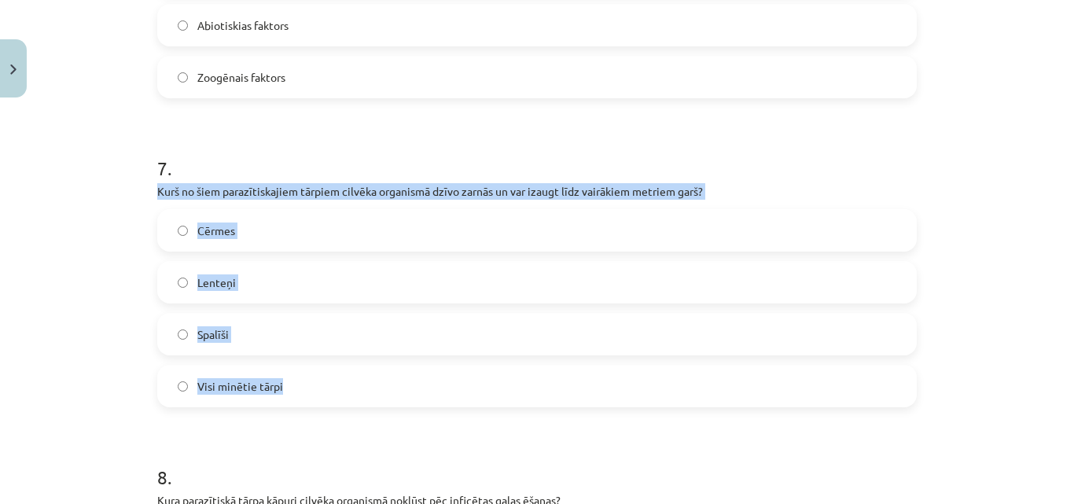
drag, startPoint x: 152, startPoint y: 176, endPoint x: 326, endPoint y: 363, distance: 255.9
click at [326, 363] on div "7 . Kurš no šiem parazītiskajiem tārpiem cilvēka organismā dzīvo zarnās un var …" at bounding box center [536, 269] width 759 height 278
copy div "Kurš no šiem parazītiskajiem tārpiem cilvēka organismā dzīvo zarnās un var izau…"
click at [301, 368] on label "Visi minētie tārpi" at bounding box center [537, 385] width 756 height 39
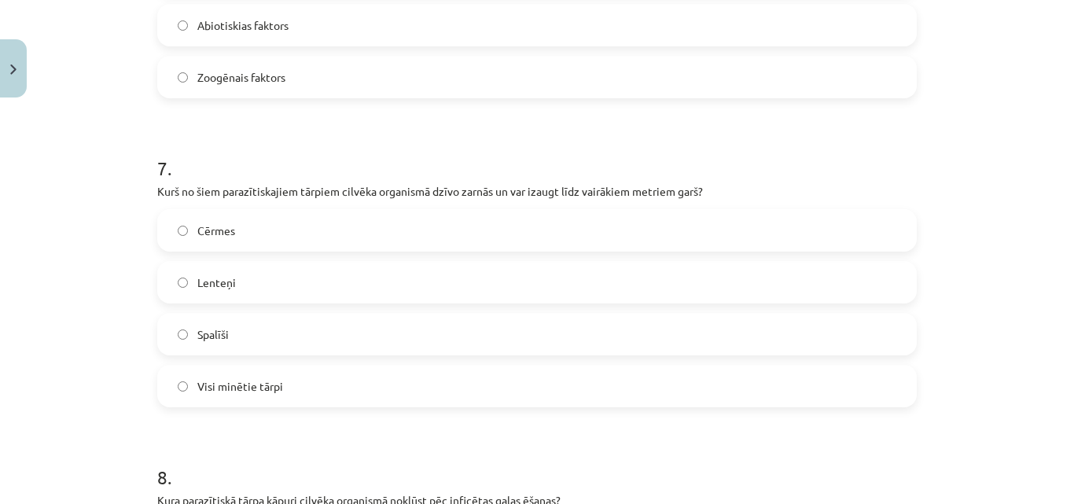
click at [271, 274] on label "Lenteņi" at bounding box center [537, 282] width 756 height 39
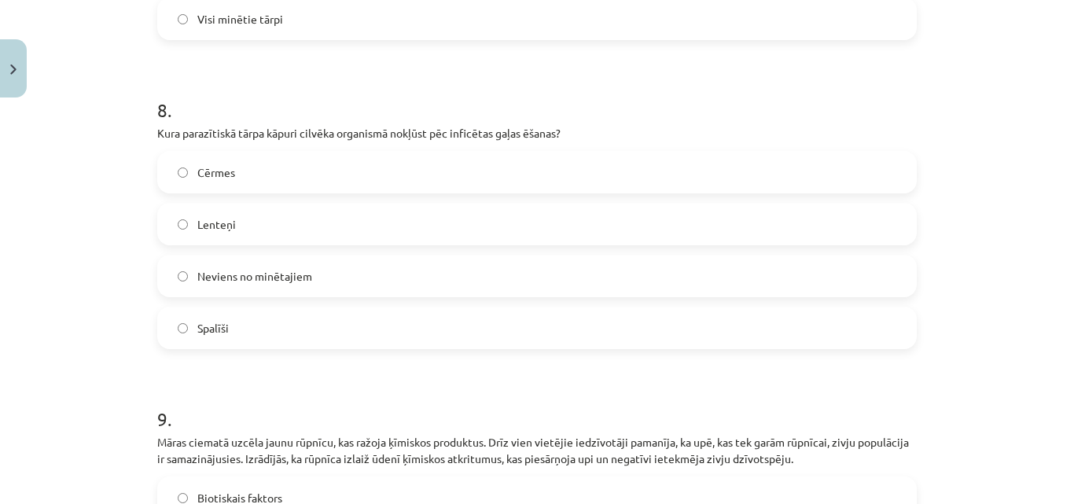
scroll to position [2552, 0]
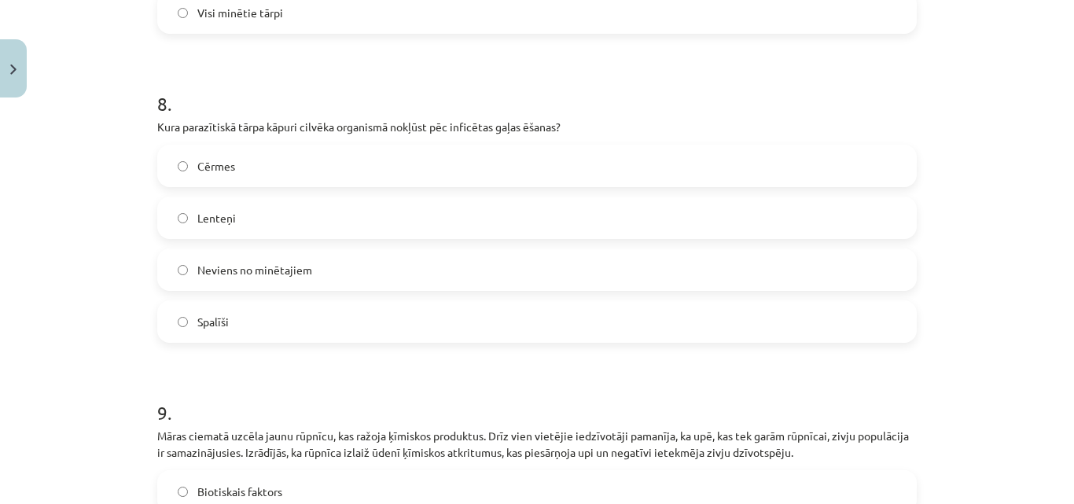
click at [774, 162] on label "Cērmes" at bounding box center [537, 165] width 756 height 39
click at [157, 119] on p "Kura parazītiskā tārpa kāpuri cilvēka organismā nokļūst pēc inficētas gaļas ēša…" at bounding box center [536, 127] width 759 height 17
click at [172, 93] on h1 "8 ." at bounding box center [536, 89] width 759 height 49
click at [200, 210] on span "Lenteņi" at bounding box center [216, 218] width 39 height 17
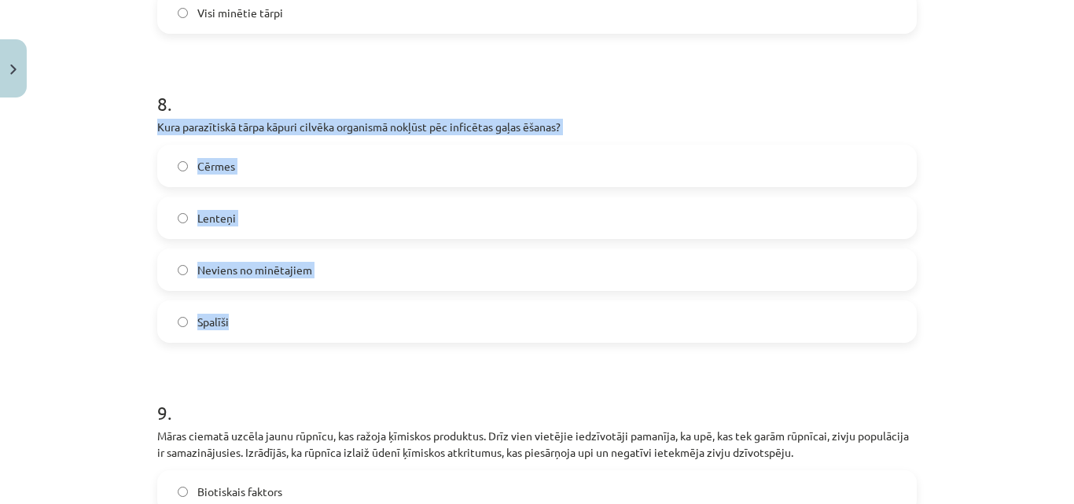
drag, startPoint x: 153, startPoint y: 110, endPoint x: 263, endPoint y: 290, distance: 211.4
click at [263, 290] on div "8 . Kura parazītiskā tārpa kāpuri cilvēka organismā nokļūst pēc inficētas gaļas…" at bounding box center [536, 204] width 759 height 278
copy div "Kura parazītiskā tārpa kāpuri cilvēka organismā nokļūst pēc inficētas gaļas ēša…"
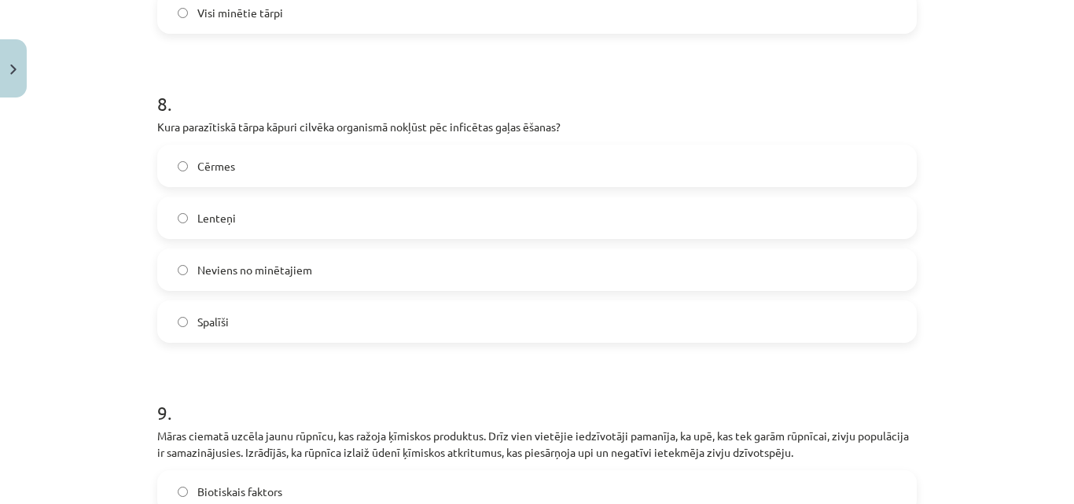
click at [280, 75] on h1 "8 ." at bounding box center [536, 89] width 759 height 49
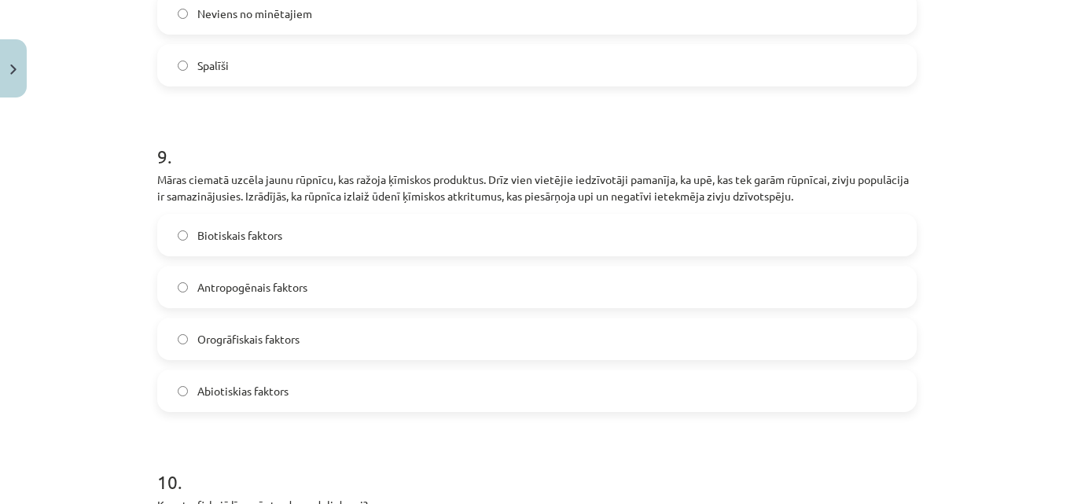
scroll to position [2821, 0]
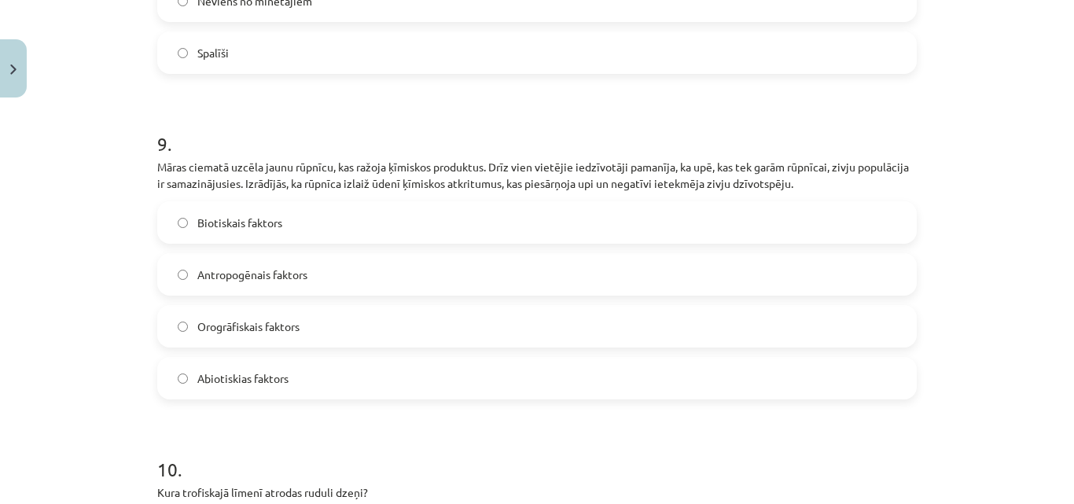
click at [427, 215] on label "Biotiskais faktors" at bounding box center [537, 222] width 756 height 39
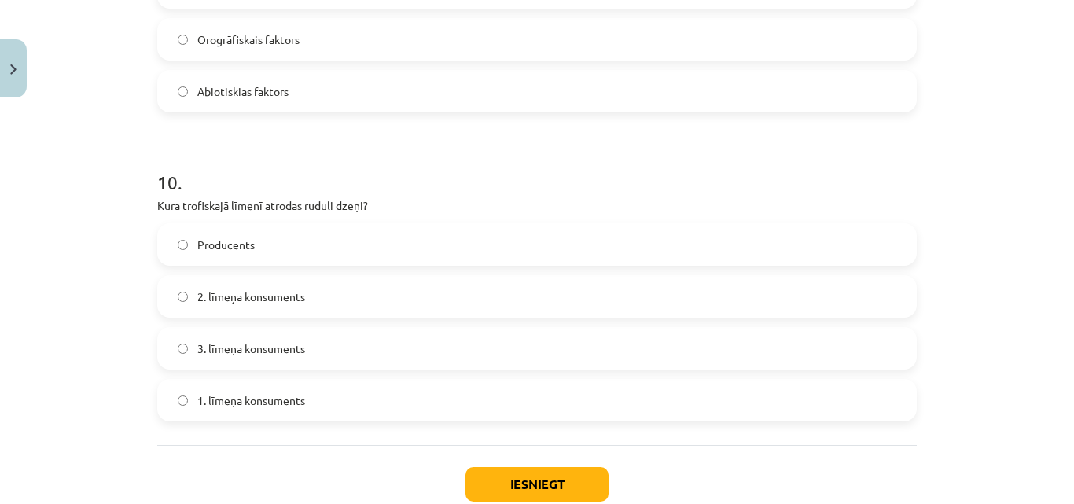
scroll to position [3120, 0]
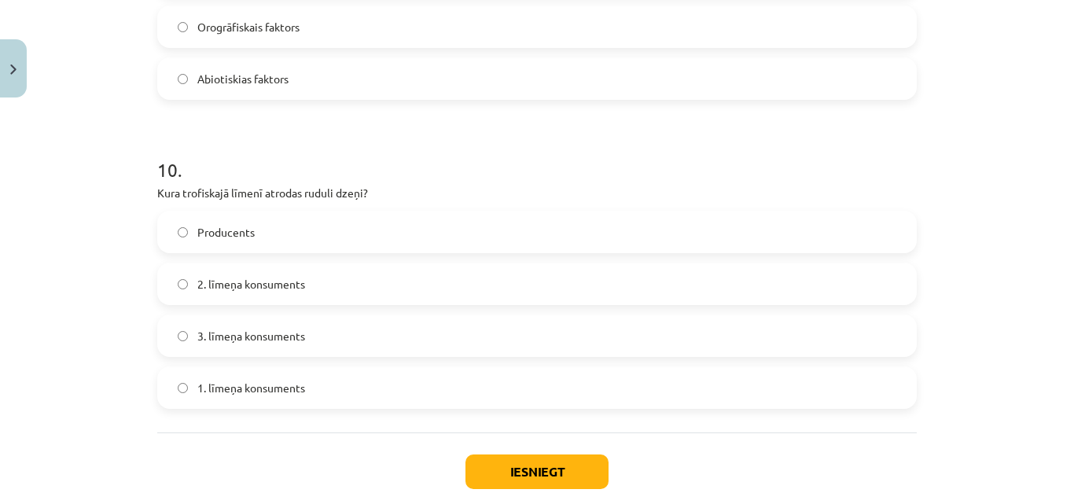
click at [189, 229] on label "Producents" at bounding box center [537, 231] width 756 height 39
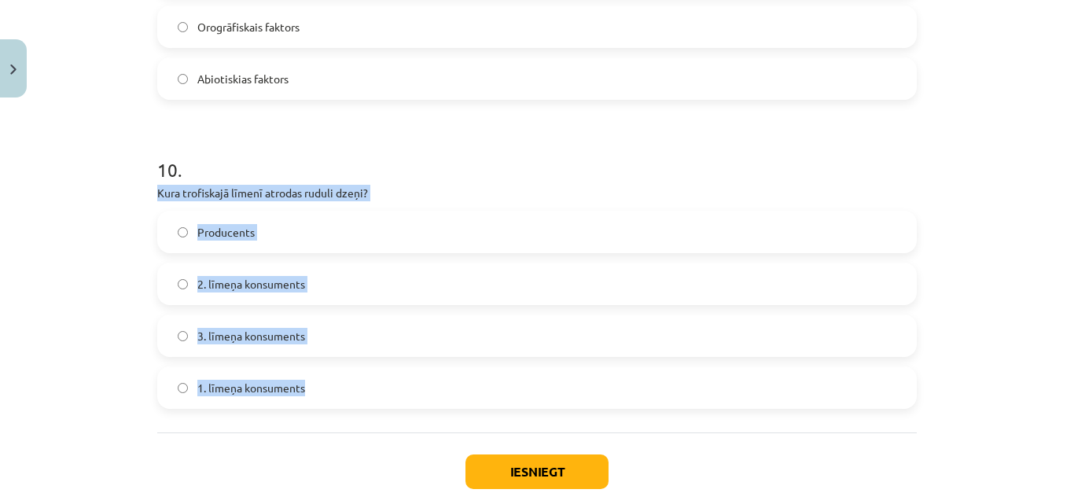
drag, startPoint x: 153, startPoint y: 176, endPoint x: 309, endPoint y: 391, distance: 265.6
click at [309, 391] on div "10 . Kura trofiskajā līmenī atrodas ruduli dzeņi? Producents 2. līmeņa konsumen…" at bounding box center [536, 270] width 759 height 278
copy div "Kura trofiskajā līmenī atrodas ruduli dzeņi? Producents 2. līmeņa konsuments 3.…"
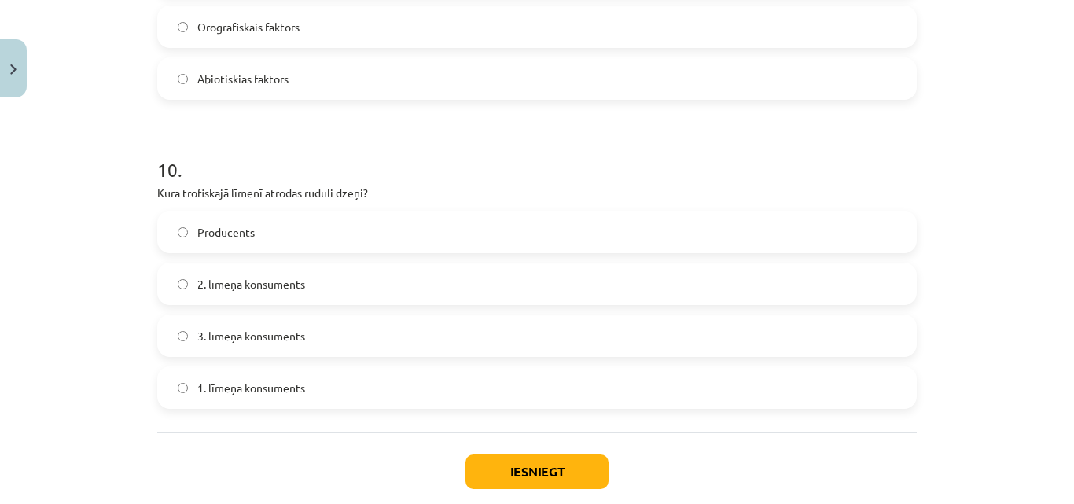
click at [400, 131] on h1 "10 ." at bounding box center [536, 155] width 759 height 49
click at [554, 454] on button "Iesniegt" at bounding box center [536, 471] width 143 height 35
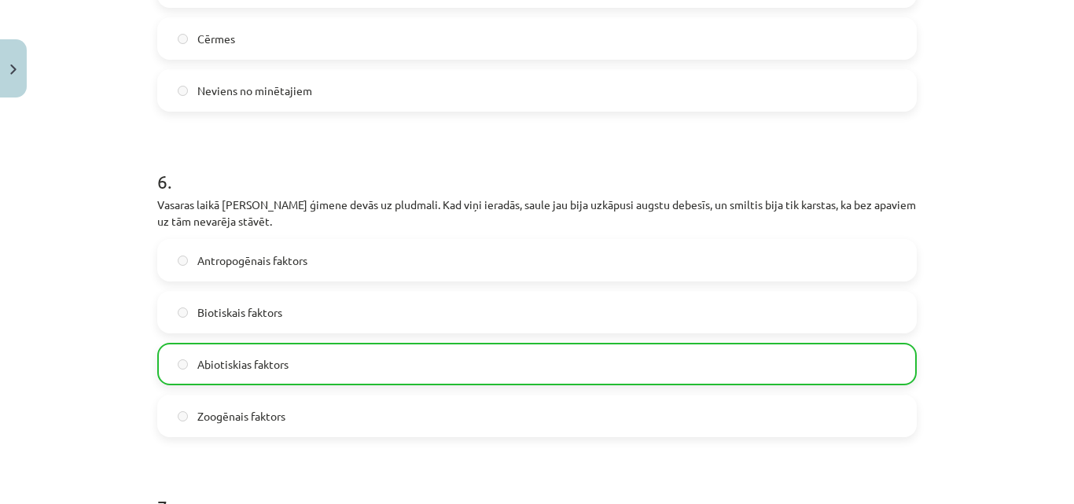
scroll to position [1802, 0]
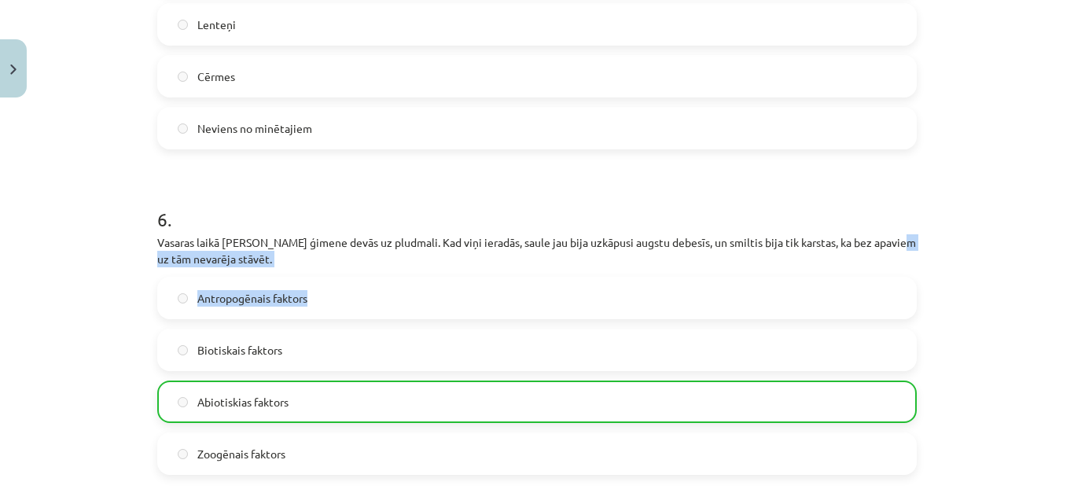
drag, startPoint x: 1055, startPoint y: 268, endPoint x: 1050, endPoint y: 226, distance: 42.7
click at [1050, 226] on div "Mācību tēma: Bioloģijas i - 11. klases 1. ieskaites mācību materiāls #6 Noslēgu…" at bounding box center [537, 252] width 1074 height 504
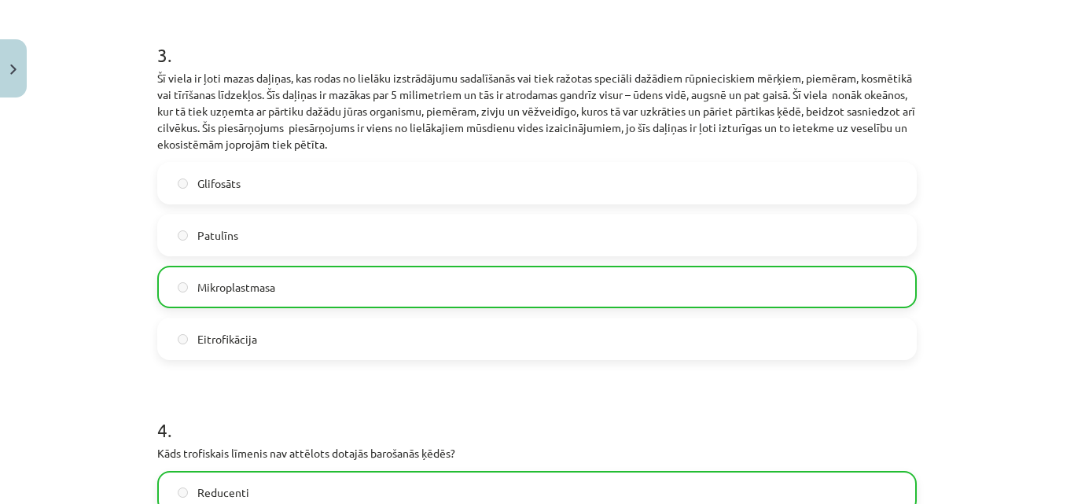
scroll to position [825, 0]
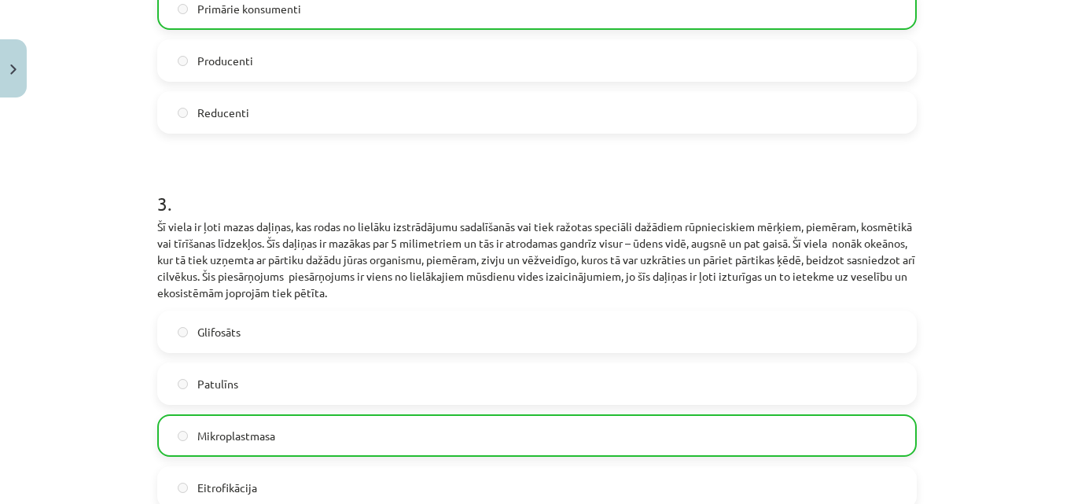
drag, startPoint x: 1060, startPoint y: 127, endPoint x: 1061, endPoint y: 118, distance: 8.8
click at [1061, 118] on div "Mācību tēma: Bioloģijas i - 11. klases 1. ieskaites mācību materiāls #6 Noslēgu…" at bounding box center [537, 252] width 1074 height 504
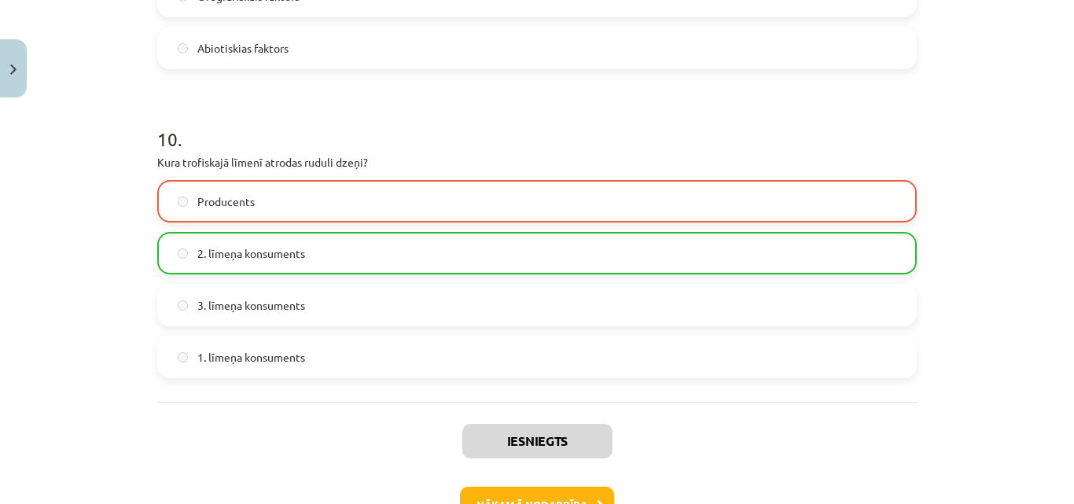
scroll to position [3241, 0]
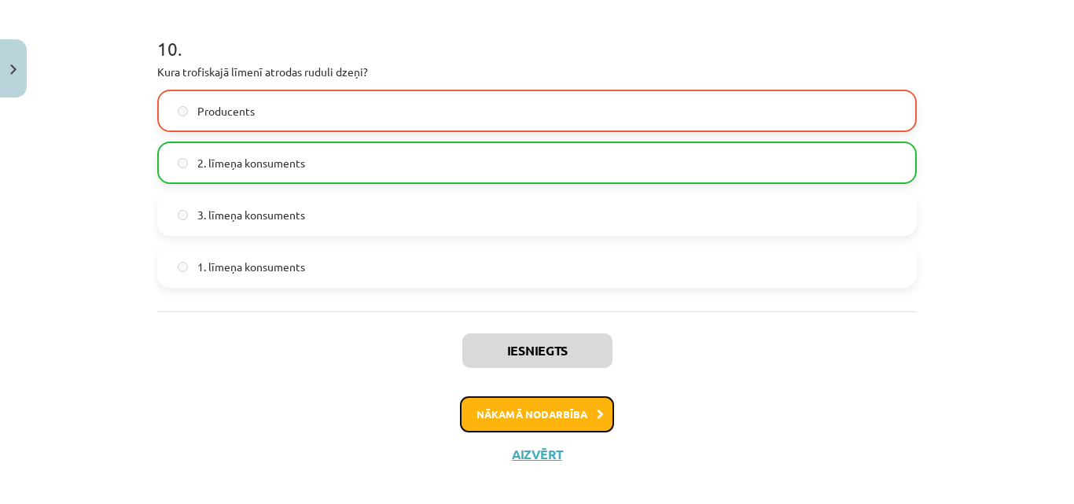
click at [548, 410] on button "Nākamā nodarbība" at bounding box center [537, 414] width 154 height 36
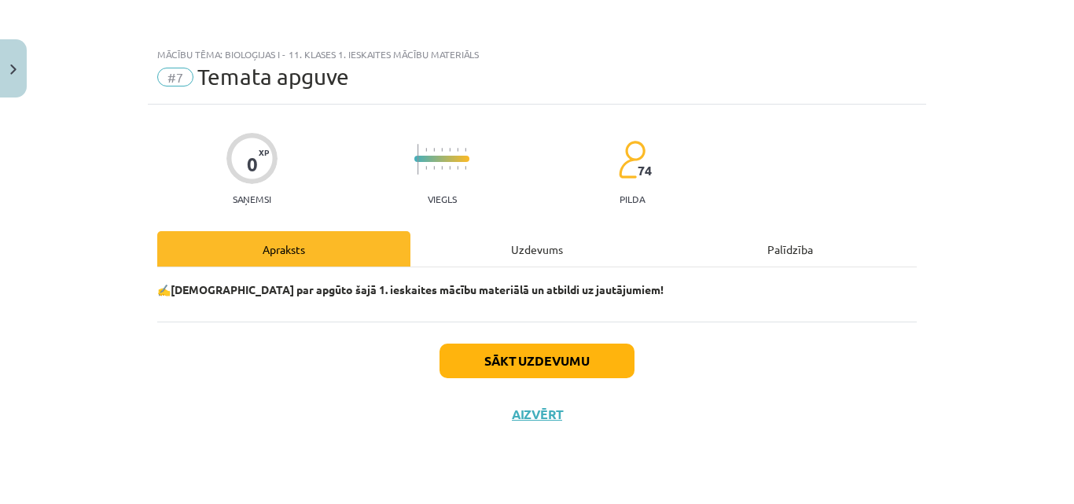
scroll to position [0, 0]
click at [542, 346] on button "Sākt uzdevumu" at bounding box center [536, 361] width 195 height 35
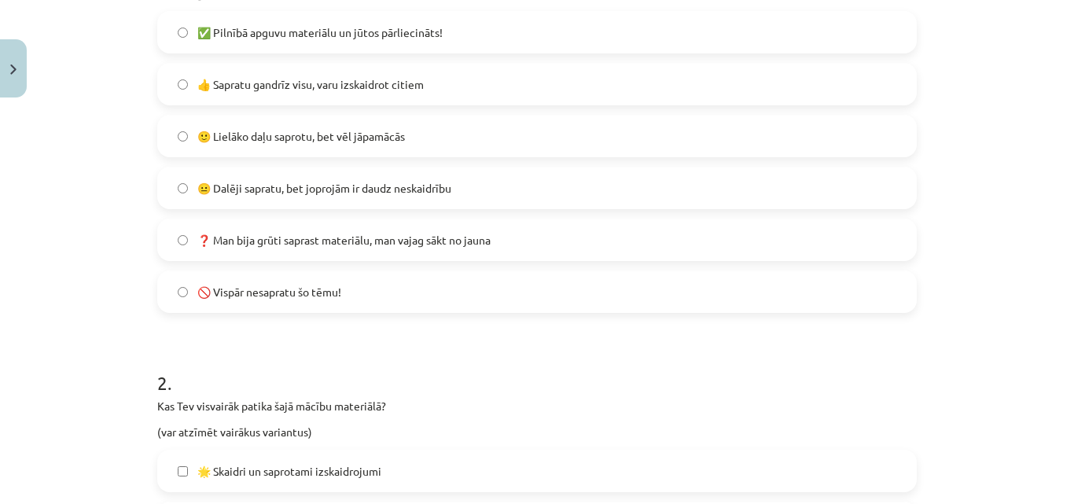
scroll to position [379, 0]
click at [819, 127] on label "🙂 Lielāko daļu saprotu, bet vēl jāpamācās" at bounding box center [537, 138] width 756 height 39
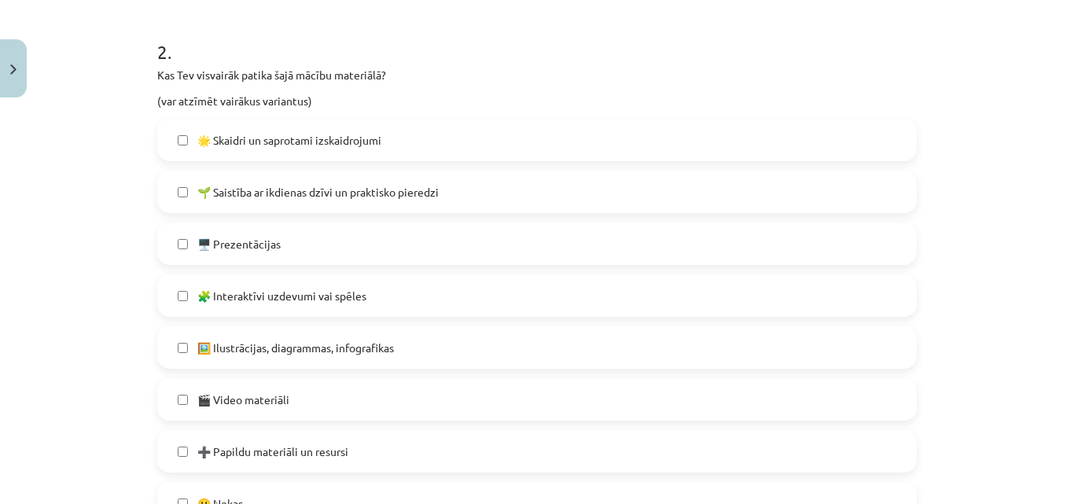
scroll to position [709, 0]
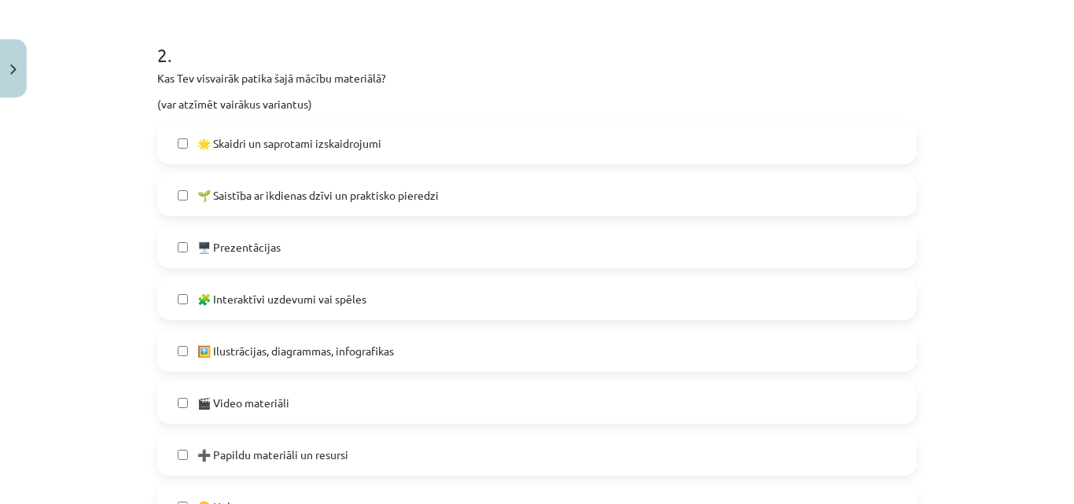
click at [687, 194] on label "🌱 Saistība ar ikdienas dzīvi un praktisko pieredzi" at bounding box center [537, 194] width 756 height 39
click at [906, 365] on label "🖼️ Ilustrācijas, diagrammas, infografikas" at bounding box center [537, 350] width 756 height 39
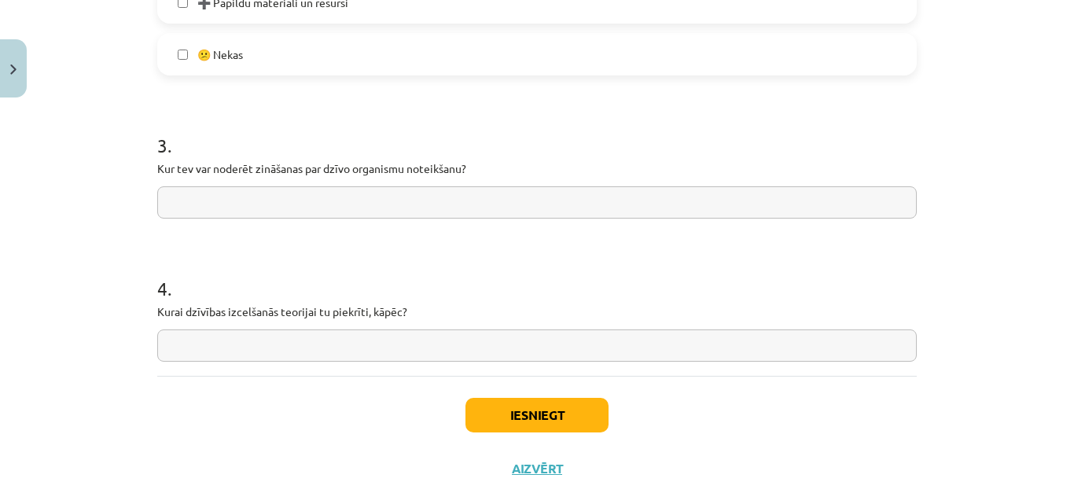
scroll to position [1192, 0]
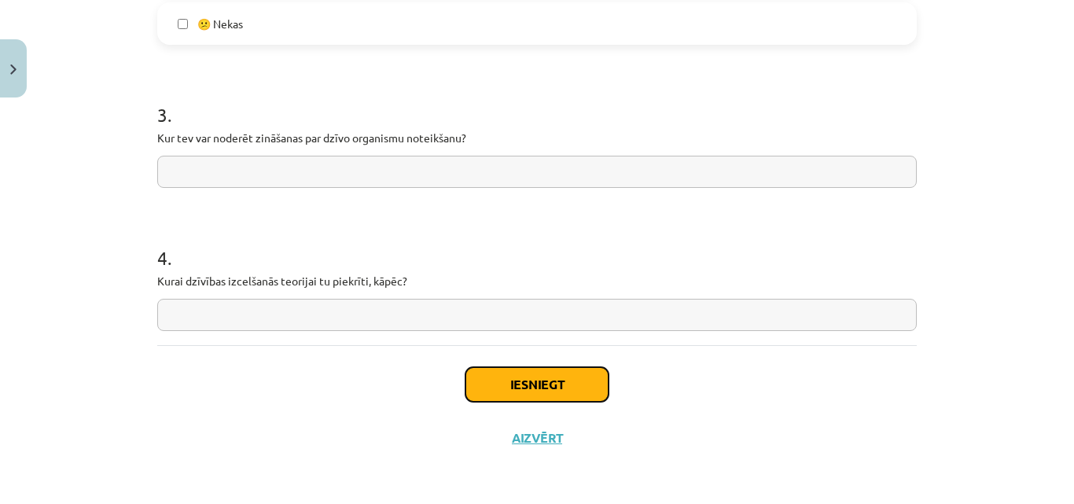
click at [590, 372] on button "Iesniegt" at bounding box center [536, 384] width 143 height 35
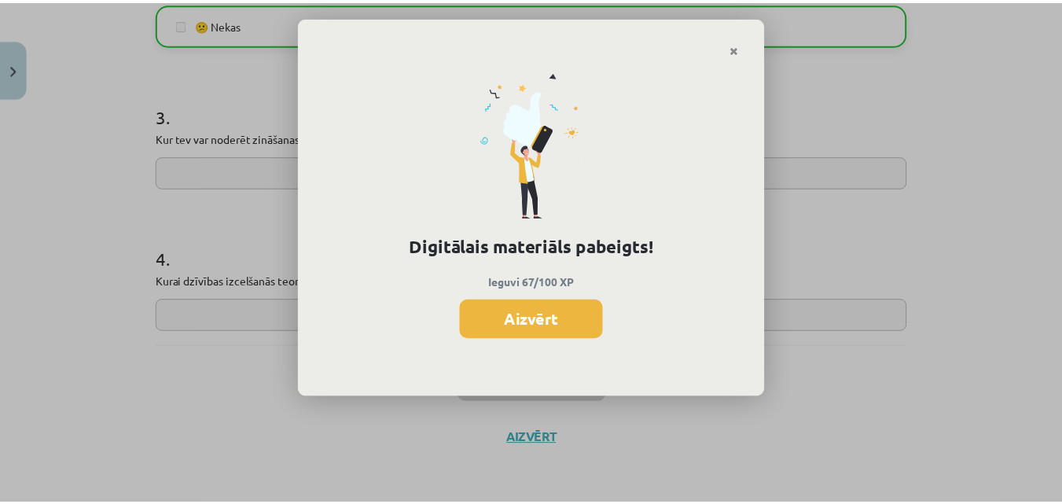
scroll to position [781, 0]
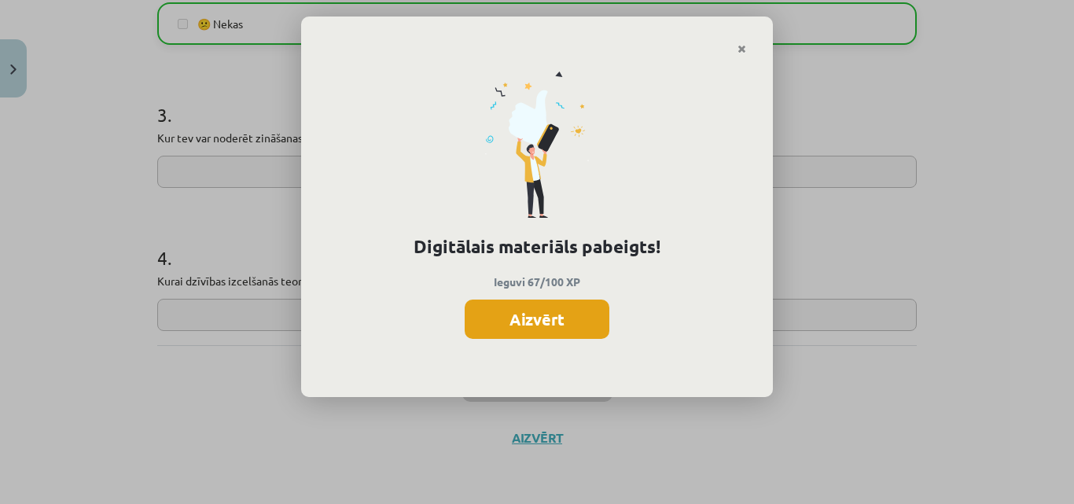
click at [549, 323] on button "Aizvērt" at bounding box center [537, 319] width 145 height 39
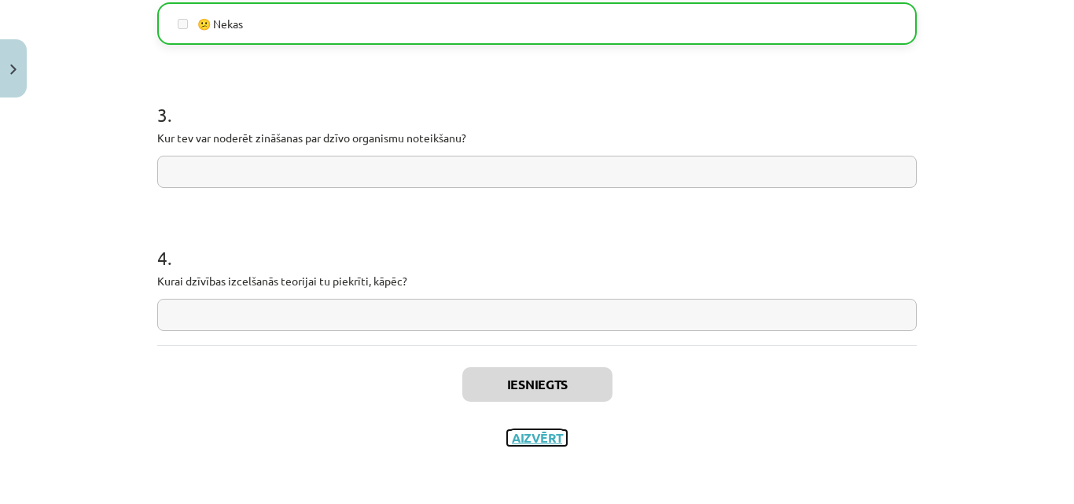
click at [531, 432] on button "Aizvērt" at bounding box center [537, 438] width 60 height 16
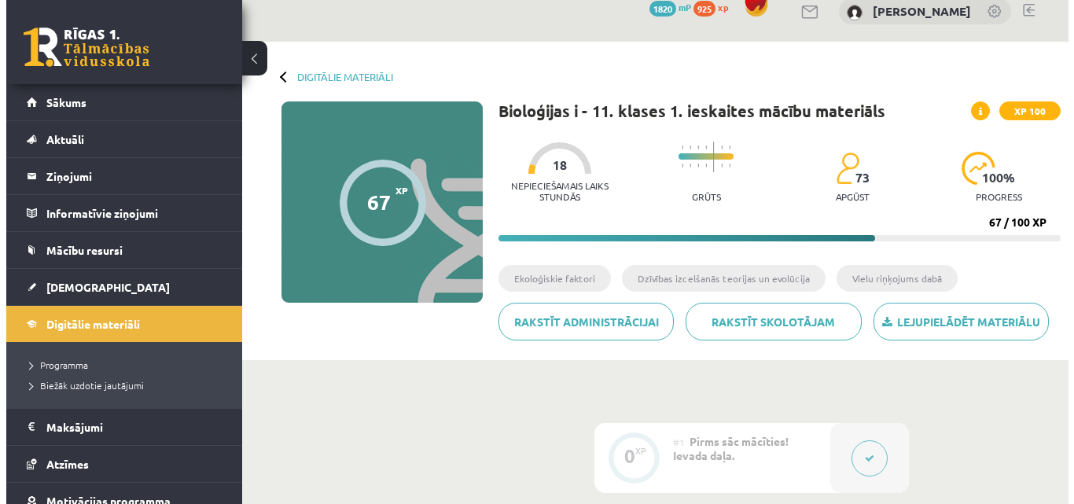
scroll to position [0, 0]
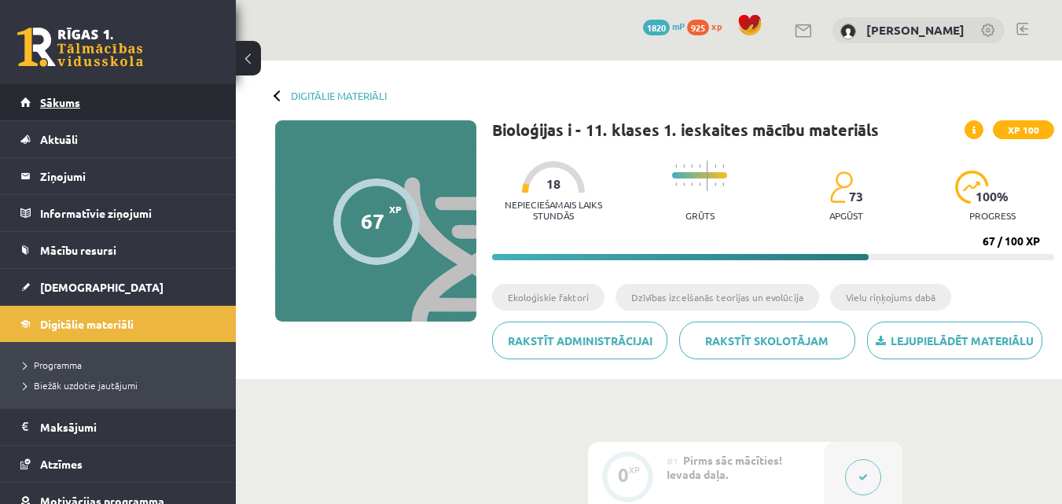
click at [178, 119] on link "Sākums" at bounding box center [118, 102] width 196 height 36
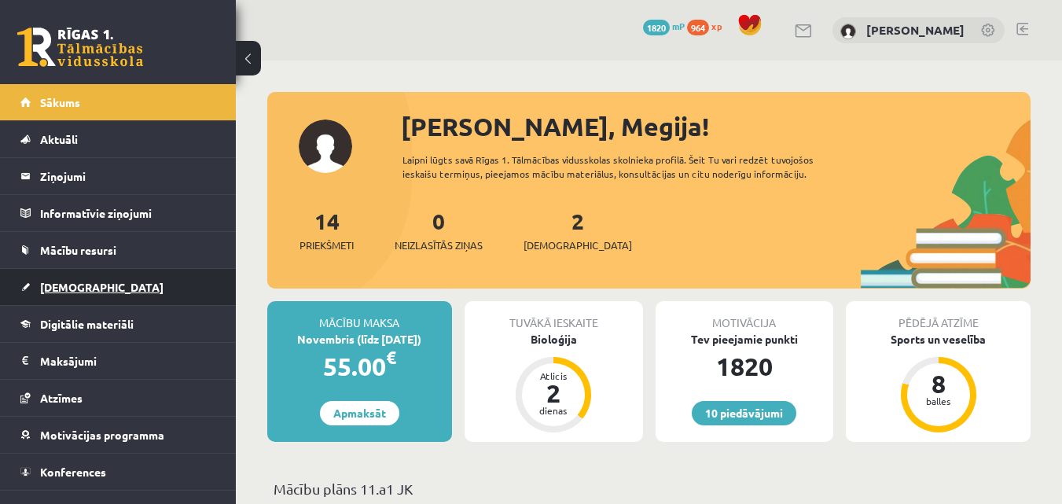
click at [111, 304] on link "[DEMOGRAPHIC_DATA]" at bounding box center [118, 287] width 196 height 36
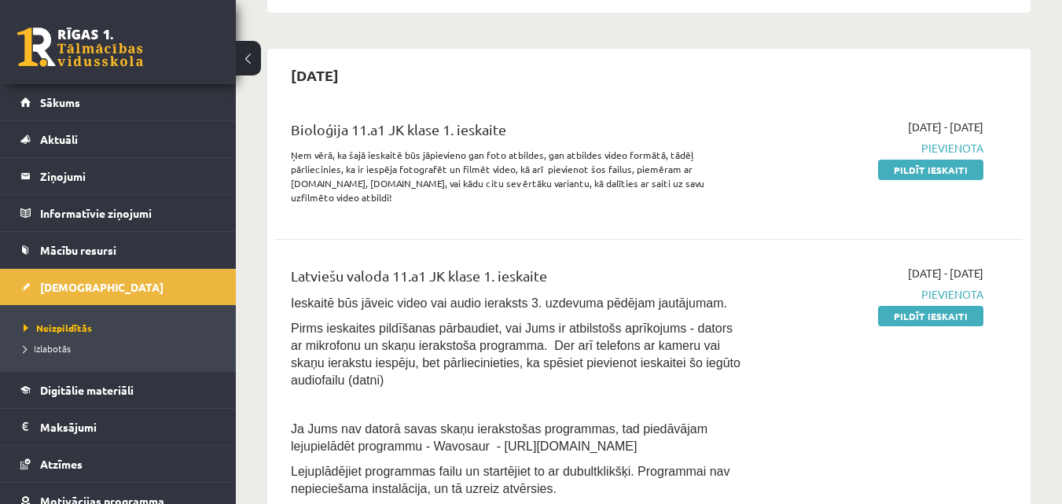
scroll to position [334, 0]
